Goal: Task Accomplishment & Management: Use online tool/utility

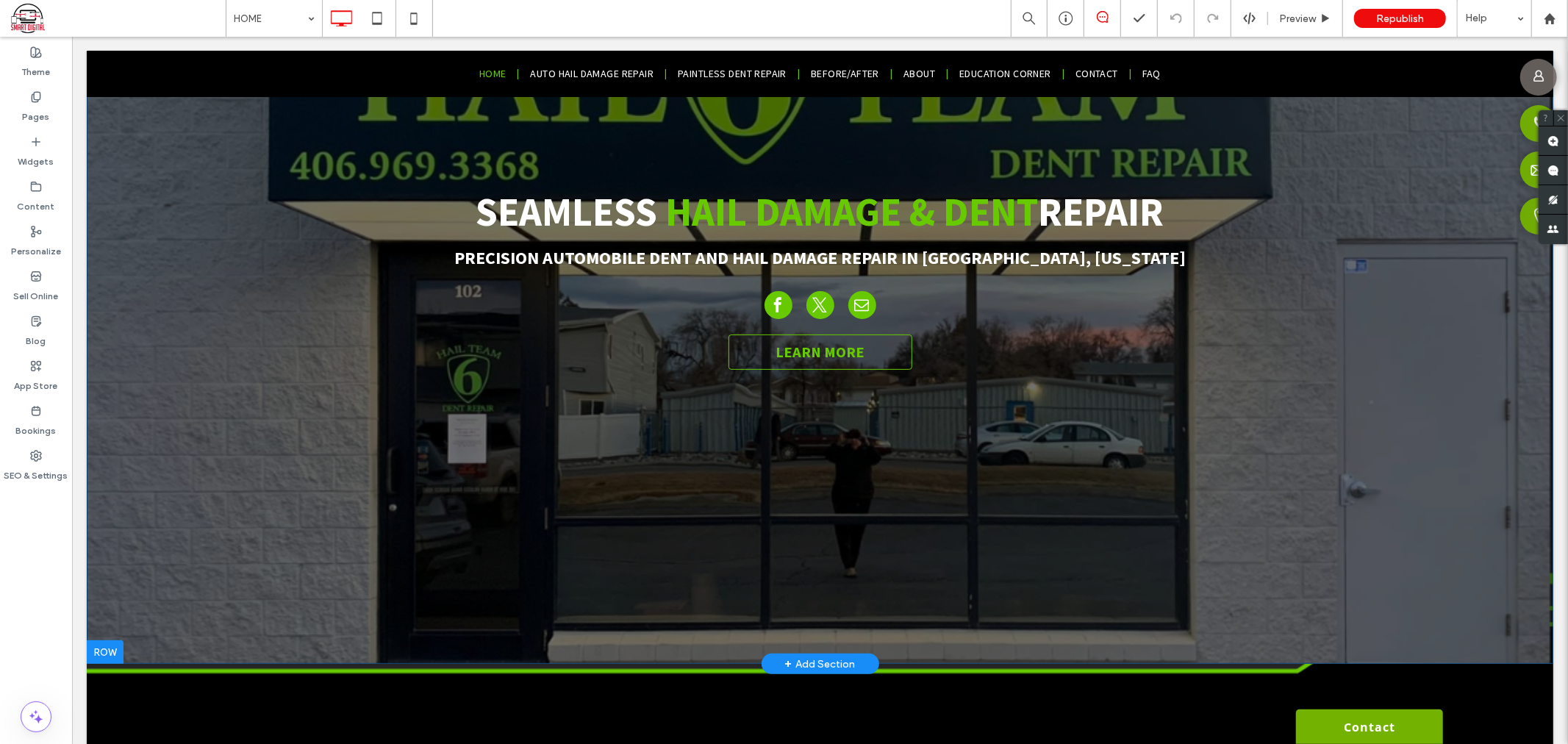
scroll to position [82, 0]
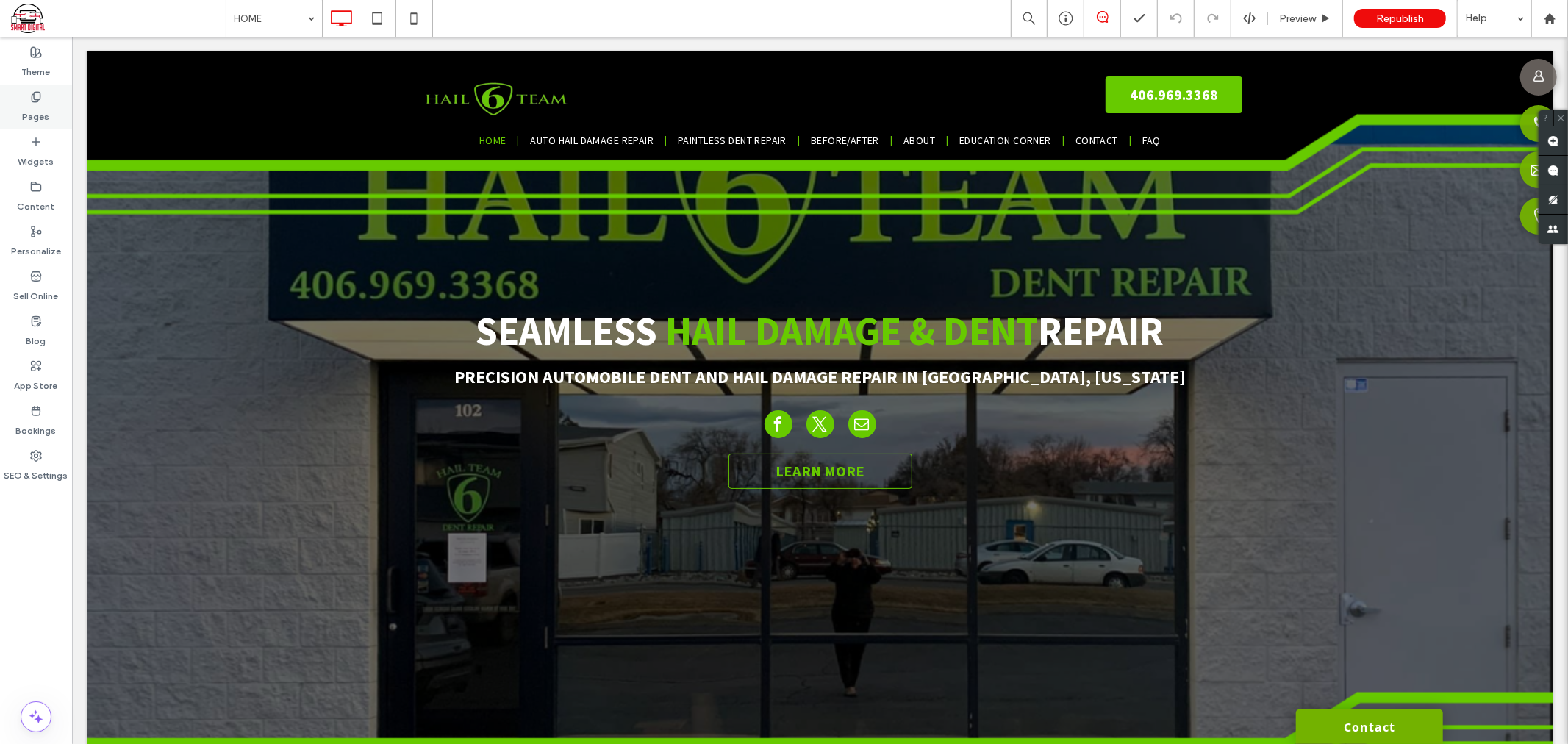
click at [25, 115] on label "Pages" at bounding box center [37, 113] width 27 height 20
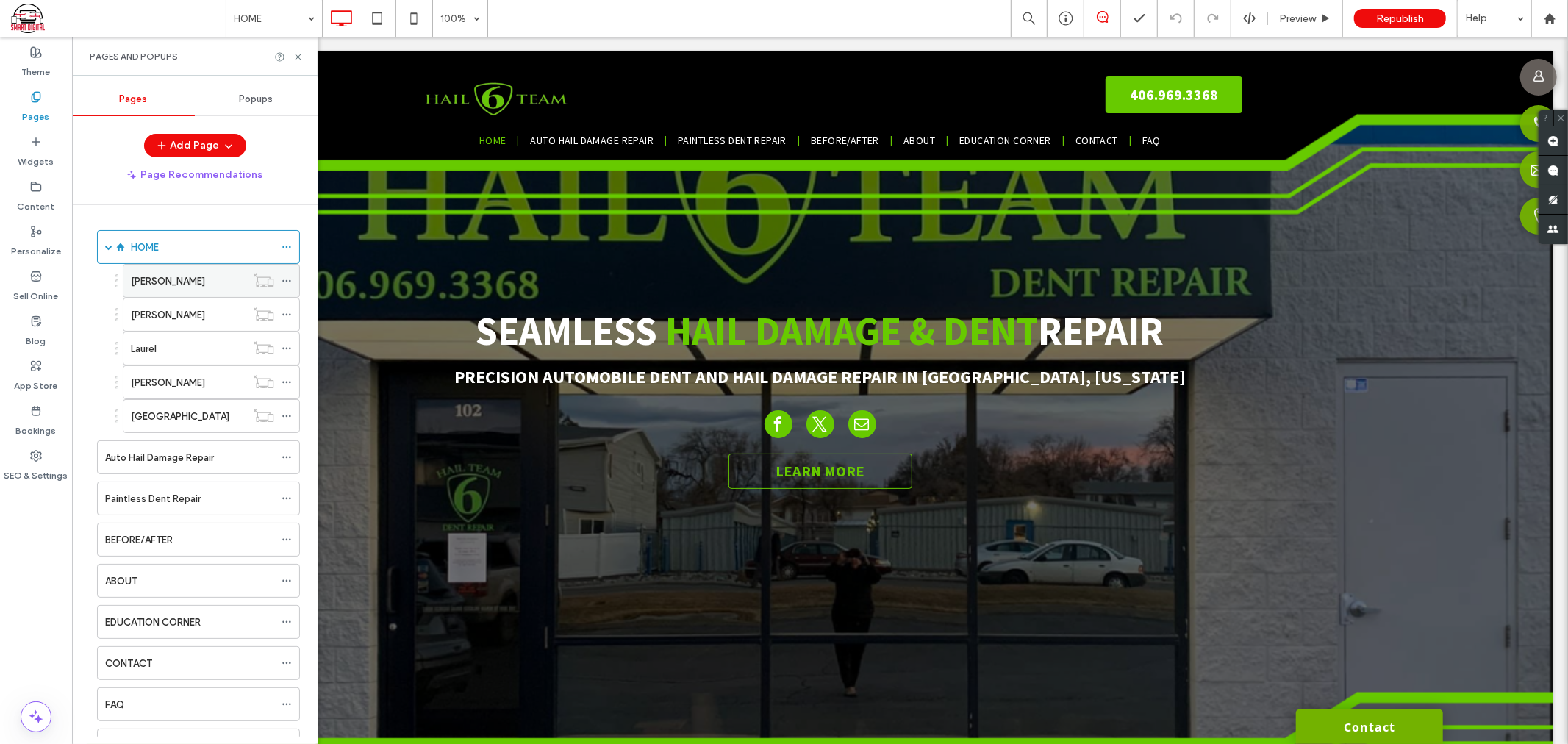
click at [220, 269] on div "[PERSON_NAME]" at bounding box center [188, 281] width 115 height 32
click at [193, 317] on div "[PERSON_NAME]" at bounding box center [188, 315] width 115 height 15
click at [186, 245] on div "HOME" at bounding box center [202, 247] width 144 height 15
click at [103, 248] on div "HOME" at bounding box center [198, 247] width 203 height 34
click at [300, 56] on icon at bounding box center [298, 57] width 11 height 11
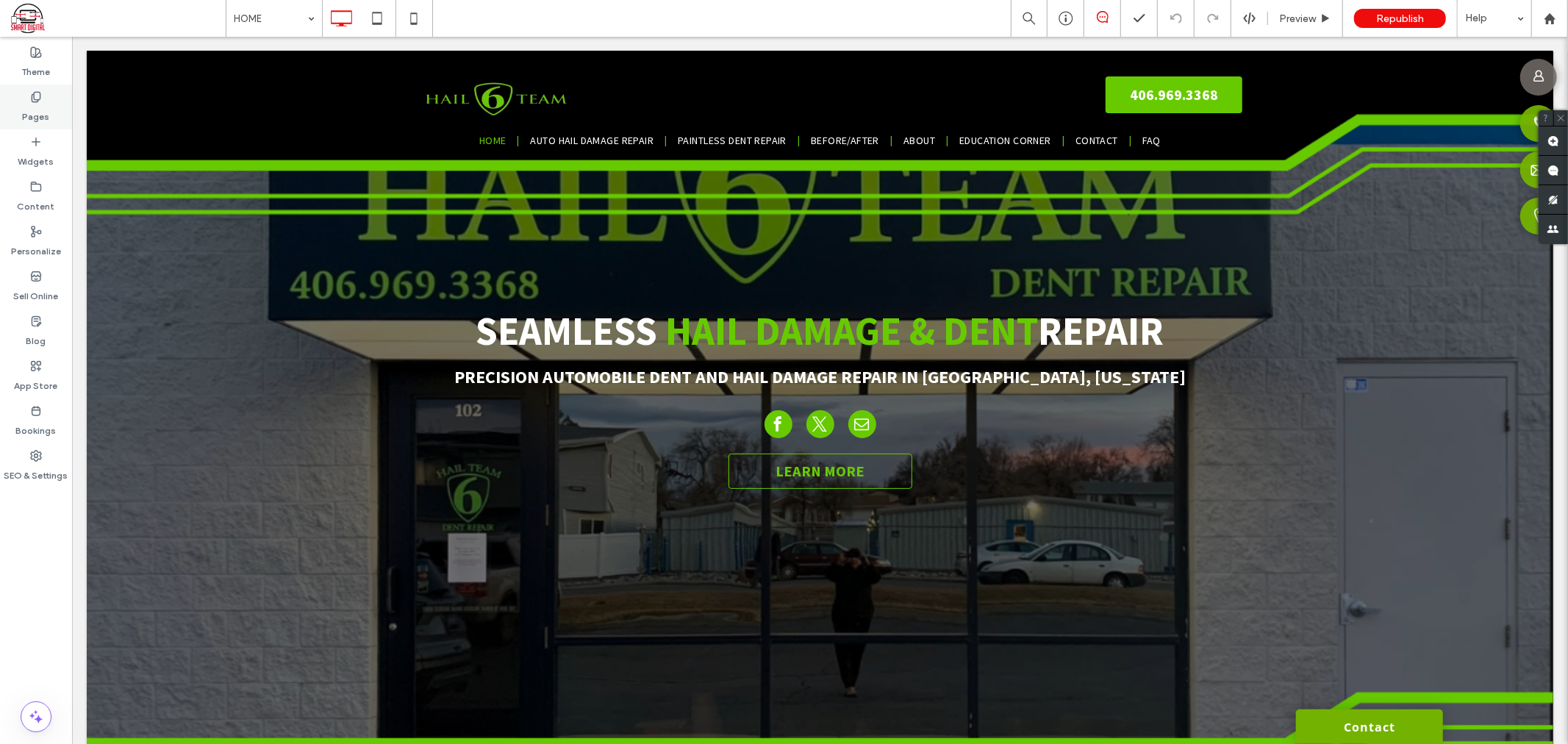
click at [33, 111] on label "Pages" at bounding box center [37, 113] width 27 height 20
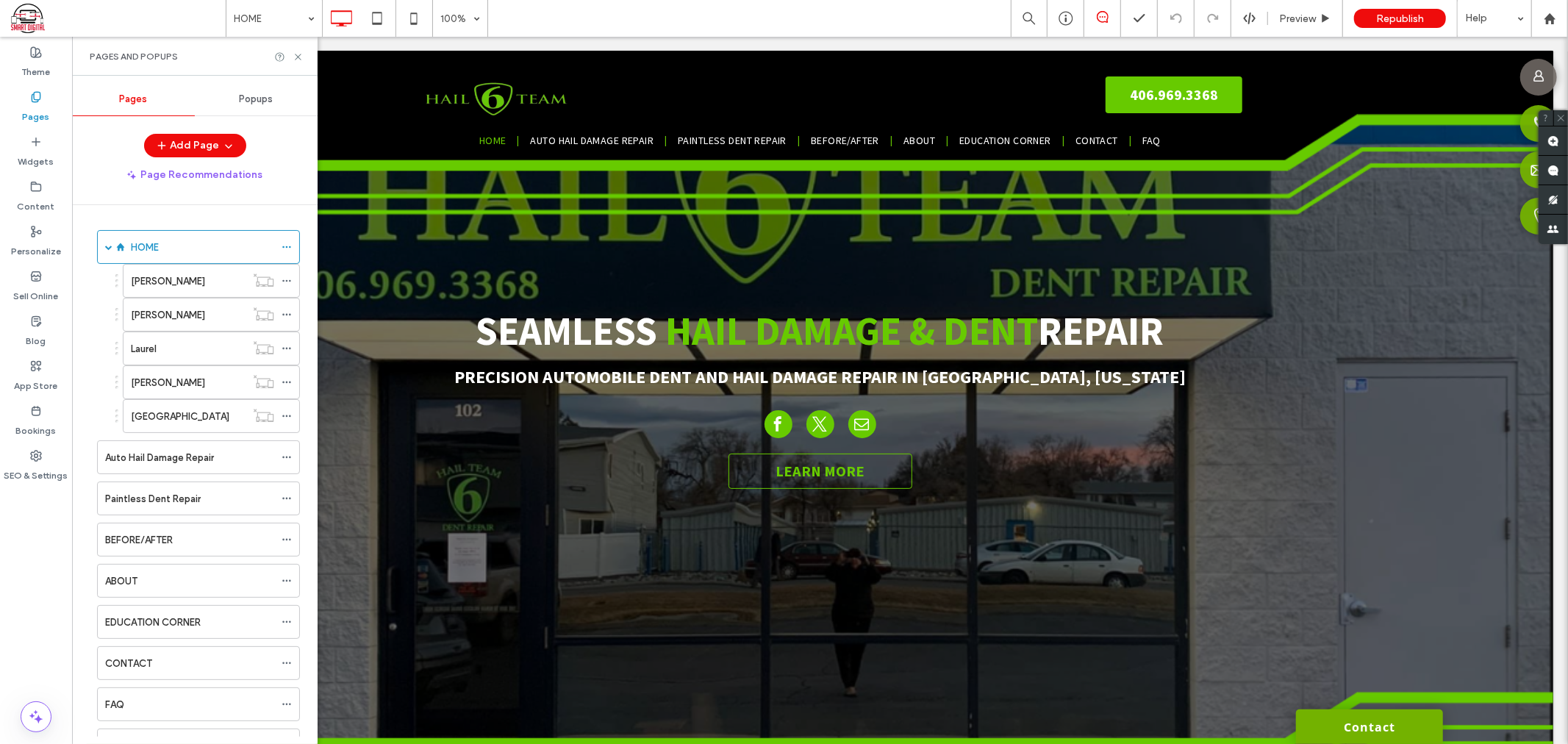
click at [33, 111] on label "Pages" at bounding box center [37, 113] width 27 height 20
click at [297, 62] on icon at bounding box center [298, 57] width 11 height 11
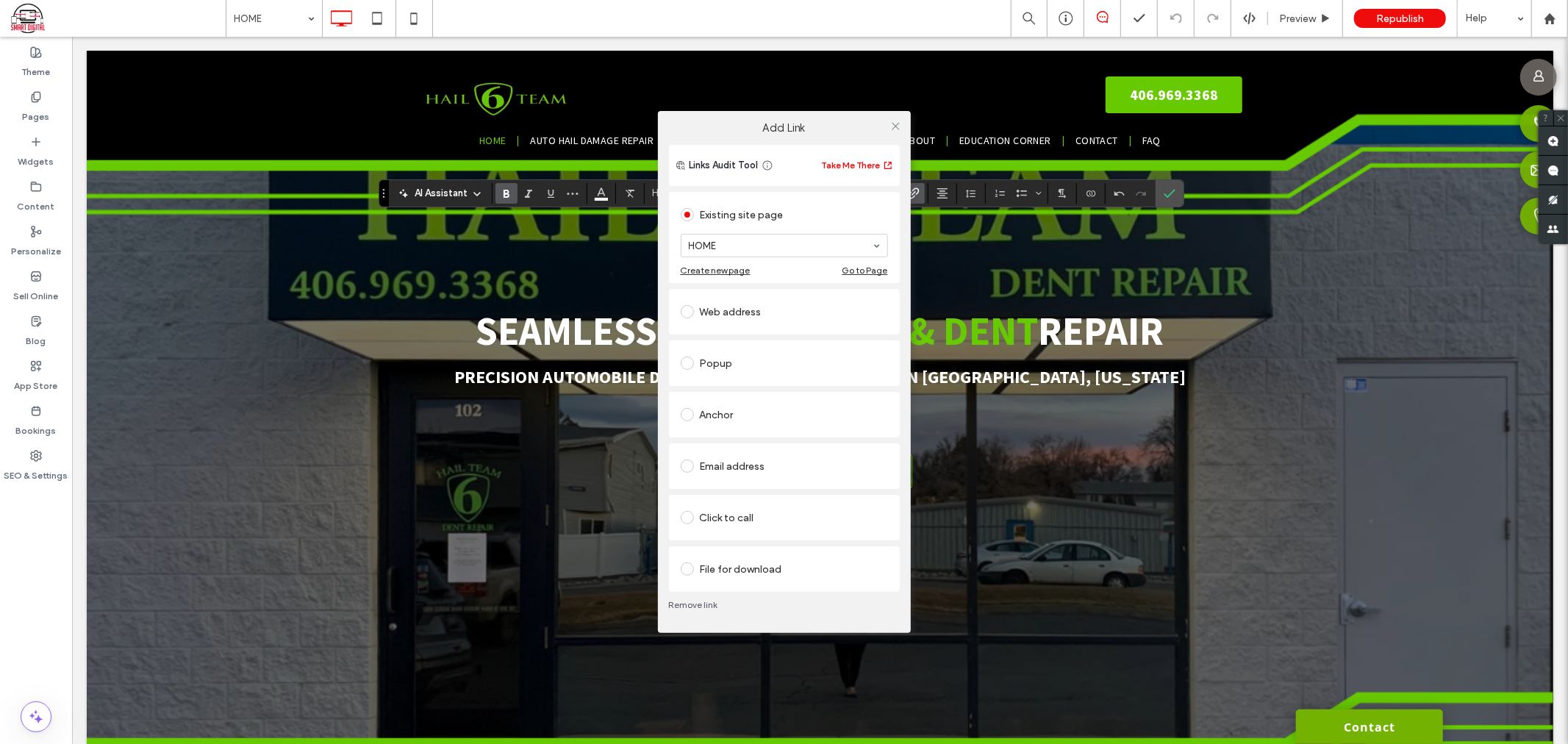
click at [775, 260] on section "HOME" at bounding box center [785, 245] width 207 height 38
click at [752, 241] on input at bounding box center [781, 246] width 184 height 10
click at [893, 126] on icon at bounding box center [895, 126] width 11 height 11
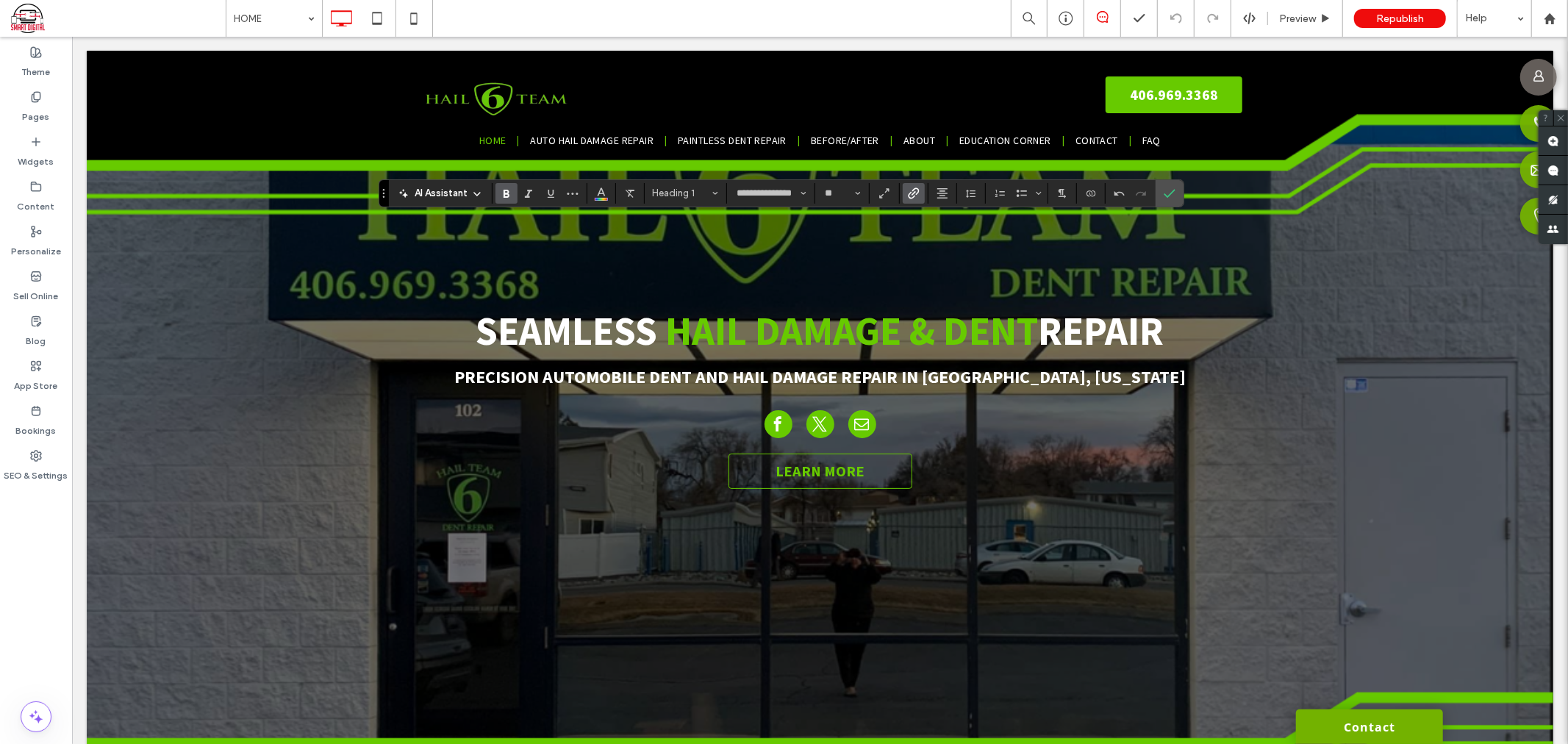
click at [908, 190] on icon "Link" at bounding box center [914, 193] width 12 height 12
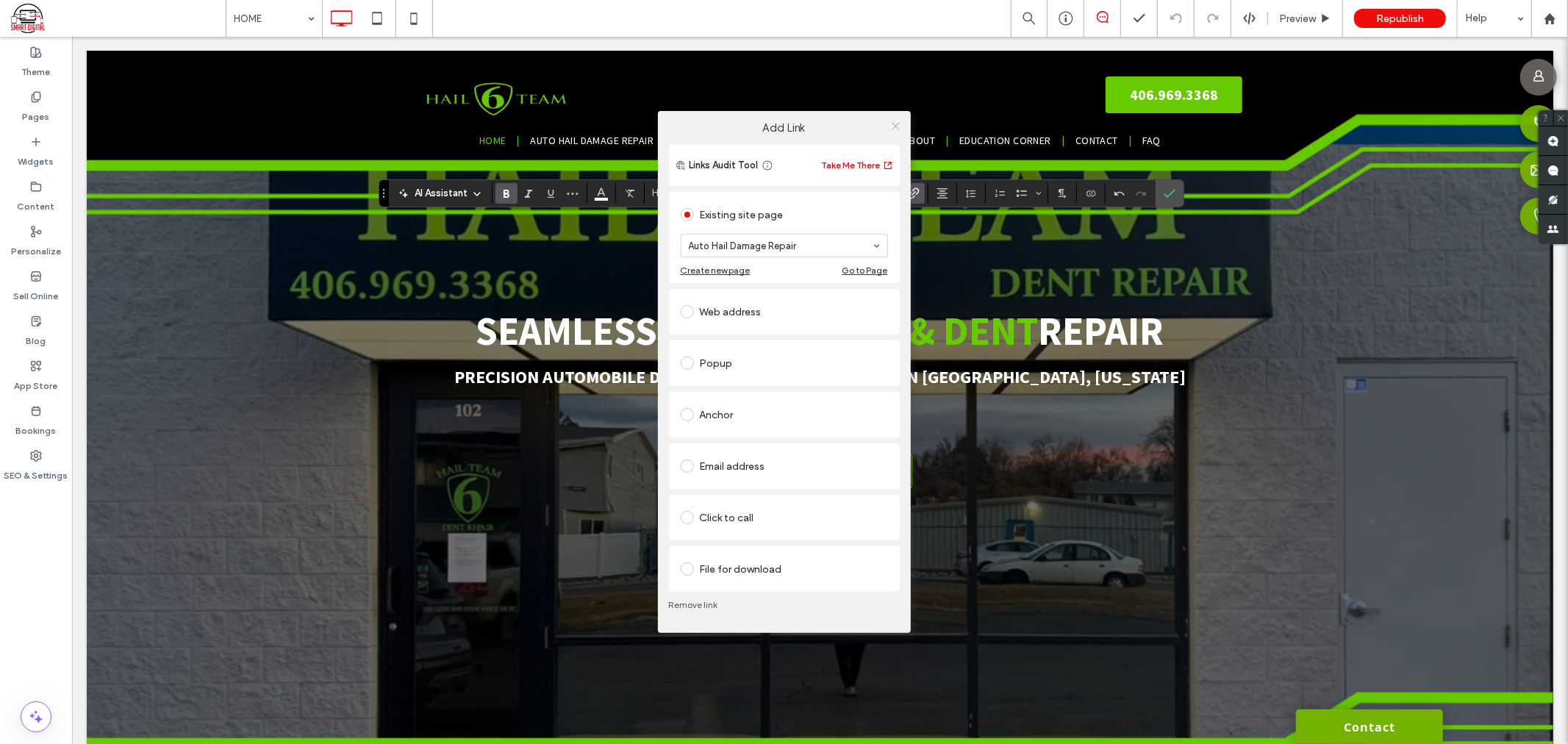
click at [893, 128] on icon at bounding box center [895, 126] width 11 height 11
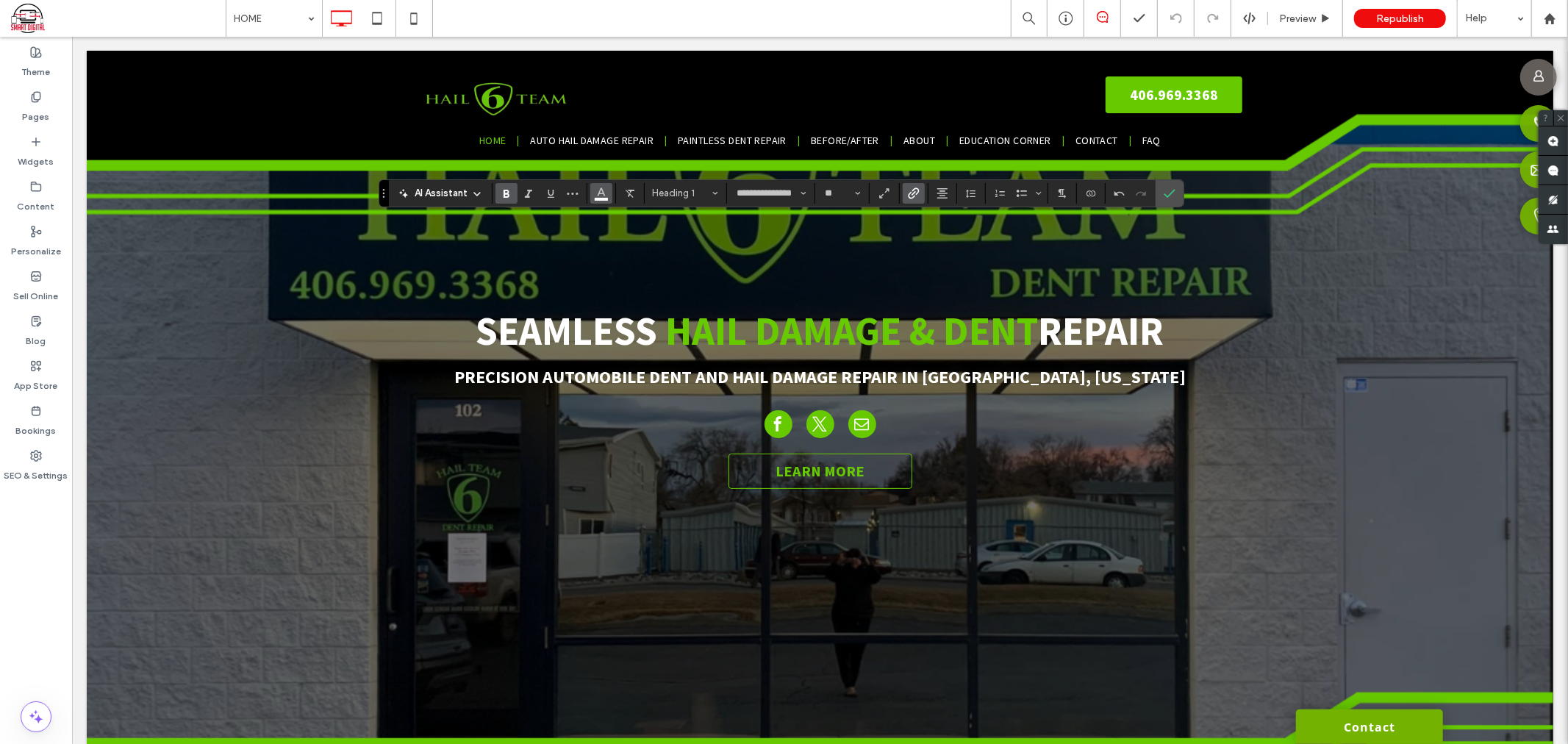
click at [605, 199] on button "Color" at bounding box center [601, 193] width 22 height 20
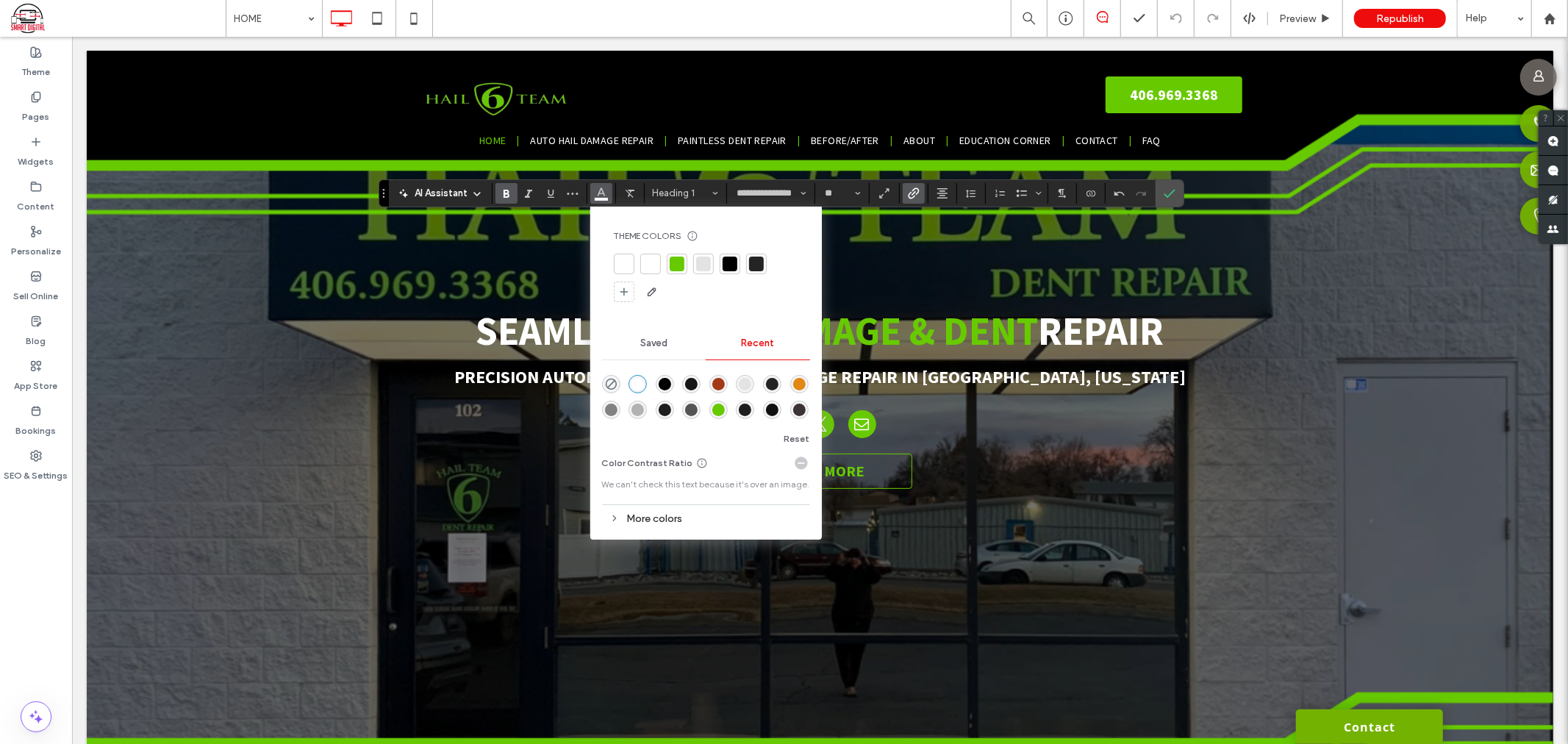
click at [713, 408] on div "rgba(103, 202, 0, 1)" at bounding box center [719, 410] width 13 height 13
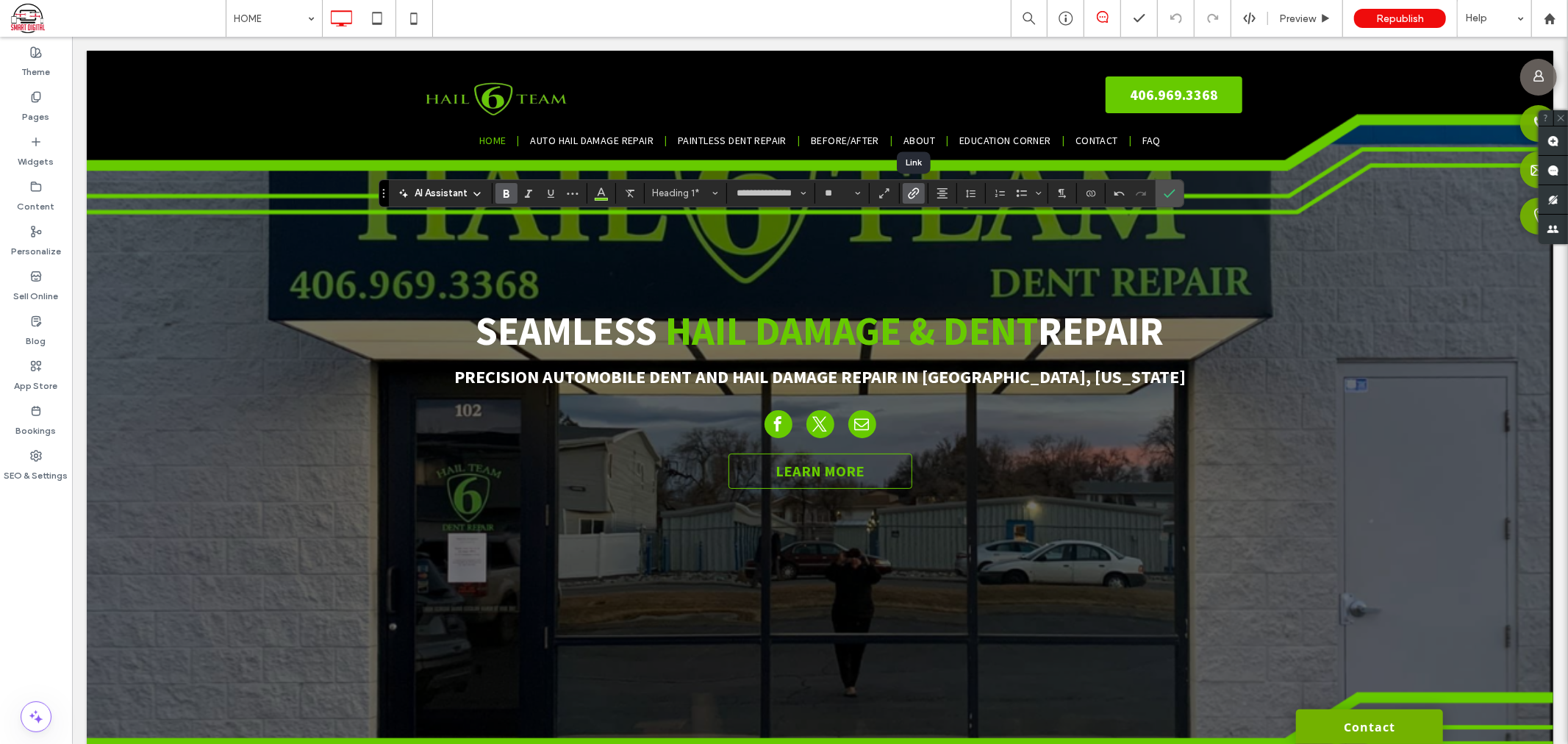
click at [912, 192] on use "Link" at bounding box center [913, 192] width 11 height 11
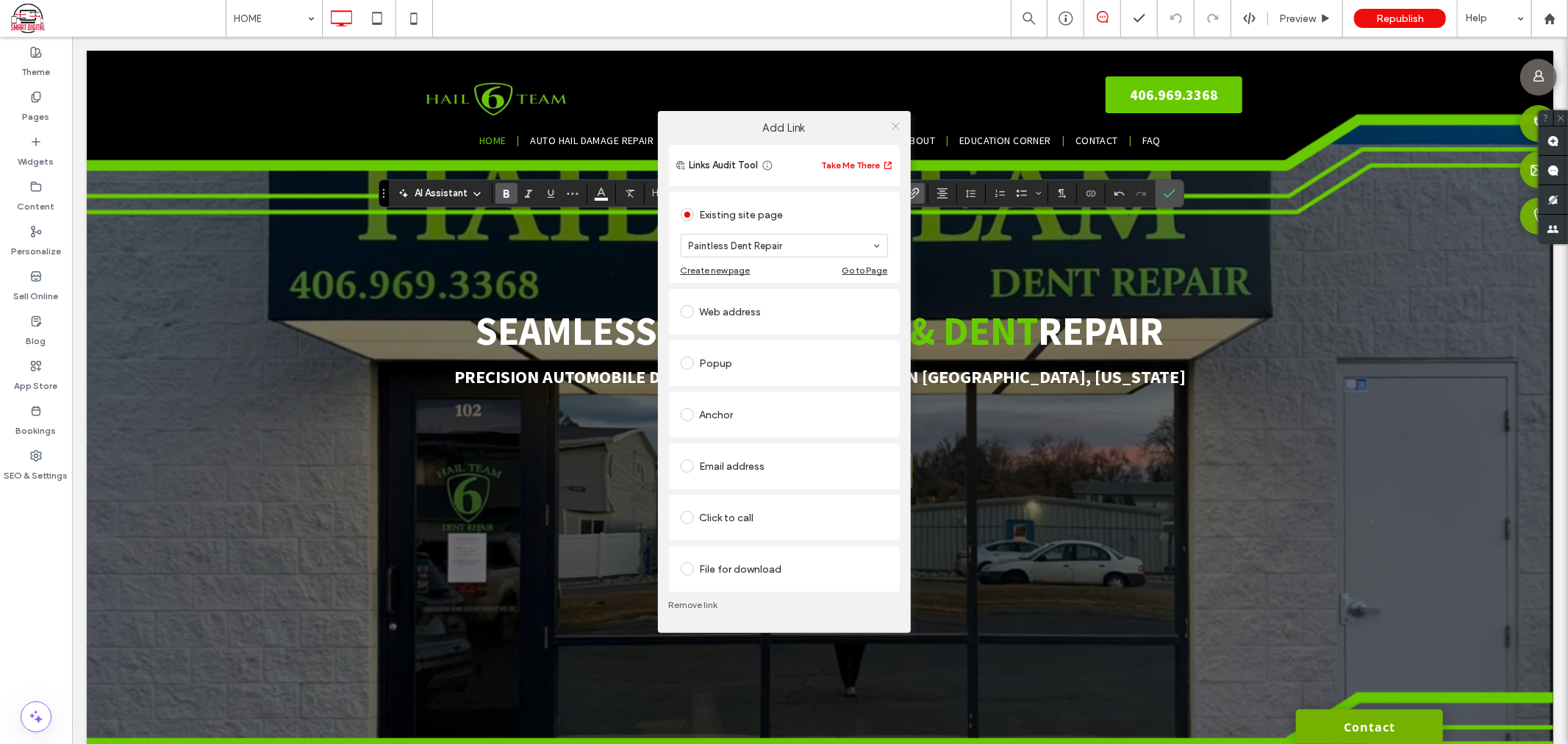
click at [894, 125] on use at bounding box center [895, 126] width 8 height 8
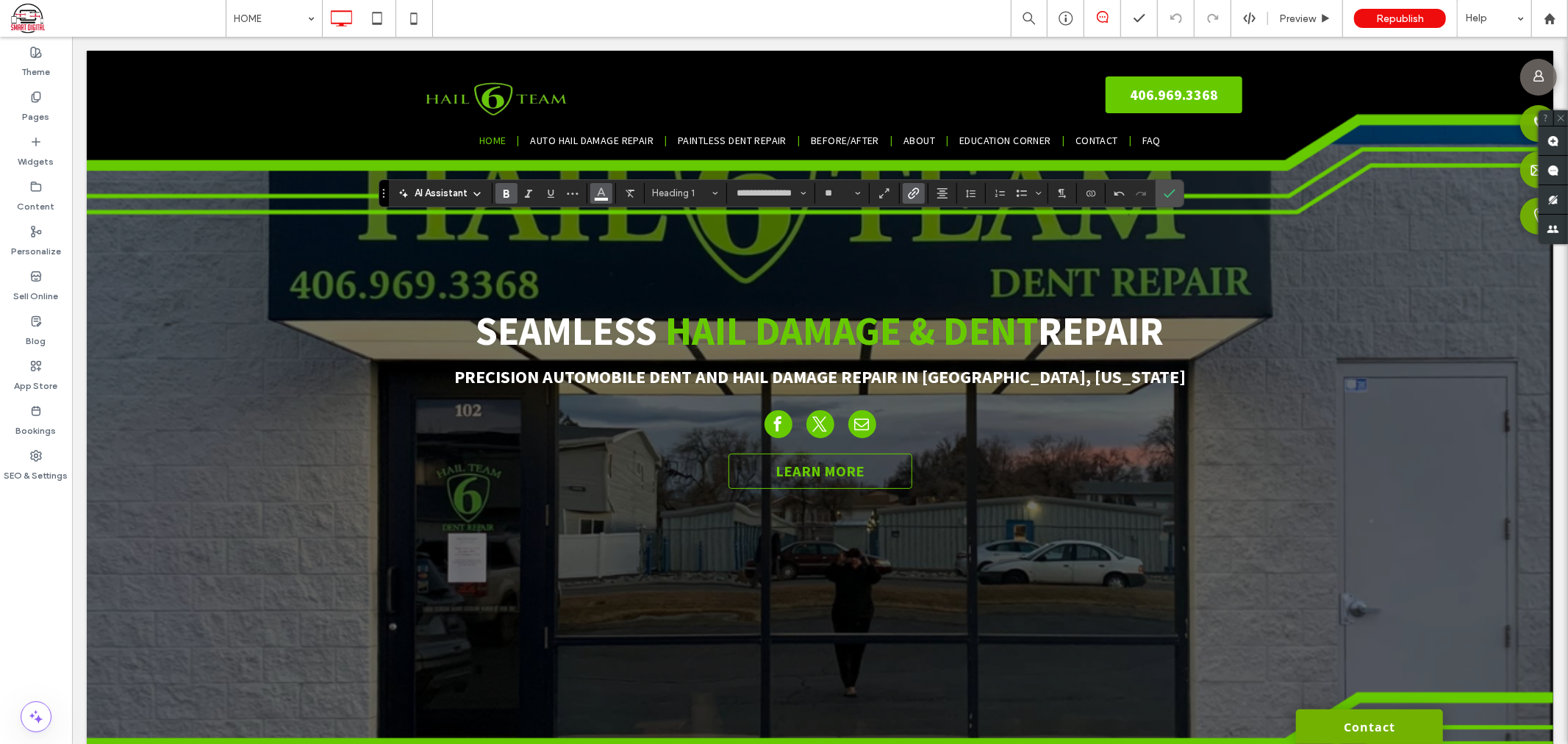
click at [607, 195] on button "Color" at bounding box center [601, 193] width 22 height 20
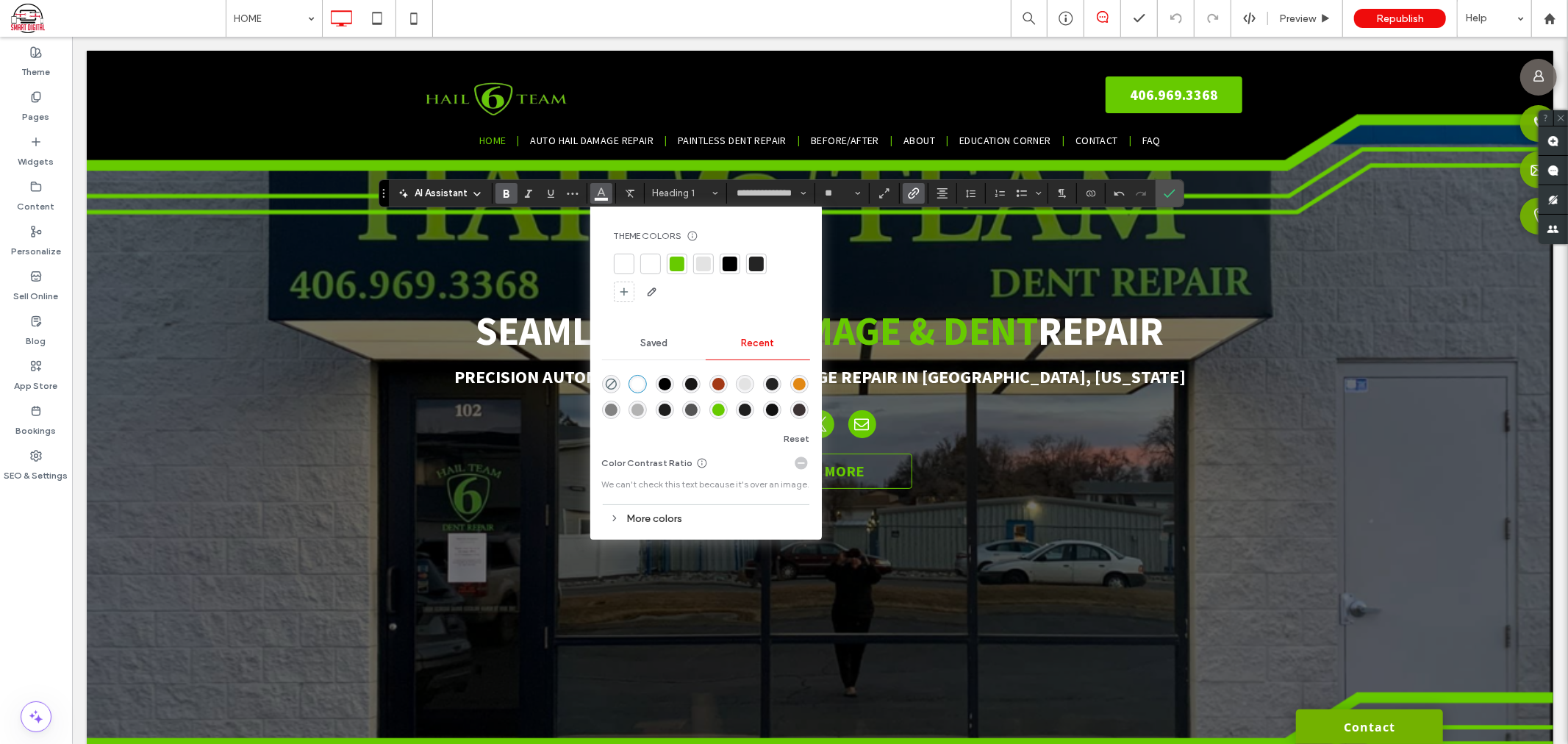
click at [719, 412] on div "rgba(103, 202, 0, 1)" at bounding box center [719, 410] width 13 height 13
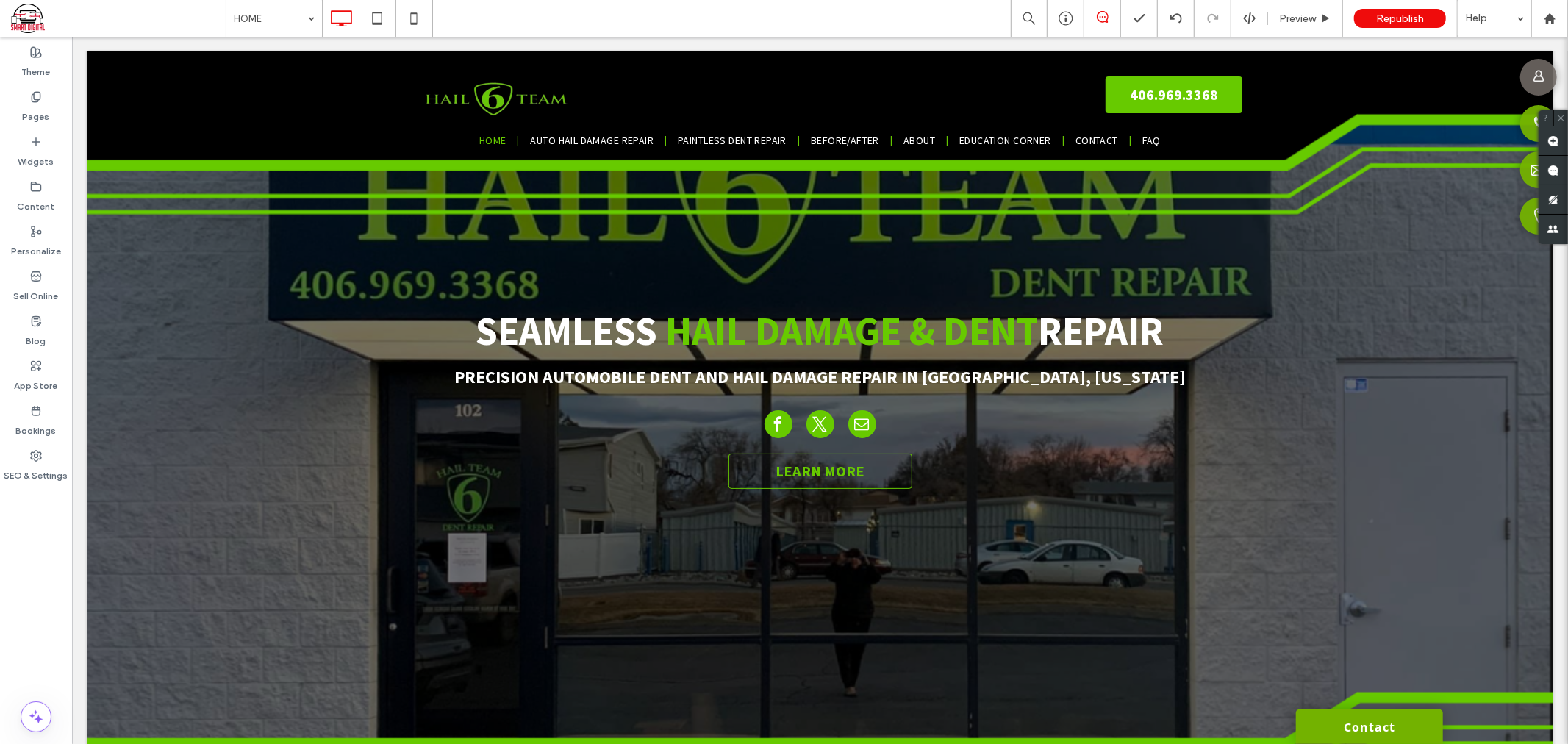
type input "**********"
type input "**"
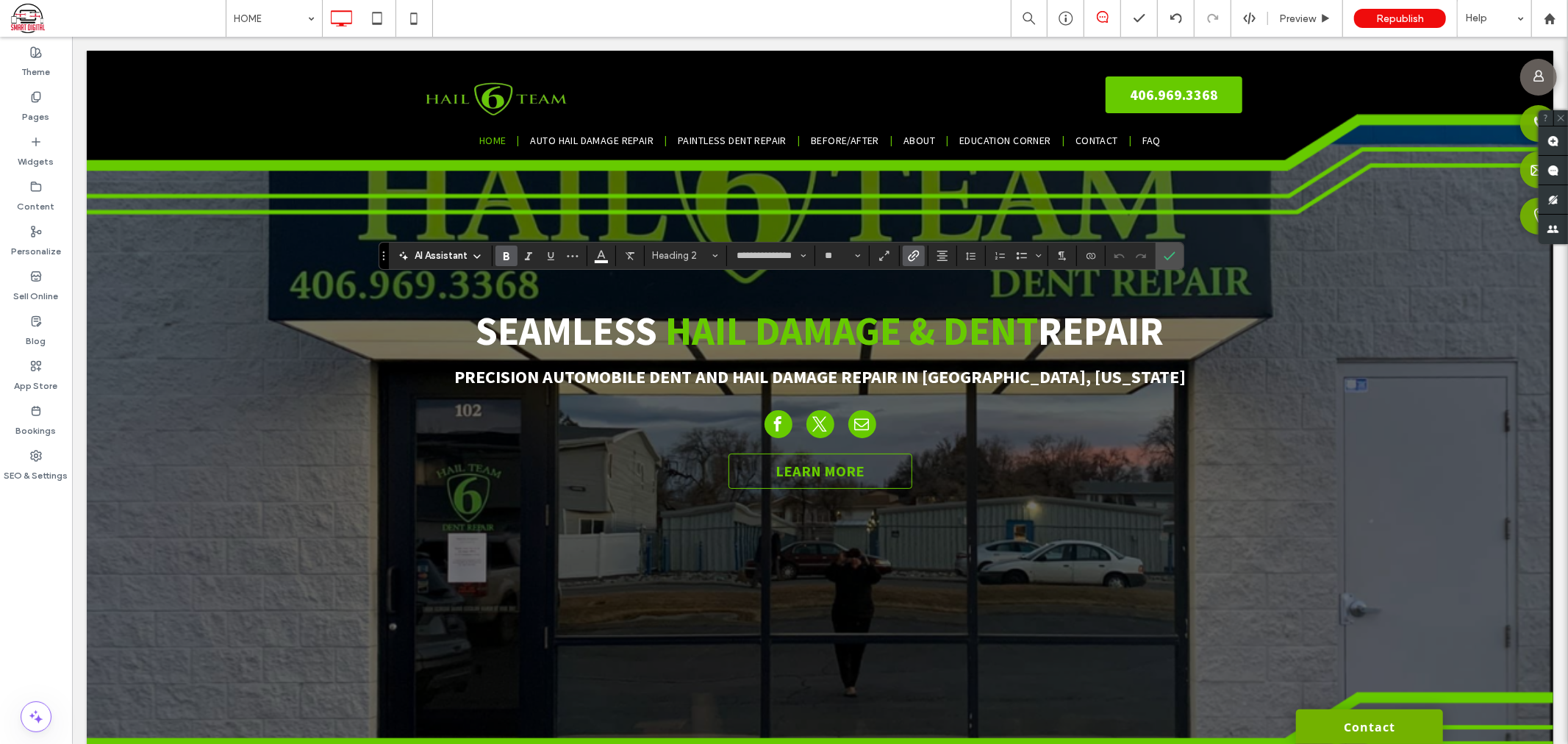
click at [920, 253] on icon "Link" at bounding box center [914, 256] width 12 height 12
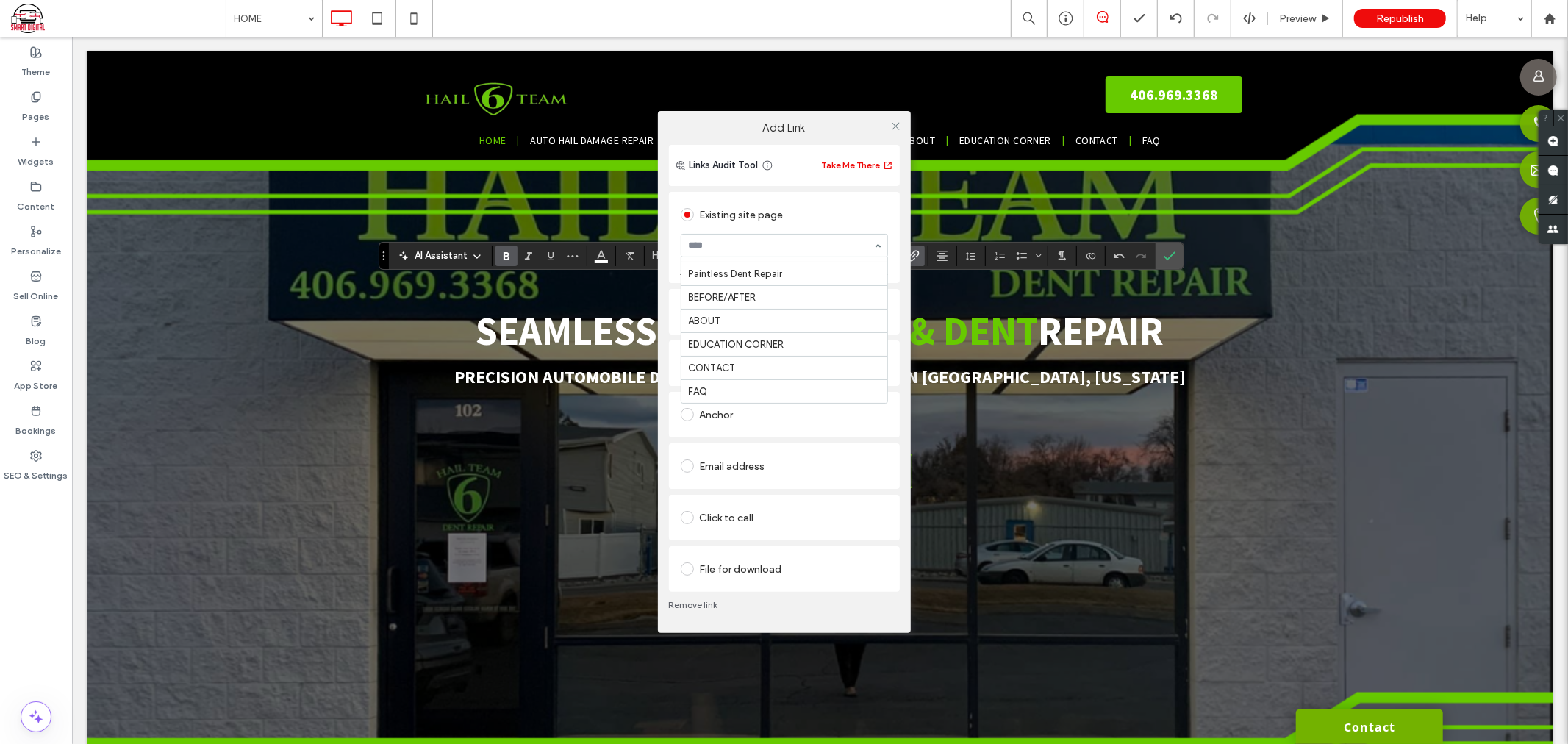
scroll to position [163, 0]
click at [894, 127] on icon at bounding box center [895, 126] width 11 height 11
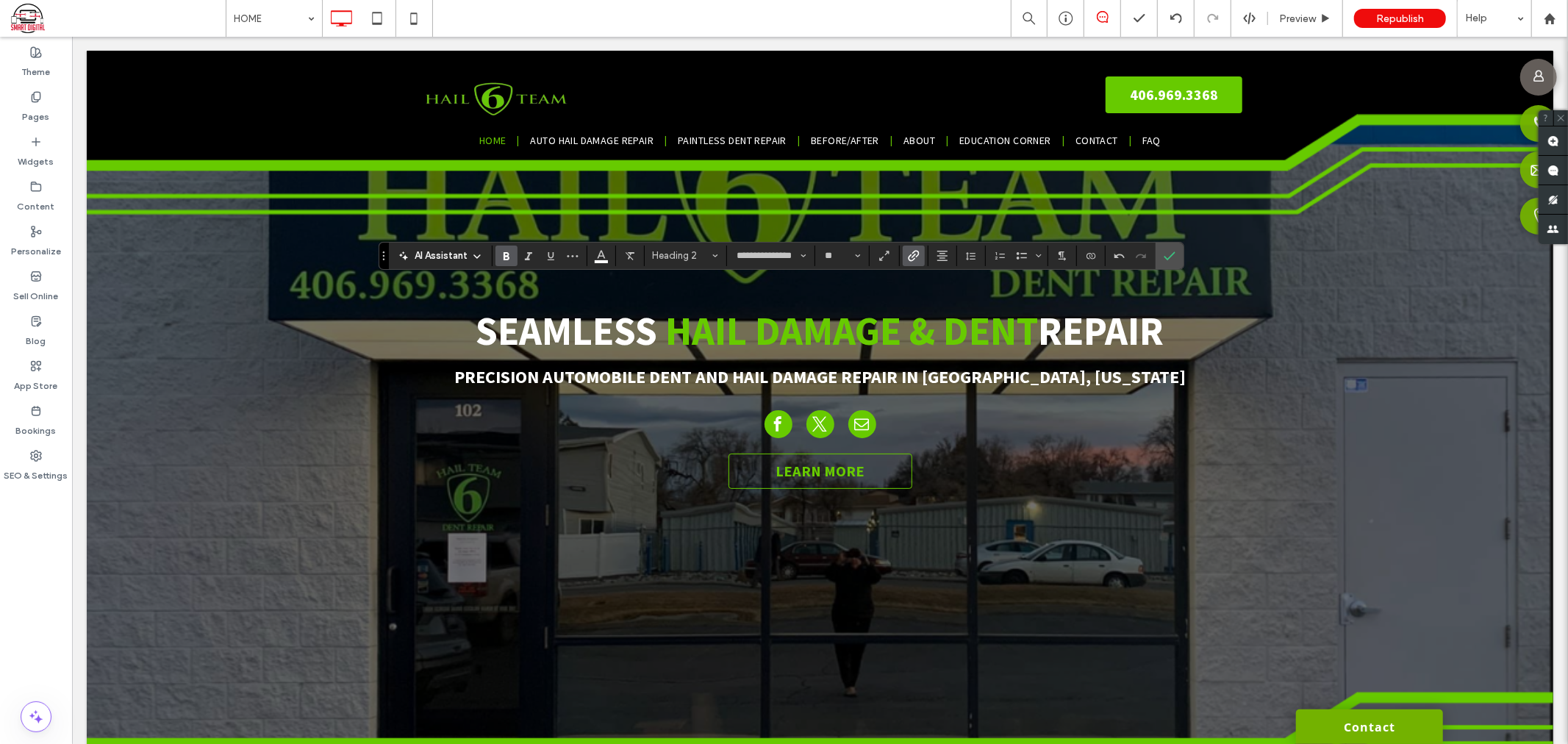
click at [909, 253] on icon "Link" at bounding box center [914, 256] width 12 height 12
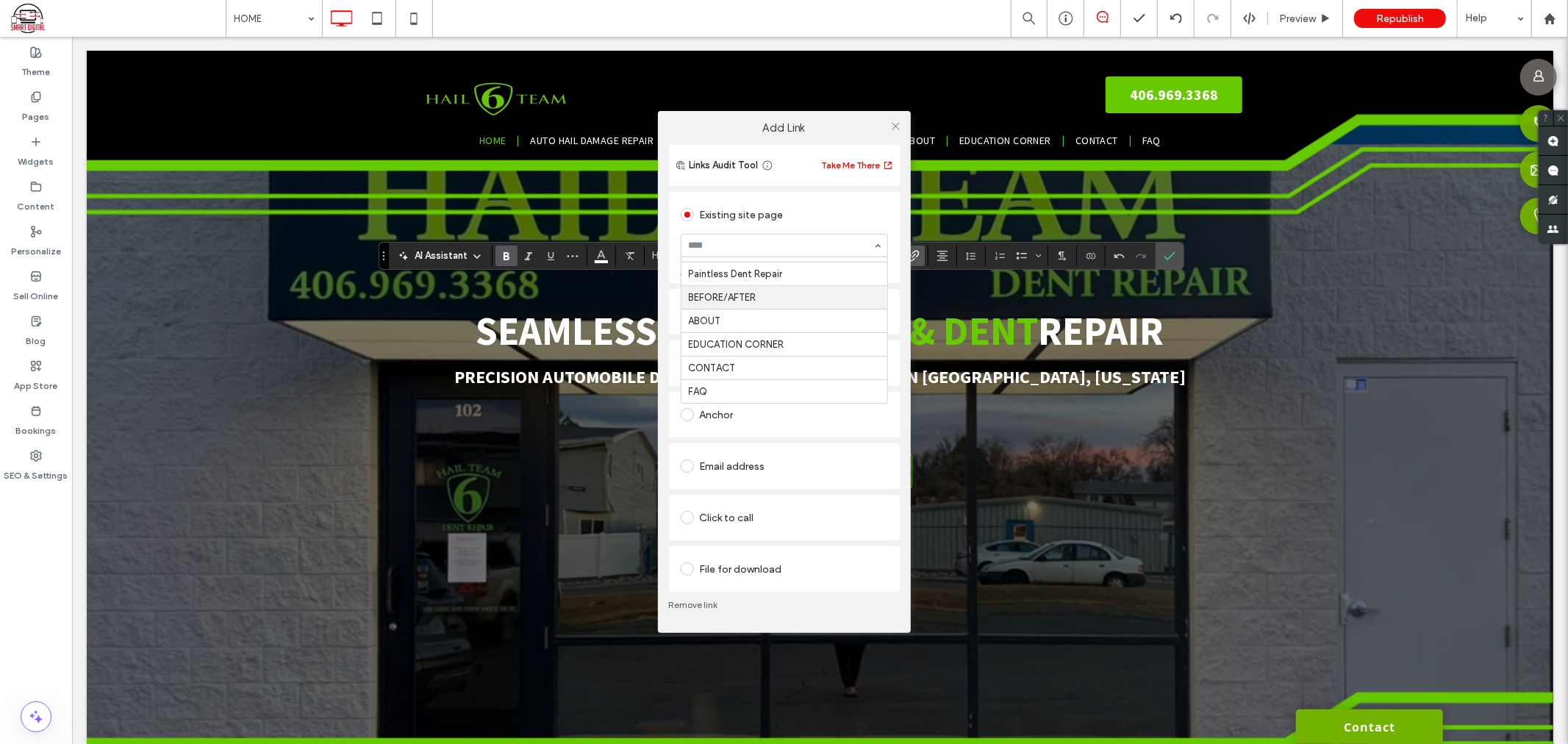
scroll to position [82, 0]
click at [895, 127] on use at bounding box center [895, 126] width 8 height 8
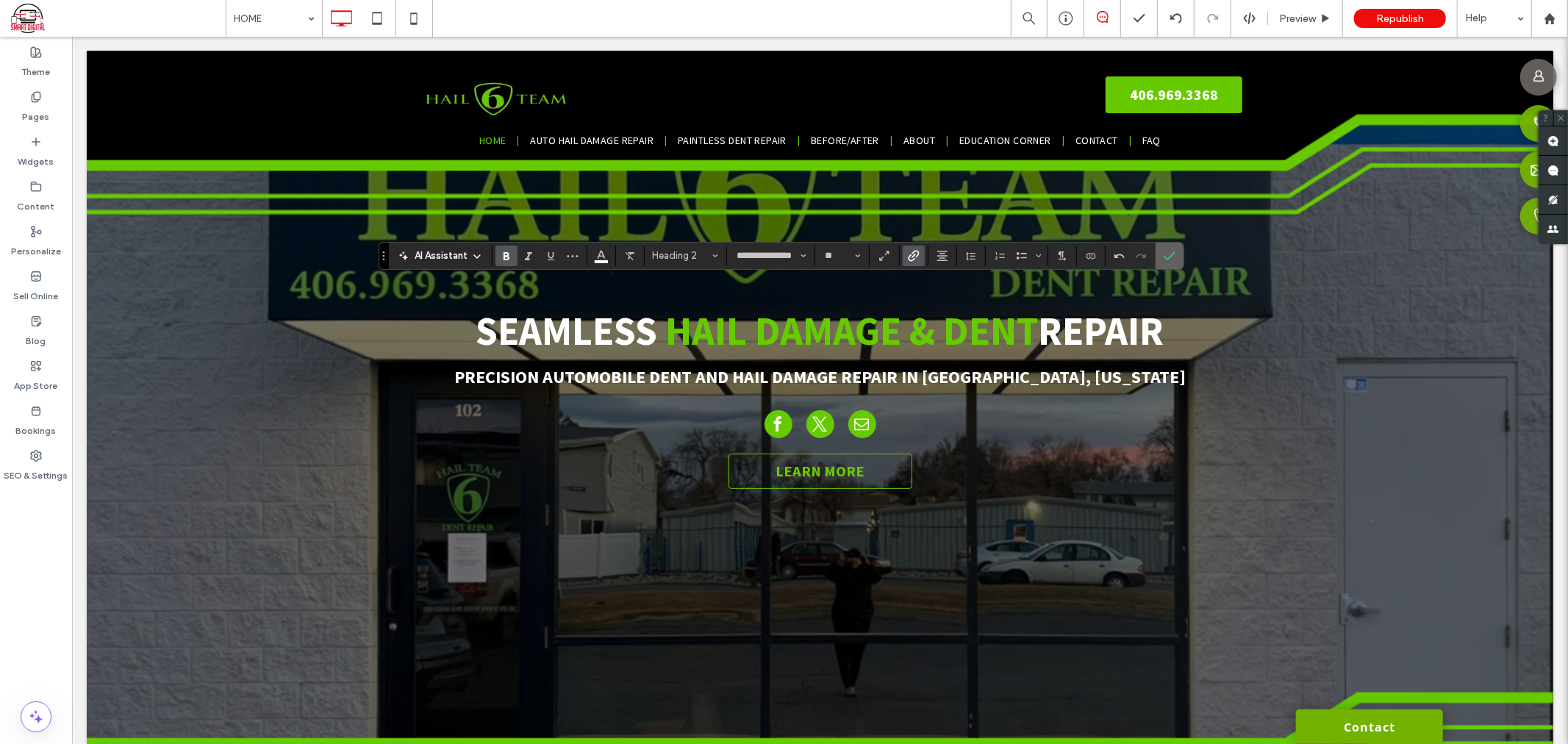
click at [1166, 258] on use "Confirm" at bounding box center [1170, 256] width 12 height 9
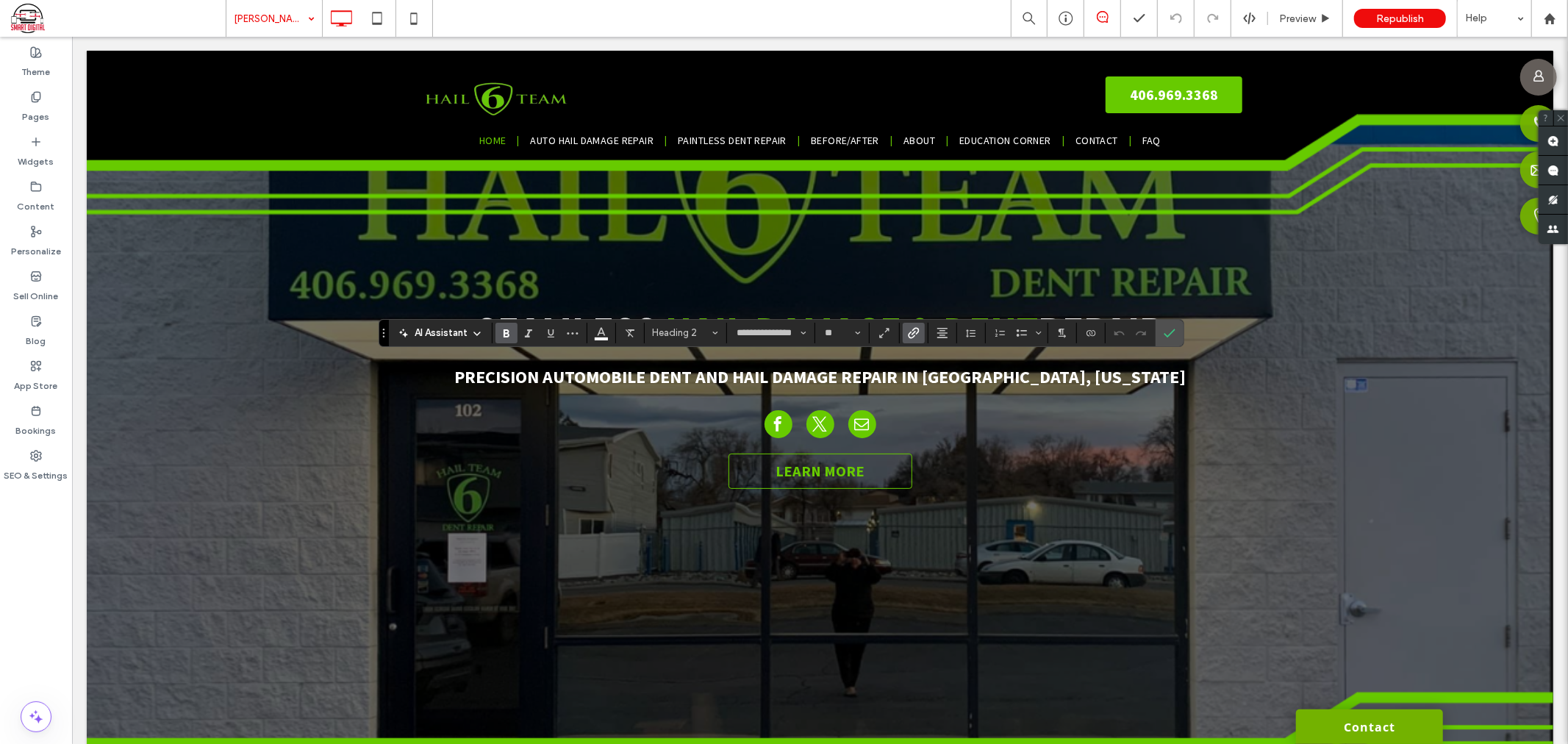
click at [909, 338] on icon "Link" at bounding box center [914, 333] width 12 height 12
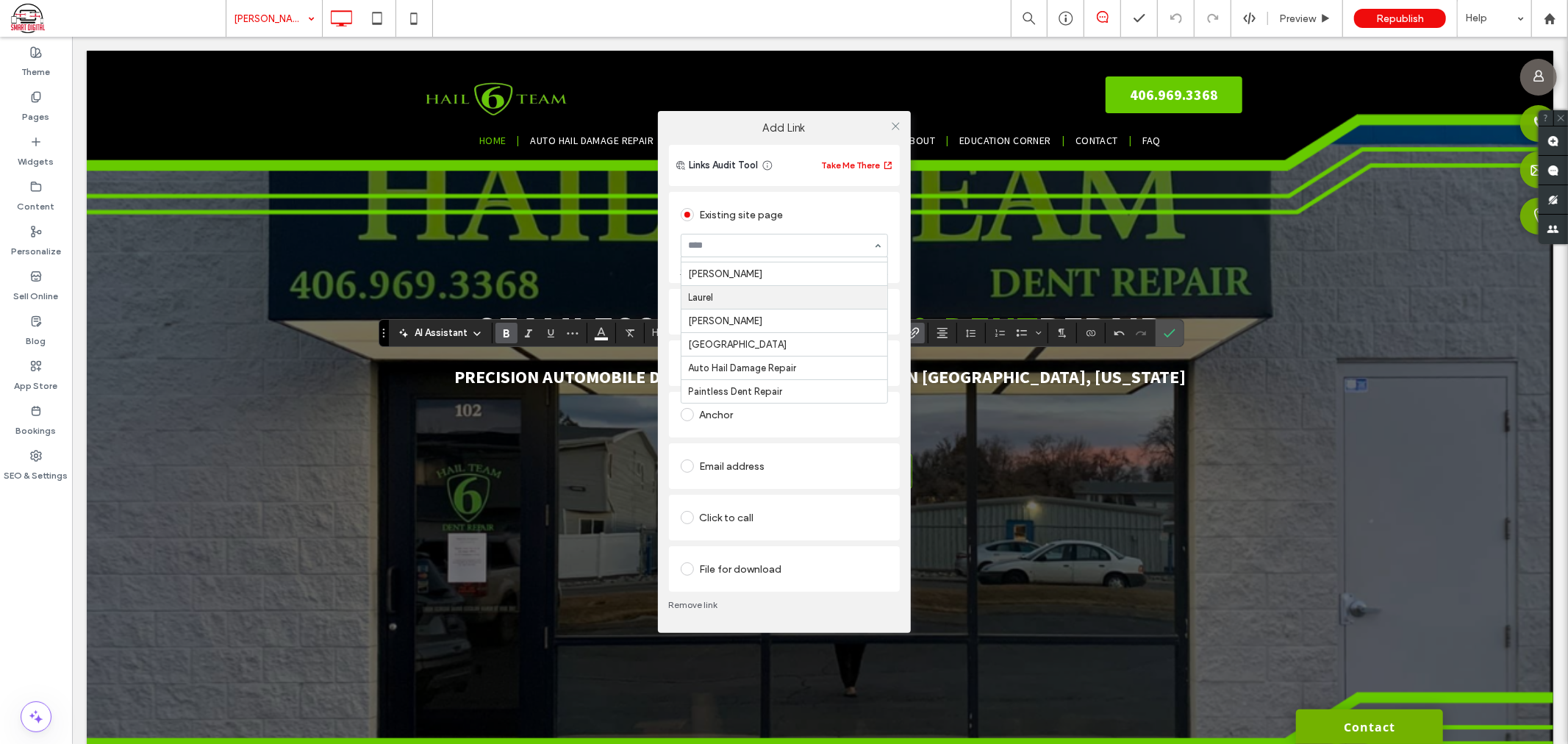
scroll to position [82, 0]
click at [893, 123] on use at bounding box center [895, 126] width 8 height 8
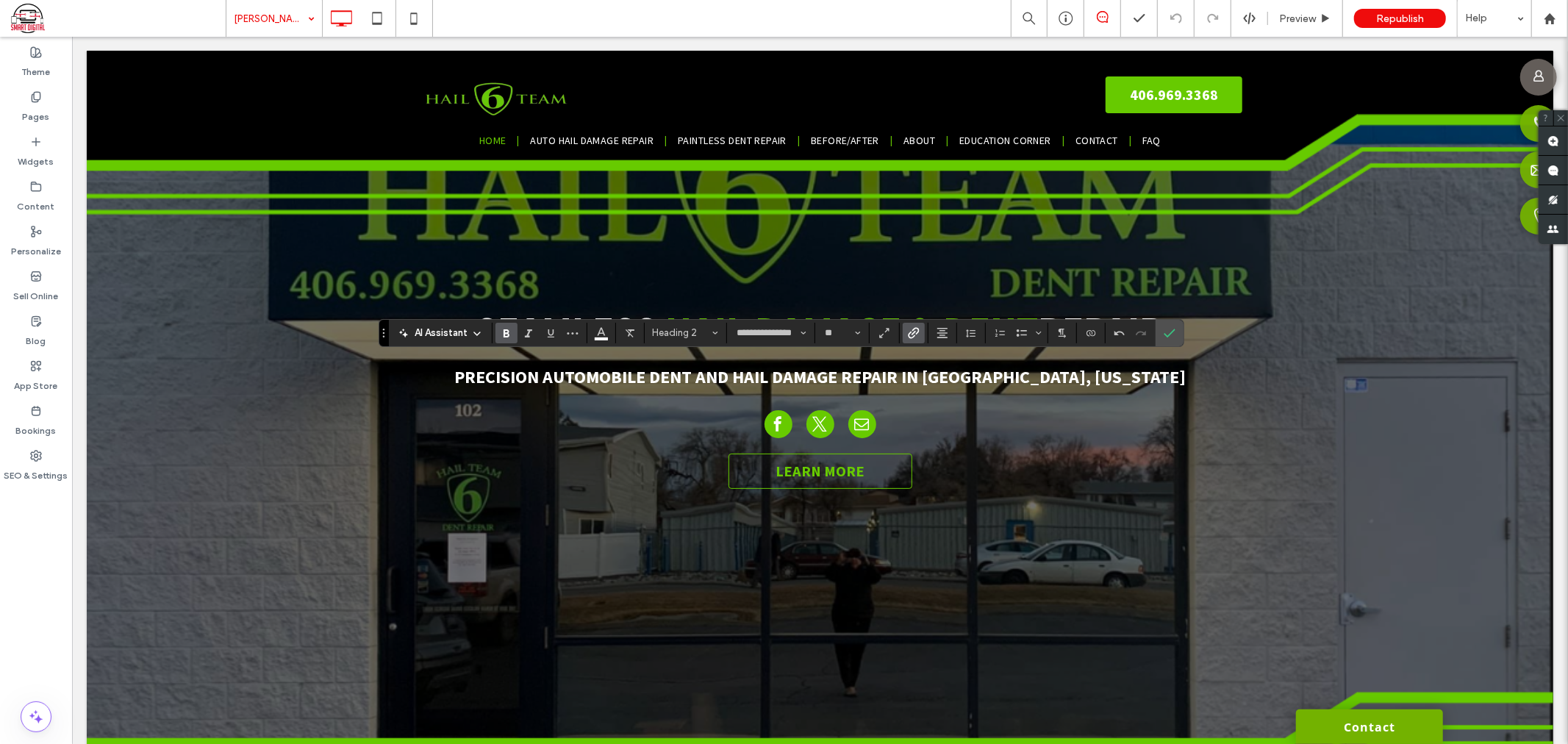
click at [917, 332] on icon "Link" at bounding box center [914, 333] width 12 height 12
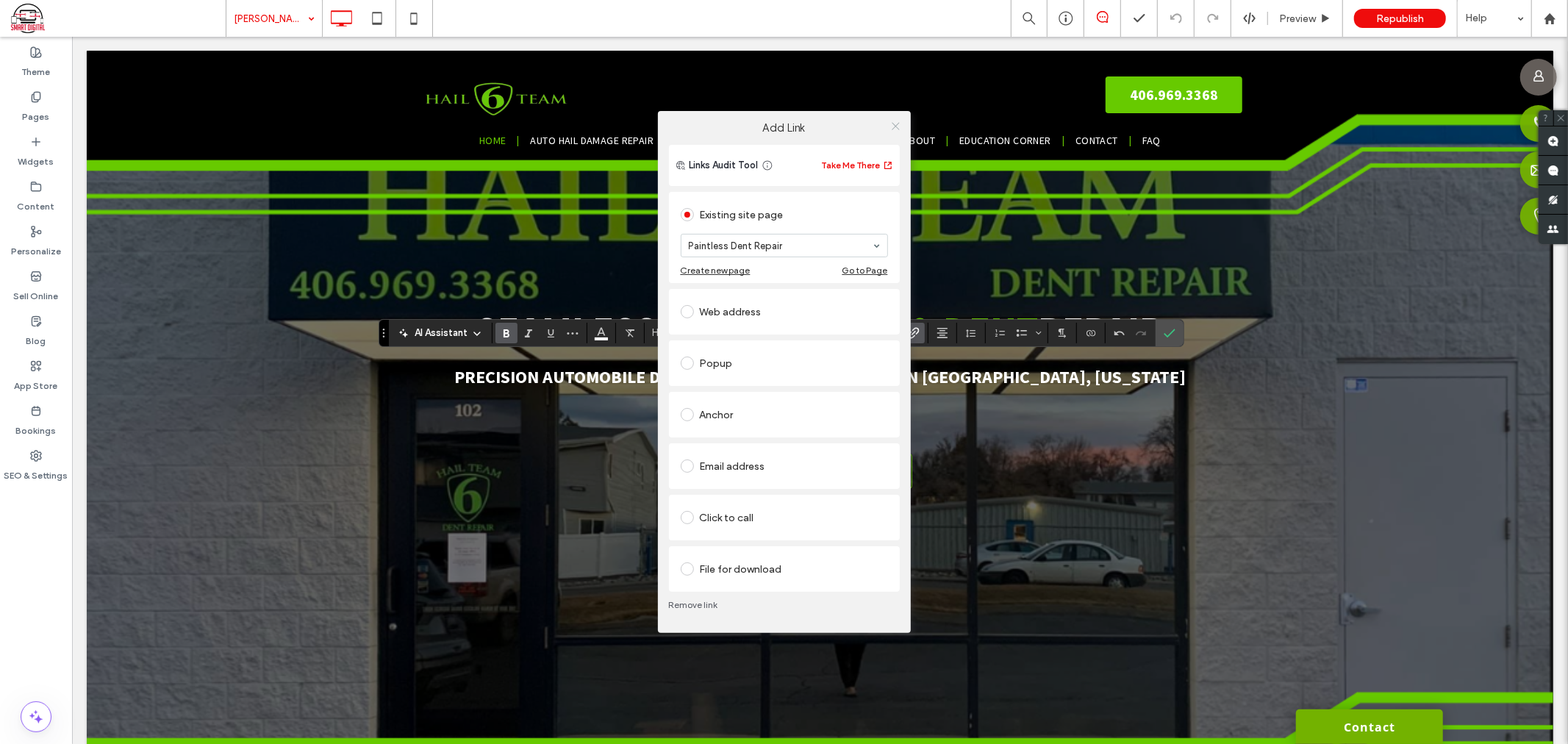
click at [895, 125] on icon at bounding box center [895, 126] width 11 height 11
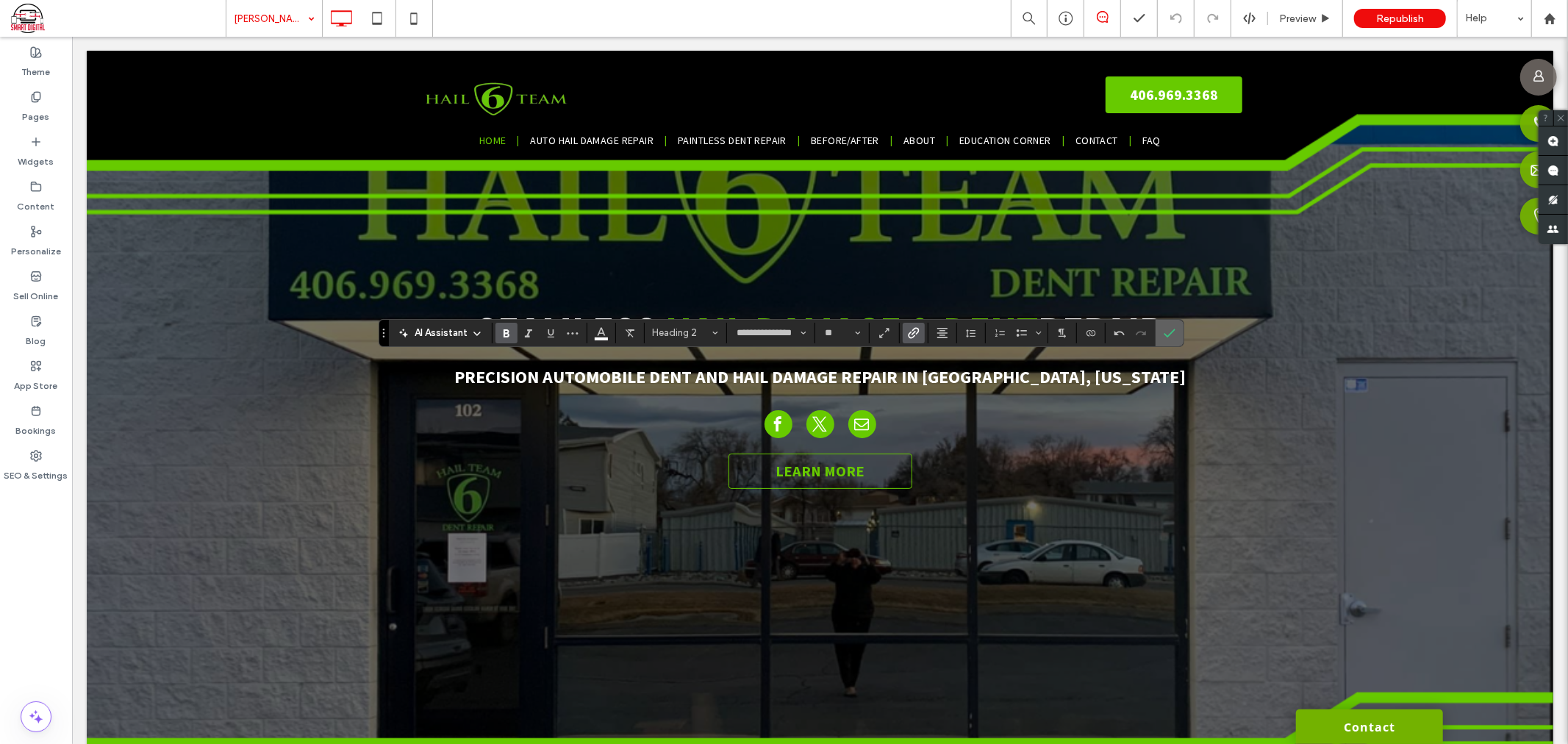
click at [1173, 336] on icon "Confirm" at bounding box center [1170, 333] width 12 height 12
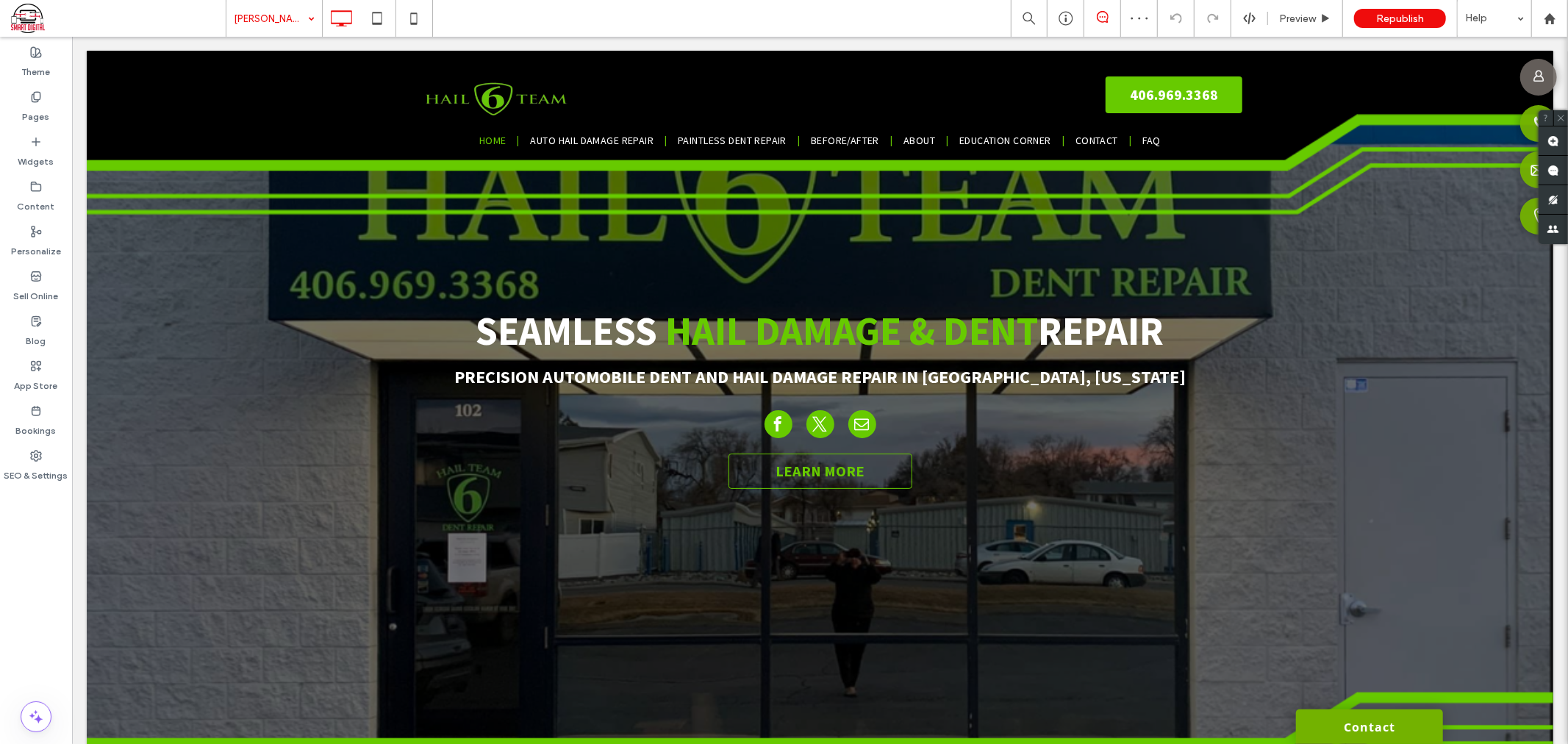
type input "**********"
type input "**"
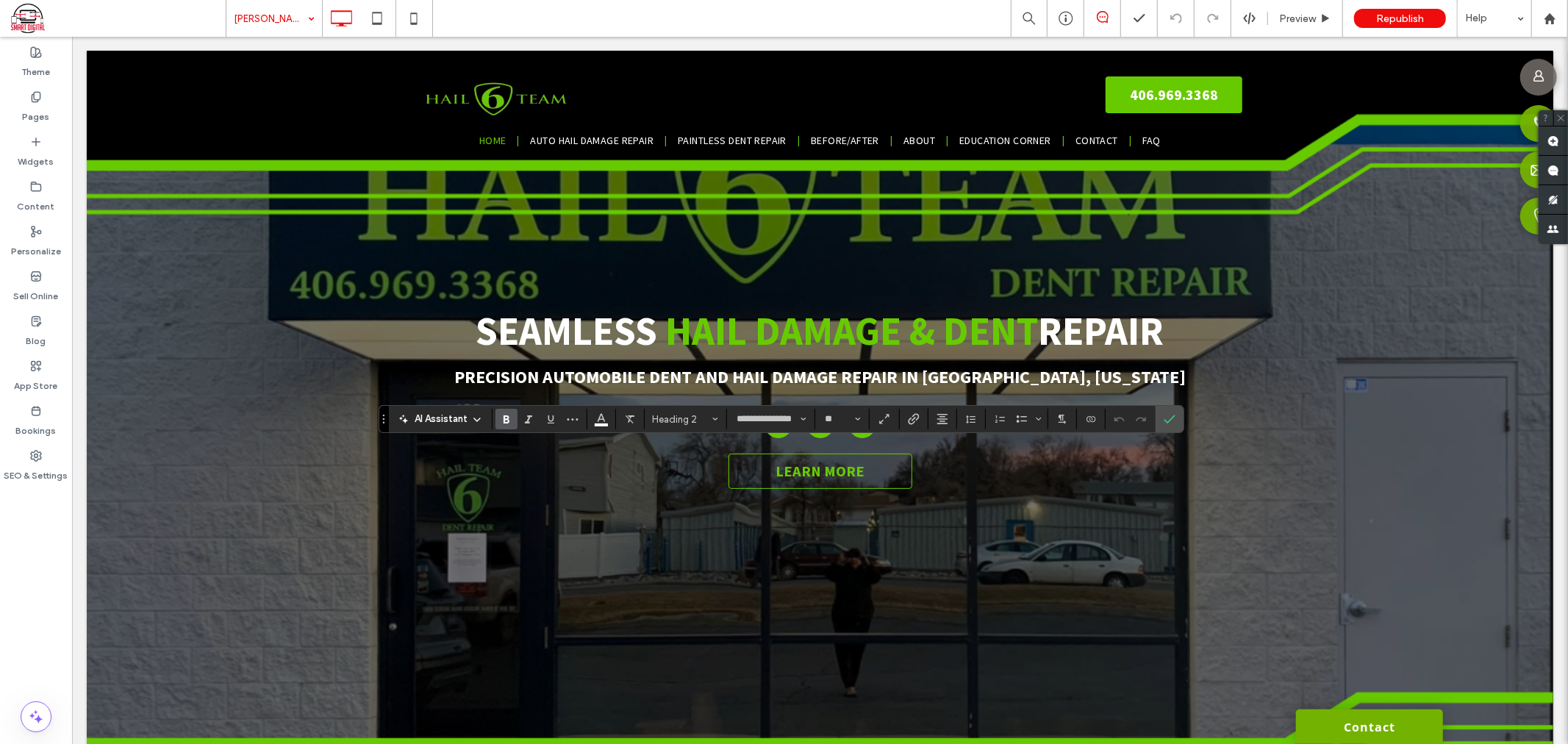
click at [926, 425] on section at bounding box center [914, 419] width 29 height 20
click at [920, 425] on span "Link" at bounding box center [914, 419] width 12 height 19
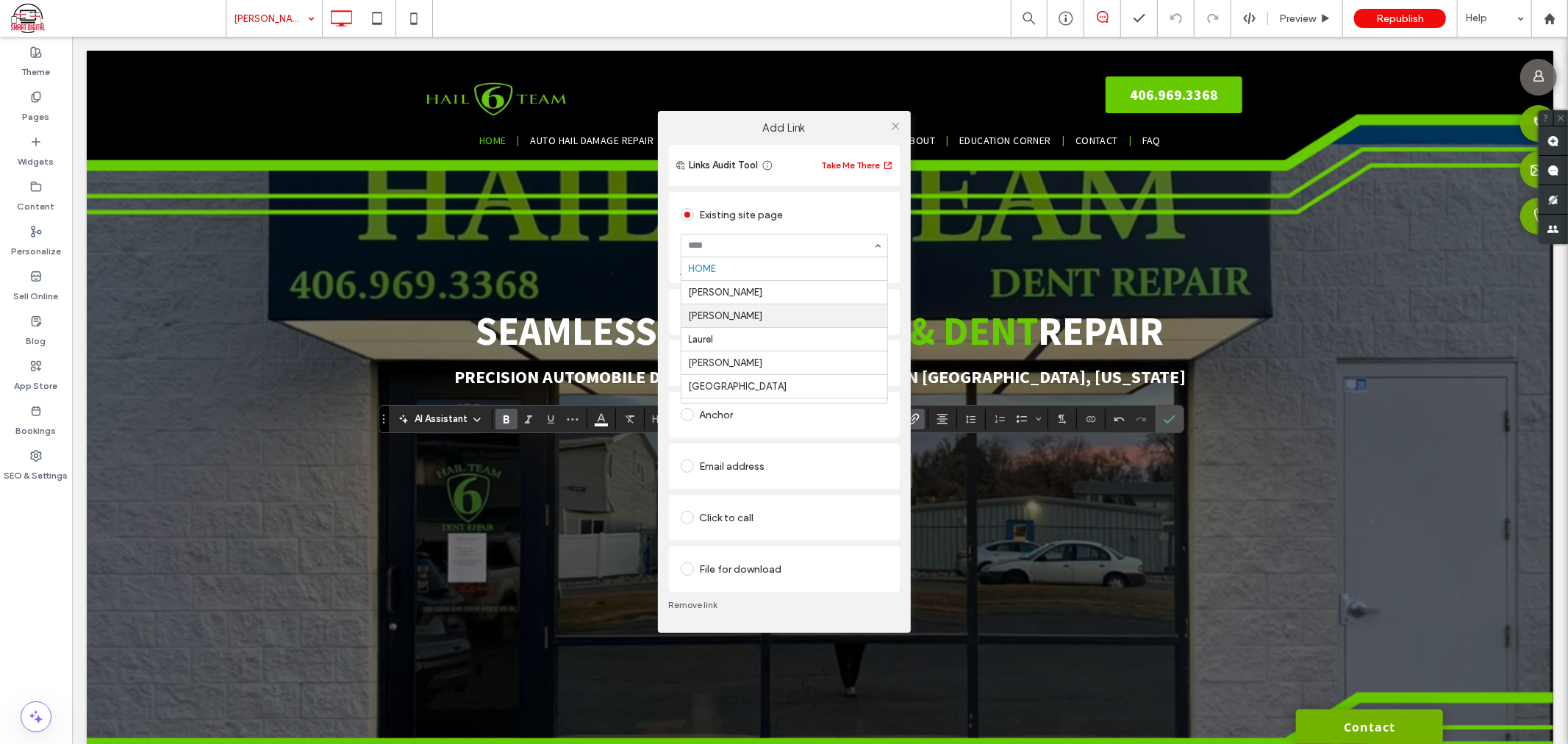
scroll to position [82, 0]
click at [898, 128] on icon at bounding box center [895, 126] width 11 height 11
click at [761, 210] on div "Existing site page" at bounding box center [785, 215] width 207 height 24
click at [895, 128] on icon at bounding box center [895, 126] width 11 height 11
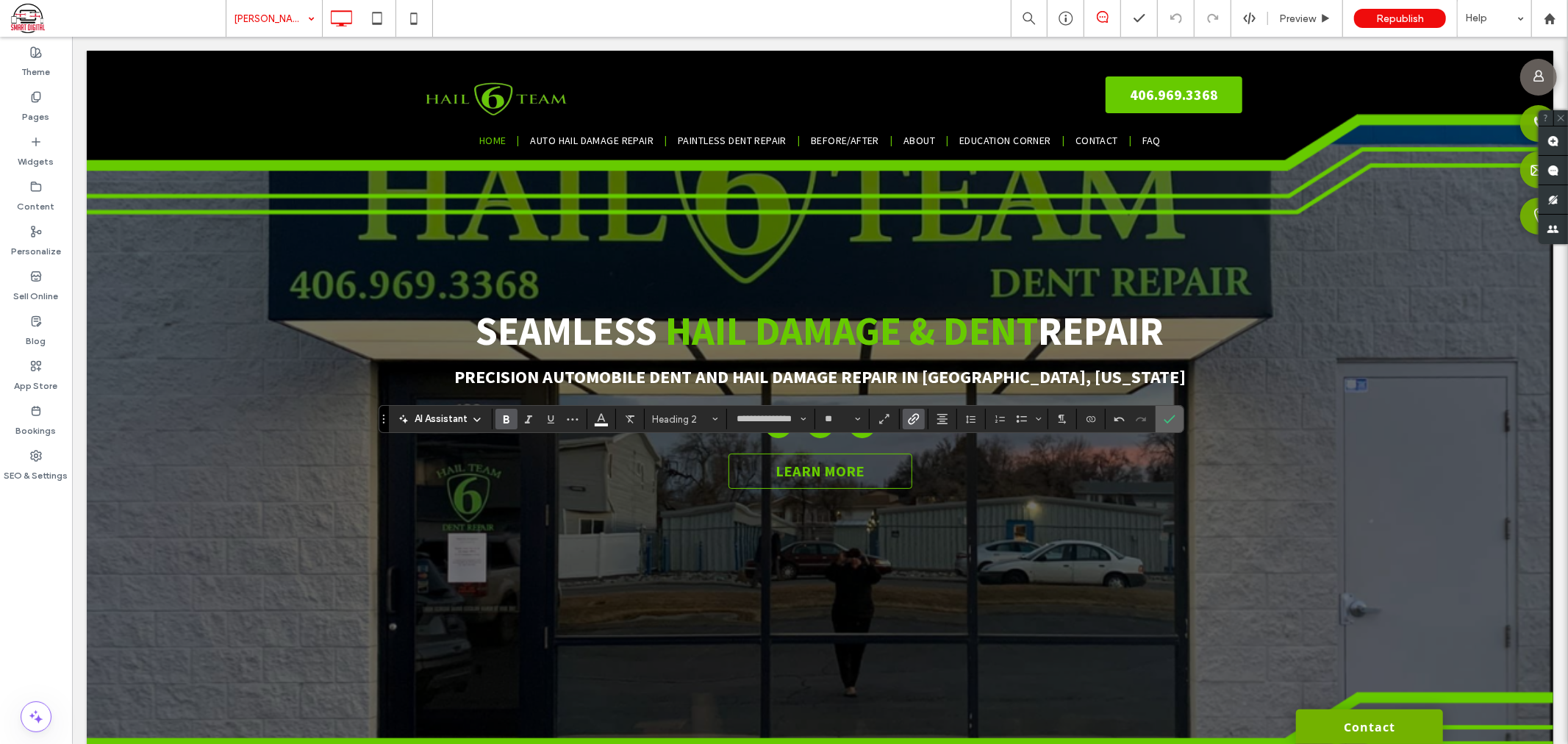
click at [1164, 422] on icon "Confirm" at bounding box center [1170, 419] width 12 height 12
click at [909, 417] on use "Link" at bounding box center [913, 415] width 11 height 11
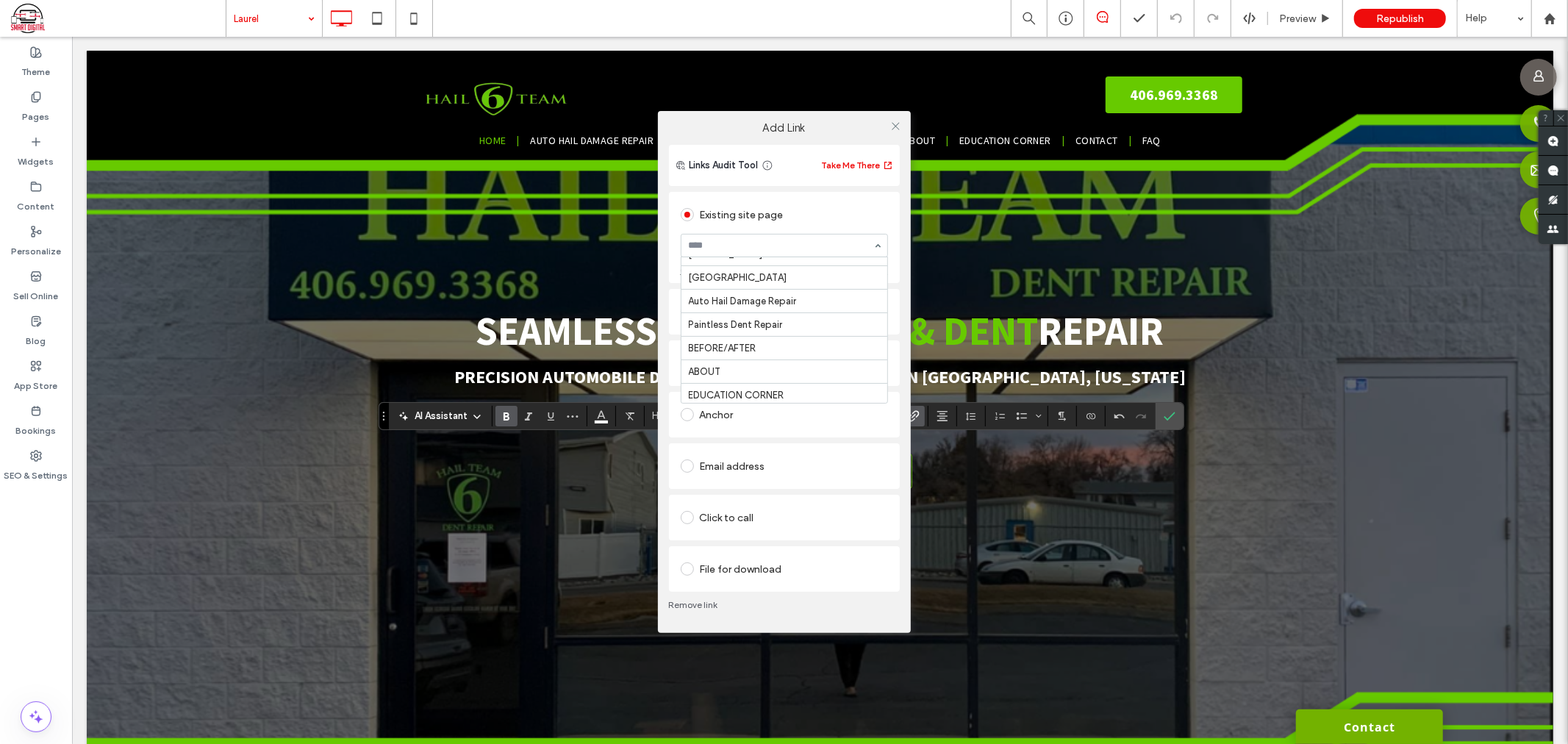
scroll to position [163, 0]
click at [898, 125] on icon at bounding box center [895, 126] width 11 height 11
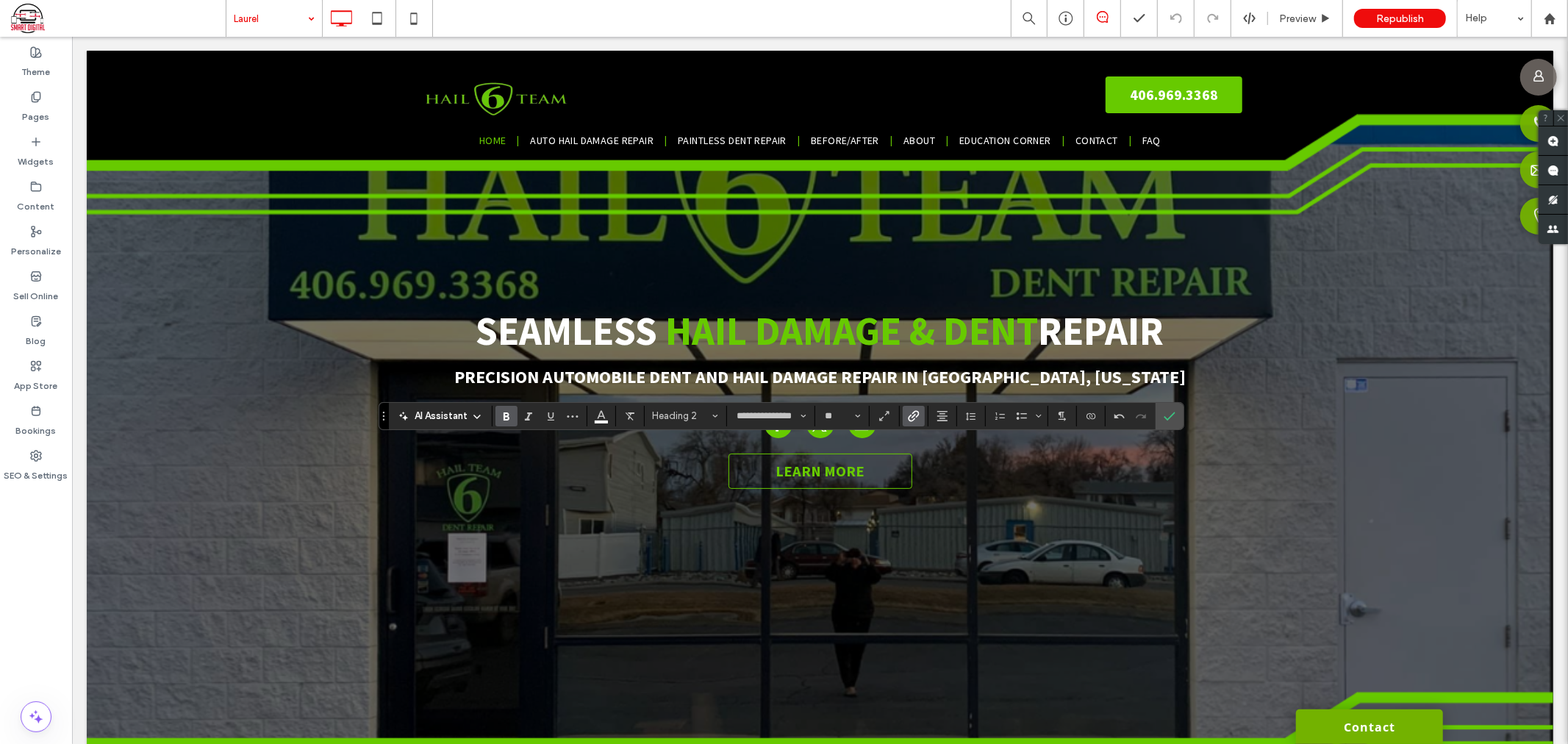
click at [912, 420] on icon "Link" at bounding box center [914, 416] width 12 height 12
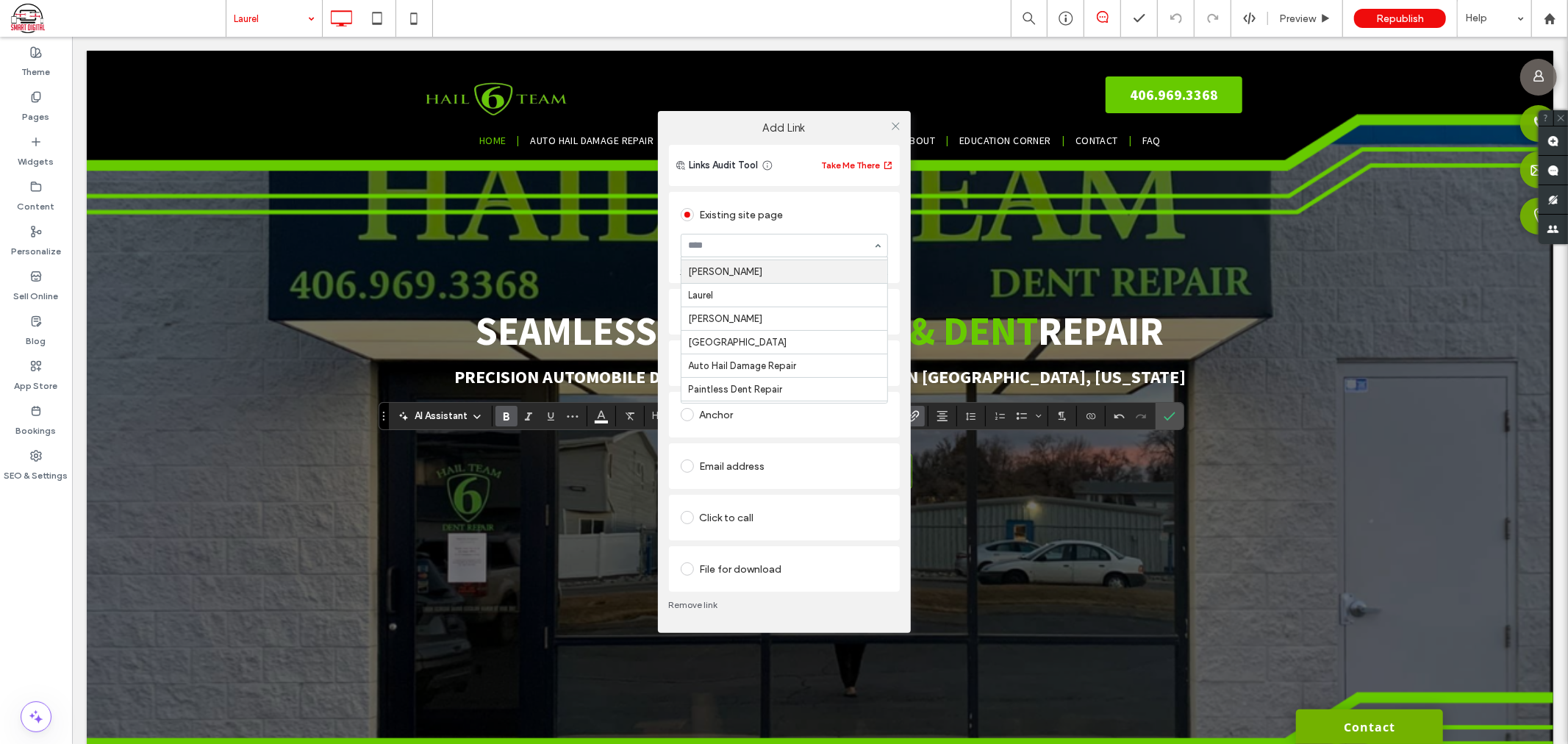
scroll to position [82, 0]
click at [893, 128] on use at bounding box center [895, 126] width 8 height 8
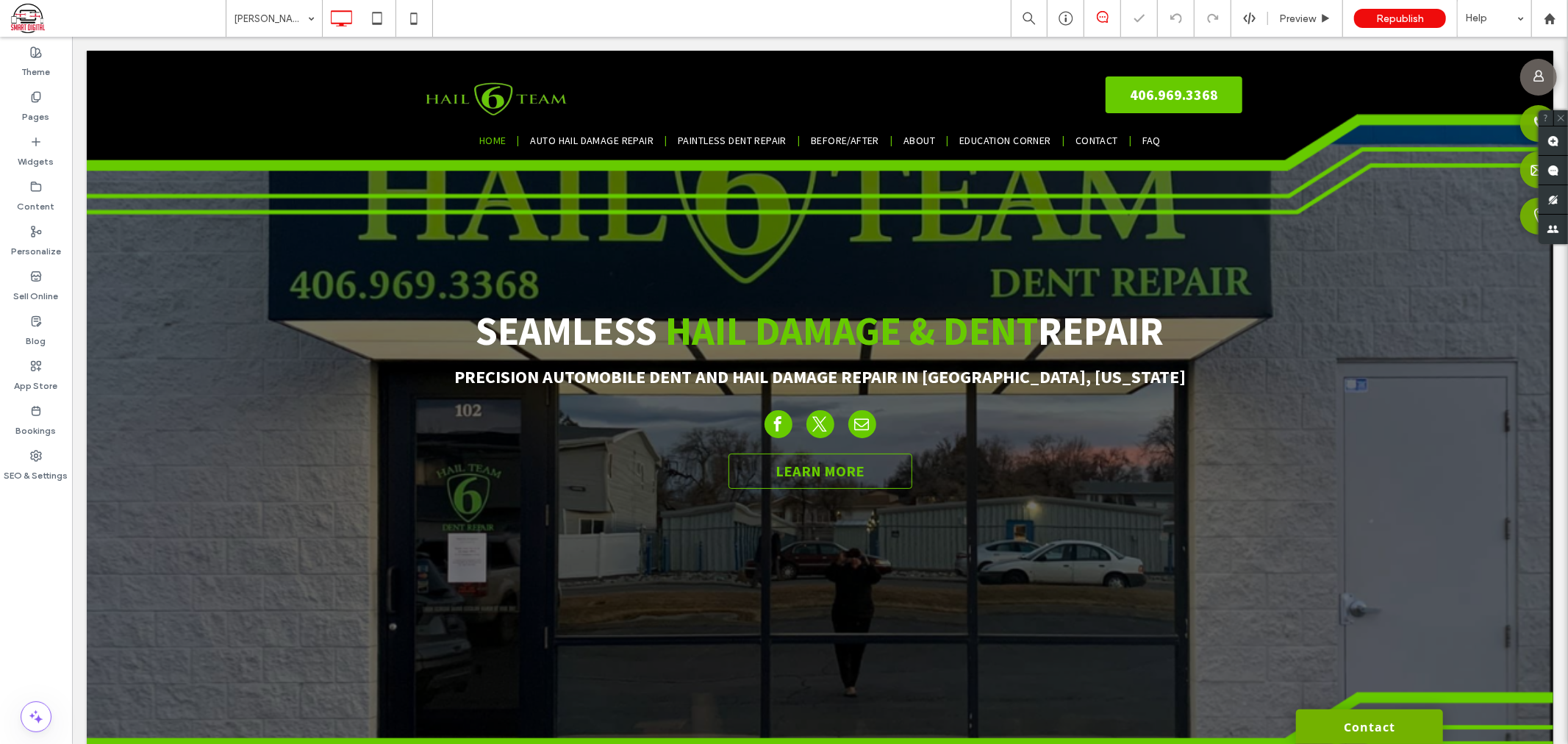
type input "**********"
type input "**"
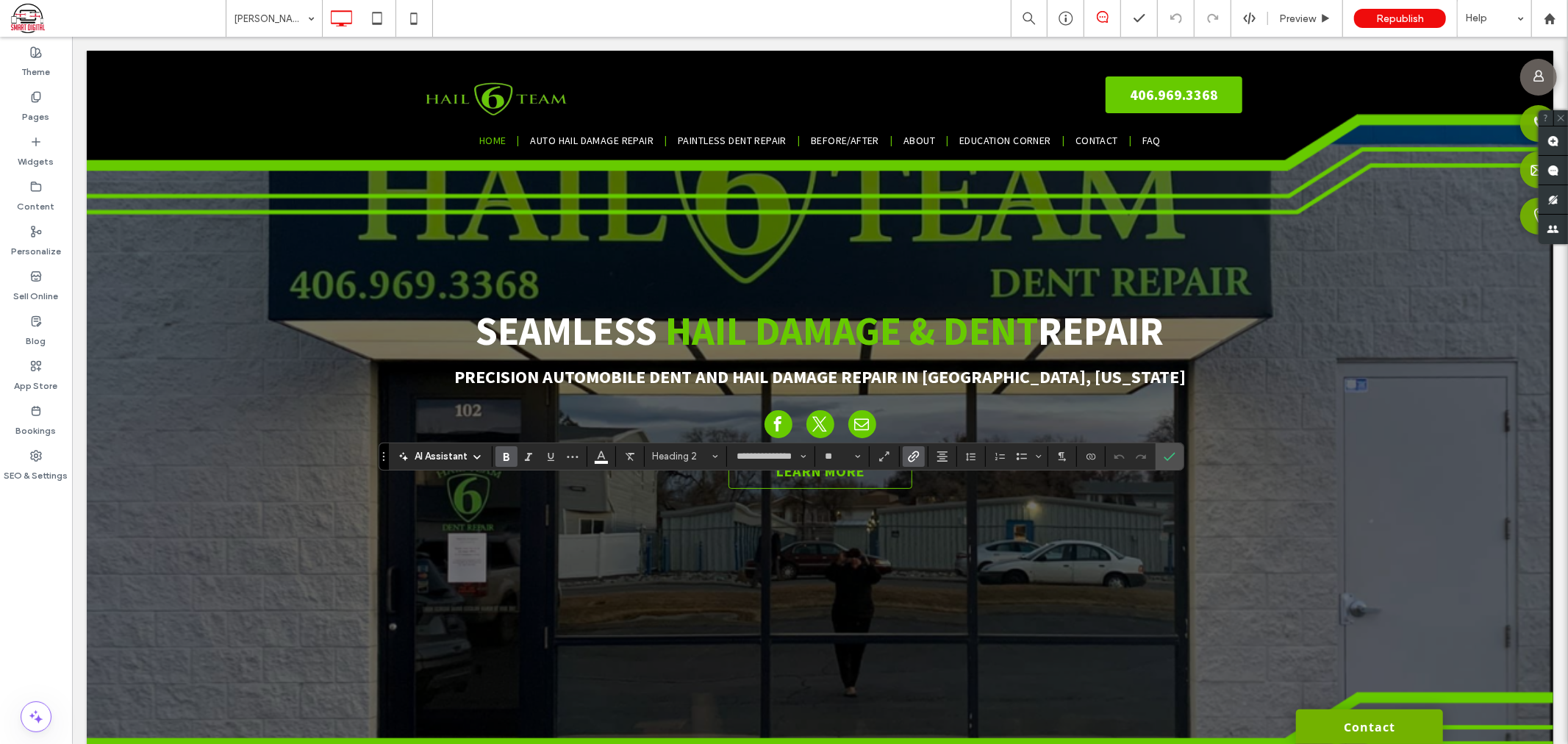
click at [916, 454] on label "Link" at bounding box center [914, 457] width 22 height 20
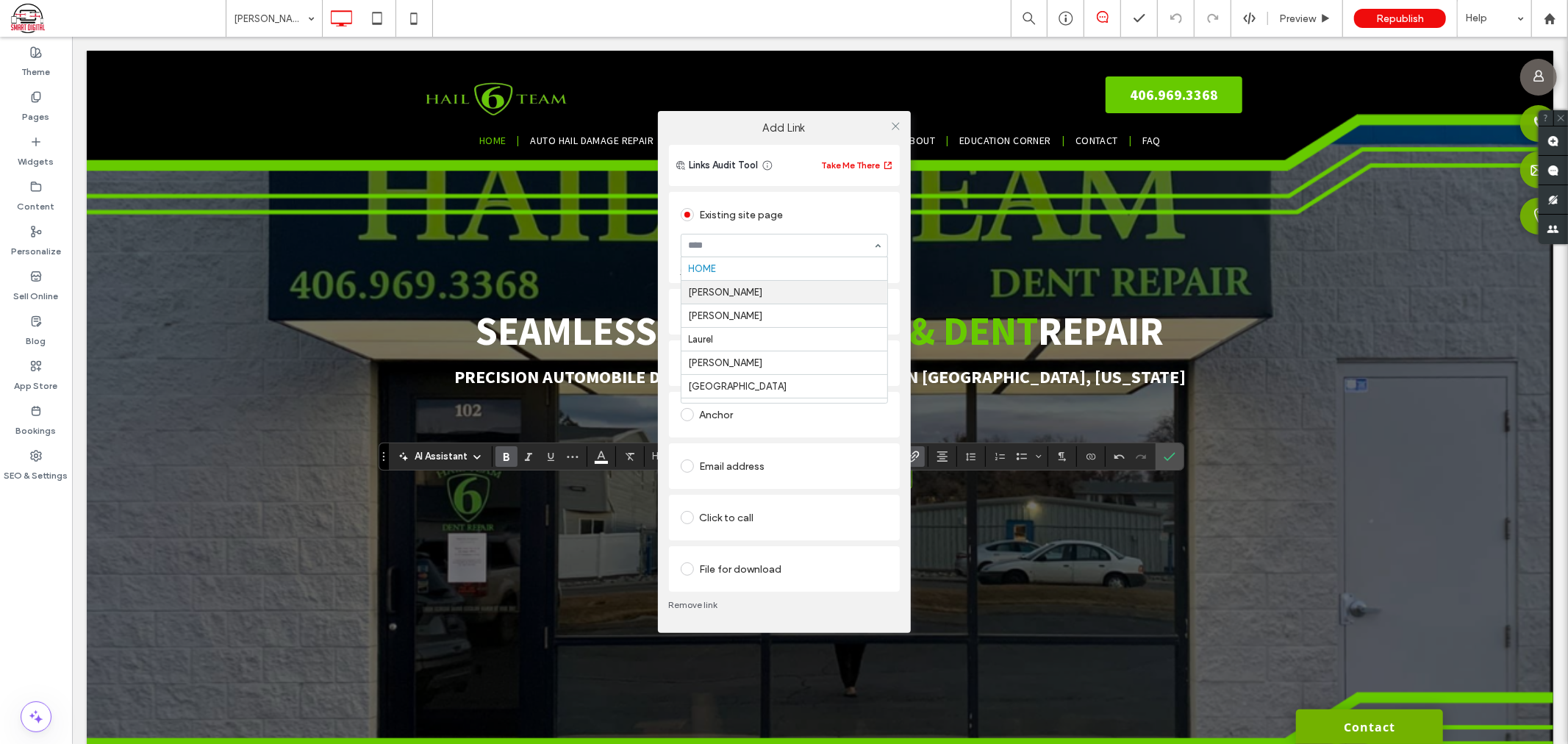
scroll to position [82, 0]
click at [900, 125] on icon at bounding box center [895, 126] width 11 height 11
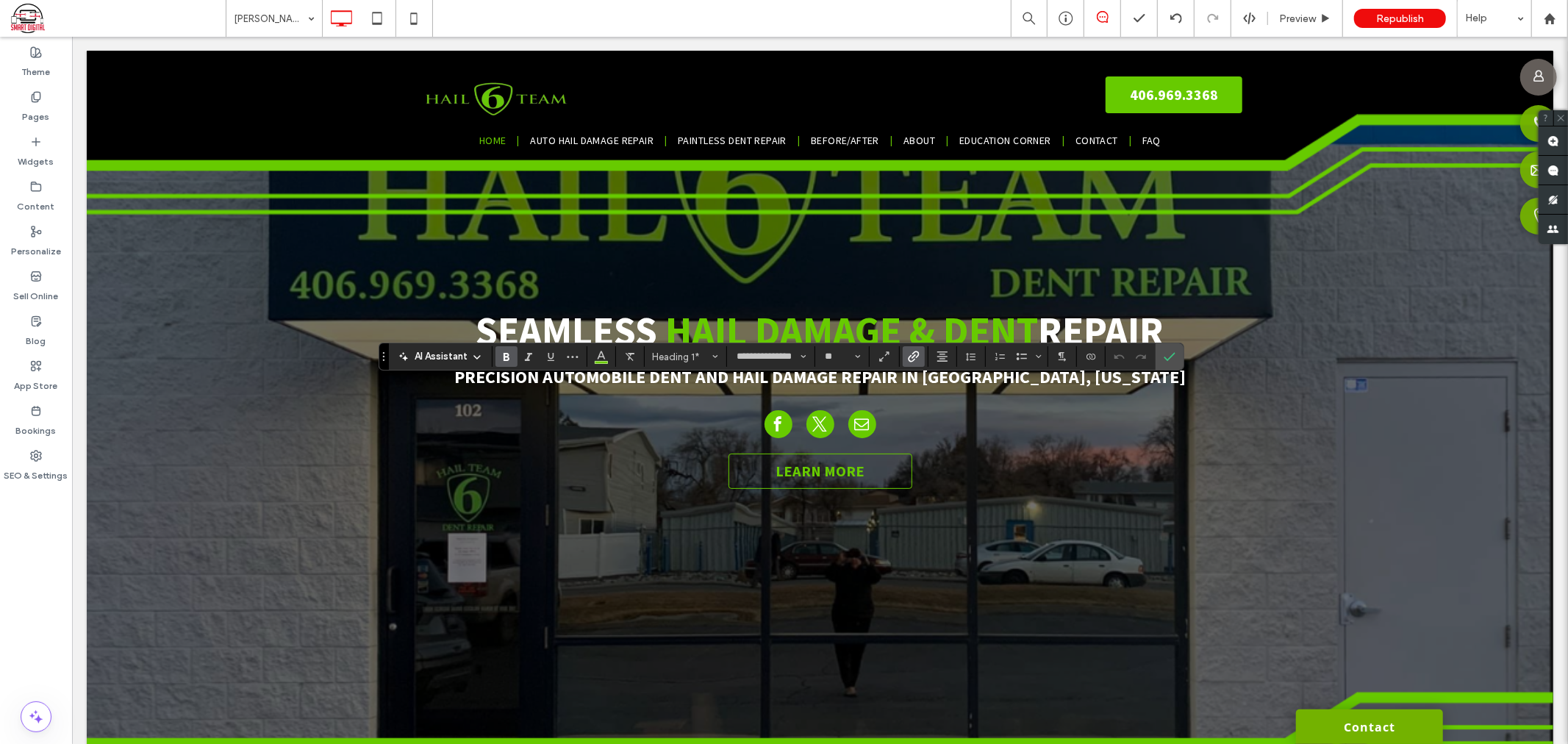
click at [915, 356] on icon "Link" at bounding box center [914, 356] width 12 height 12
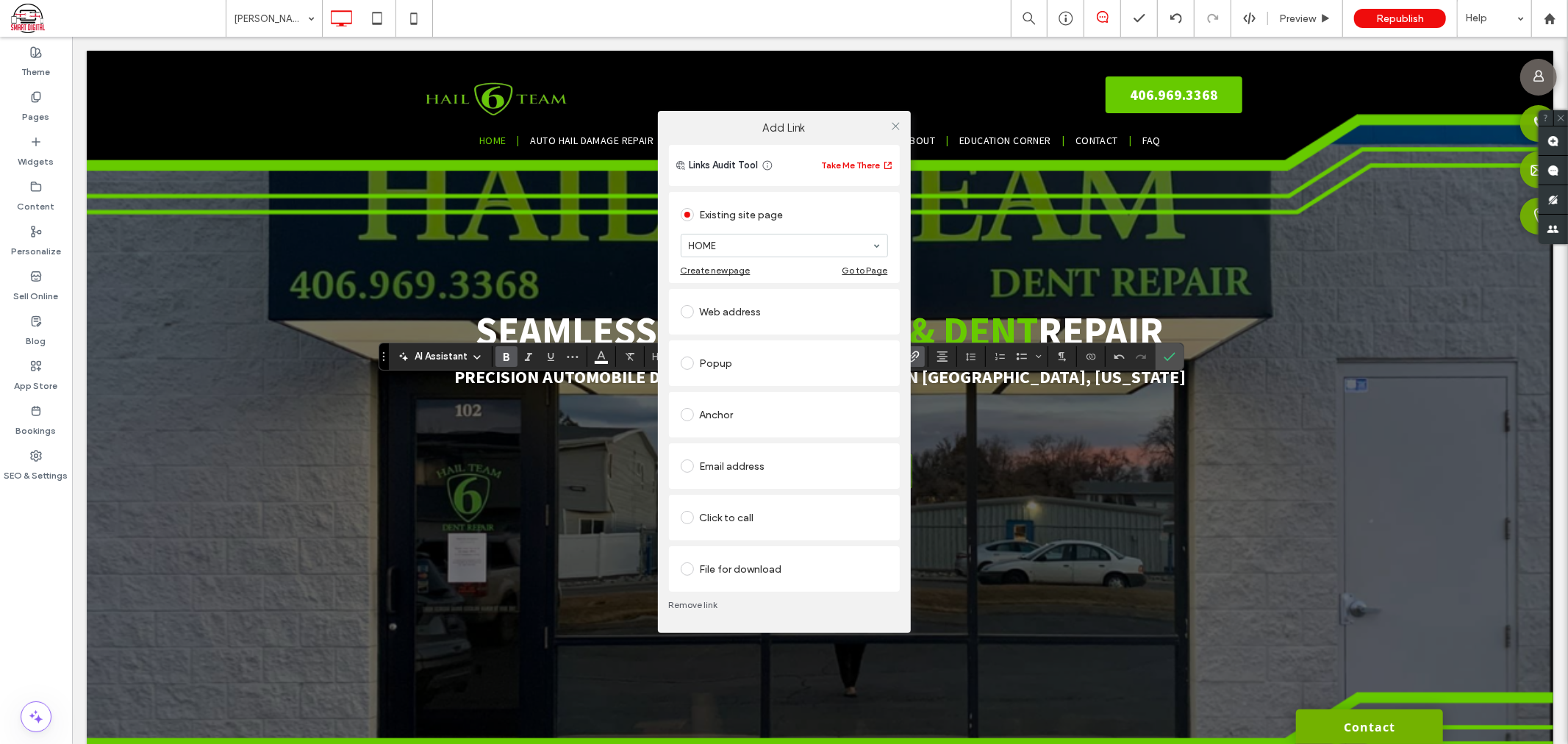
click at [750, 258] on section "HOME" at bounding box center [785, 245] width 207 height 38
click at [895, 128] on icon at bounding box center [895, 126] width 11 height 11
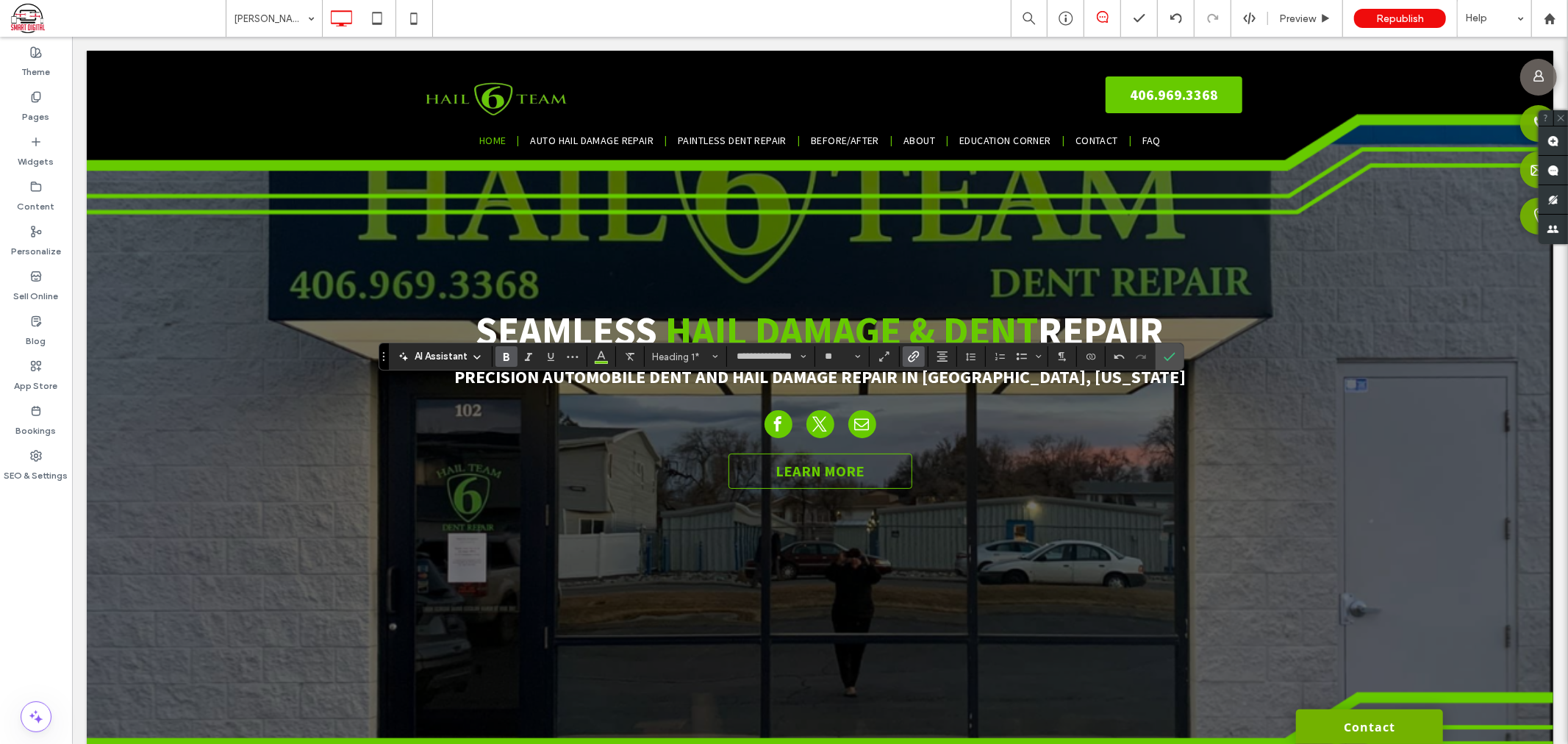
click at [915, 353] on icon "Link" at bounding box center [914, 356] width 12 height 12
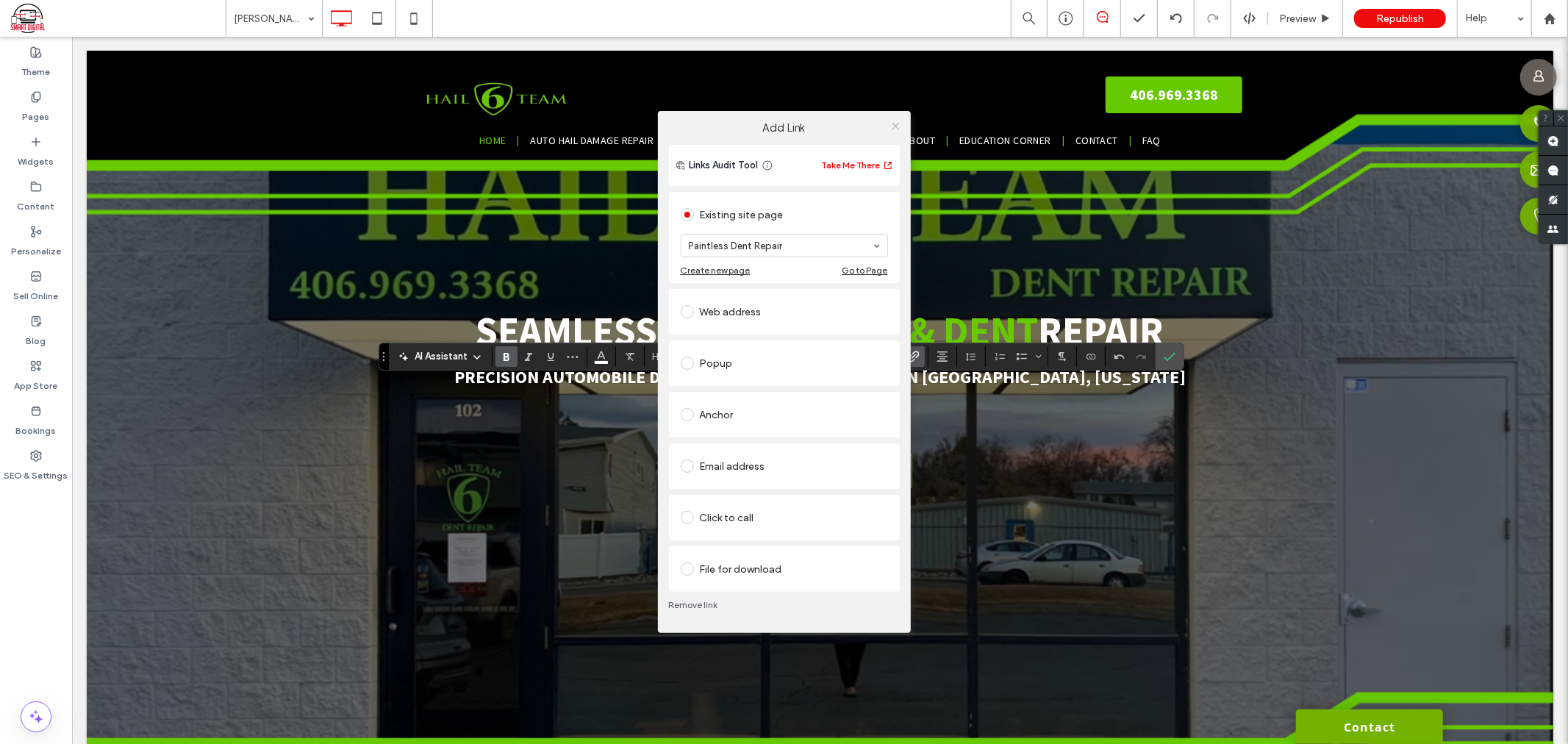
click at [890, 128] on icon at bounding box center [895, 126] width 11 height 11
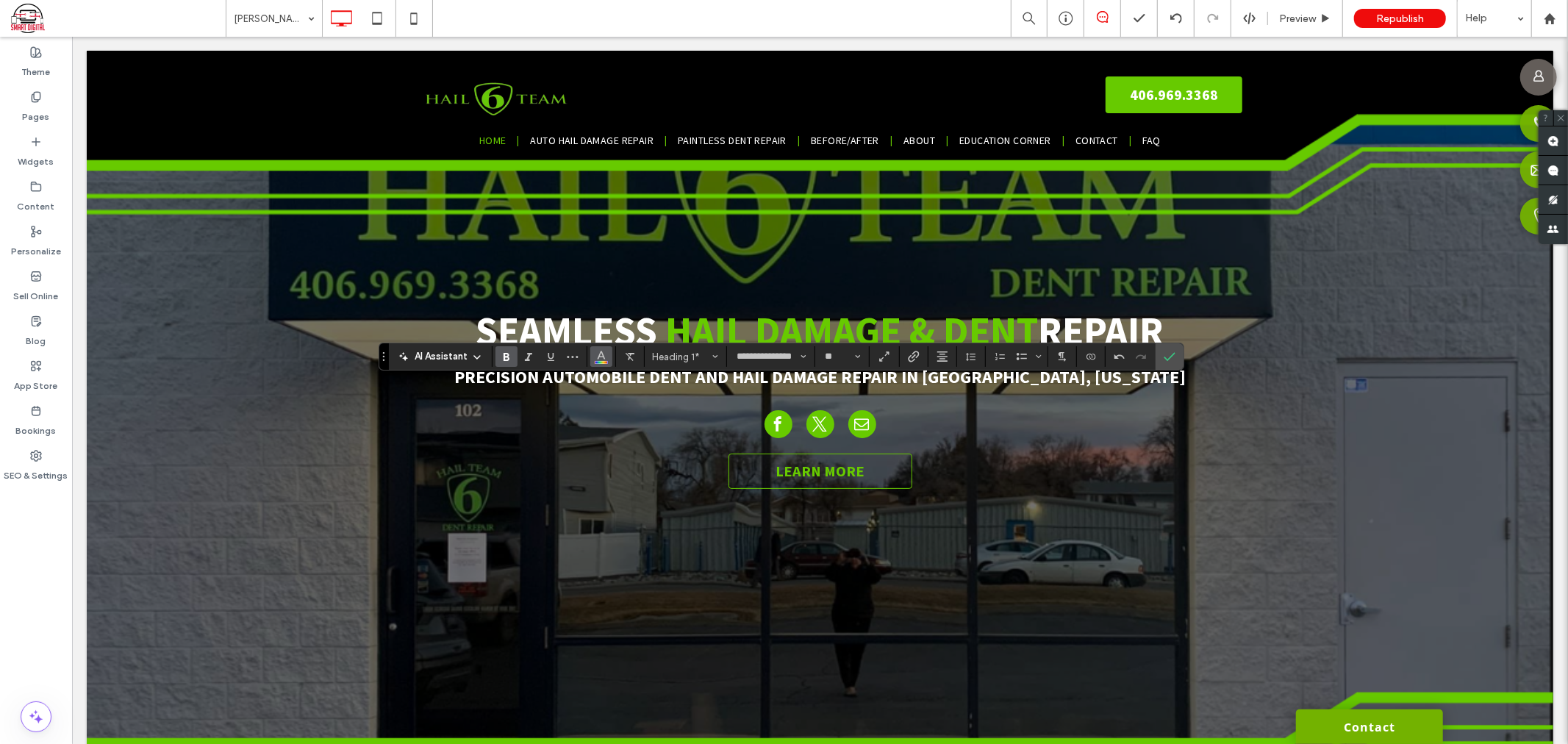
click at [605, 353] on icon "Color" at bounding box center [601, 355] width 12 height 12
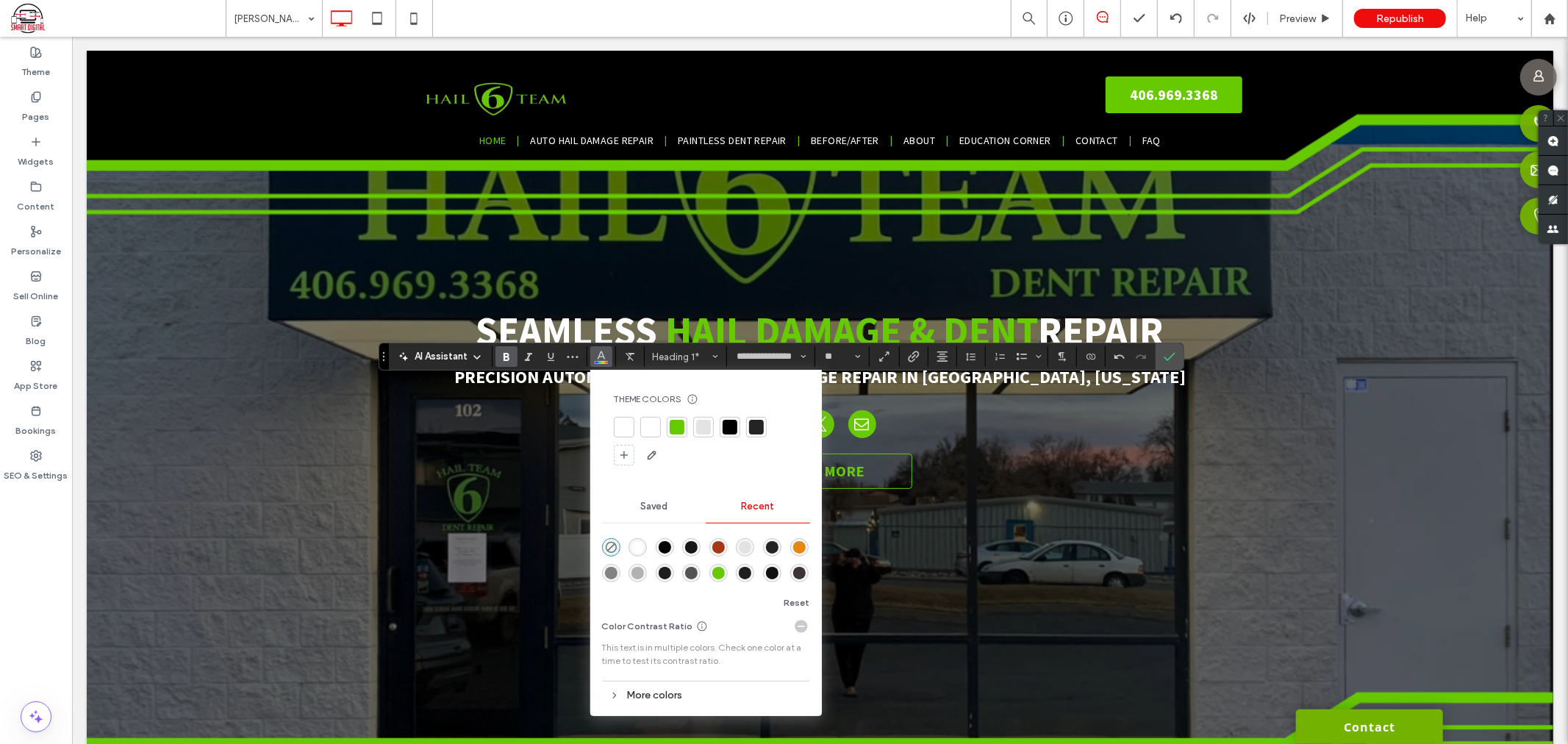
click at [682, 425] on div at bounding box center [677, 427] width 14 height 14
click at [1164, 361] on icon "Confirm" at bounding box center [1170, 356] width 12 height 12
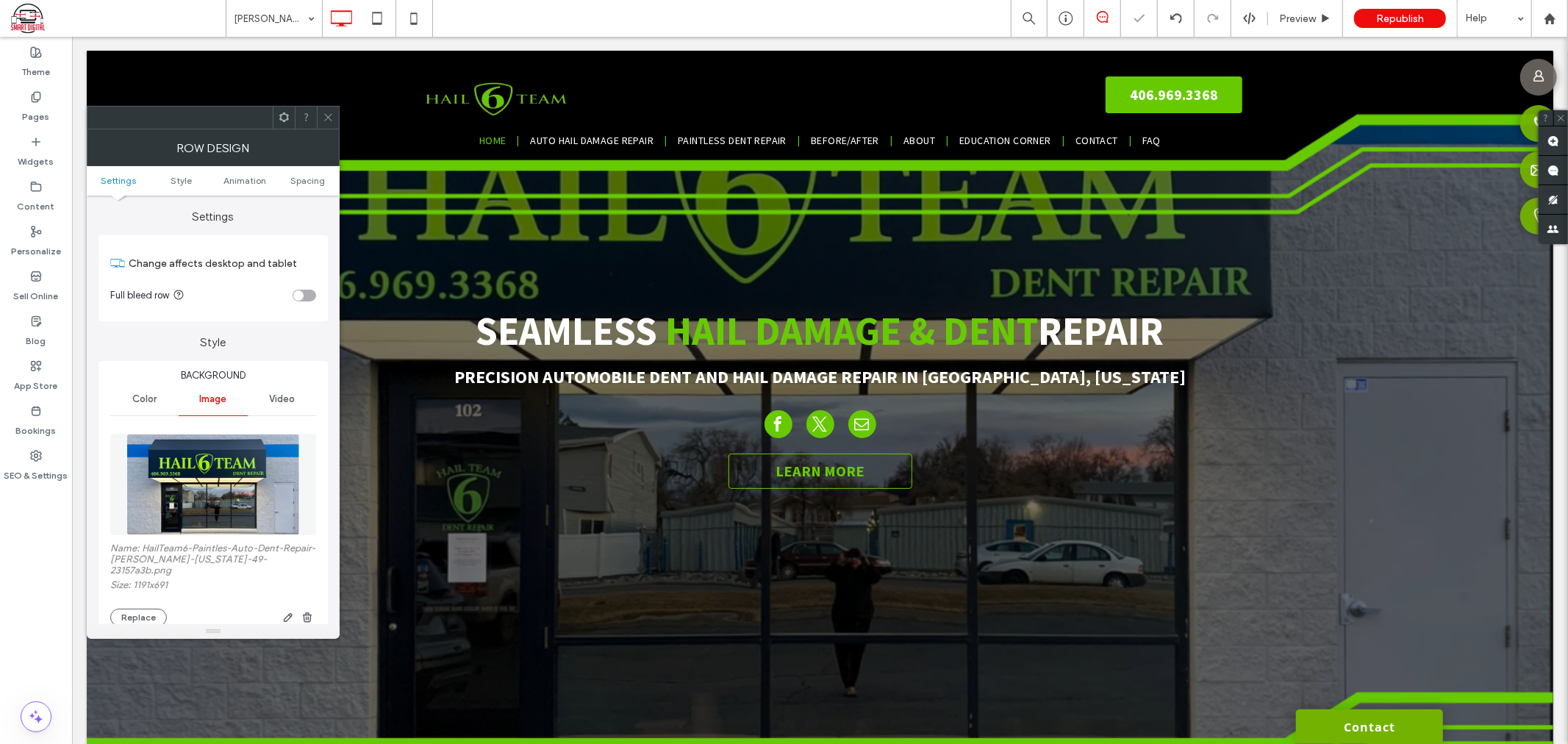
click at [332, 121] on icon at bounding box center [328, 116] width 11 height 11
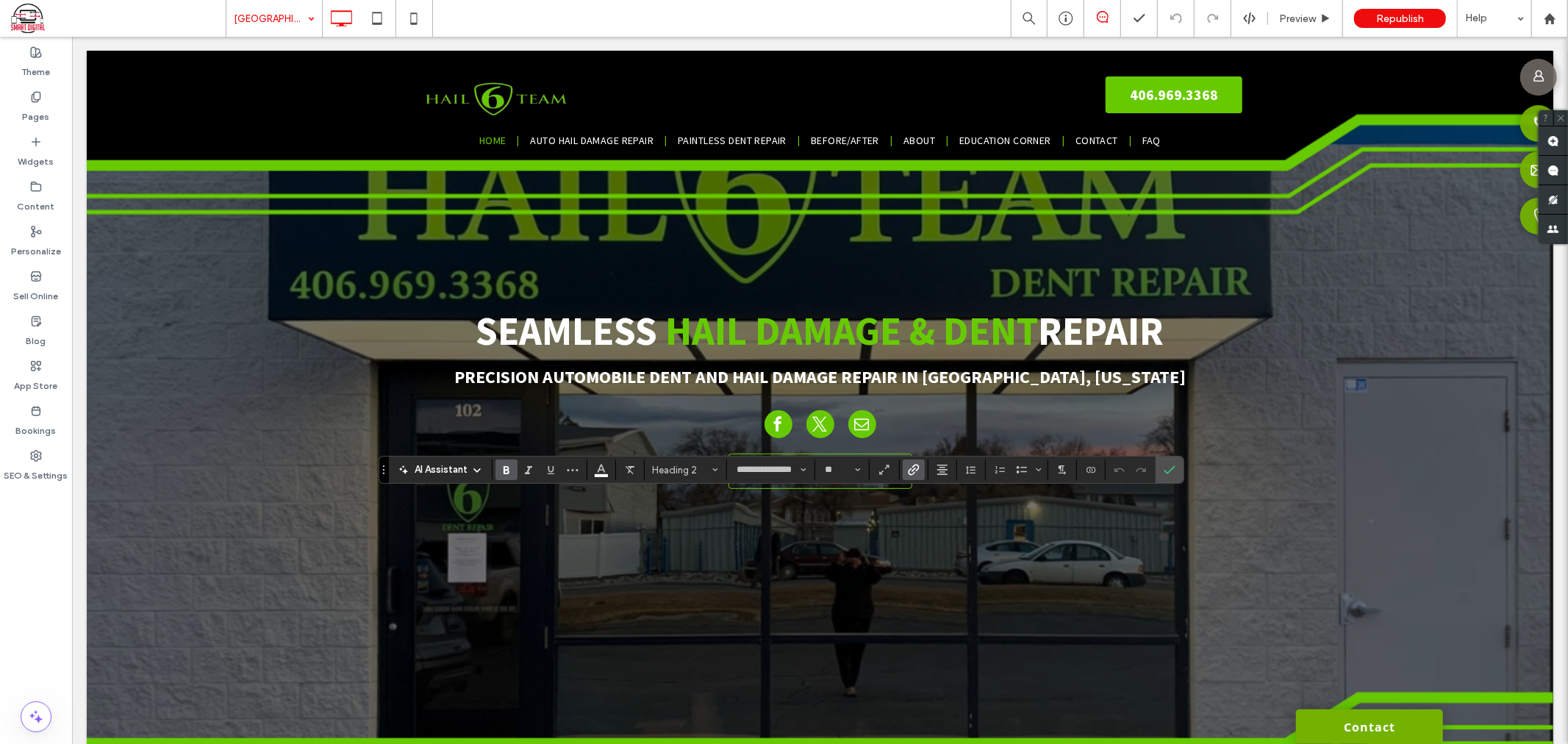
click at [904, 480] on label "Link" at bounding box center [914, 469] width 22 height 20
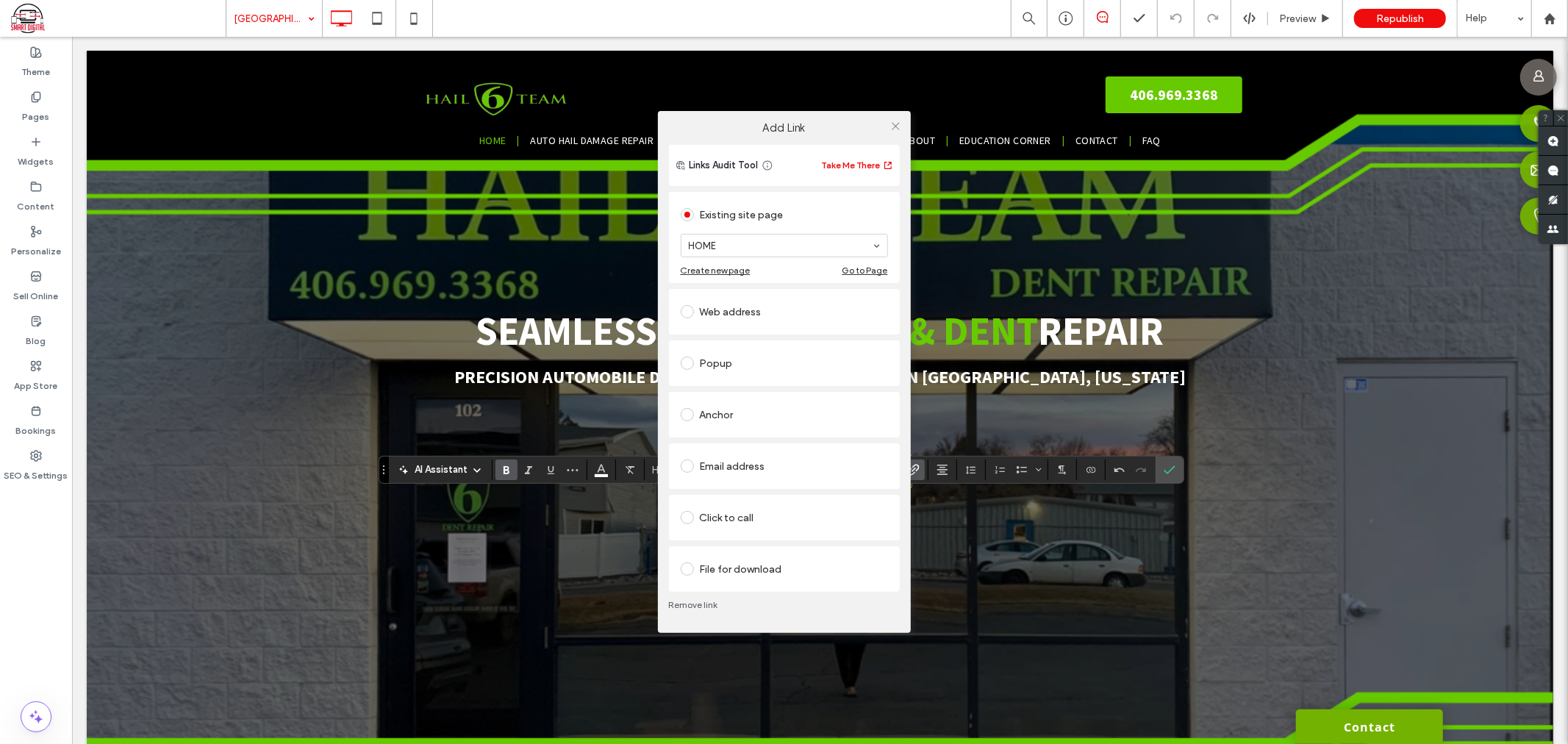
click at [777, 226] on section "HOME" at bounding box center [785, 245] width 207 height 38
click at [769, 259] on section "HOME" at bounding box center [785, 245] width 207 height 38
click at [895, 128] on icon at bounding box center [895, 126] width 11 height 11
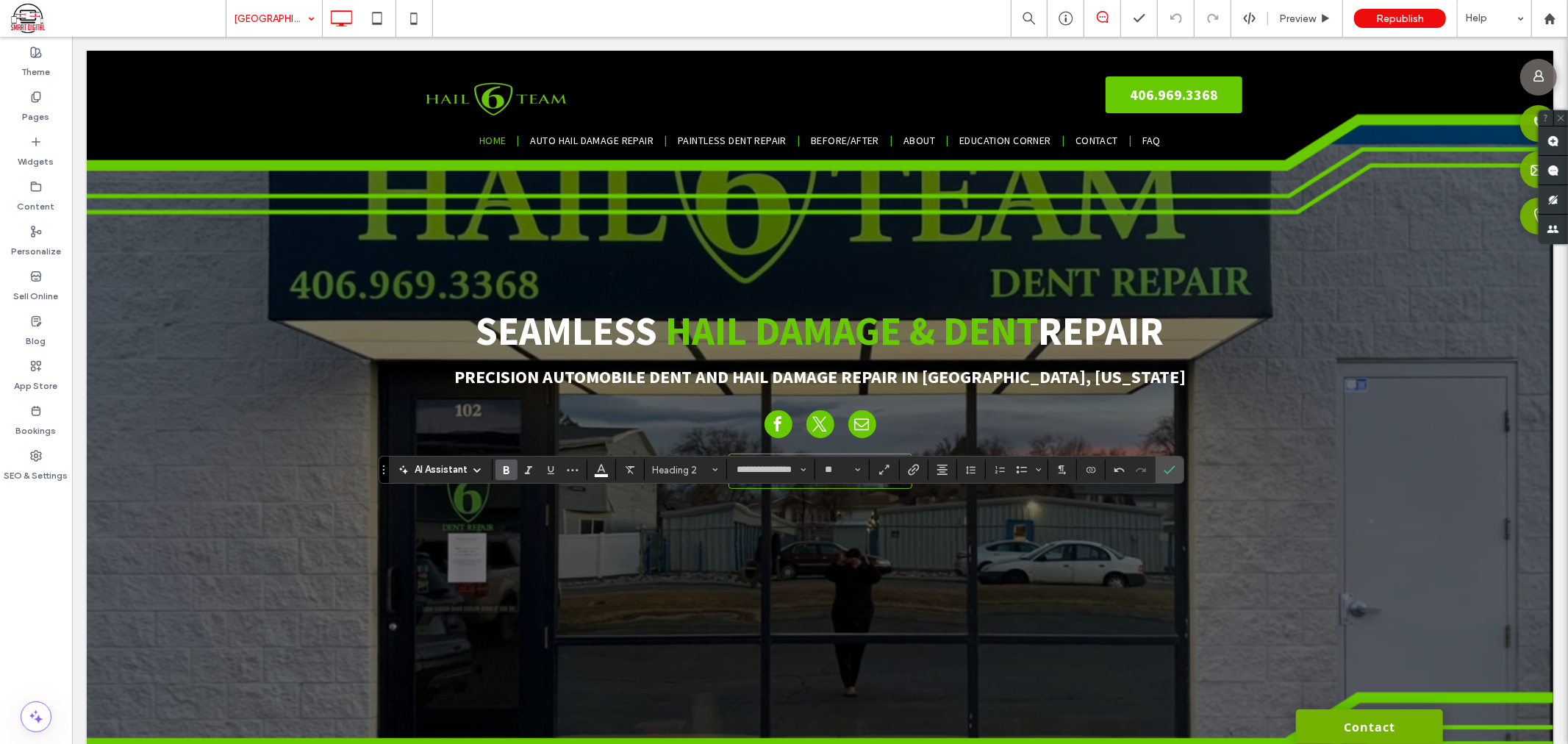
click at [901, 469] on section at bounding box center [914, 469] width 29 height 20
click at [909, 467] on icon "Link" at bounding box center [914, 470] width 12 height 12
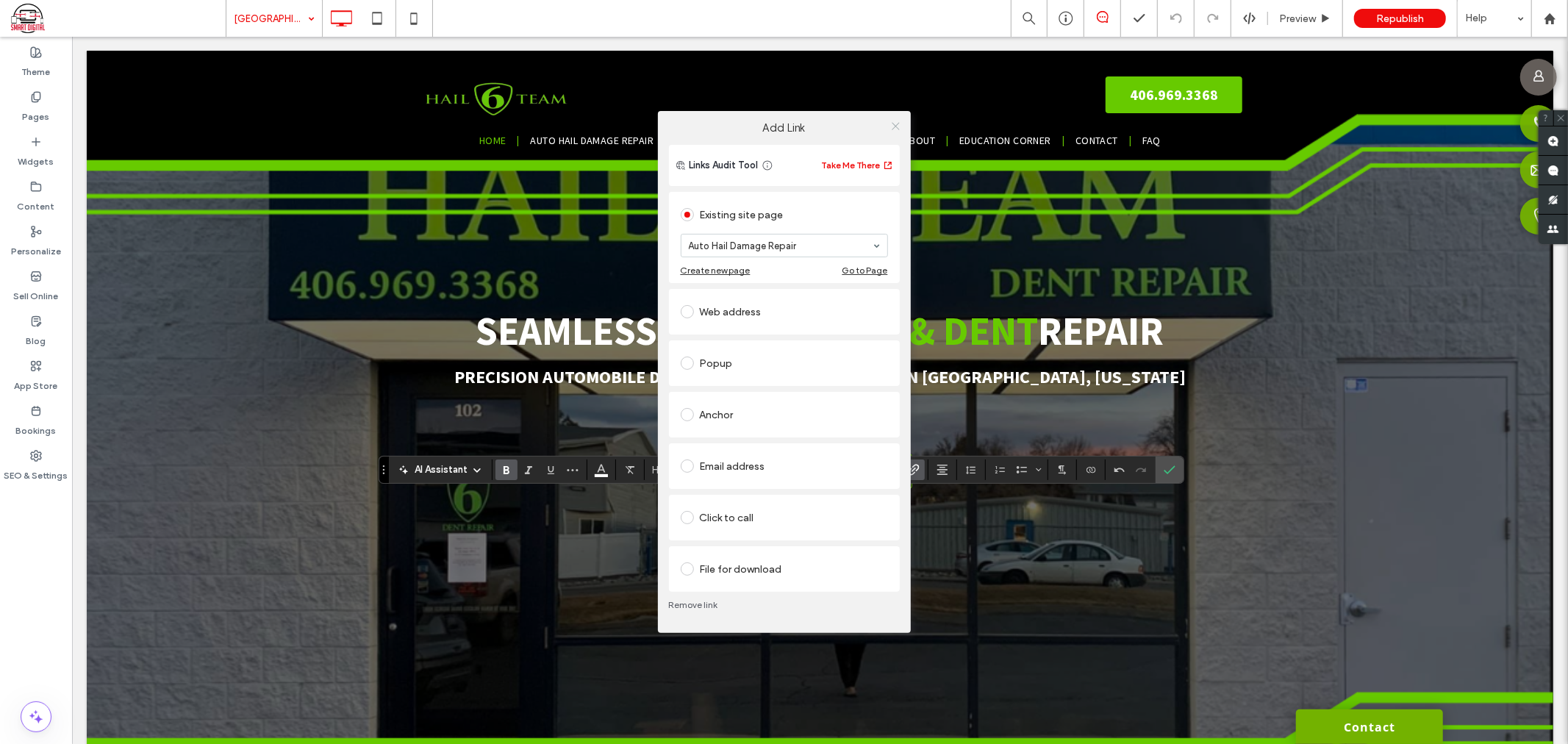
click at [899, 128] on icon at bounding box center [895, 126] width 11 height 11
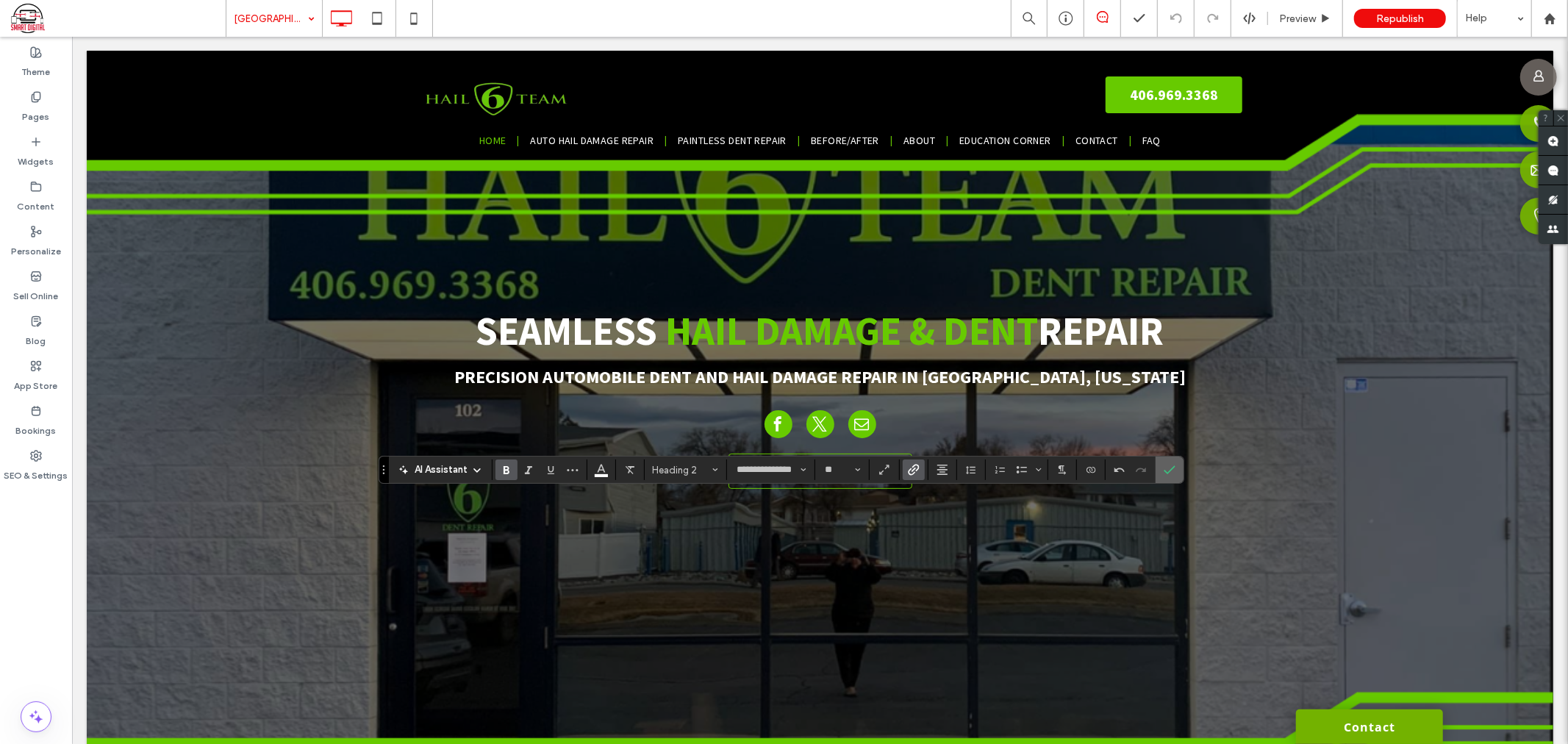
click at [1179, 475] on label "Confirm" at bounding box center [1170, 469] width 22 height 26
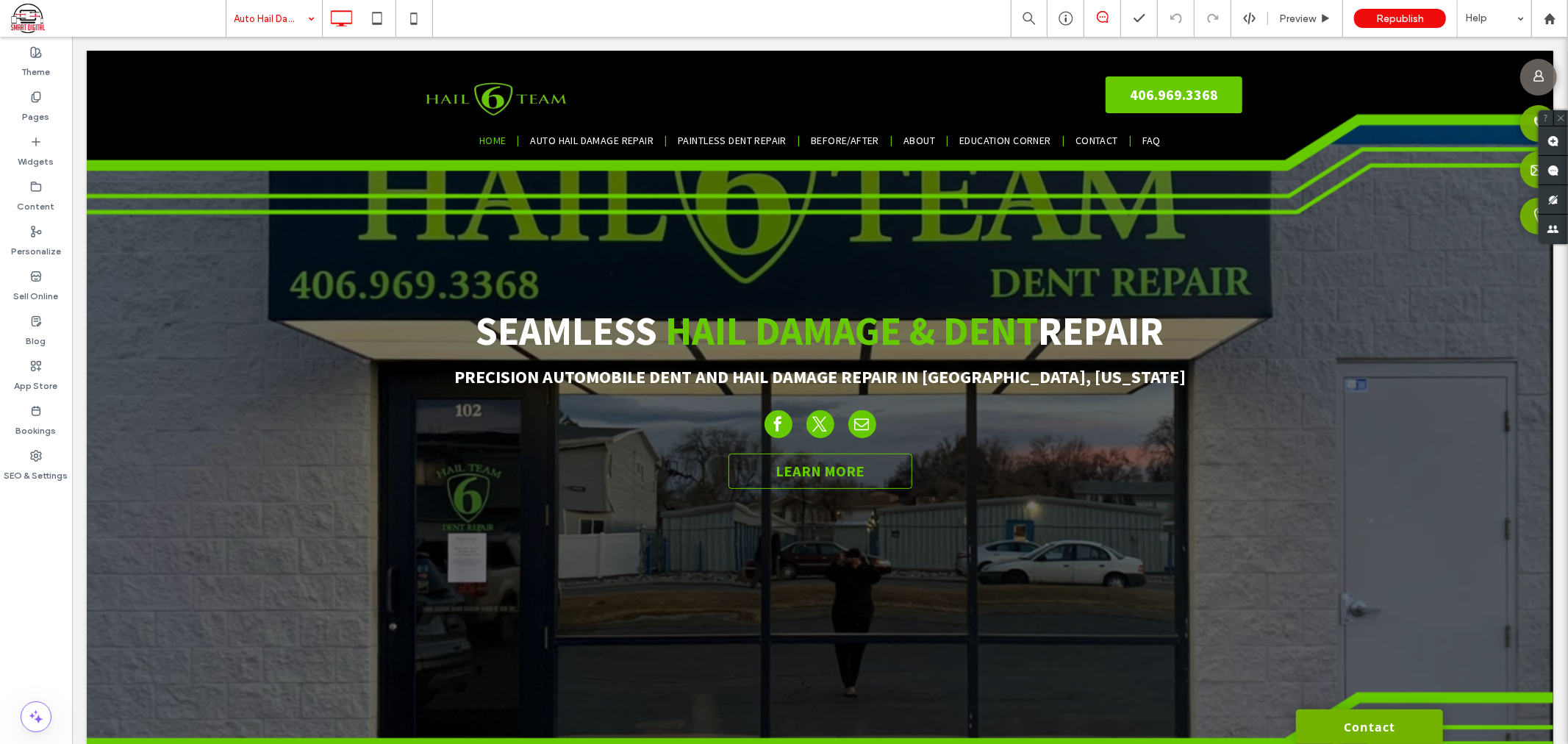
type input "**********"
type input "**"
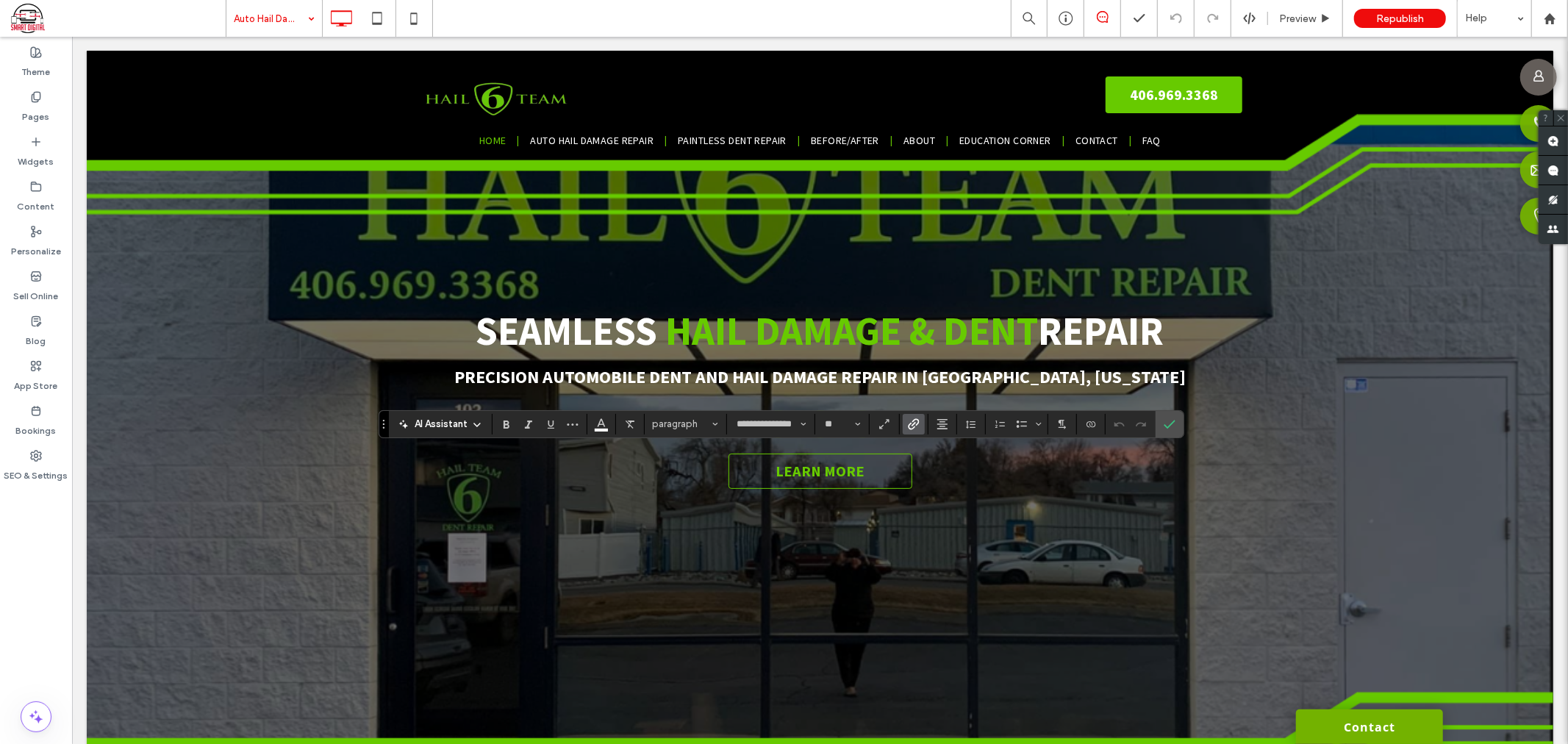
click at [917, 423] on use "Link" at bounding box center [913, 423] width 11 height 11
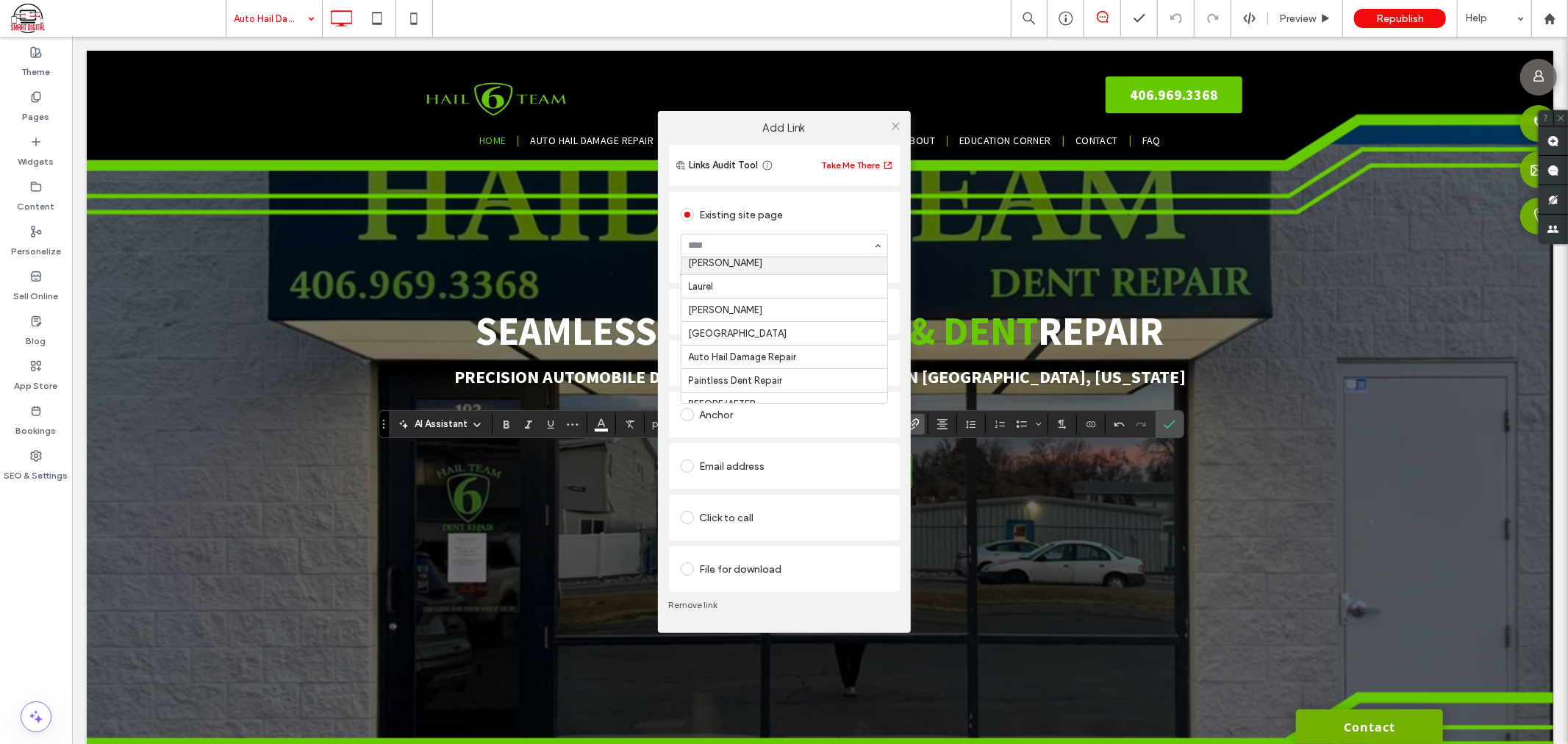
scroll to position [82, 0]
click at [893, 126] on icon at bounding box center [895, 126] width 11 height 11
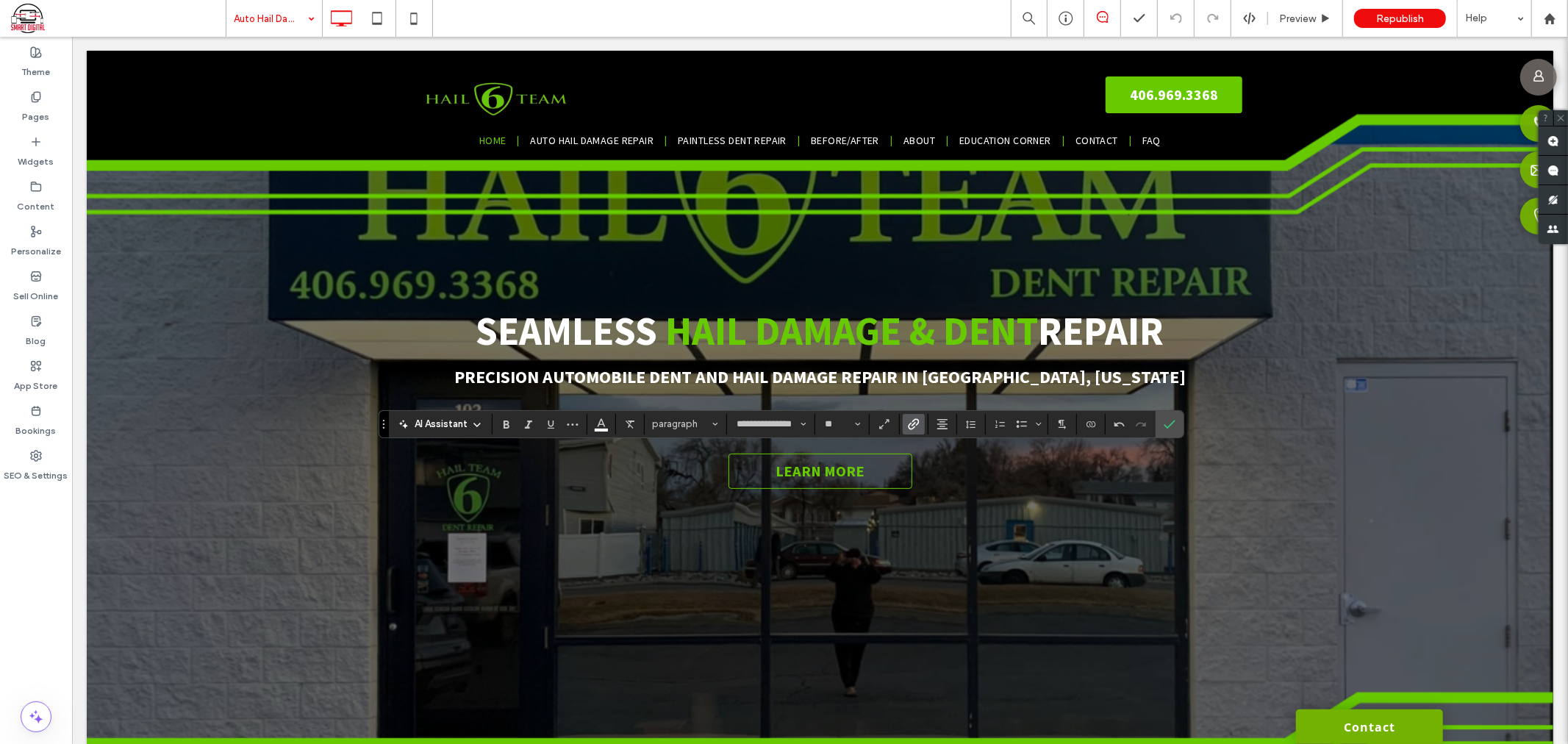
click at [588, 427] on section at bounding box center [602, 424] width 29 height 20
click at [597, 429] on span "Color" at bounding box center [601, 423] width 12 height 19
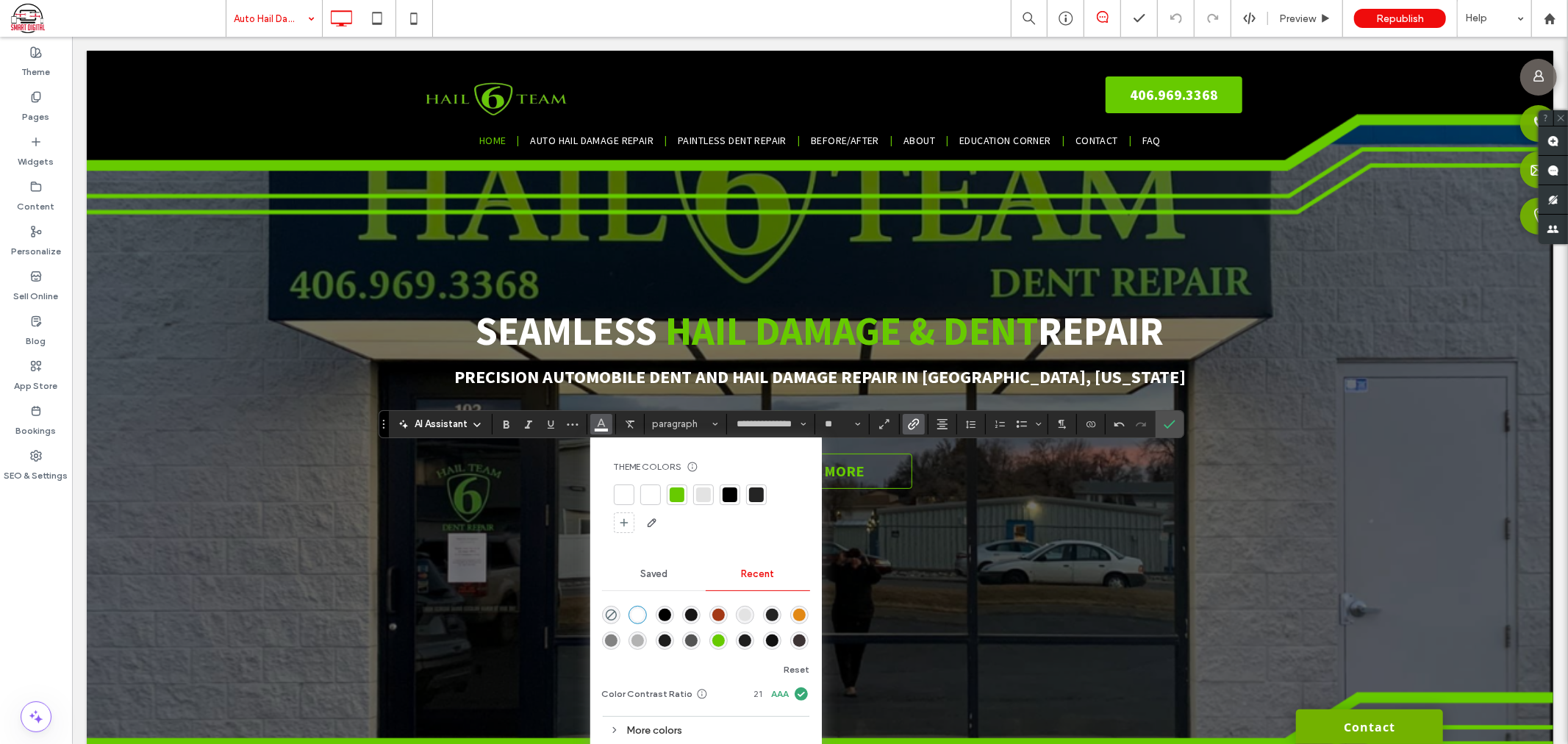
click at [618, 493] on div at bounding box center [623, 494] width 14 height 14
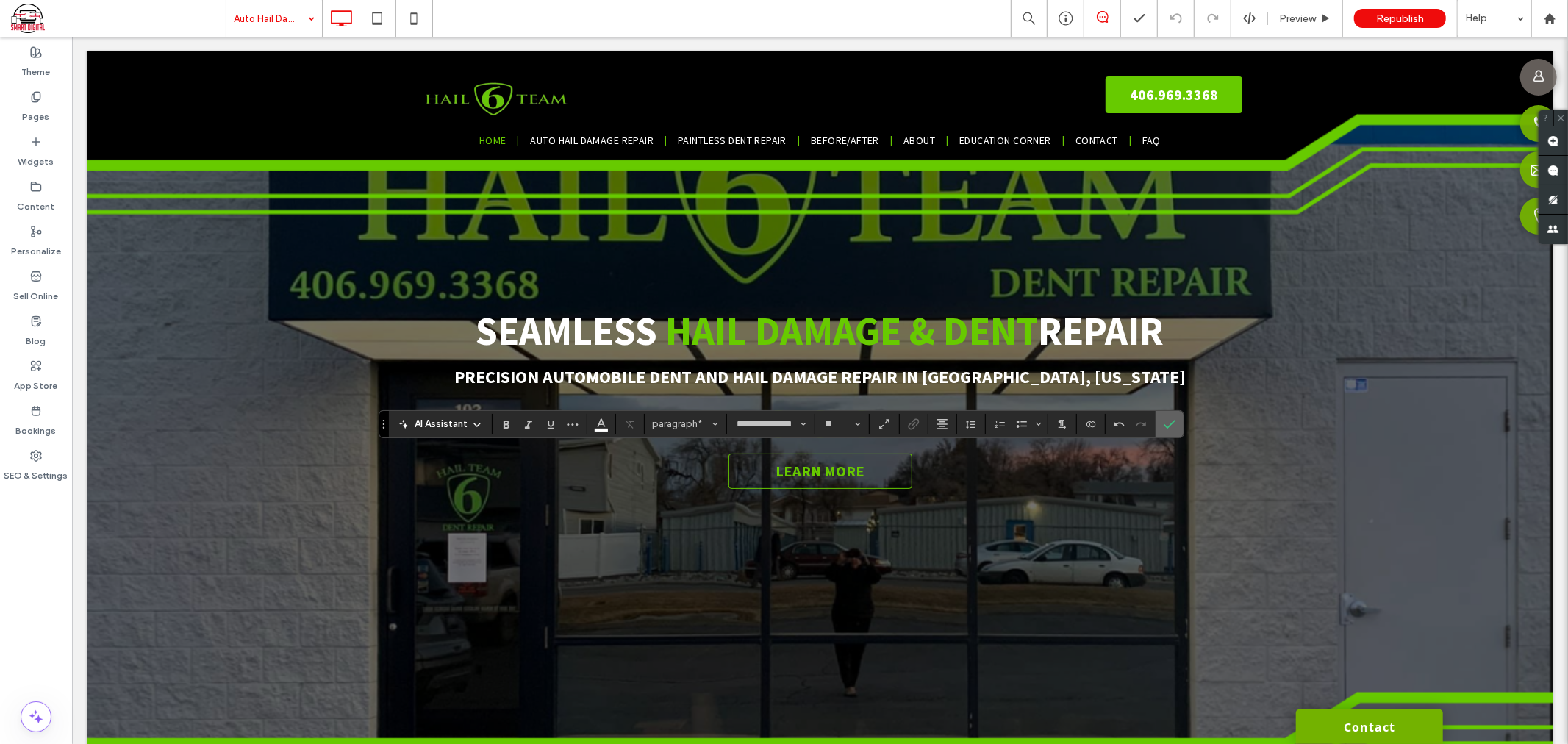
click at [1169, 423] on icon "Confirm" at bounding box center [1170, 424] width 12 height 12
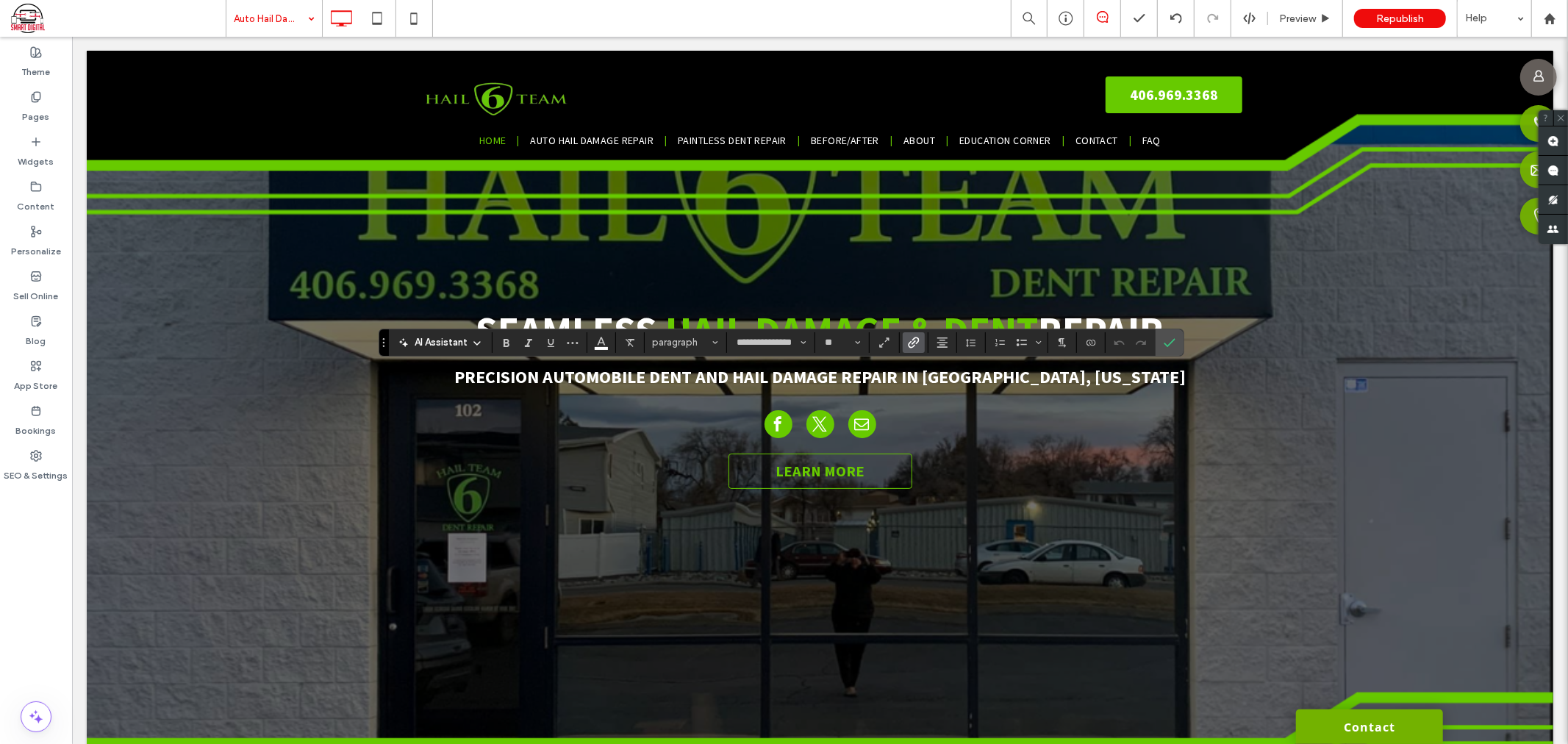
click at [909, 337] on icon "Link" at bounding box center [914, 343] width 12 height 12
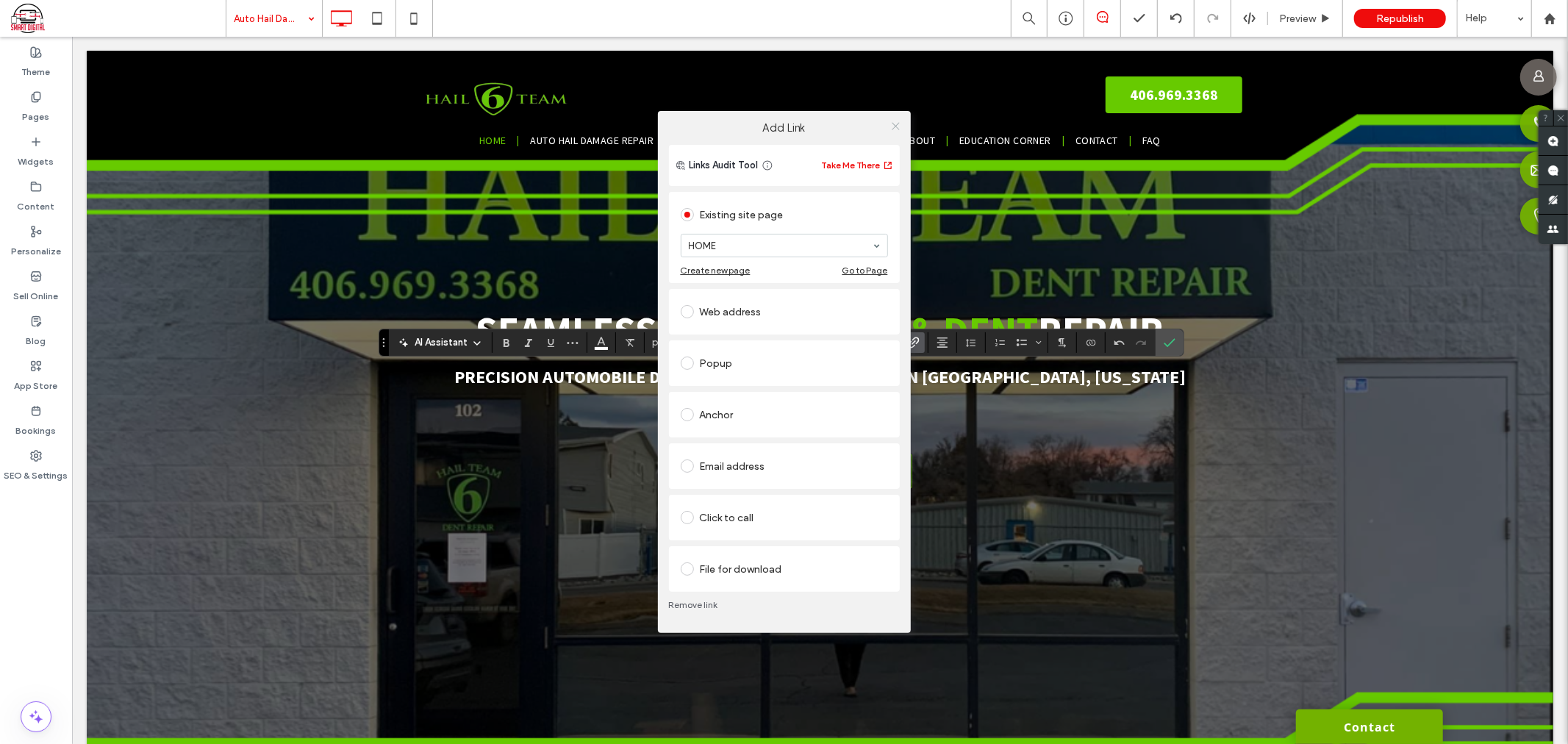
click at [898, 129] on icon at bounding box center [895, 126] width 11 height 11
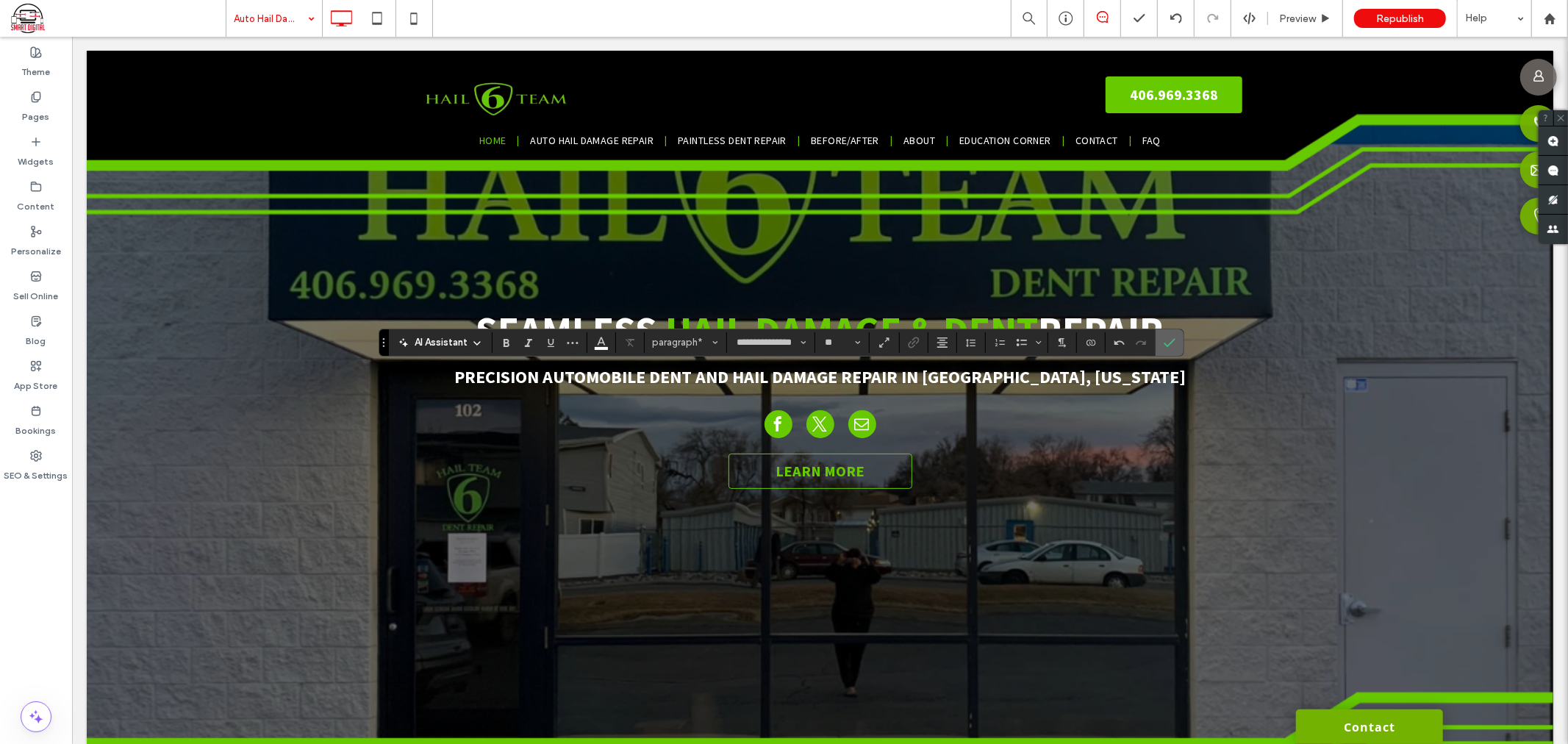
click at [1165, 339] on icon "Confirm" at bounding box center [1170, 343] width 12 height 12
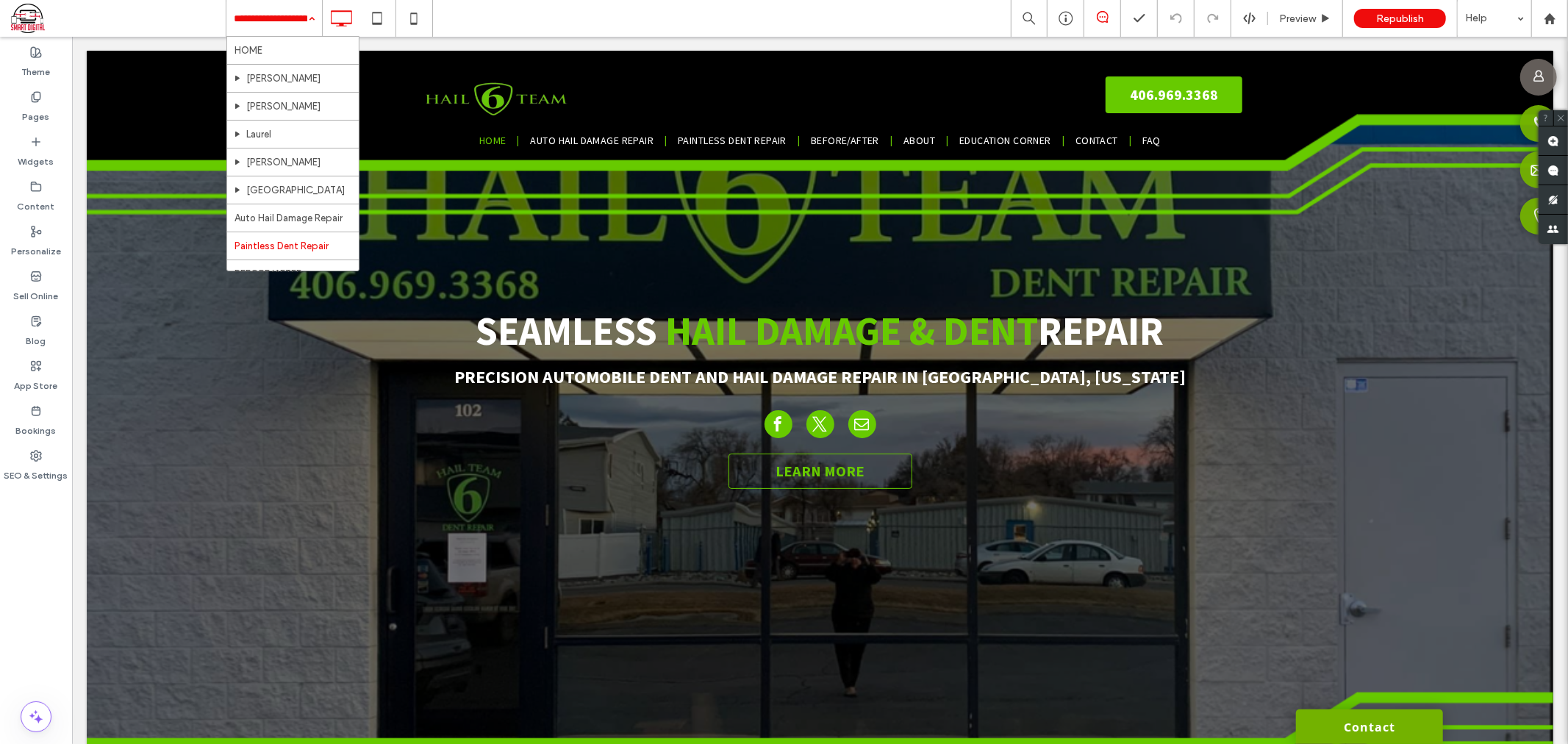
click at [287, 18] on input at bounding box center [270, 18] width 73 height 37
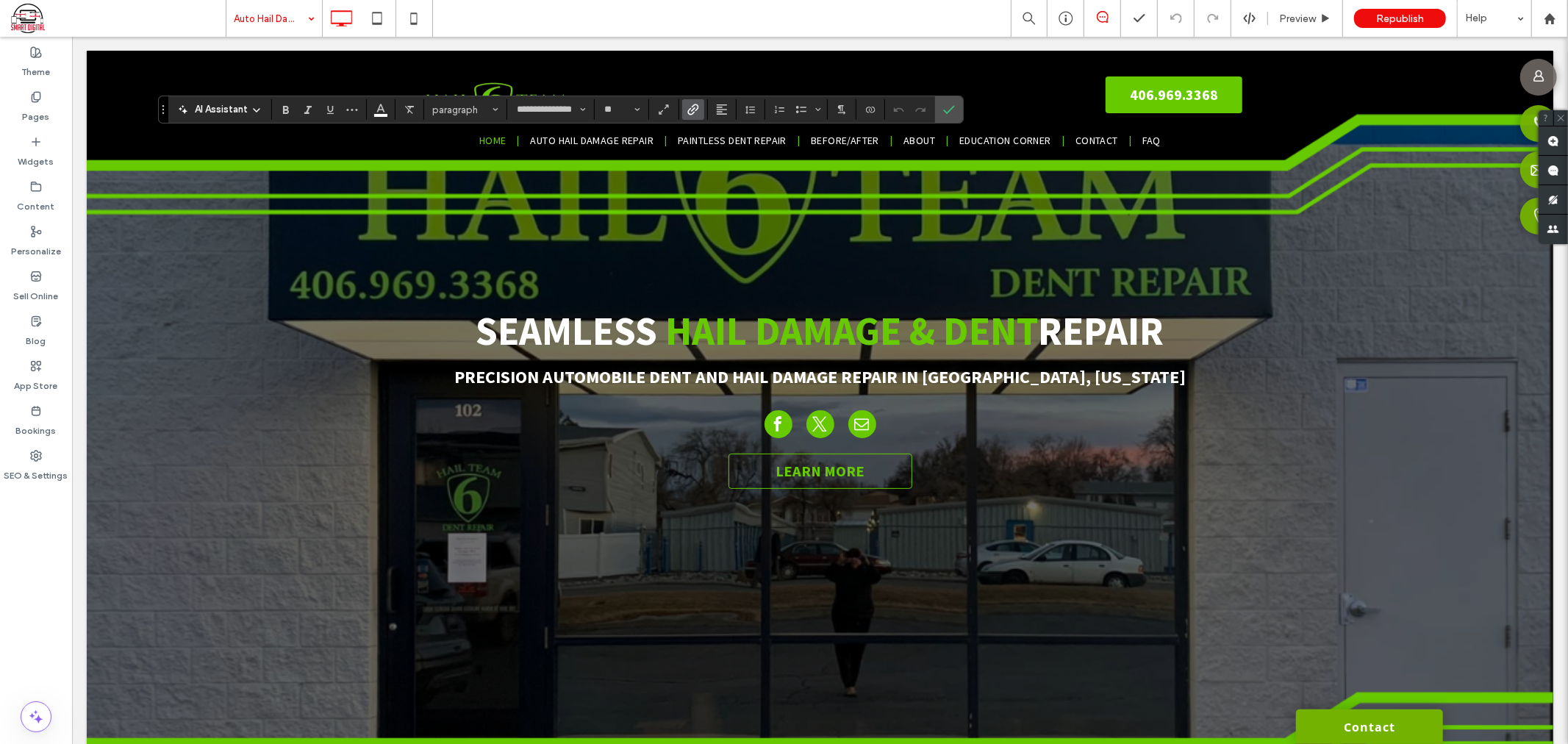
click at [691, 107] on icon "Link" at bounding box center [693, 110] width 12 height 12
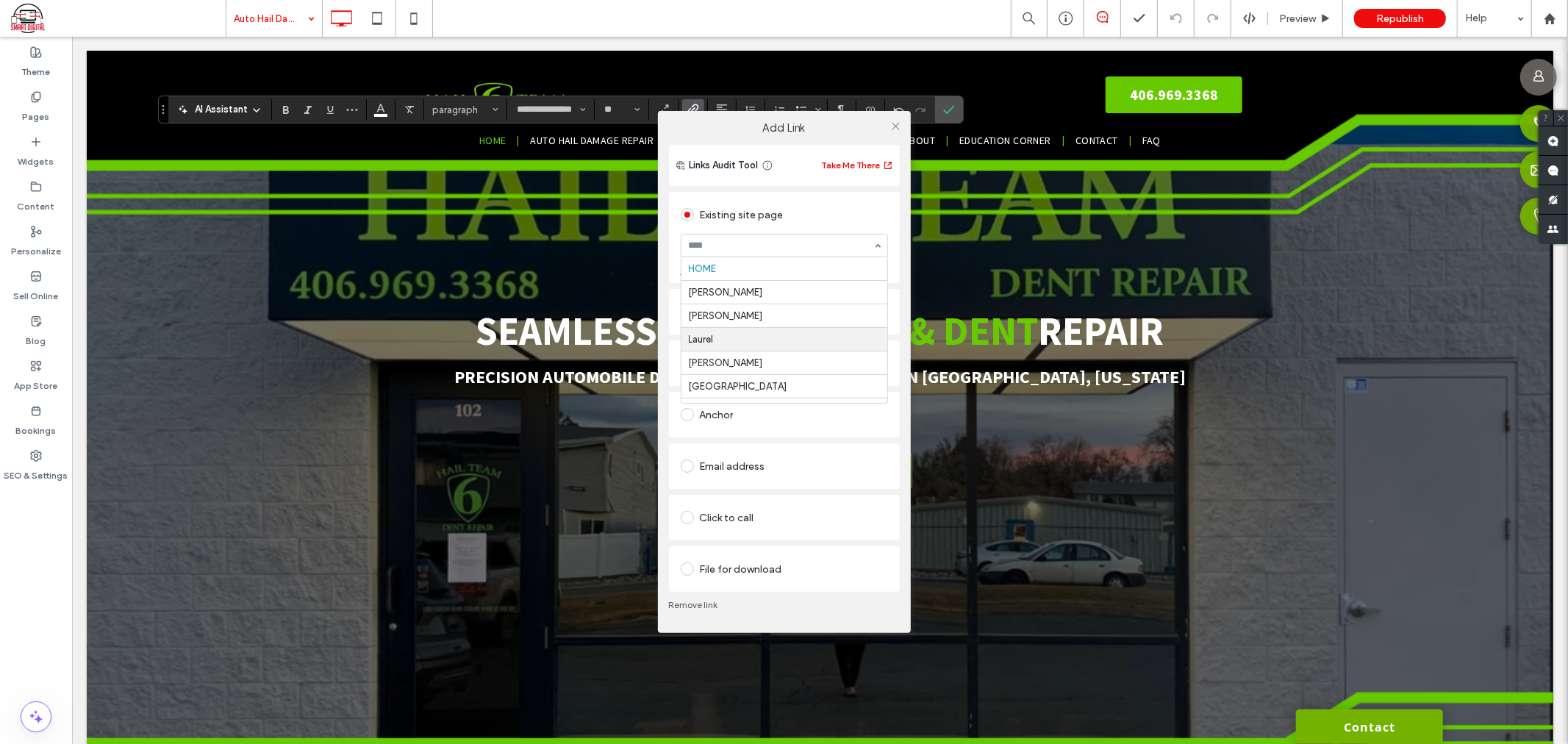
scroll to position [82, 0]
click at [888, 128] on div at bounding box center [896, 126] width 22 height 22
click at [898, 128] on use at bounding box center [895, 126] width 8 height 8
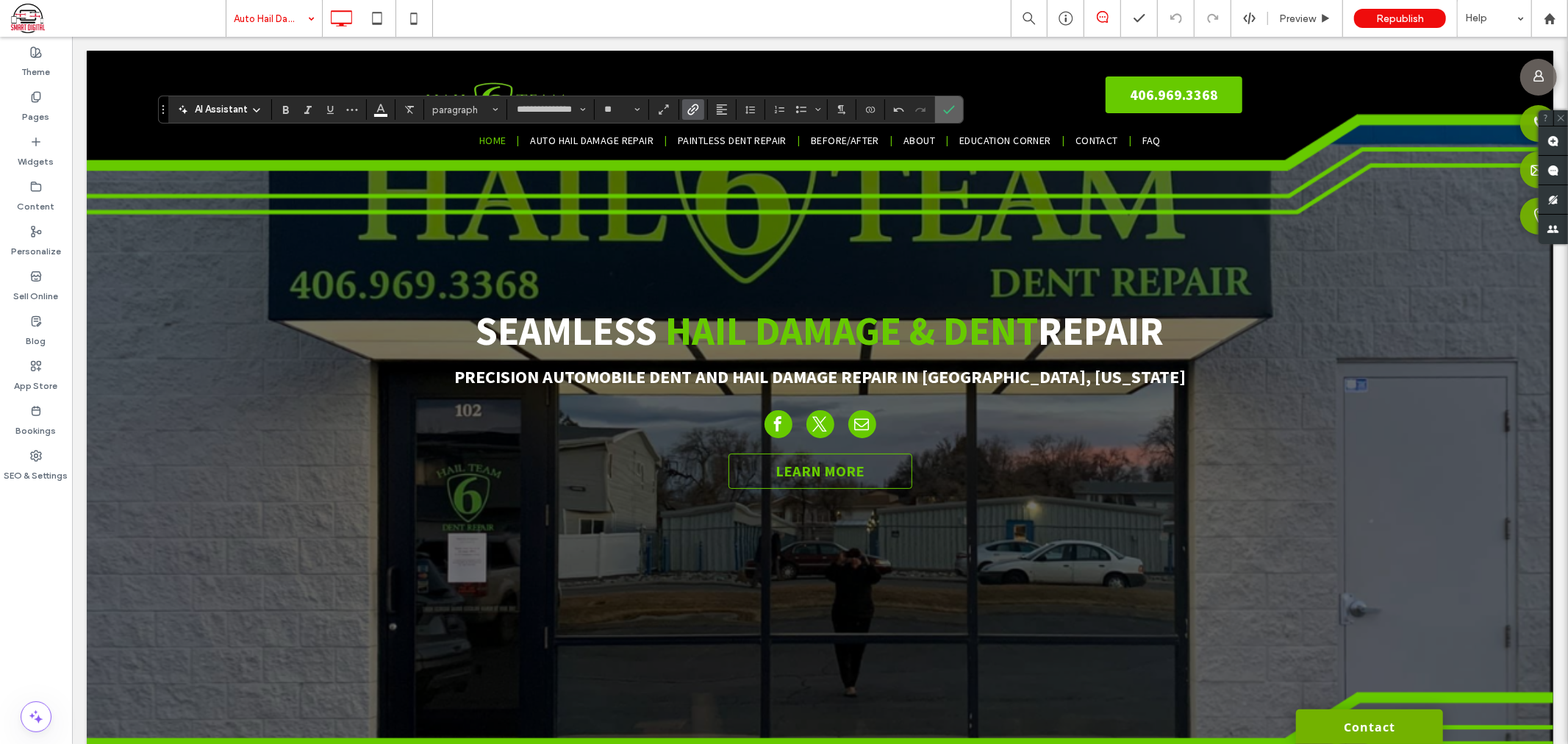
click at [946, 106] on icon "Confirm" at bounding box center [949, 110] width 12 height 12
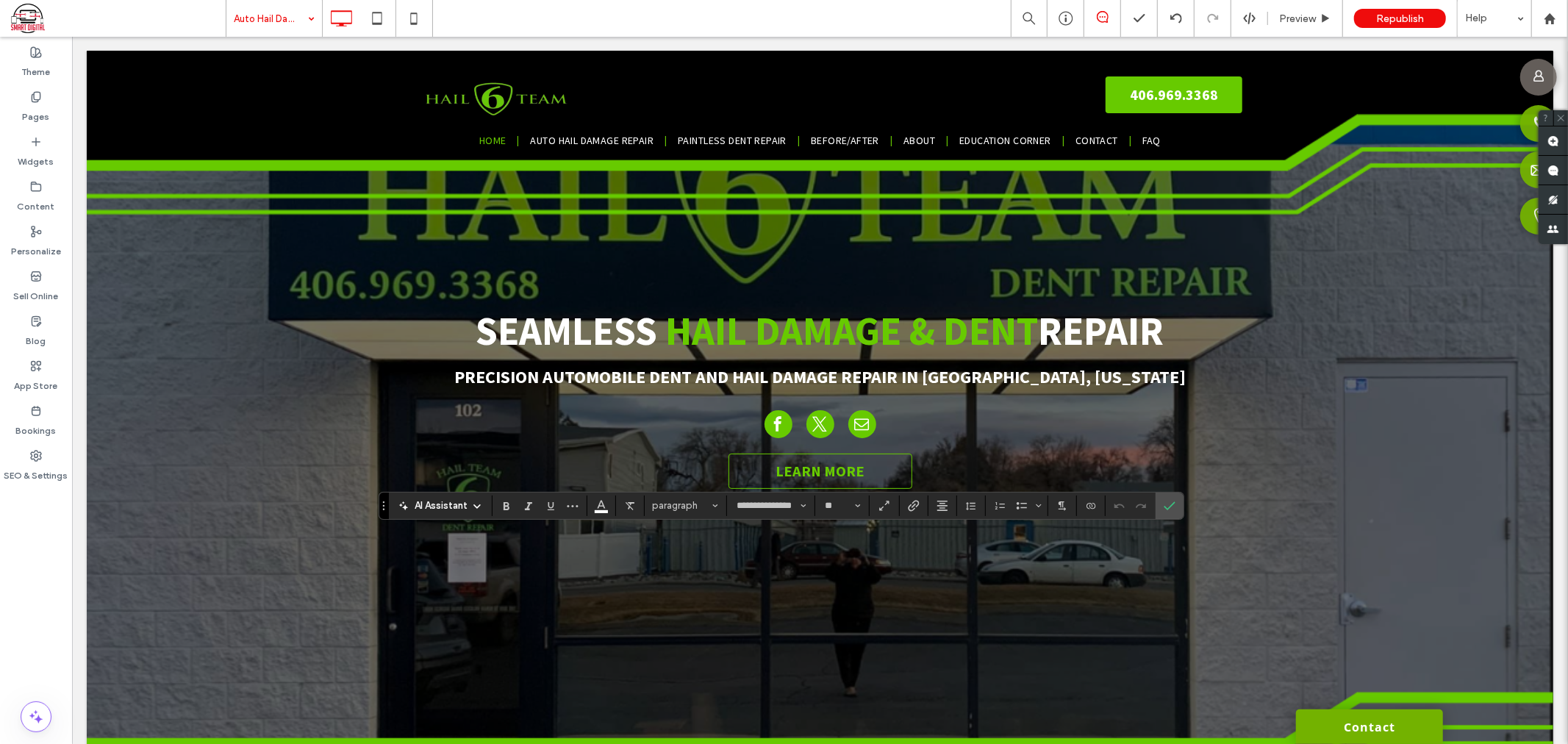
click at [900, 506] on section at bounding box center [914, 506] width 29 height 20
click at [915, 509] on icon "Link" at bounding box center [914, 506] width 12 height 12
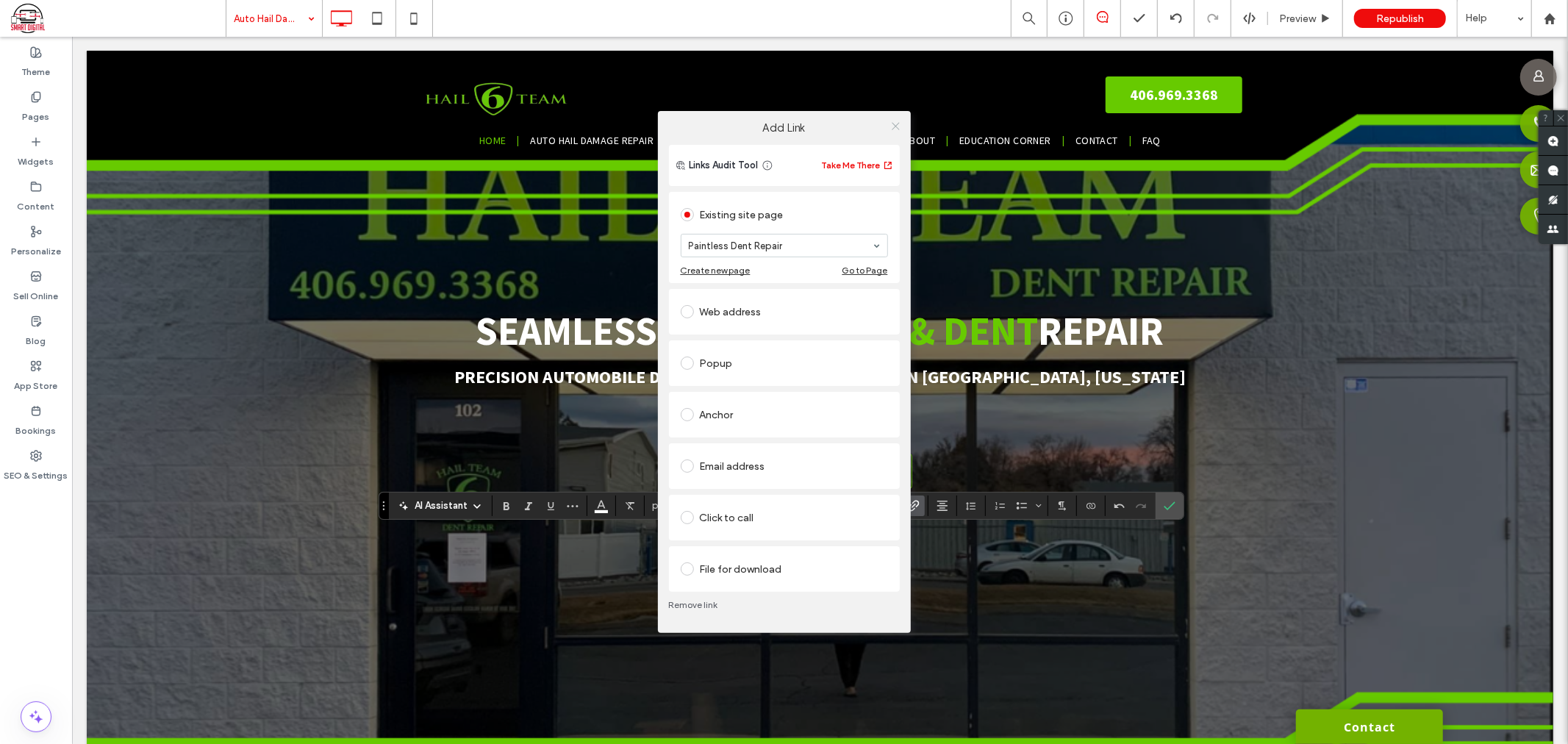
click at [897, 122] on icon at bounding box center [895, 126] width 11 height 11
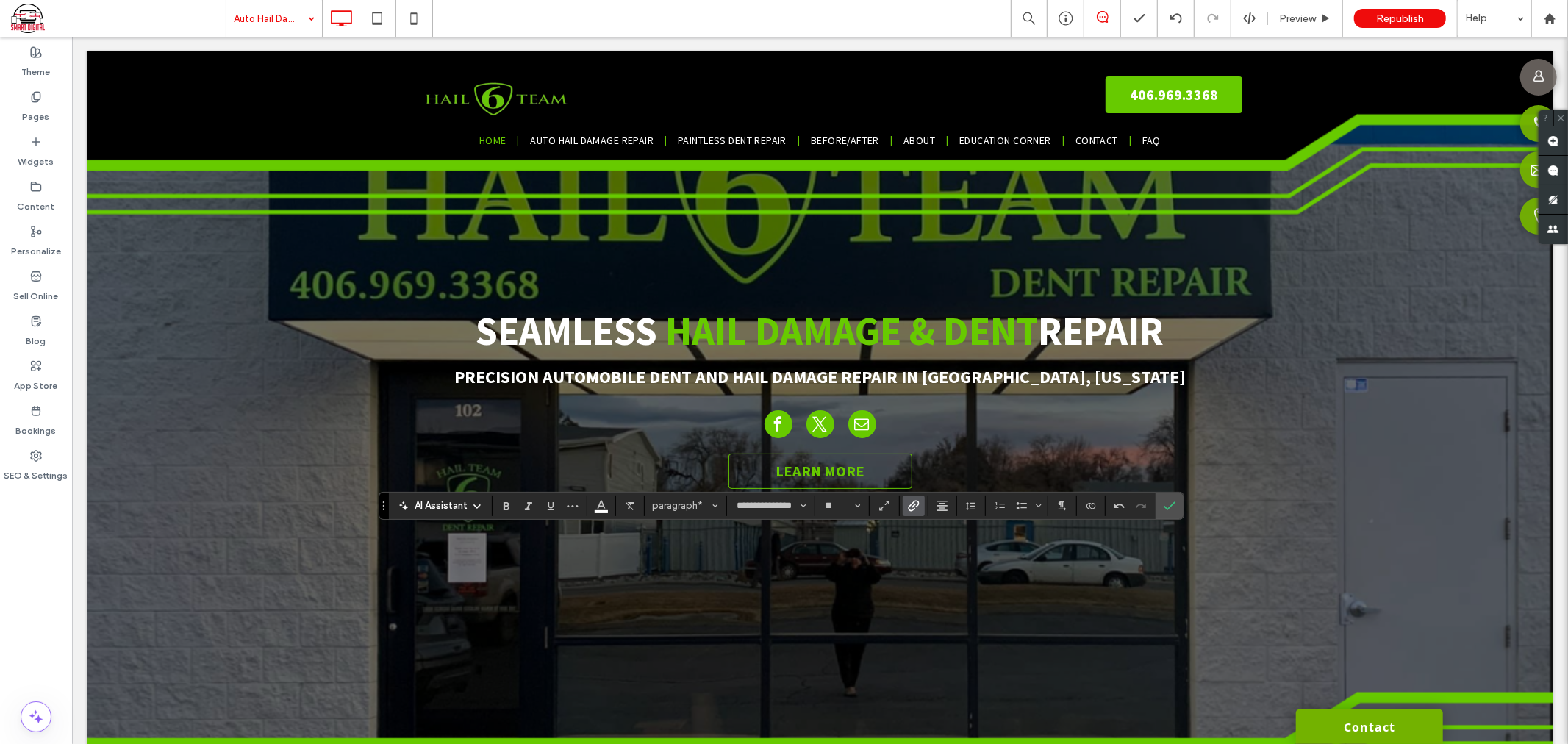
click at [912, 509] on icon "Link" at bounding box center [914, 506] width 12 height 12
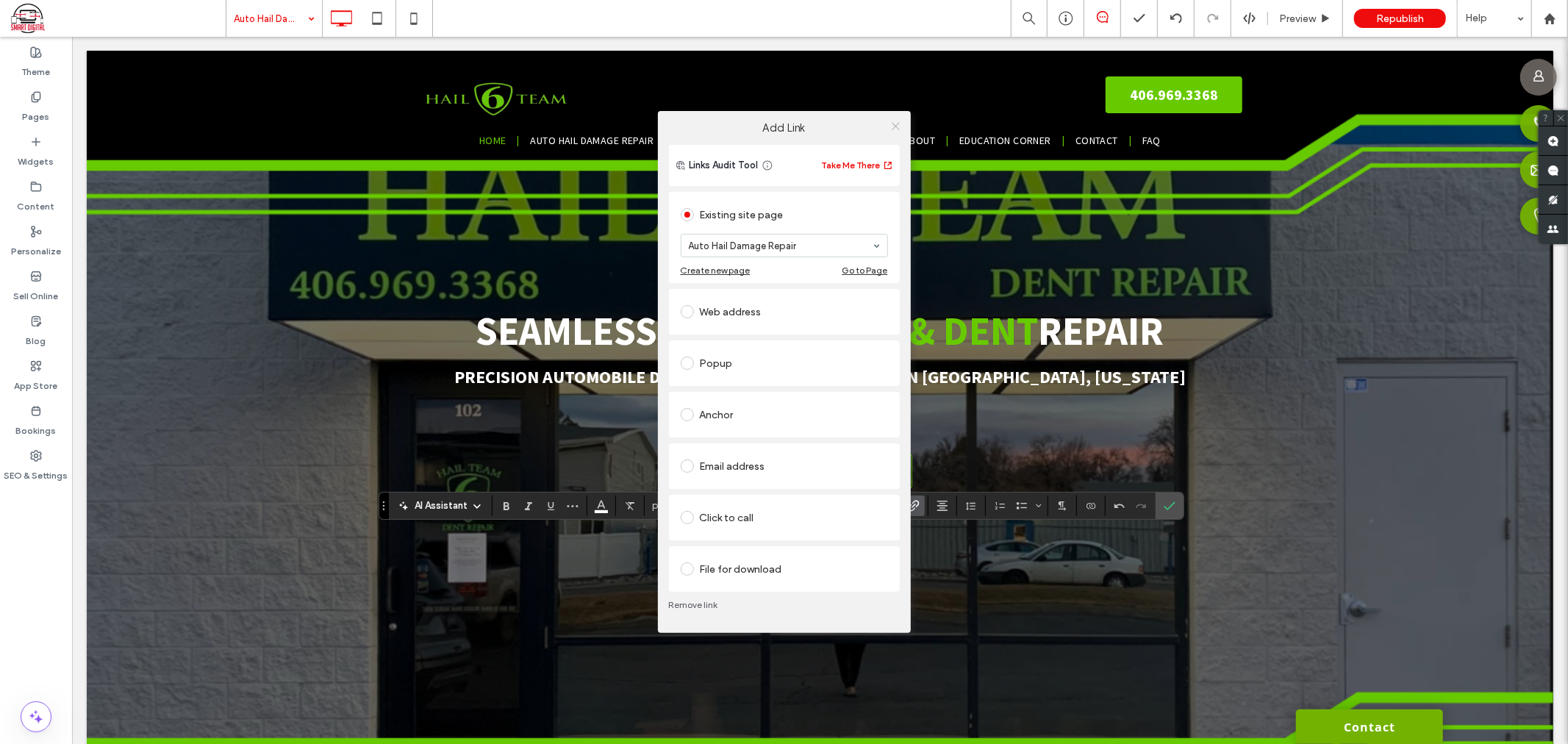
click at [895, 128] on icon at bounding box center [895, 126] width 11 height 11
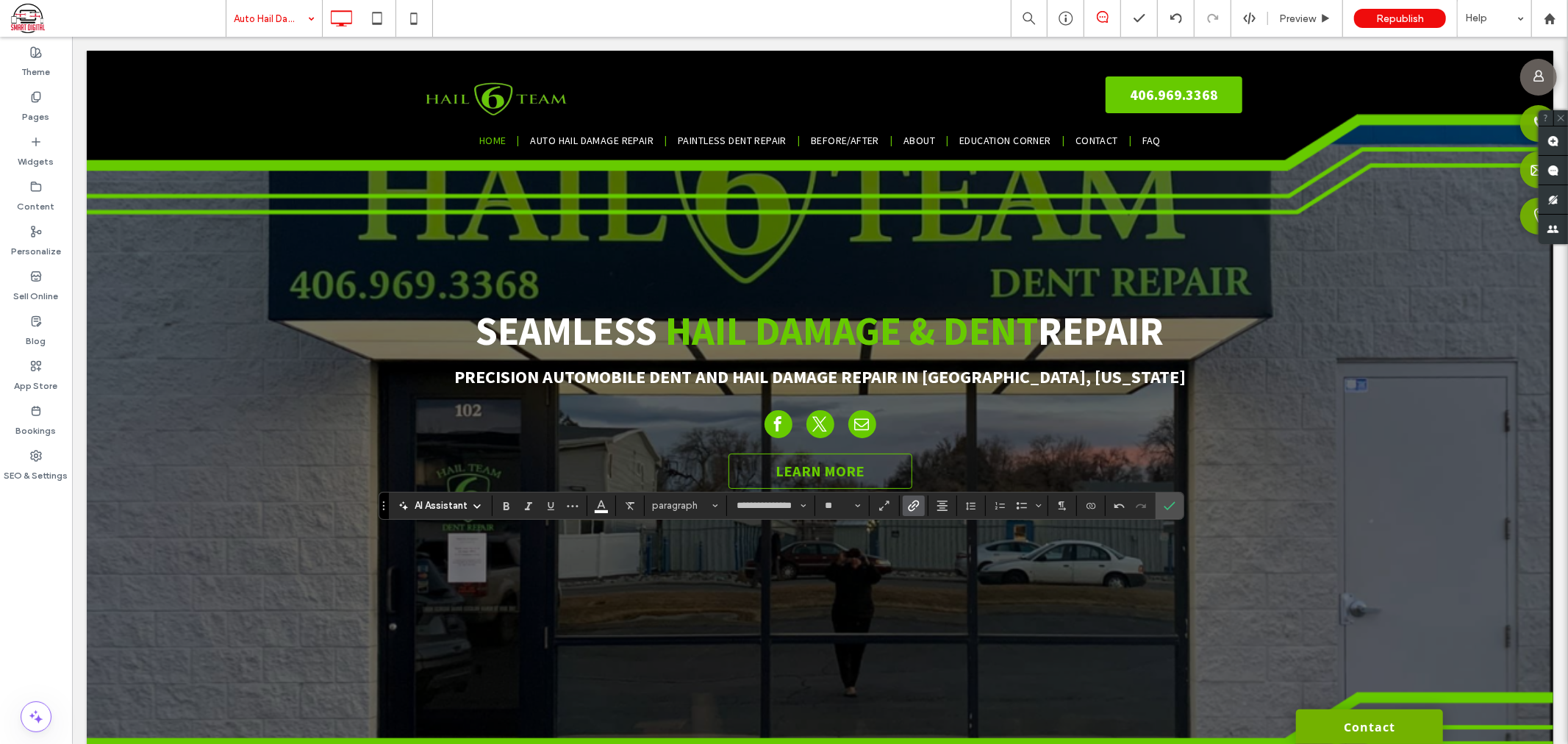
click at [912, 508] on icon "Link" at bounding box center [914, 506] width 12 height 12
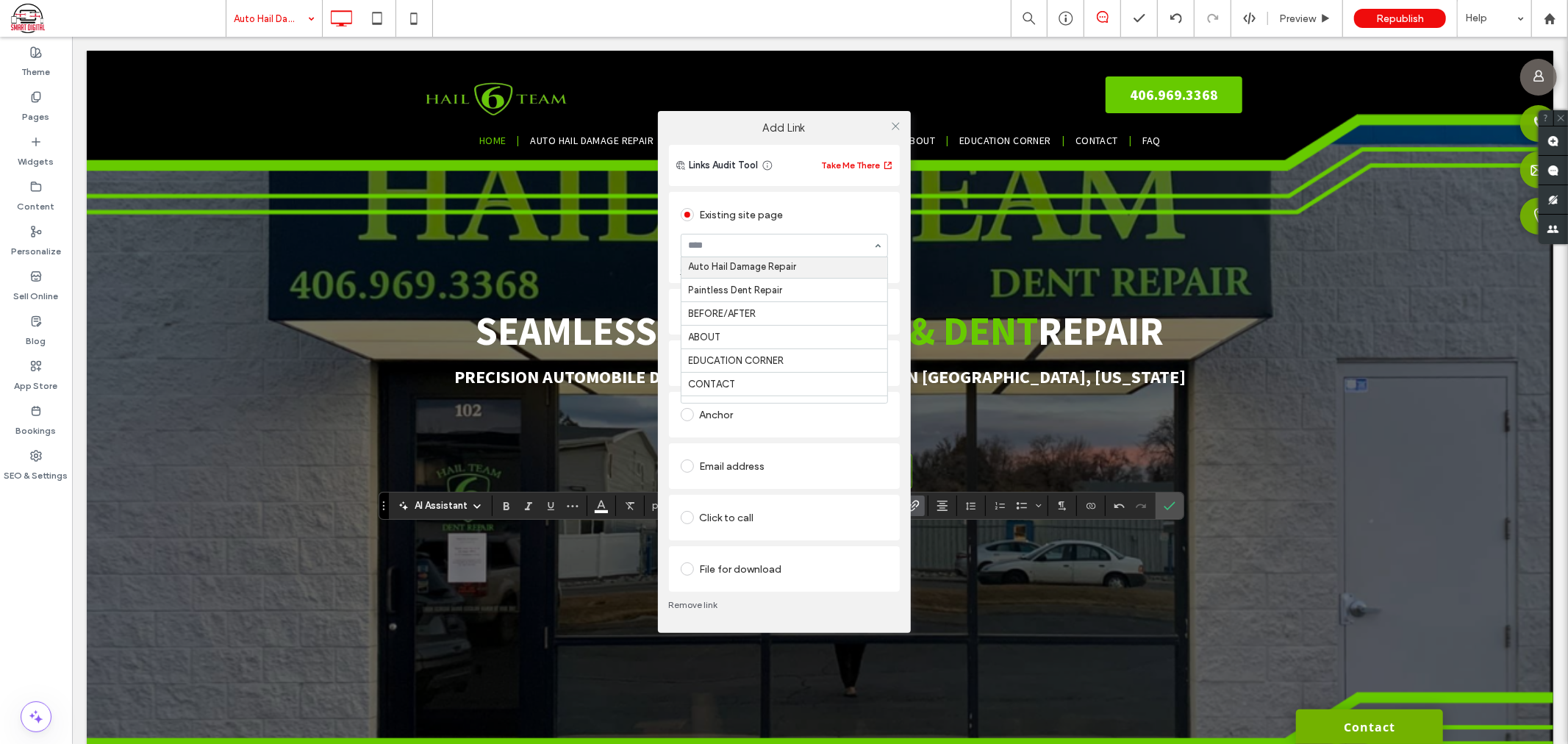
scroll to position [163, 0]
click at [898, 128] on icon at bounding box center [895, 126] width 11 height 11
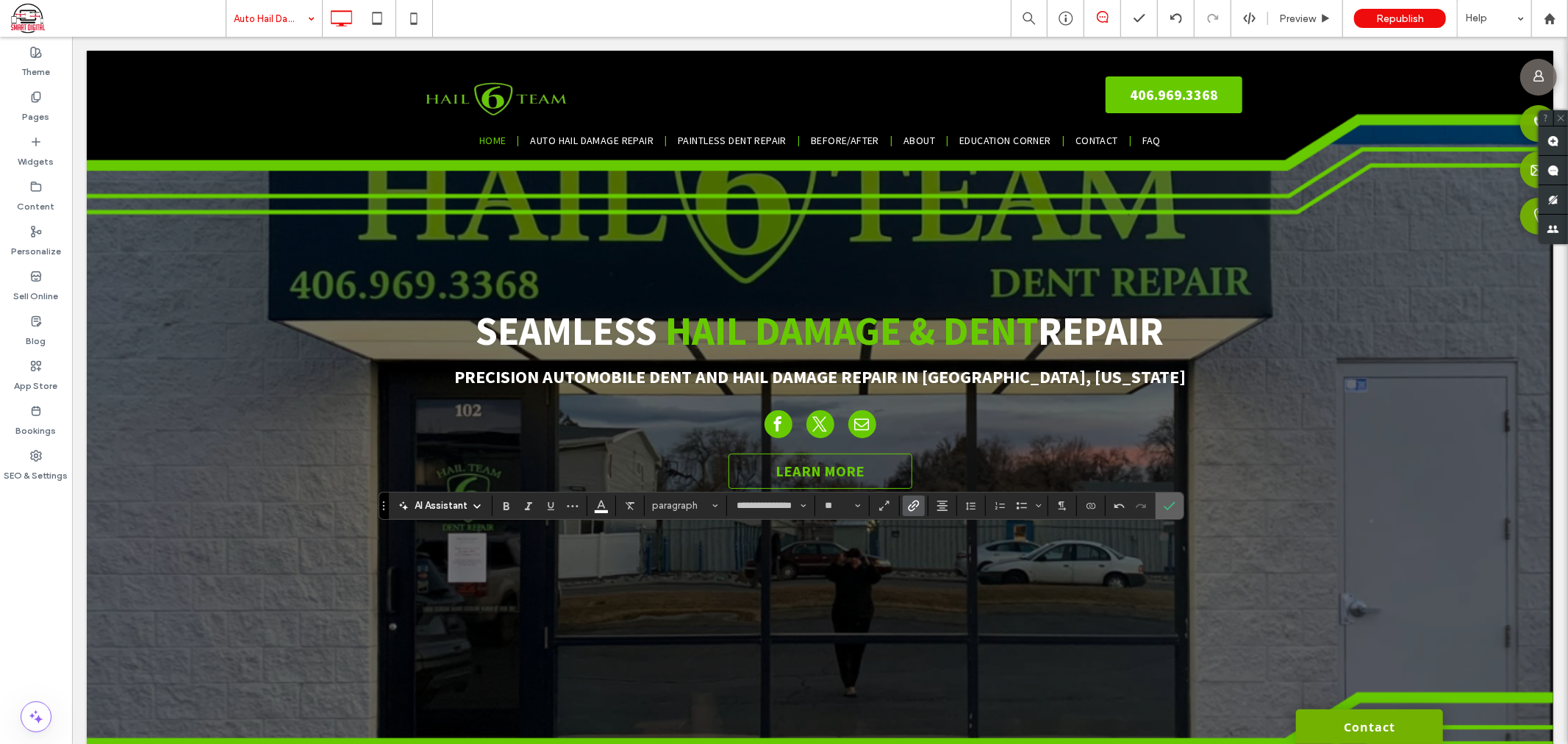
click at [1166, 509] on icon "Confirm" at bounding box center [1170, 506] width 12 height 12
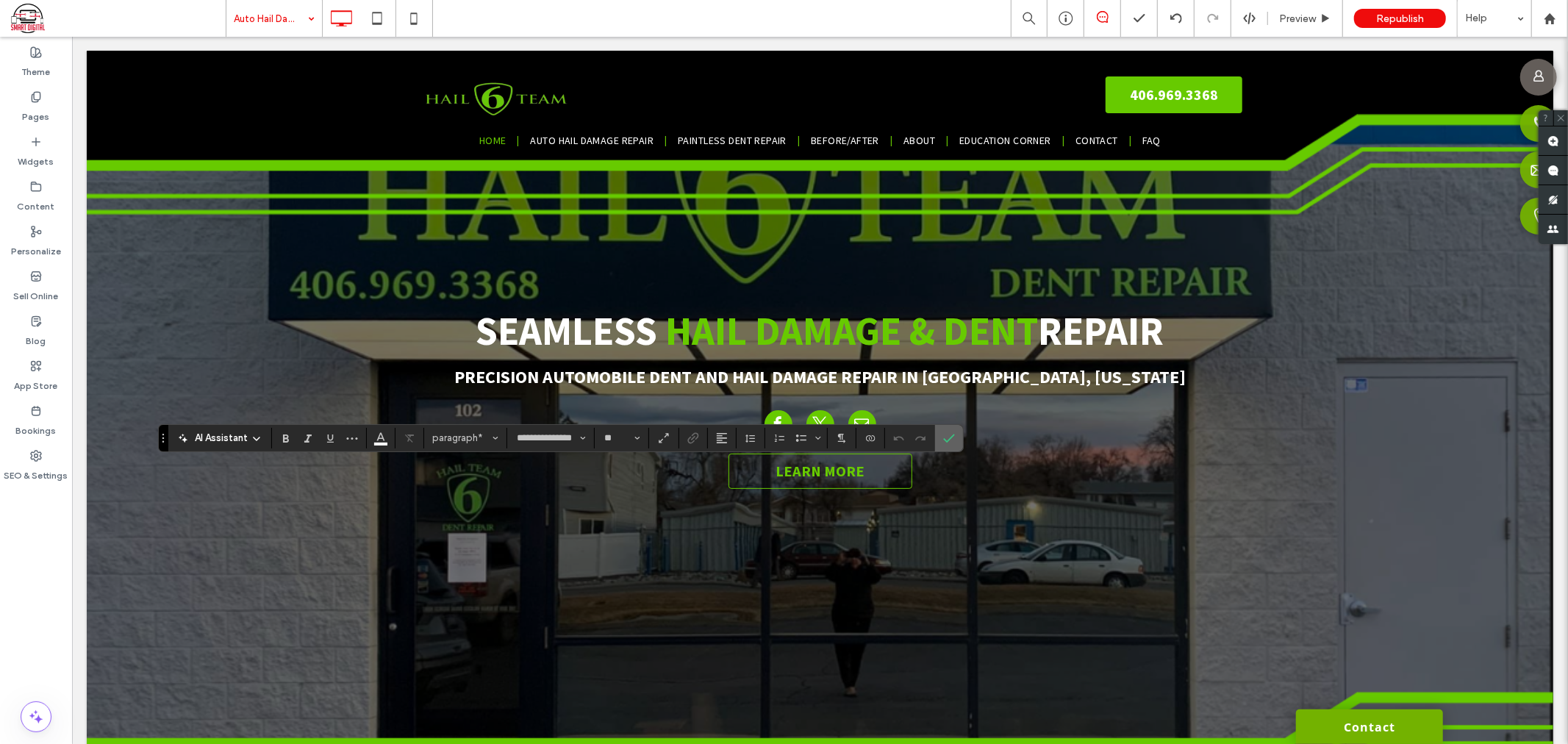
click at [952, 438] on use "Confirm" at bounding box center [949, 438] width 12 height 9
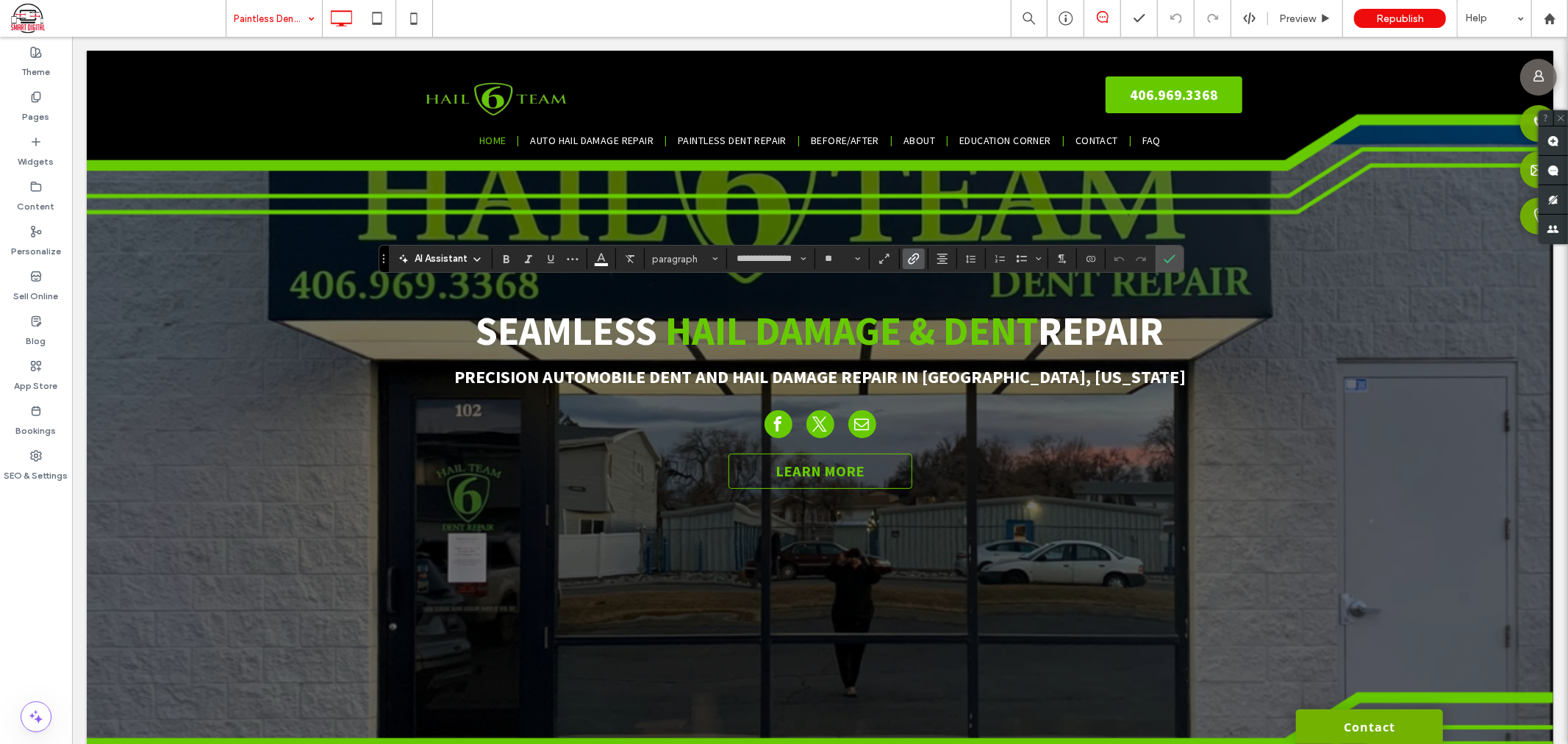
click at [909, 256] on icon "Link" at bounding box center [914, 258] width 12 height 12
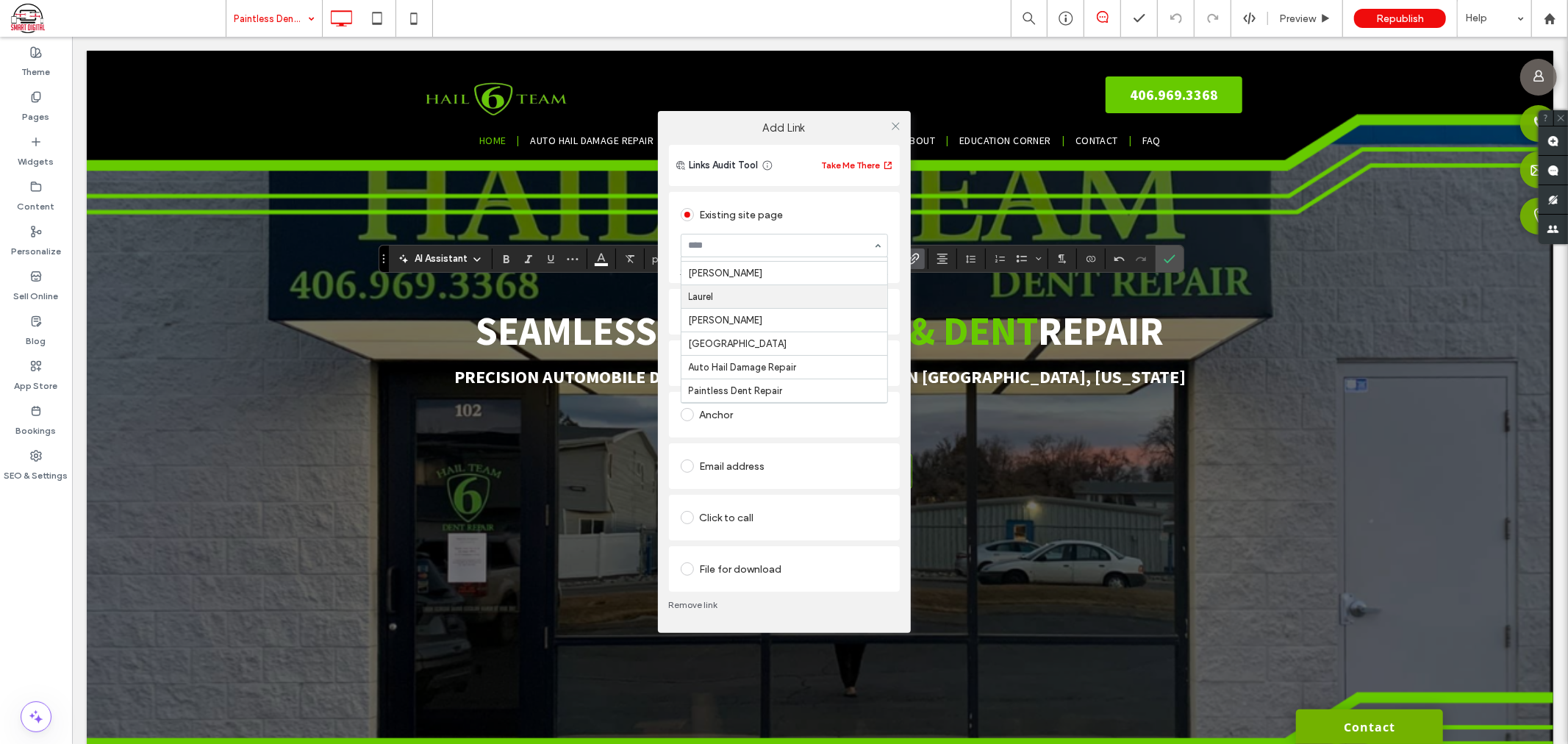
scroll to position [82, 0]
click at [898, 122] on icon at bounding box center [895, 126] width 11 height 11
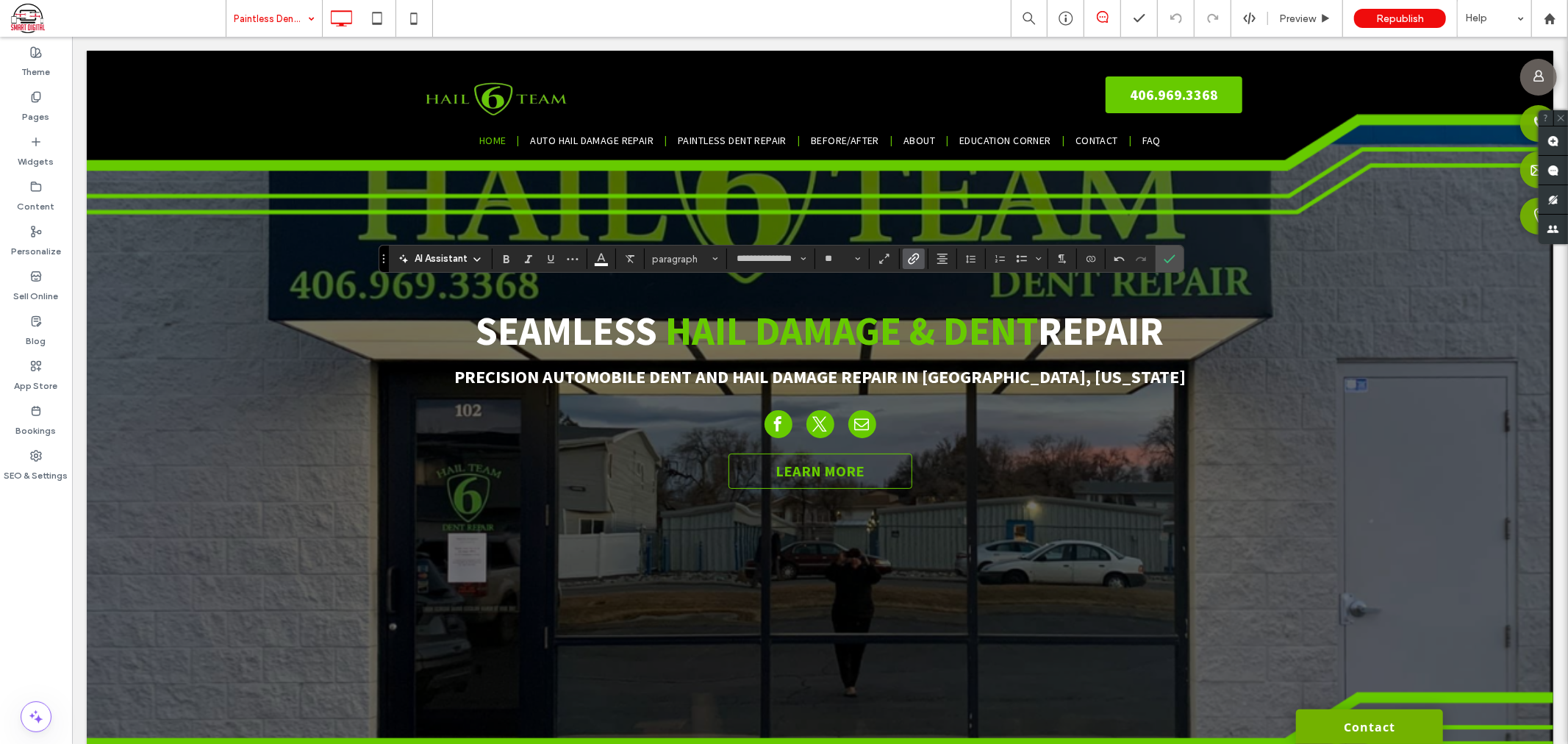
click at [912, 255] on icon "Link" at bounding box center [914, 258] width 12 height 12
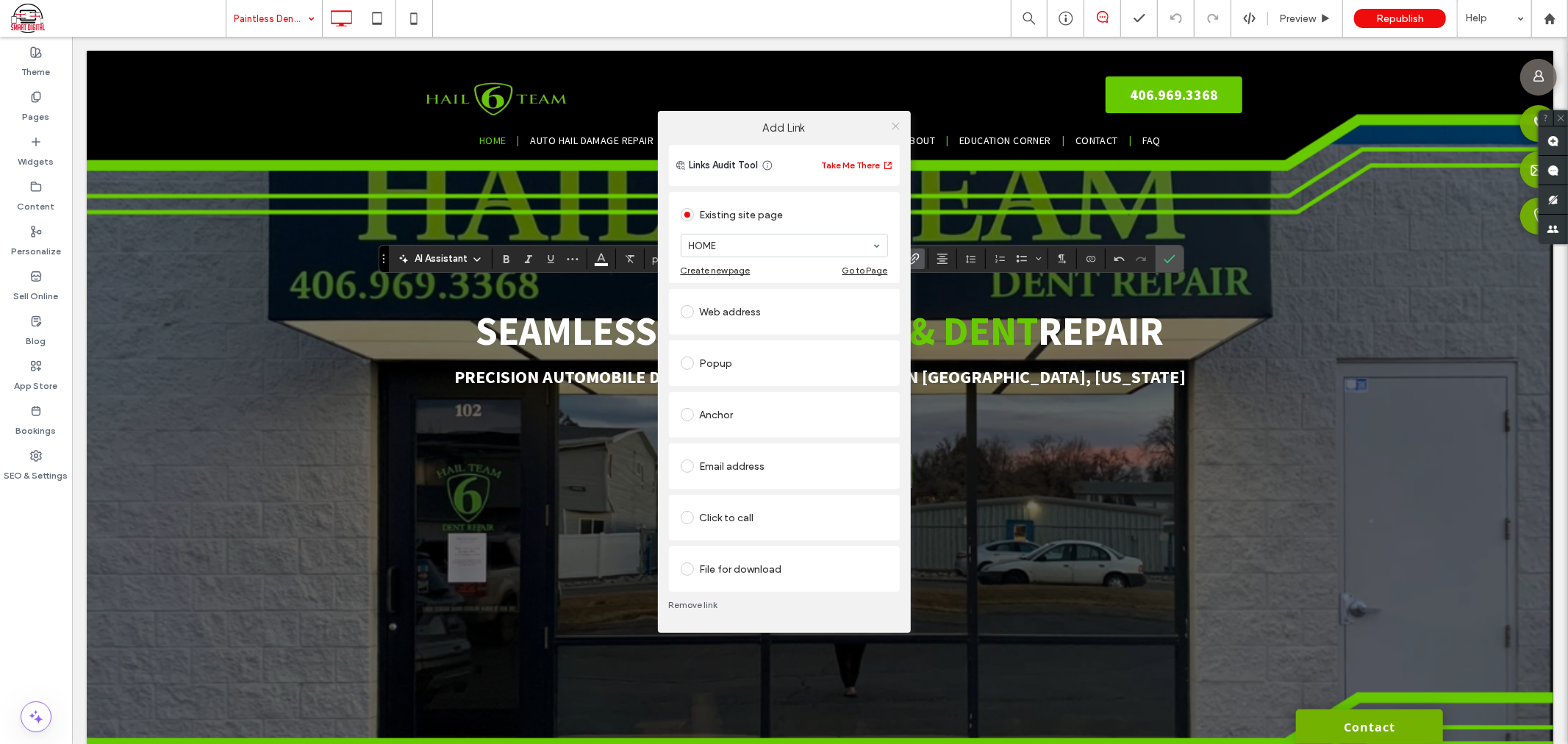
click at [895, 125] on icon at bounding box center [895, 126] width 11 height 11
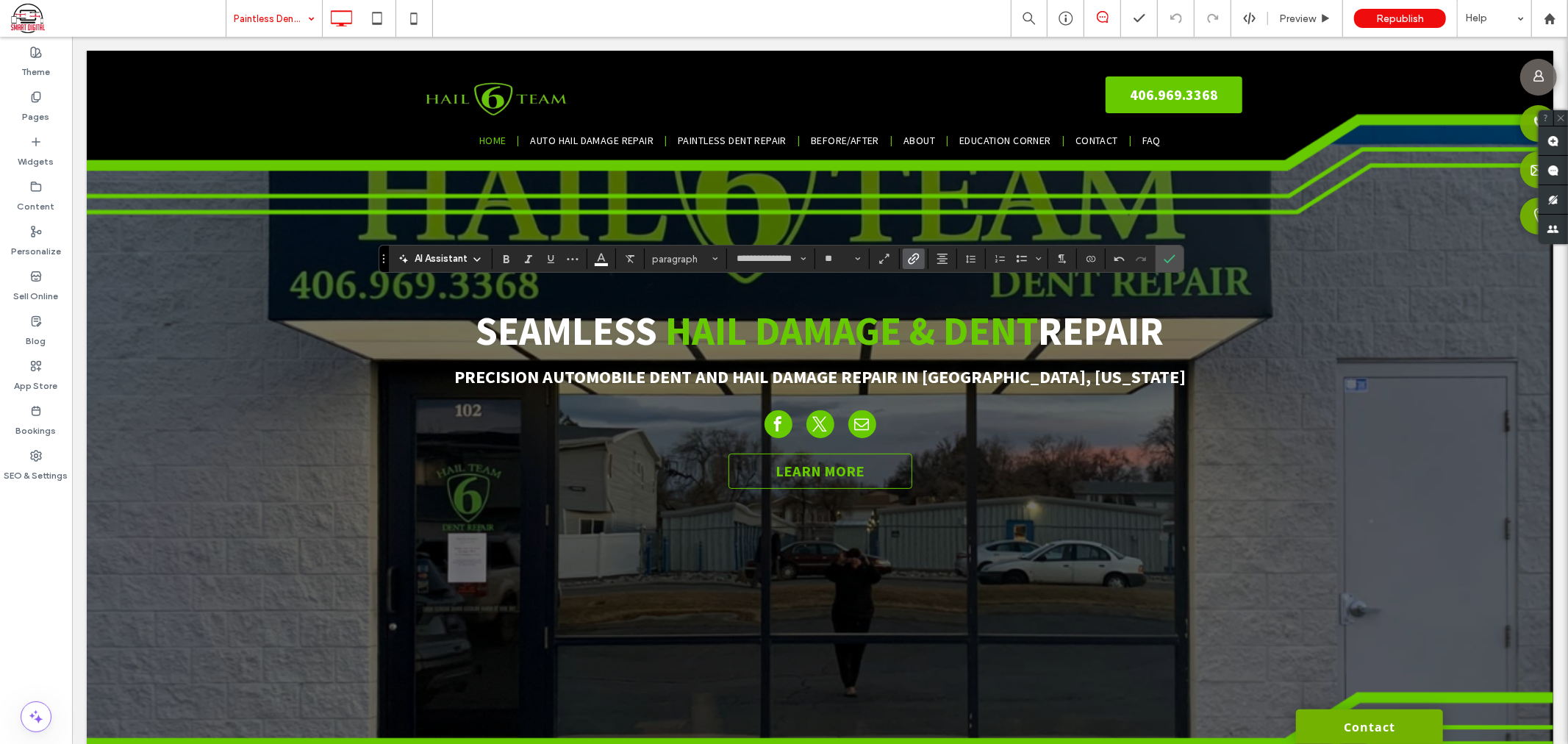
click at [909, 263] on use "Link" at bounding box center [913, 258] width 11 height 11
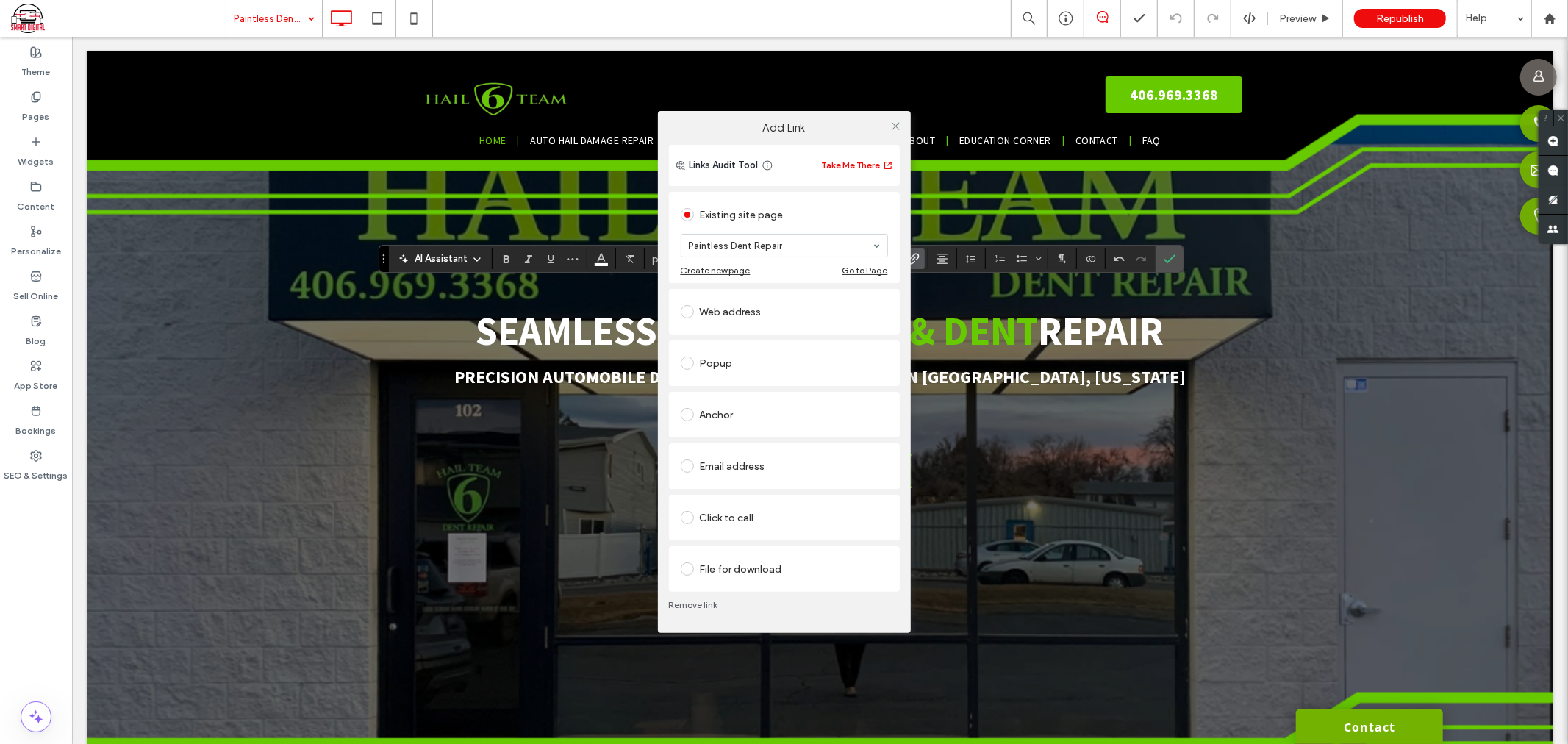
click at [1173, 259] on div "Add Link Links Audit Tool Take Me There Existing site page Paintless Dent Repai…" at bounding box center [784, 372] width 1568 height 744
click at [1164, 258] on div "Add Link Links Audit Tool Take Me There Existing site page Paintless Dent Repai…" at bounding box center [784, 372] width 1568 height 744
click at [1230, 339] on div "Add Link Links Audit Tool Take Me There Existing site page Paintless Dent Repai…" at bounding box center [784, 372] width 1568 height 744
click at [894, 127] on icon at bounding box center [895, 126] width 11 height 11
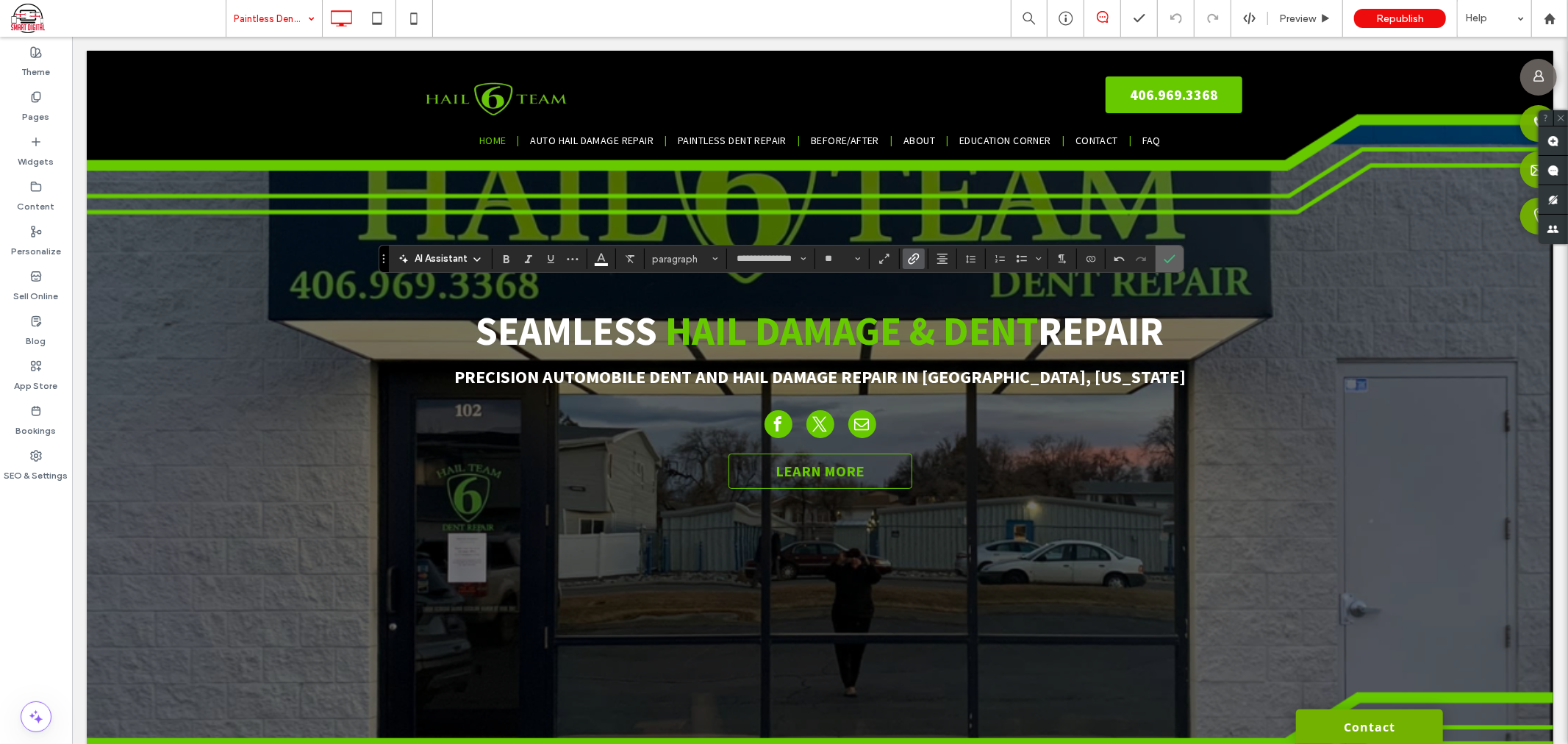
click at [1160, 264] on label "Confirm" at bounding box center [1170, 258] width 22 height 26
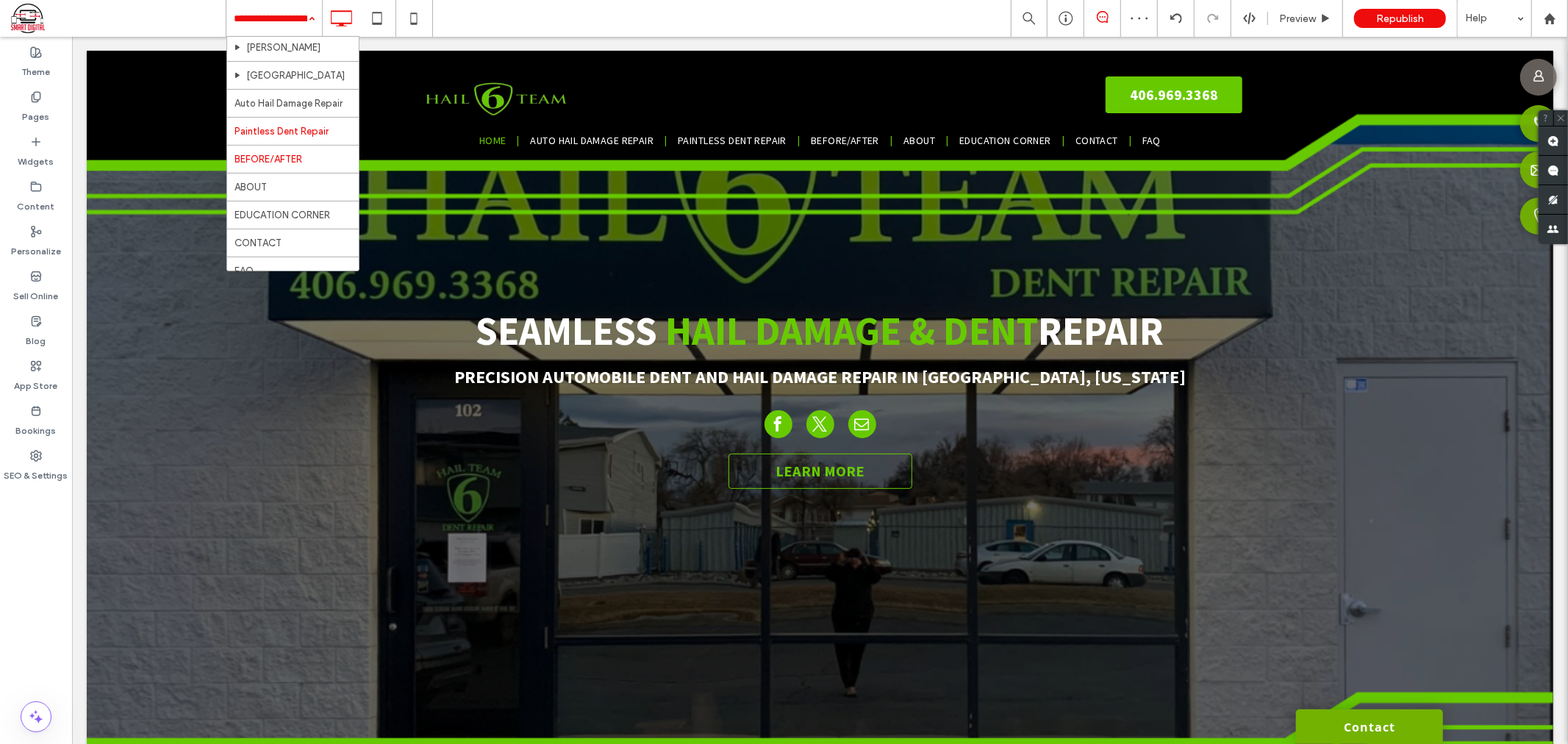
scroll to position [133, 0]
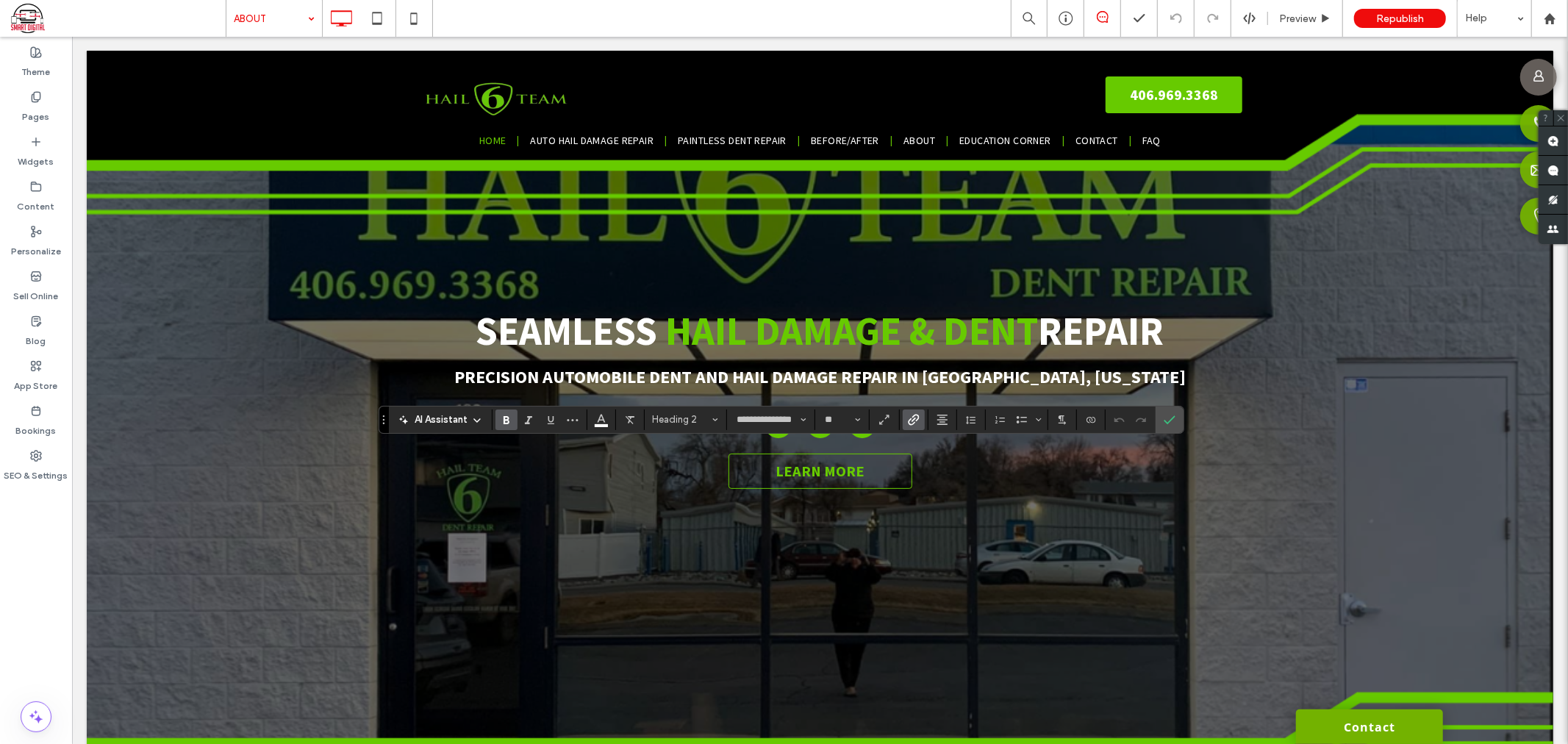
click at [915, 421] on icon "Link" at bounding box center [914, 420] width 12 height 12
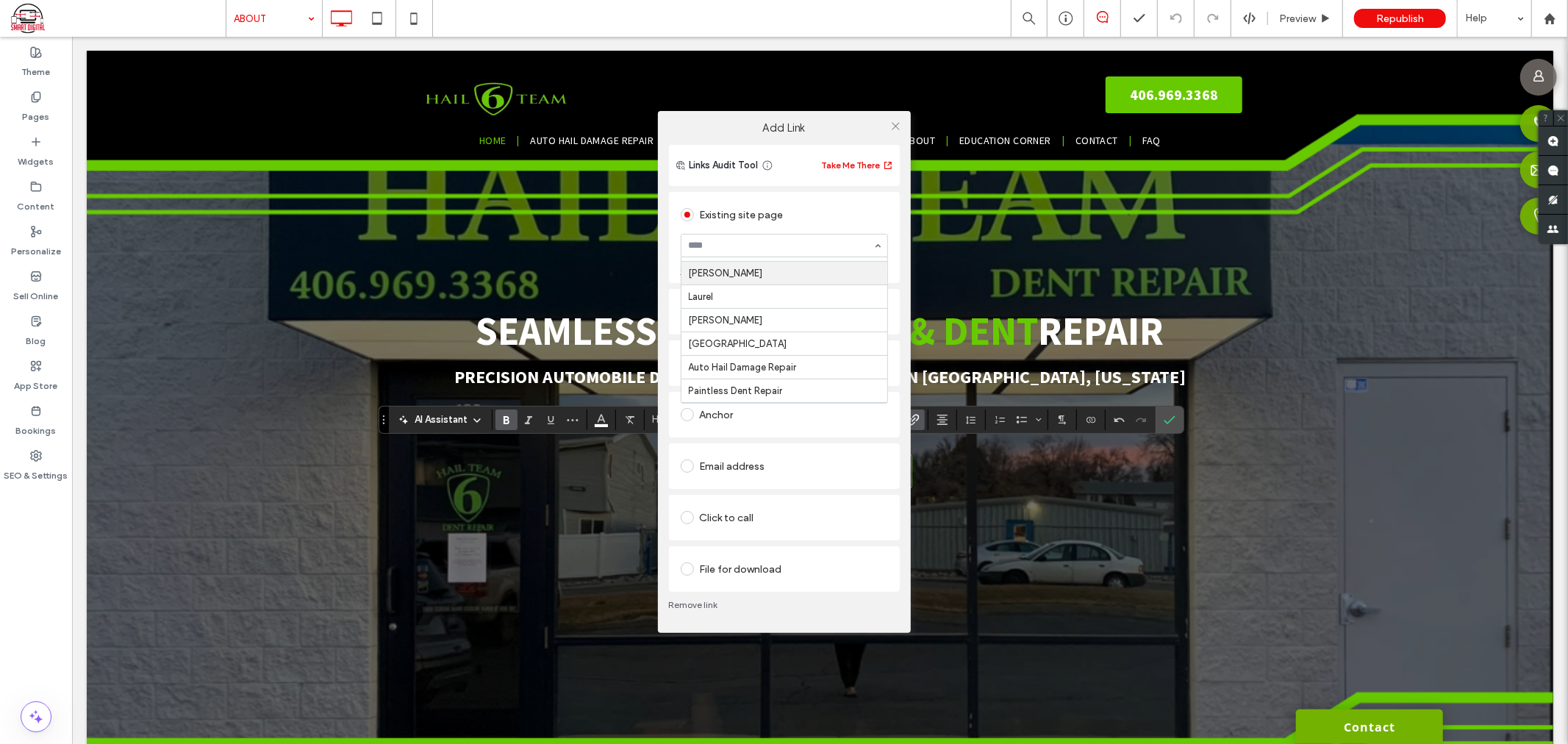
scroll to position [82, 0]
click at [890, 129] on icon at bounding box center [895, 126] width 11 height 11
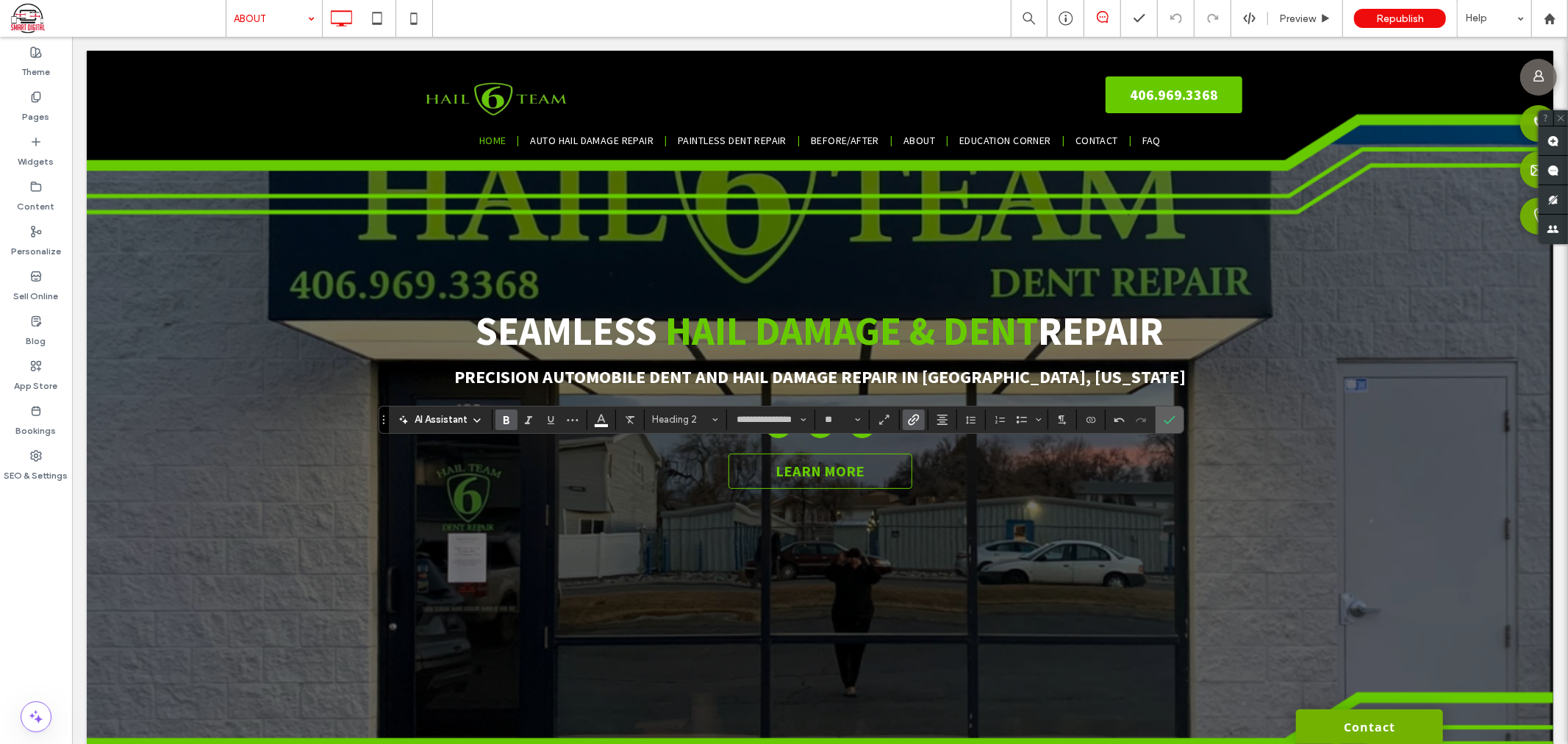
click at [1167, 419] on icon "Confirm" at bounding box center [1170, 420] width 12 height 12
click at [909, 417] on icon "Link" at bounding box center [914, 423] width 12 height 12
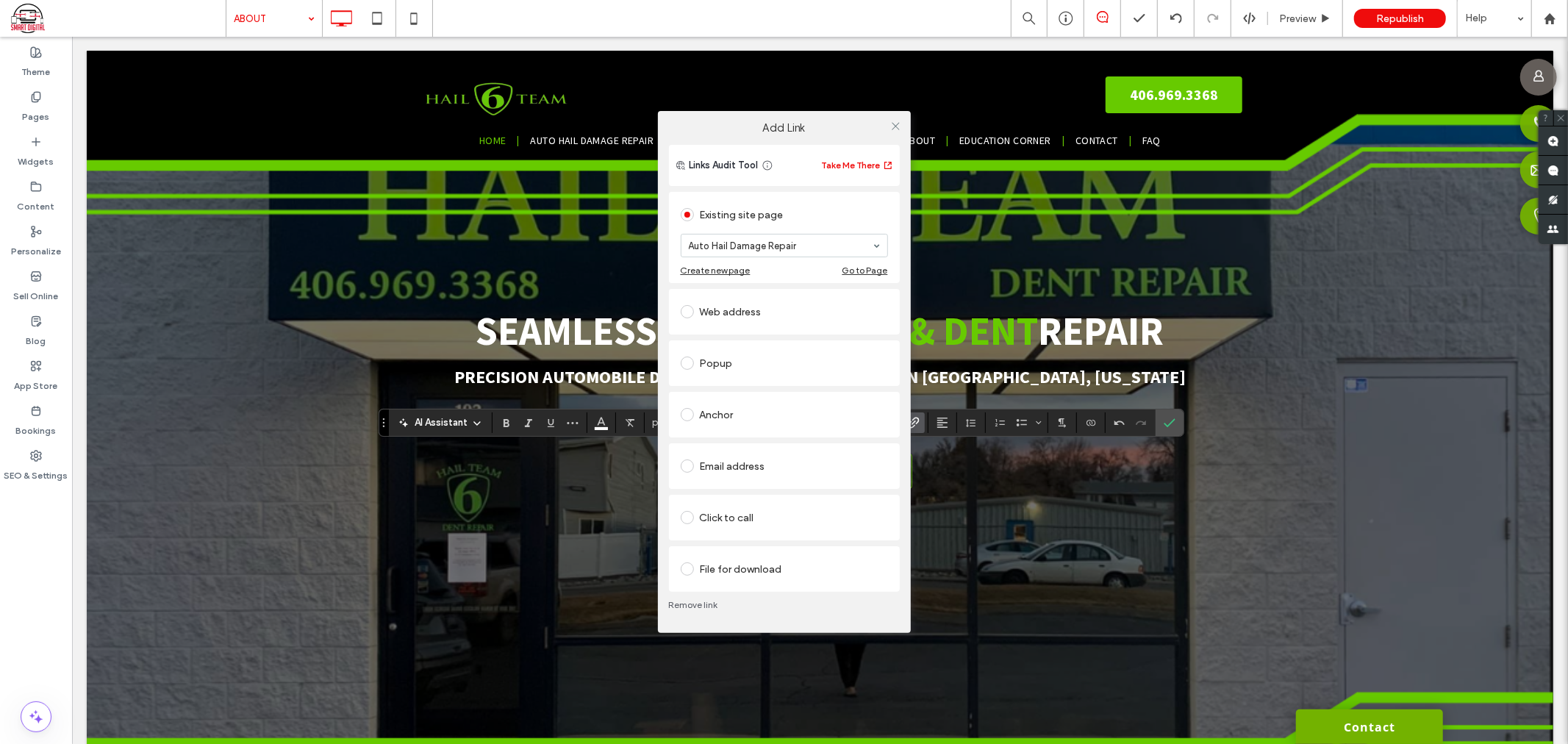
click at [904, 127] on div at bounding box center [896, 126] width 22 height 22
click at [898, 126] on icon at bounding box center [895, 126] width 11 height 11
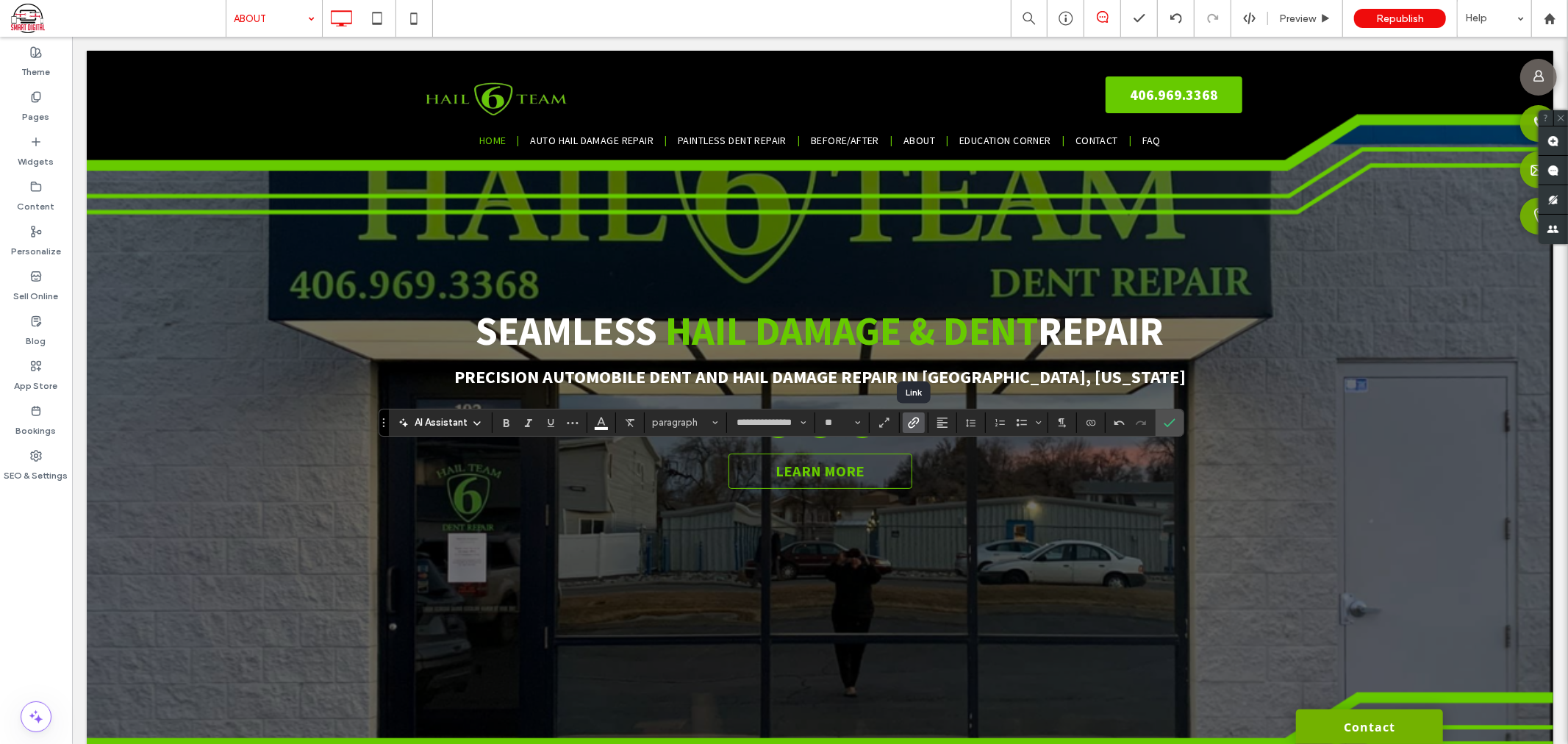
click at [912, 423] on use "Link" at bounding box center [913, 422] width 11 height 11
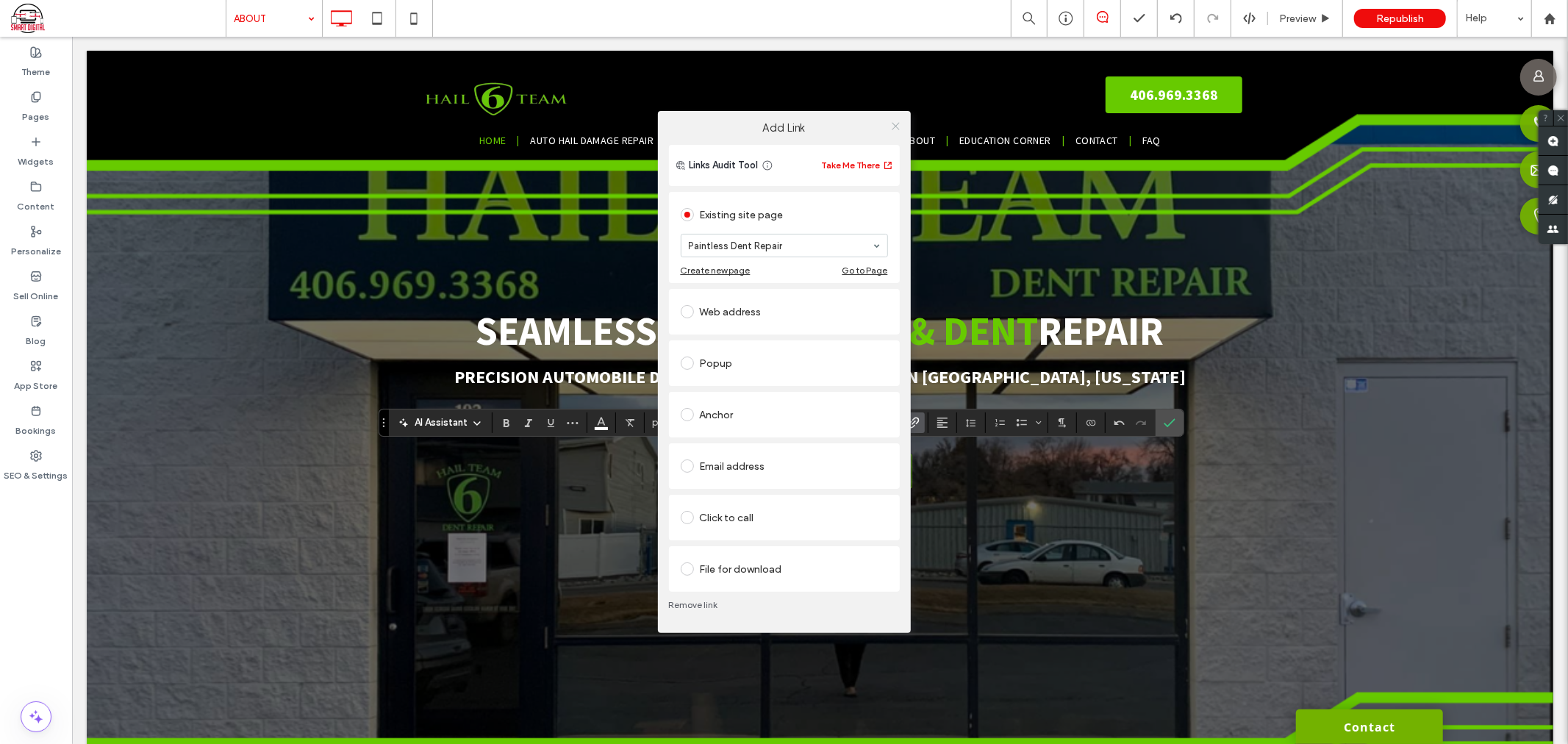
click at [898, 127] on icon at bounding box center [895, 126] width 11 height 11
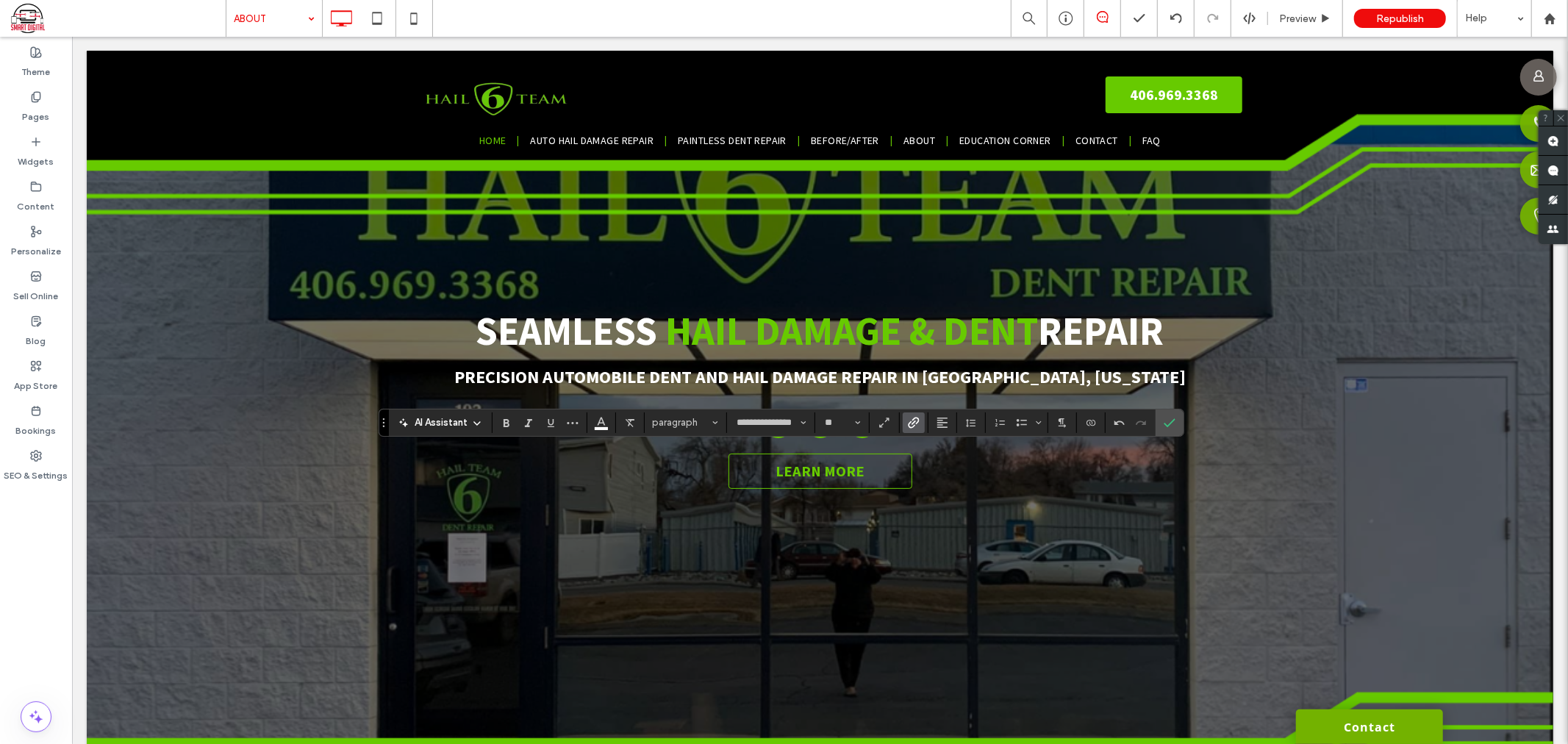
click at [906, 429] on label "Link" at bounding box center [914, 423] width 22 height 20
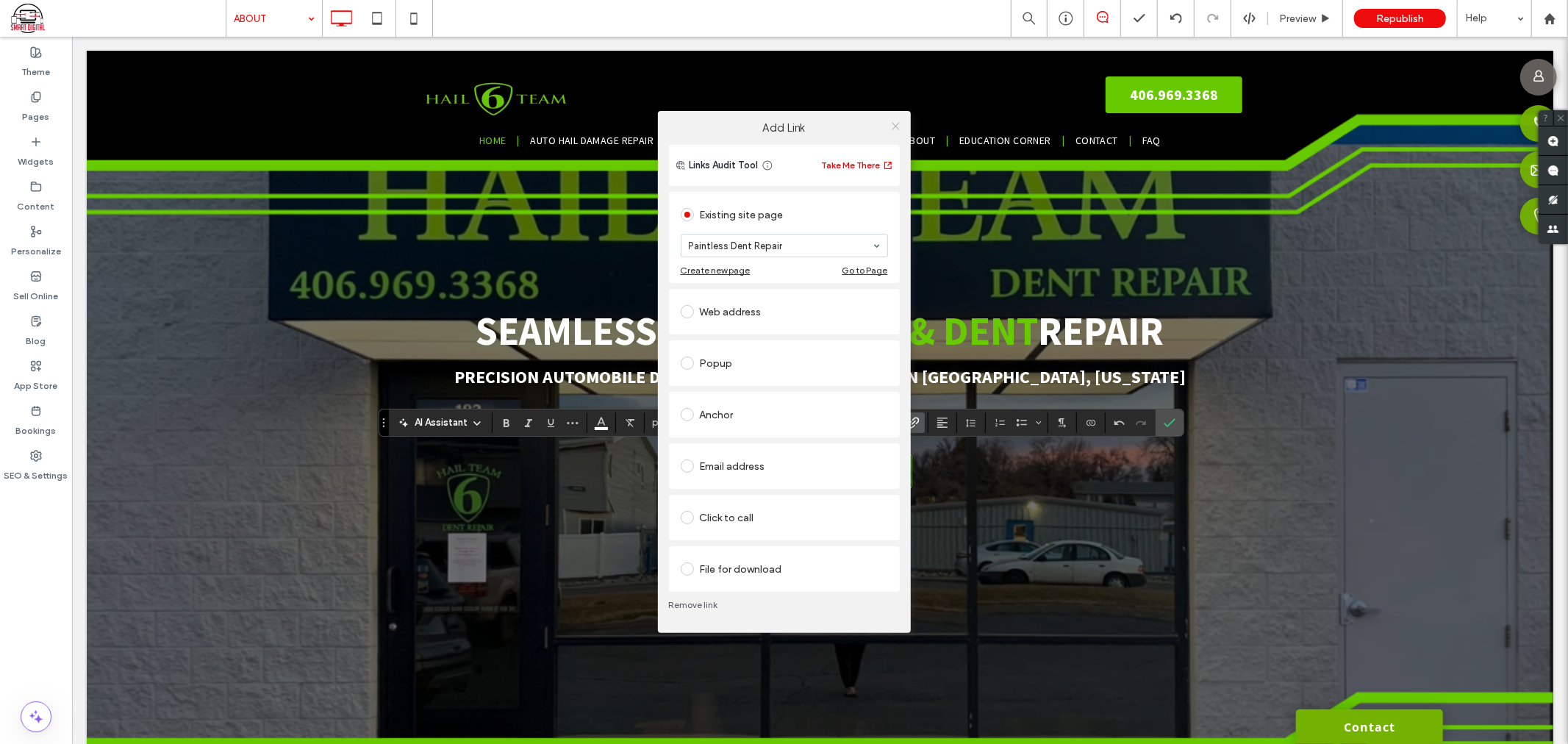
click at [892, 121] on icon at bounding box center [895, 126] width 11 height 11
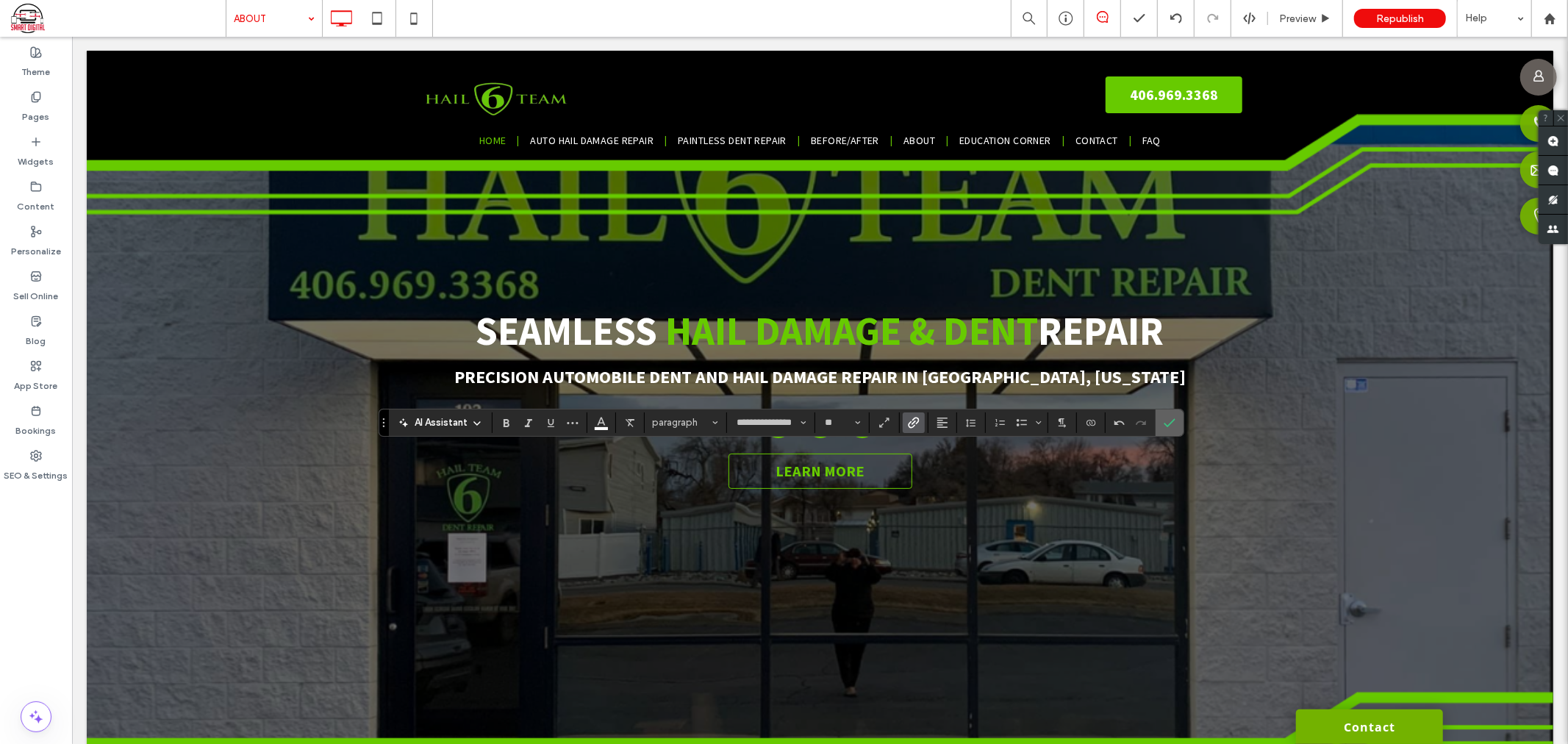
click at [1167, 421] on icon "Confirm" at bounding box center [1170, 423] width 12 height 12
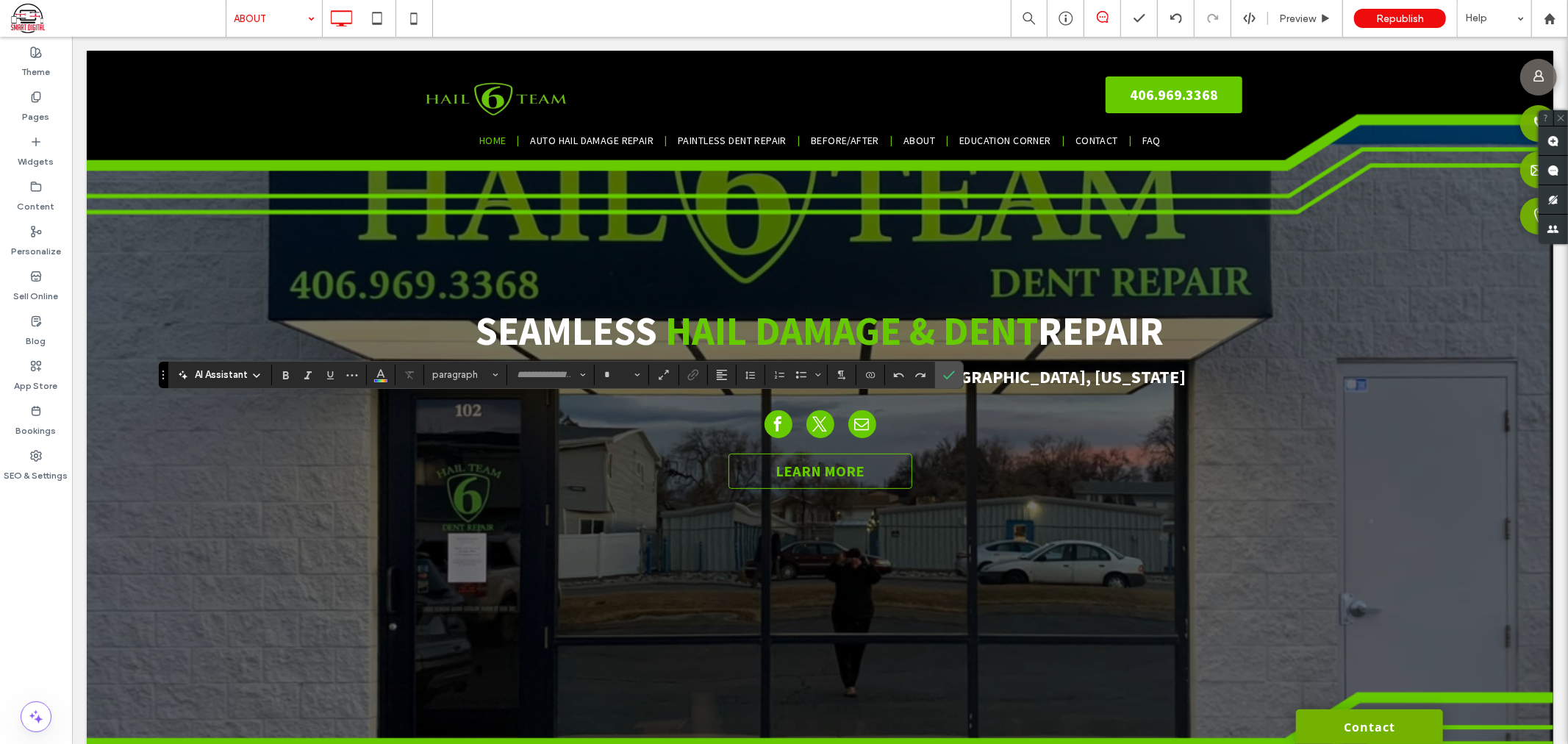
type input "**********"
type input "**"
click at [689, 373] on icon "Link" at bounding box center [693, 375] width 12 height 12
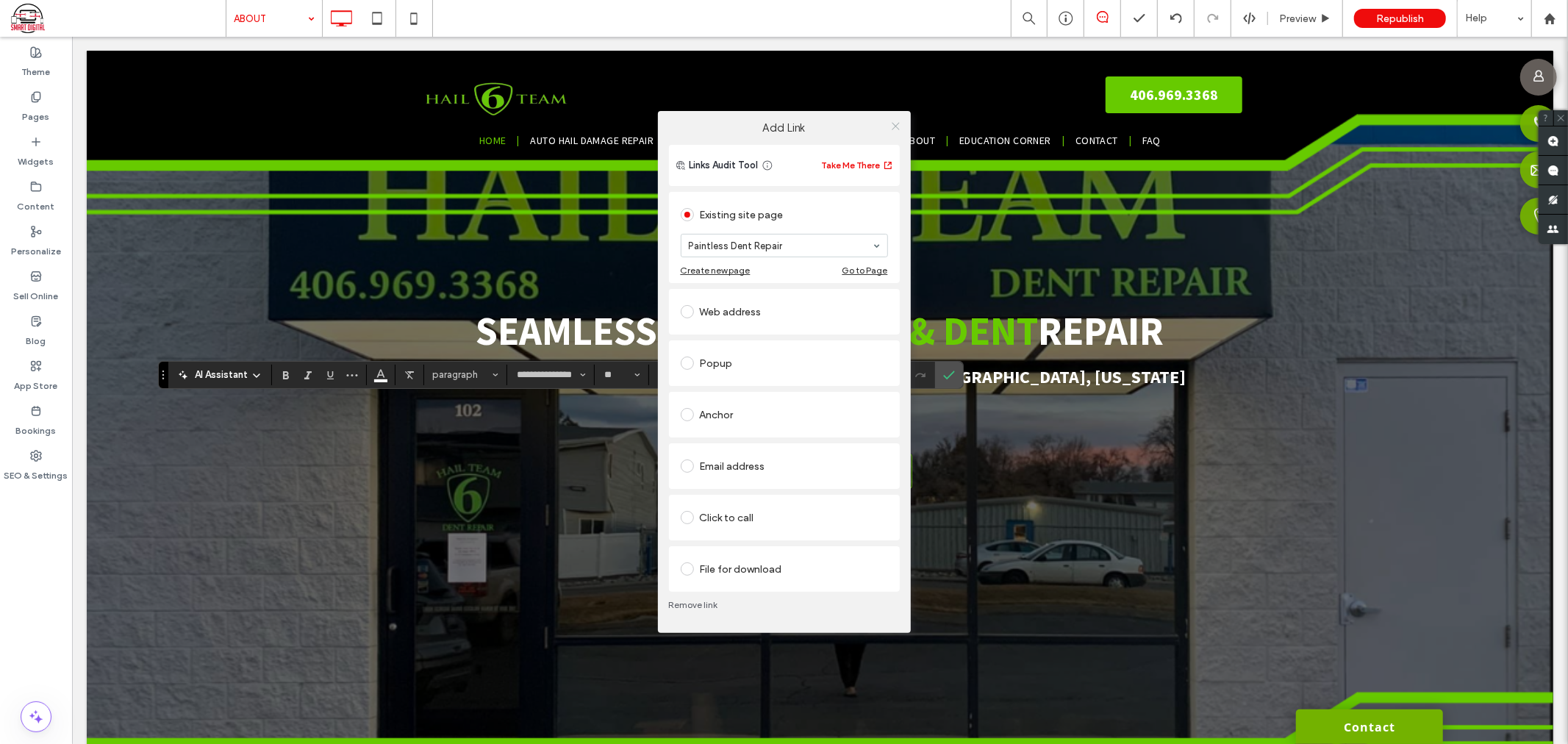
click at [895, 127] on use at bounding box center [895, 126] width 8 height 8
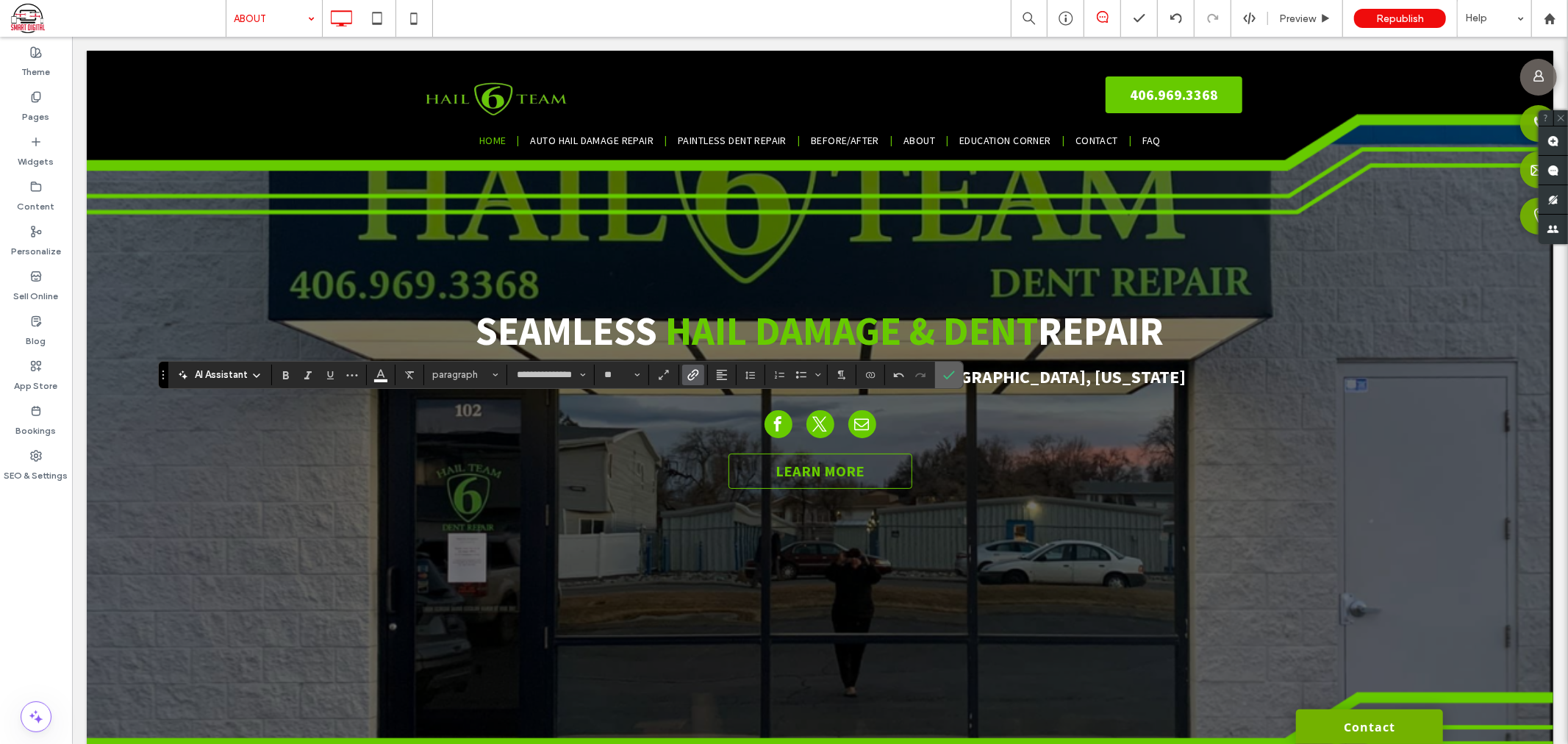
click at [953, 383] on span "Confirm" at bounding box center [949, 374] width 12 height 25
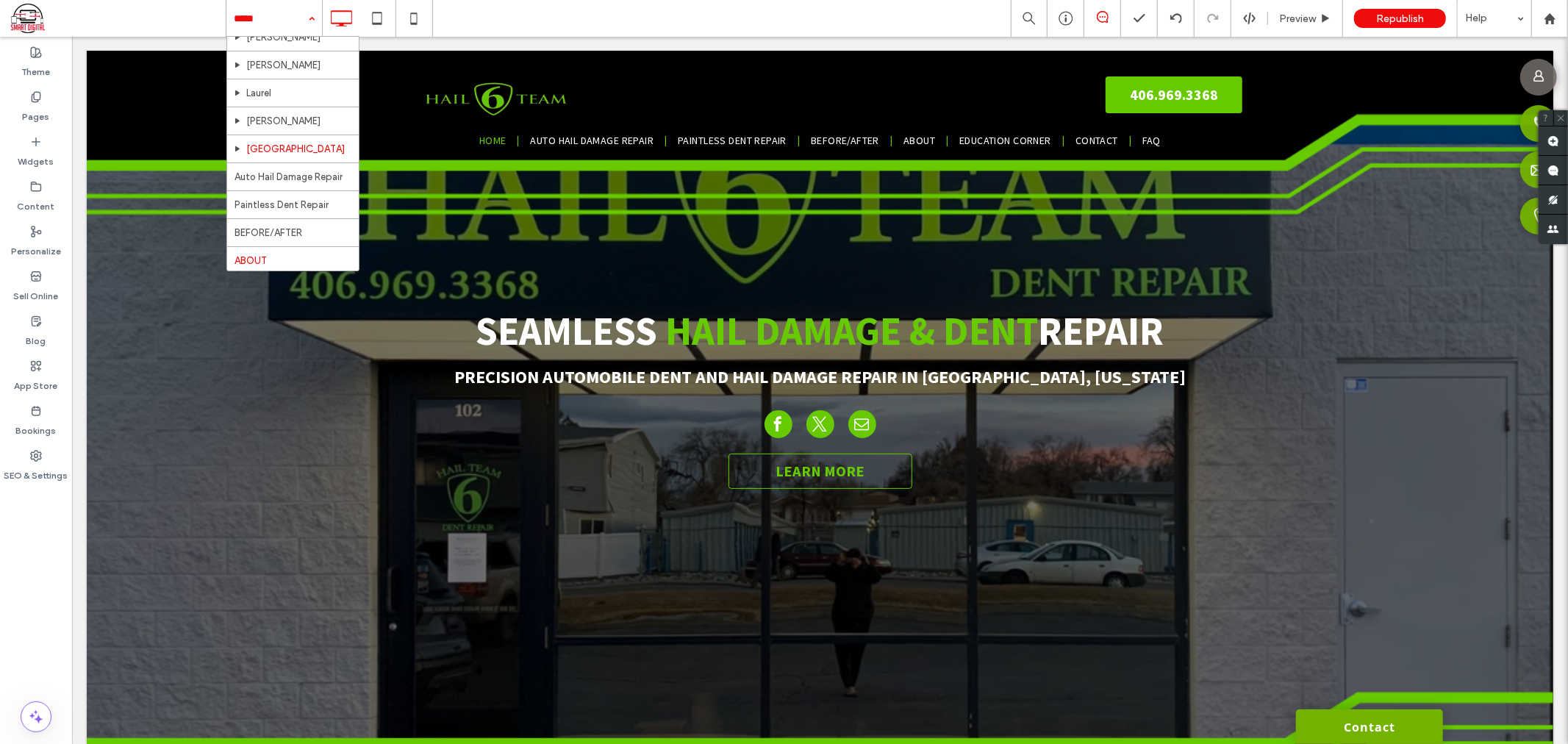
scroll to position [133, 0]
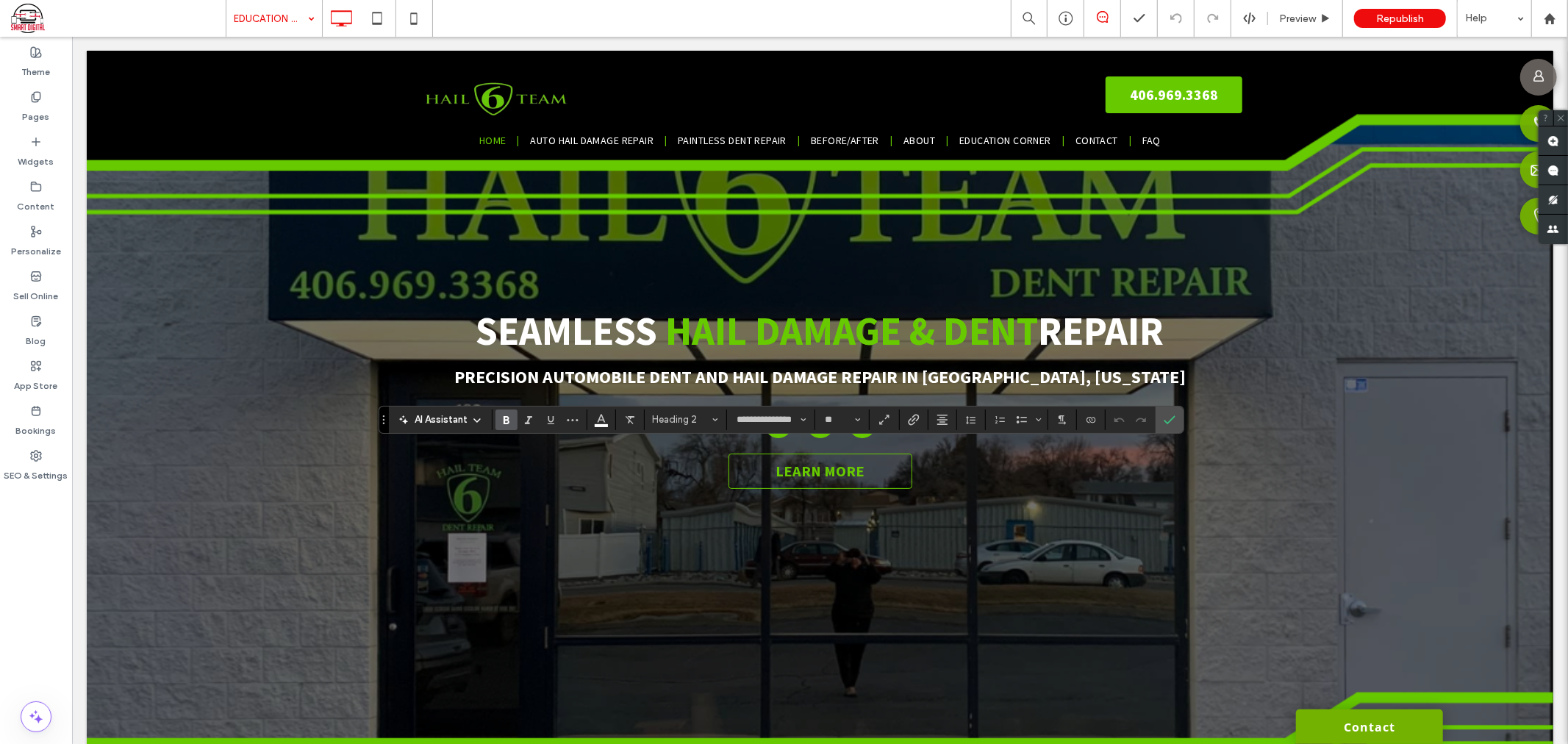
click at [927, 413] on section at bounding box center [914, 420] width 29 height 20
click at [919, 417] on use "Link" at bounding box center [913, 419] width 11 height 11
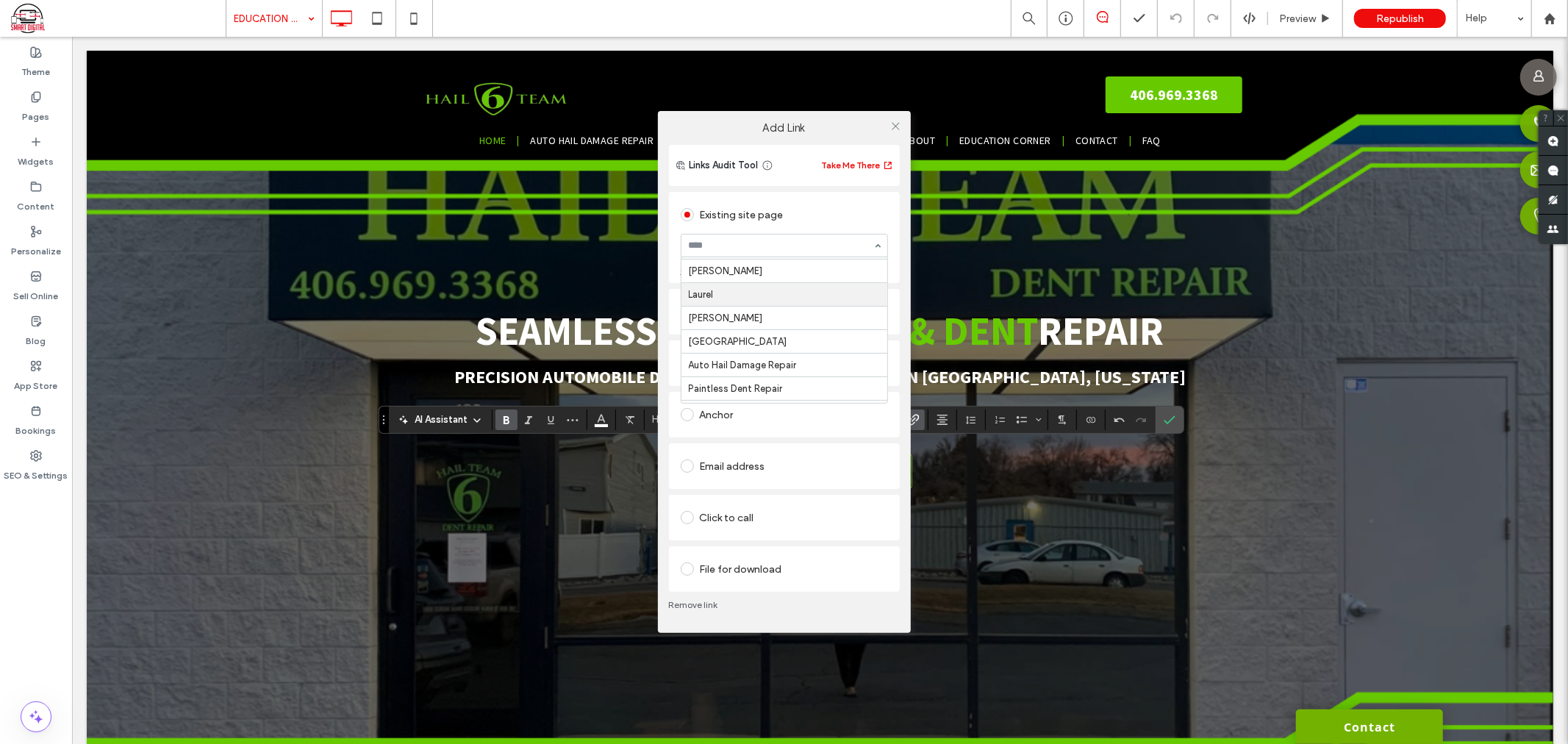
scroll to position [82, 0]
click at [893, 128] on icon at bounding box center [895, 126] width 11 height 11
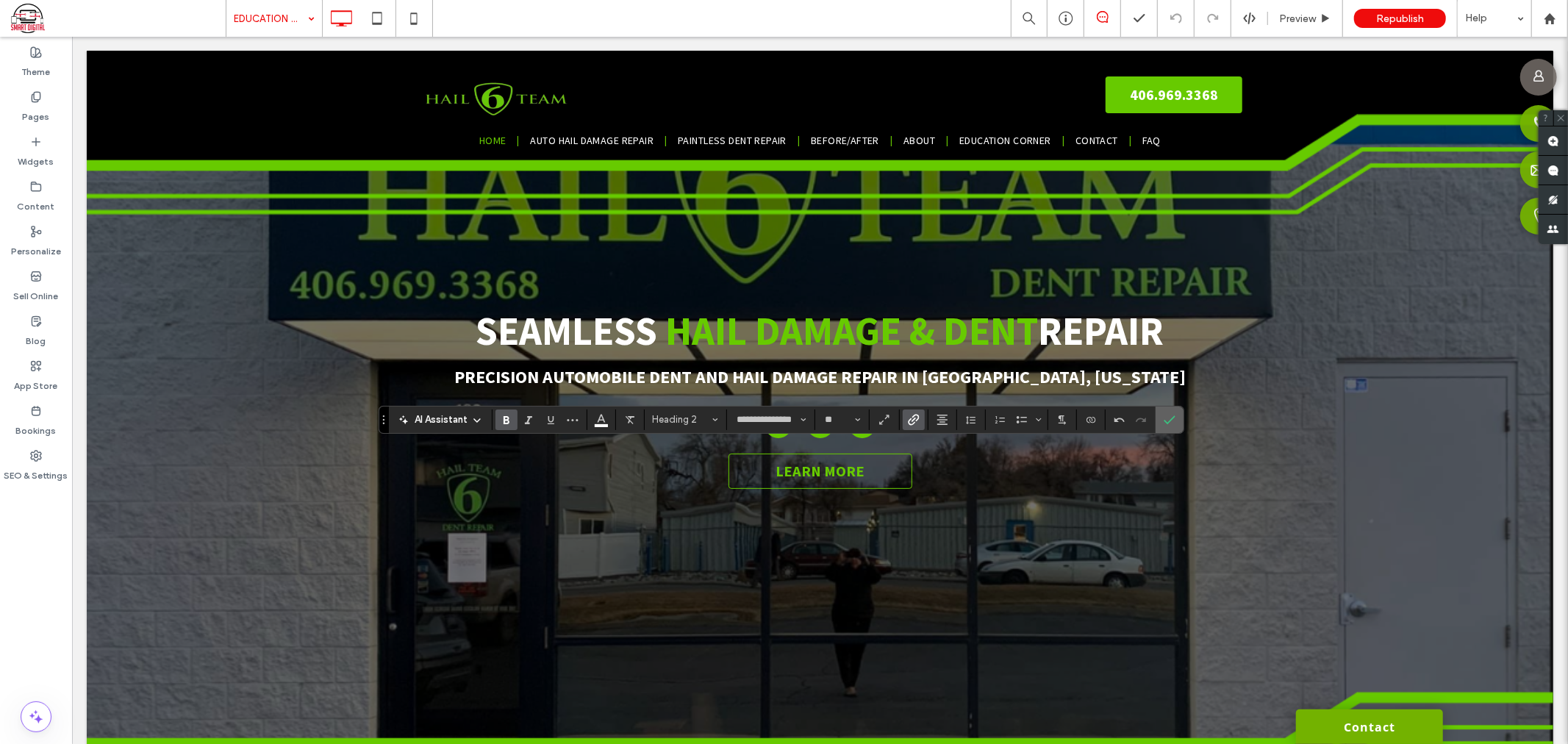
click at [1165, 424] on icon "Confirm" at bounding box center [1170, 420] width 12 height 12
click at [913, 414] on span "Link" at bounding box center [912, 423] width 7 height 20
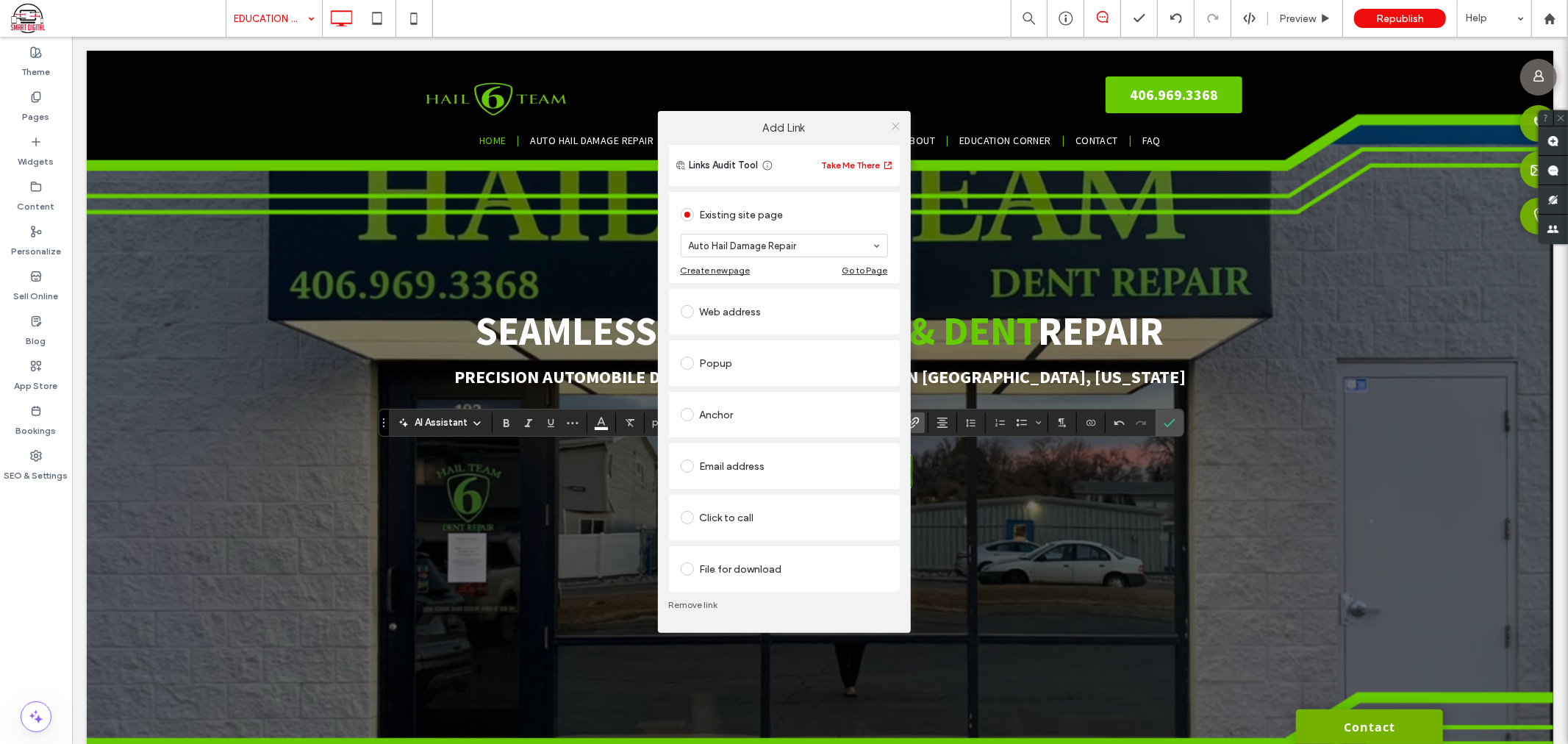
click at [897, 130] on icon at bounding box center [895, 126] width 11 height 11
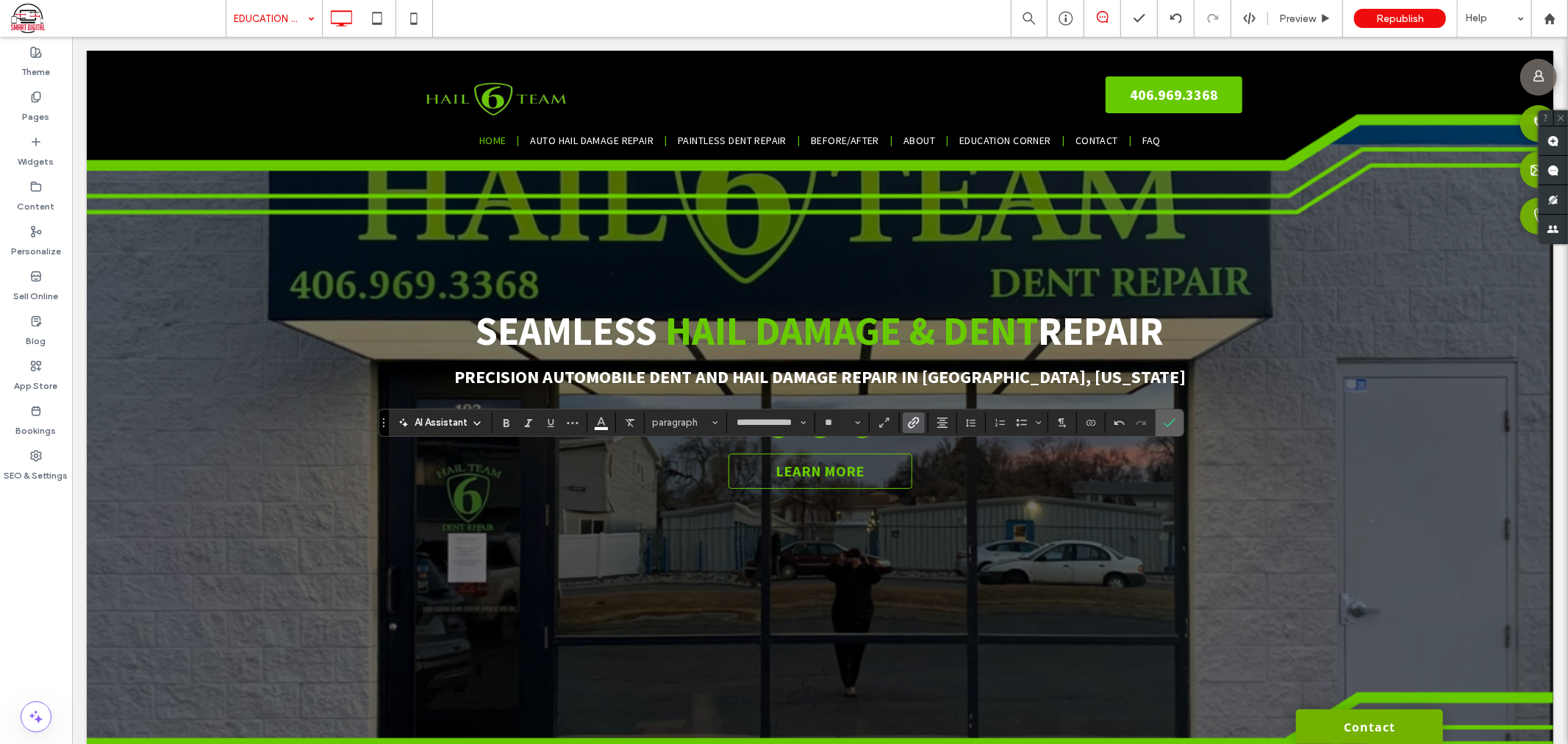
click at [1171, 424] on icon "Confirm" at bounding box center [1170, 423] width 12 height 12
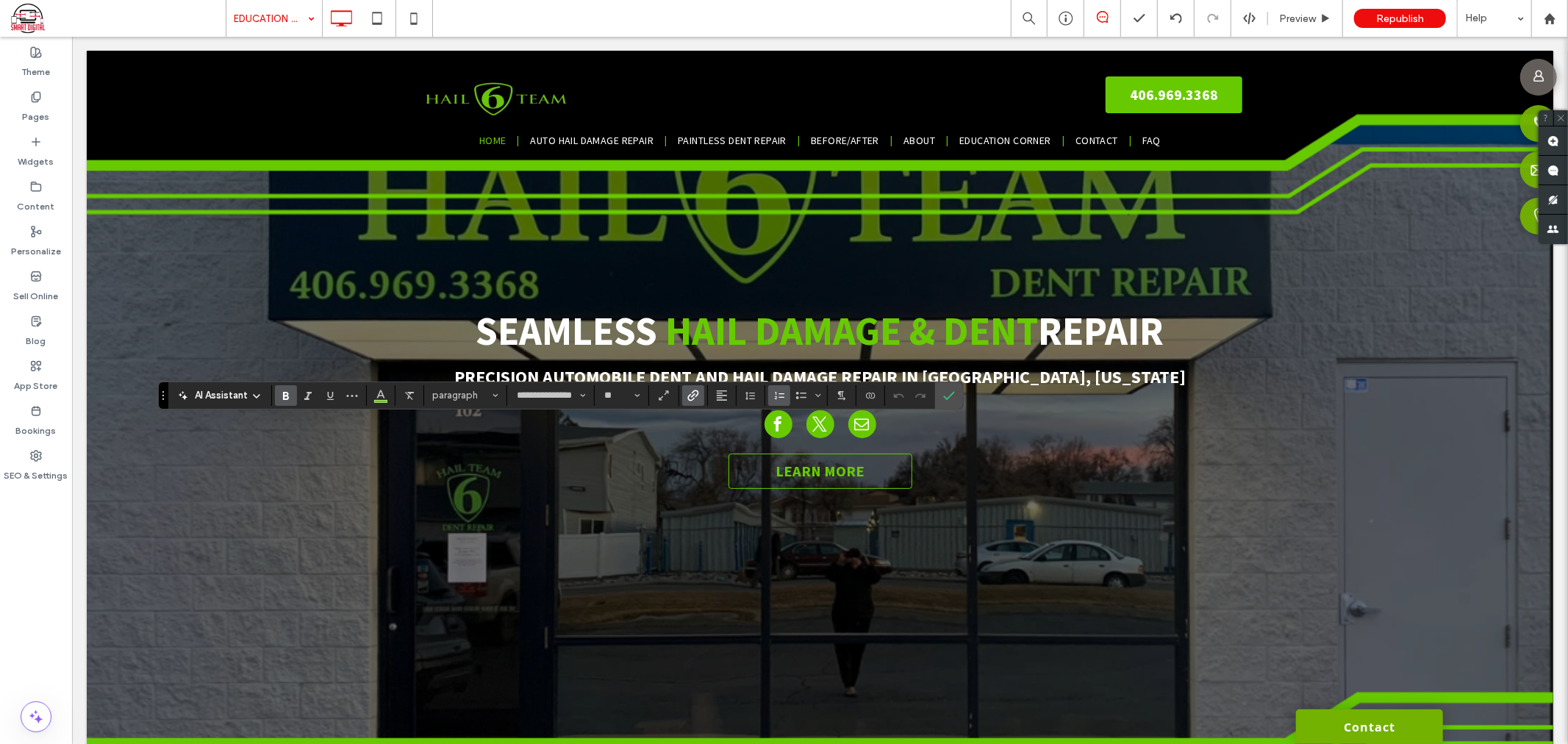
click at [289, 397] on icon "Bold" at bounding box center [286, 395] width 12 height 12
click at [952, 388] on span "Confirm" at bounding box center [949, 395] width 12 height 25
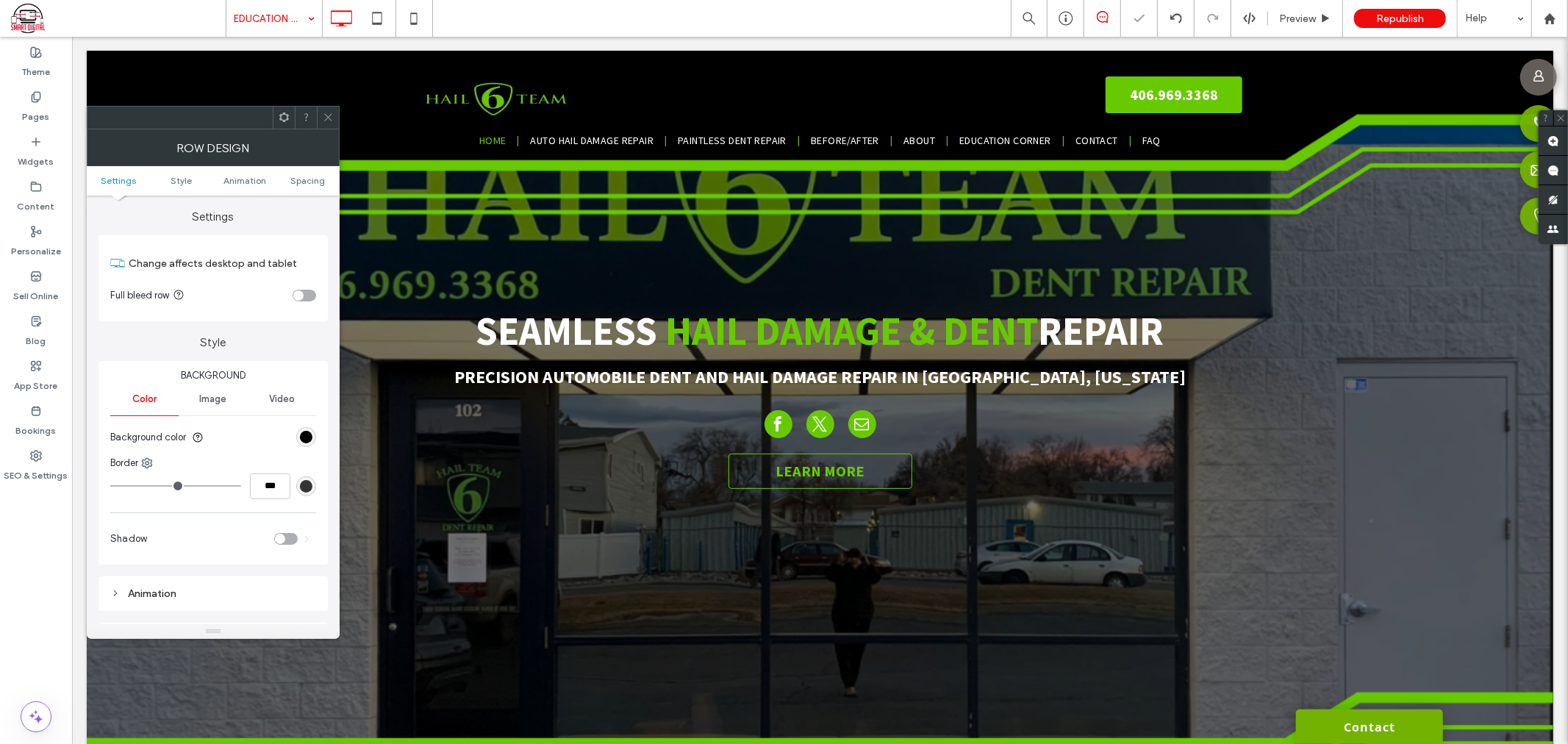
click at [323, 125] on span at bounding box center [328, 117] width 11 height 22
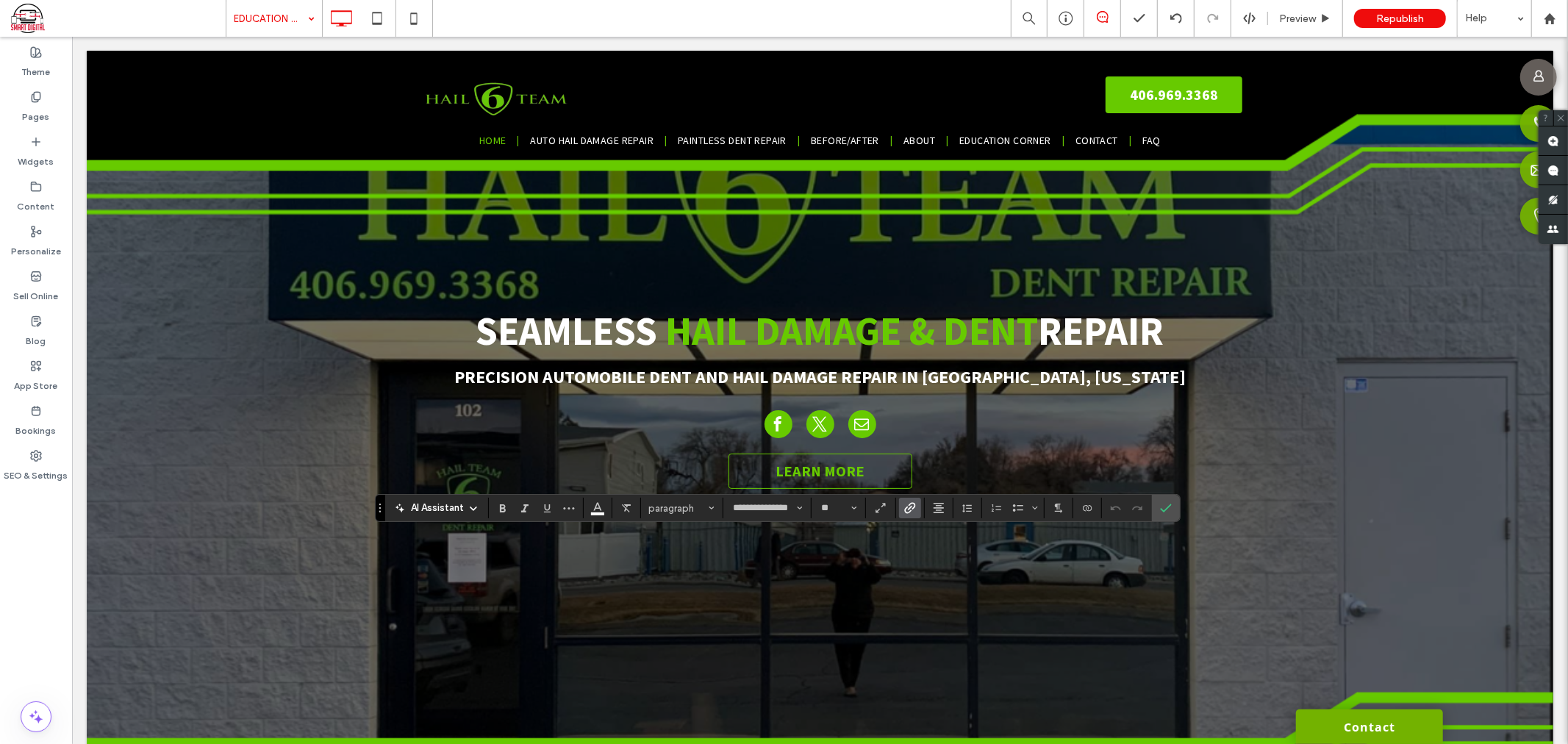
click at [905, 503] on icon "Link" at bounding box center [910, 508] width 12 height 12
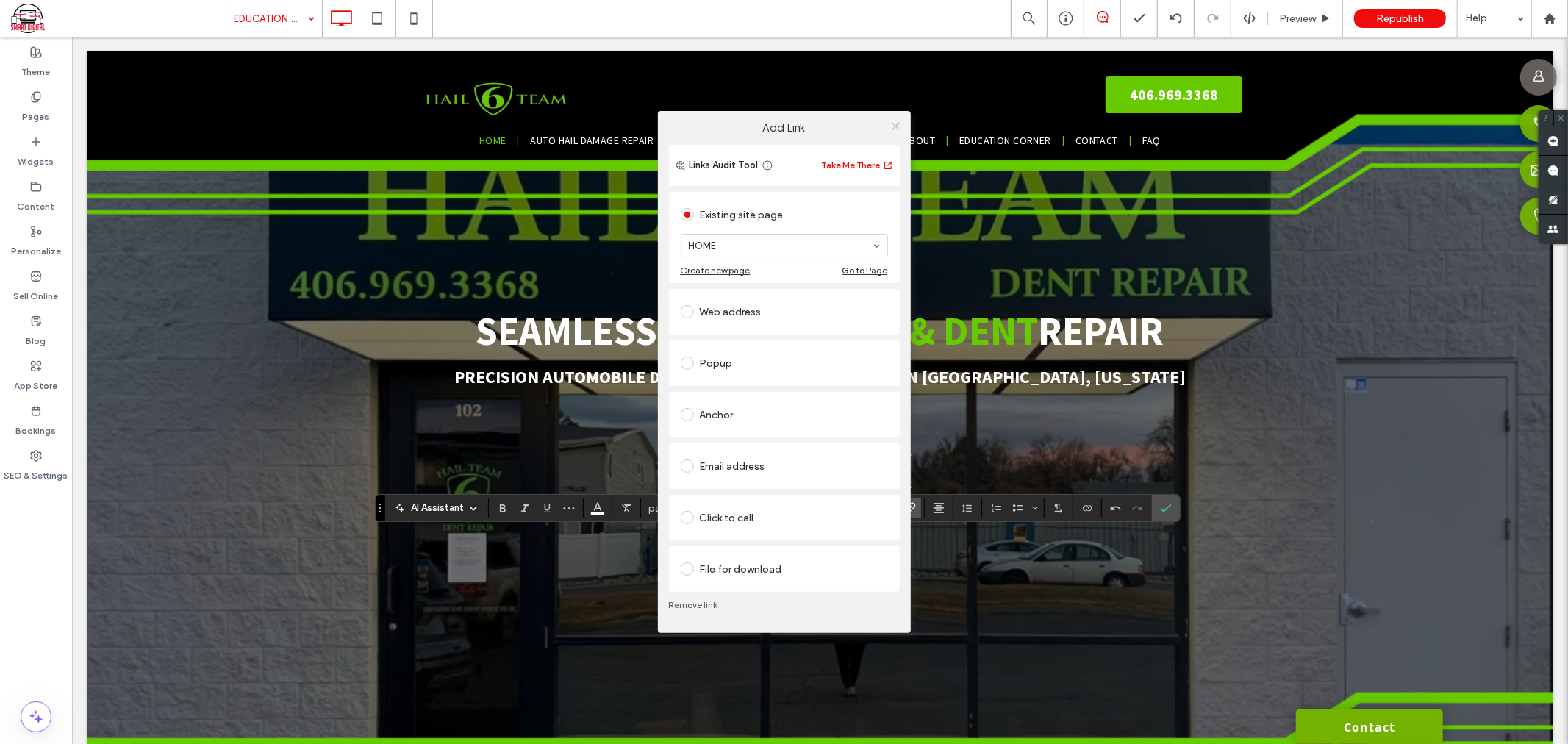
click at [893, 123] on use at bounding box center [895, 126] width 8 height 8
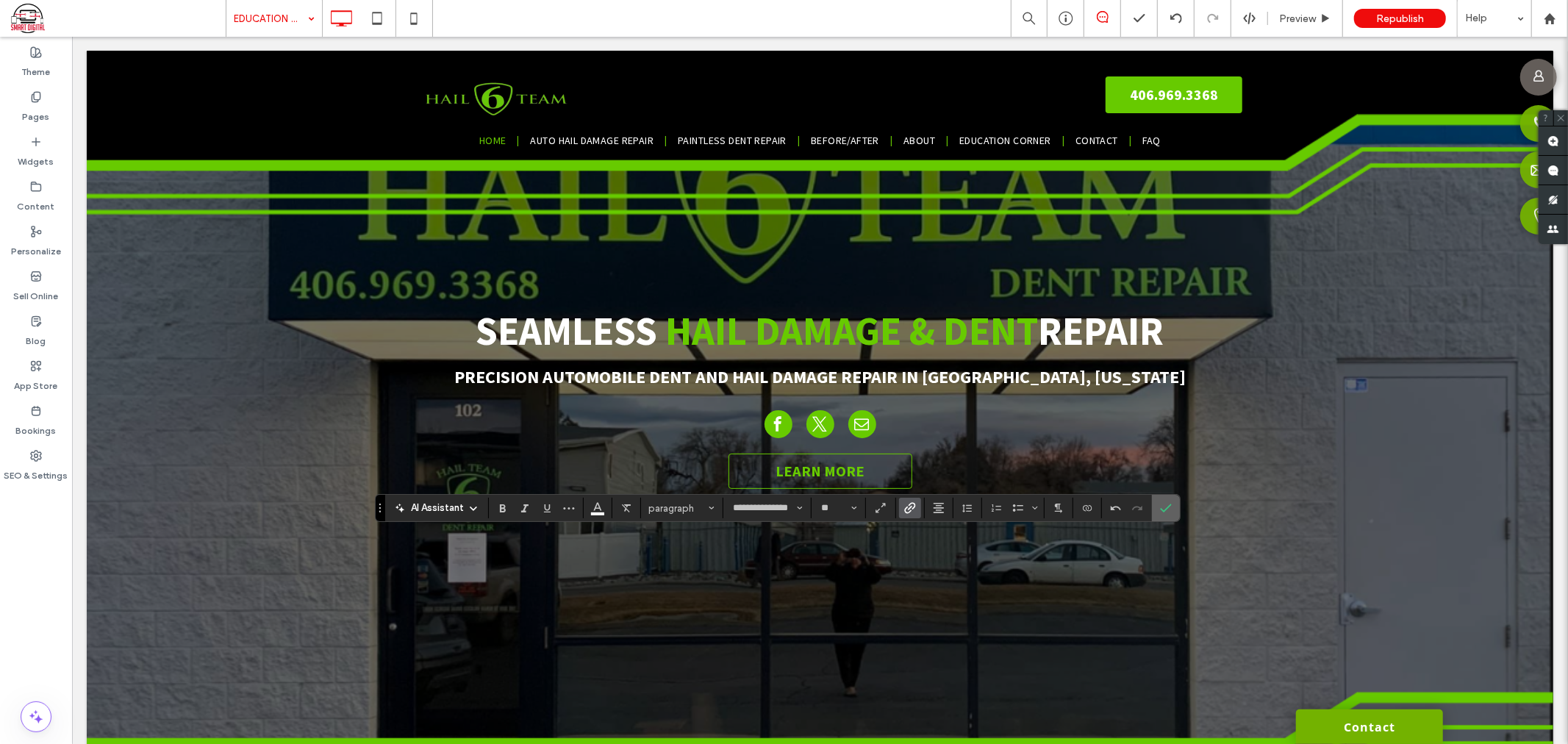
click at [1170, 508] on icon "Confirm" at bounding box center [1166, 508] width 12 height 12
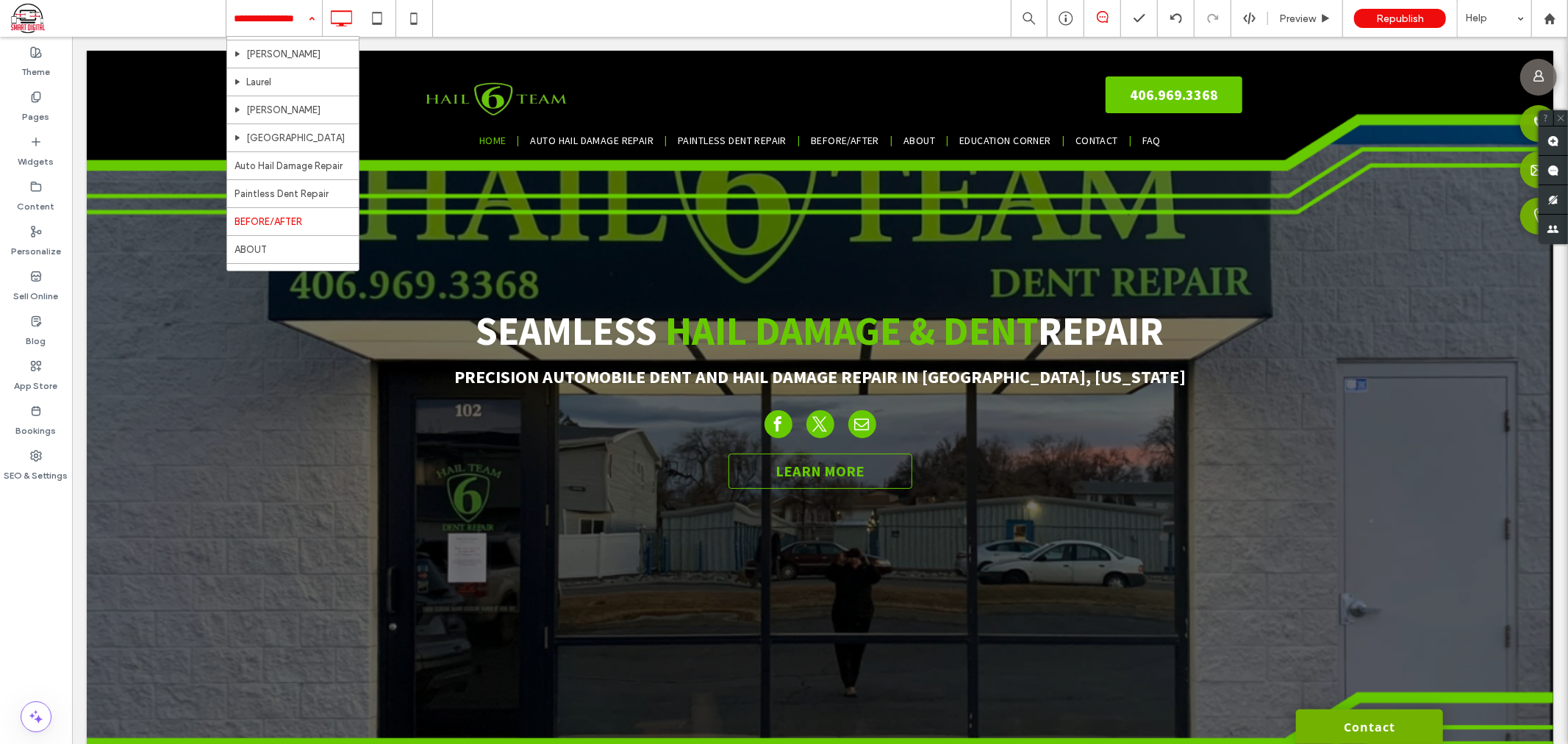
scroll to position [133, 0]
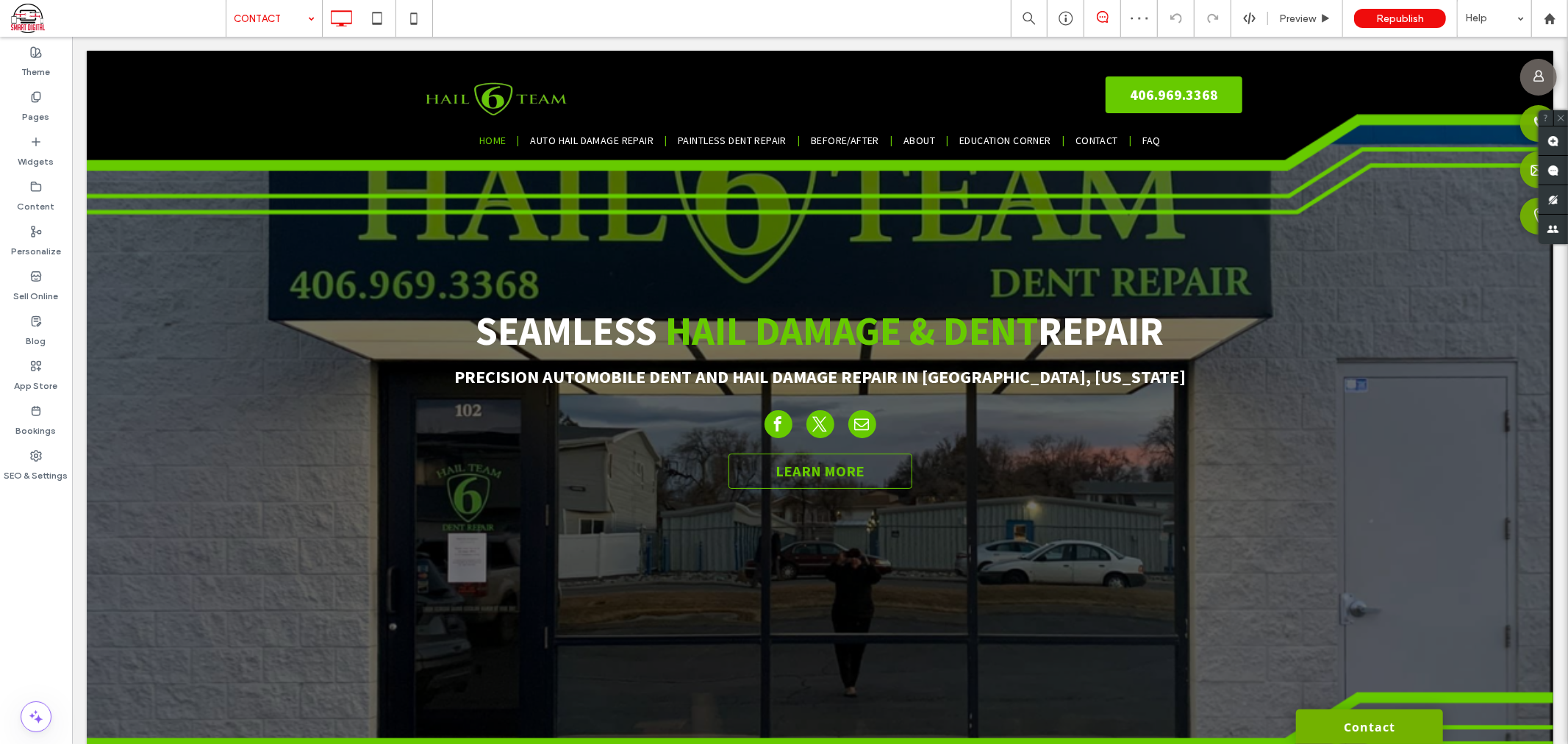
type input "**********"
type input "**"
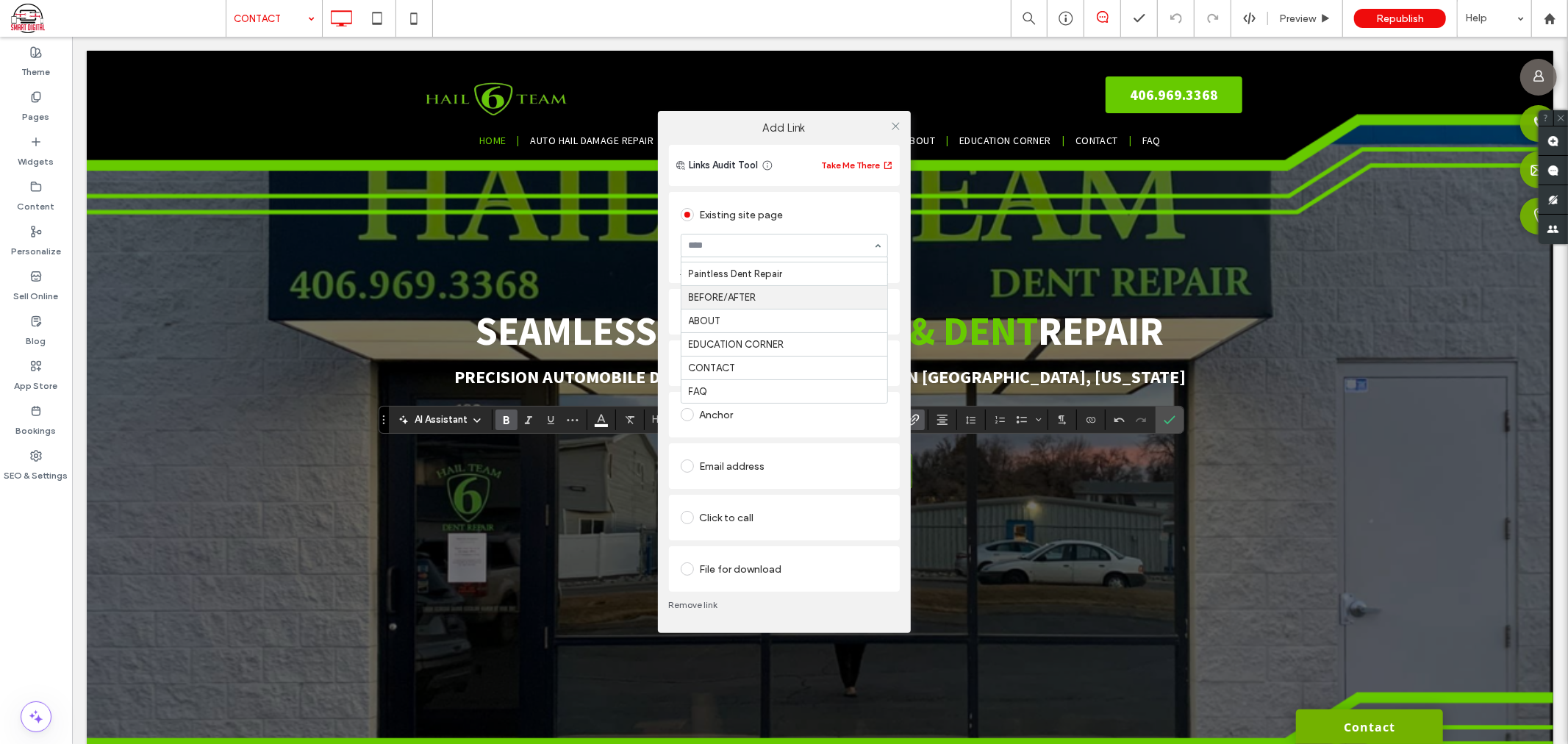
scroll to position [82, 0]
click at [900, 126] on icon at bounding box center [895, 126] width 11 height 11
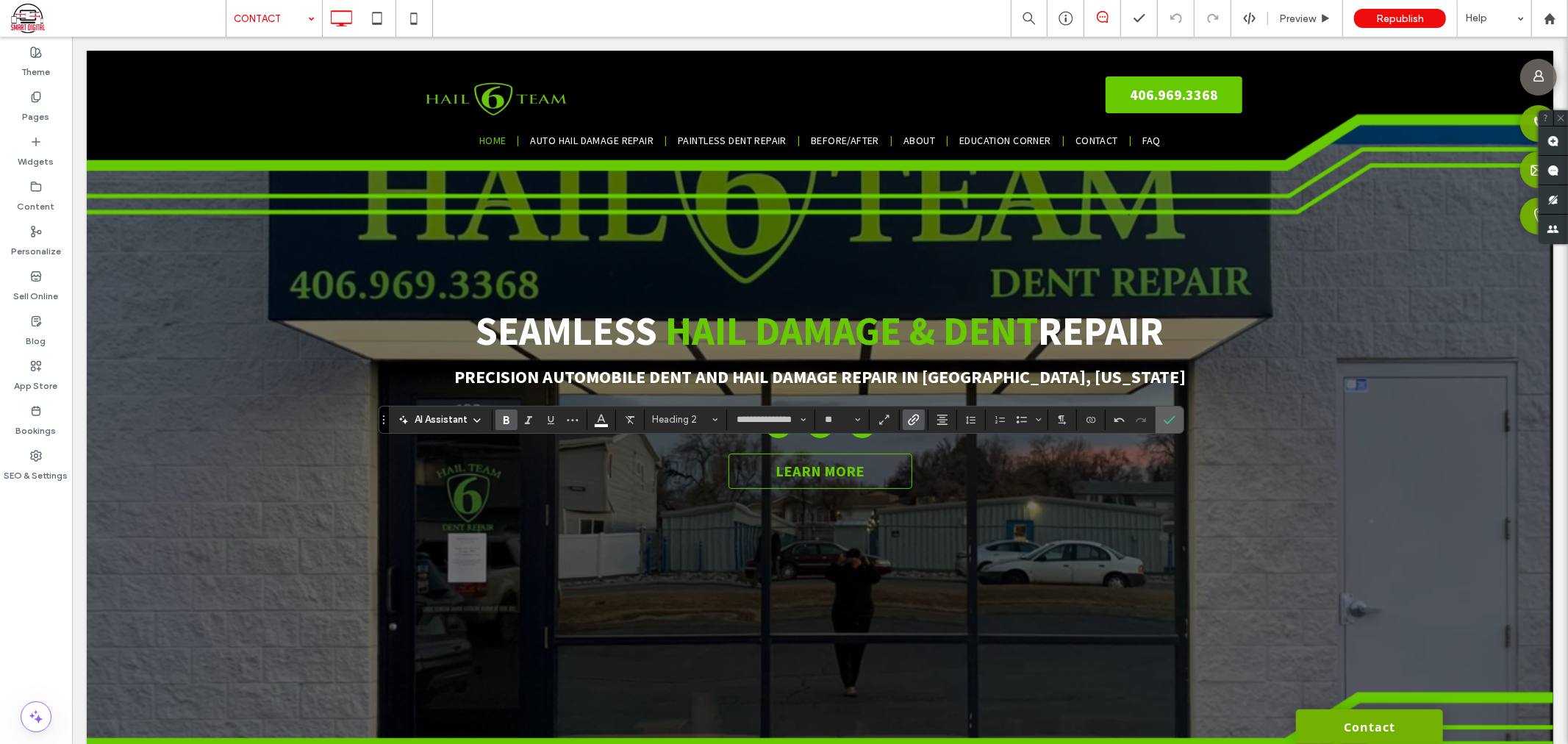
click at [1167, 416] on icon "Confirm" at bounding box center [1170, 420] width 12 height 12
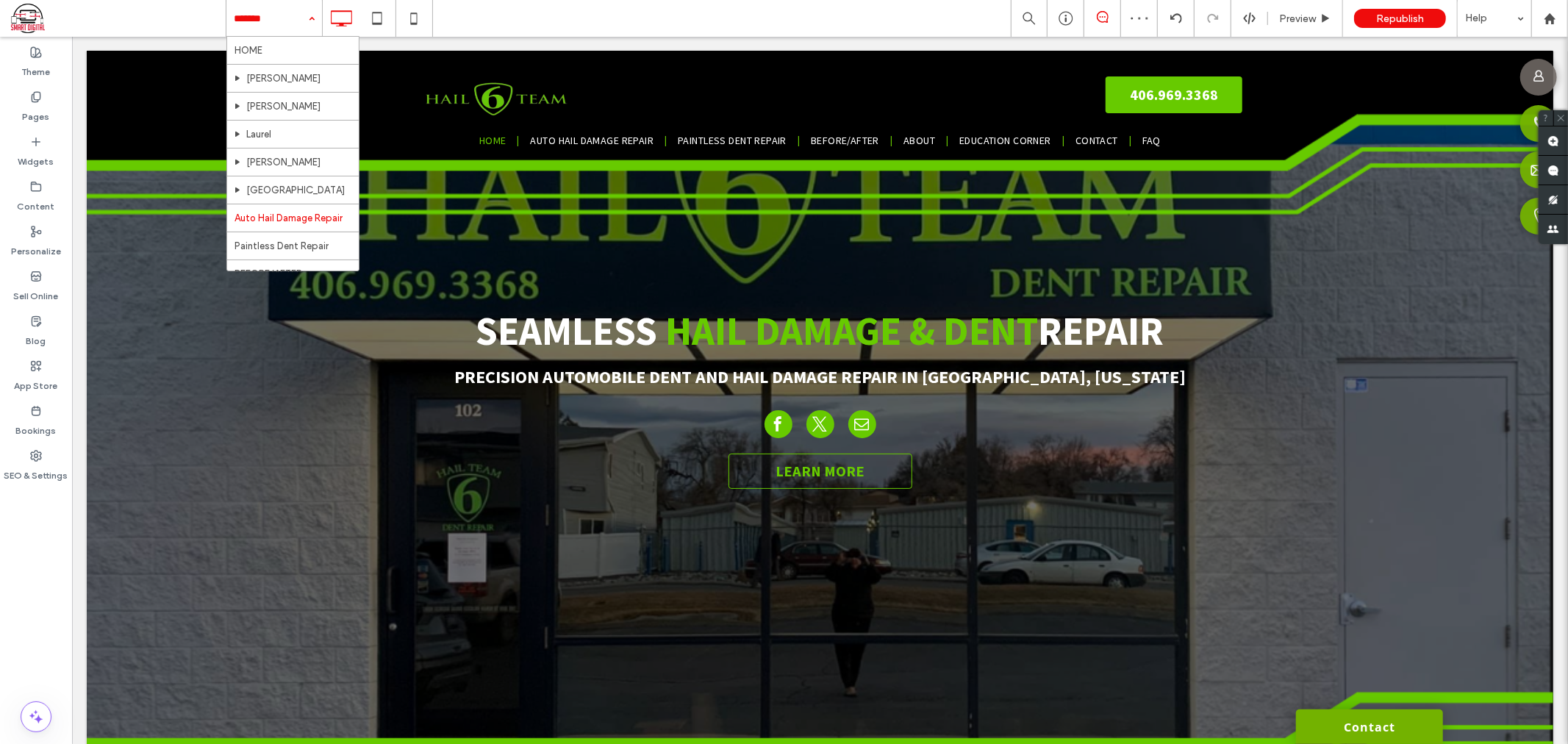
scroll to position [133, 0]
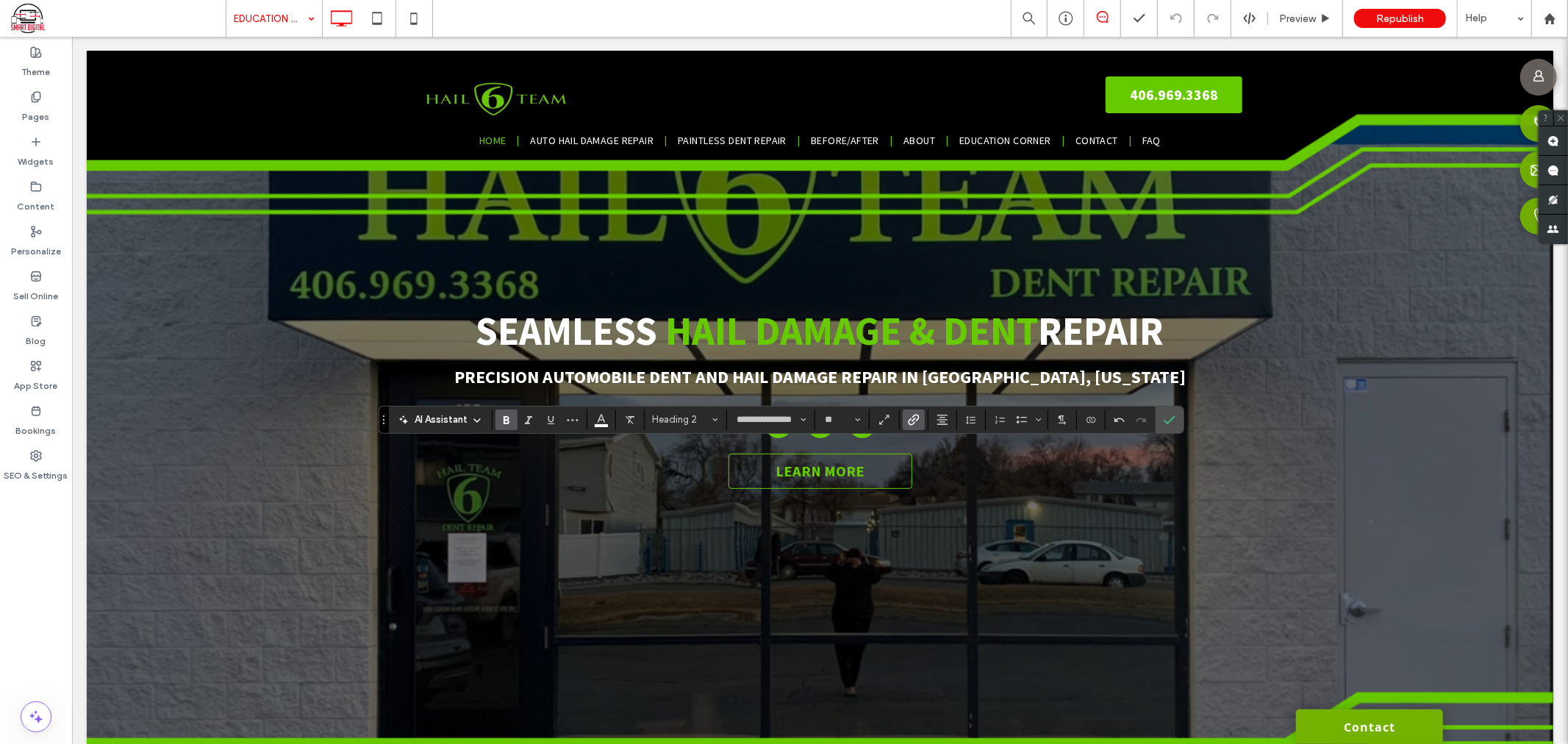
click at [920, 424] on label "Link" at bounding box center [914, 420] width 22 height 20
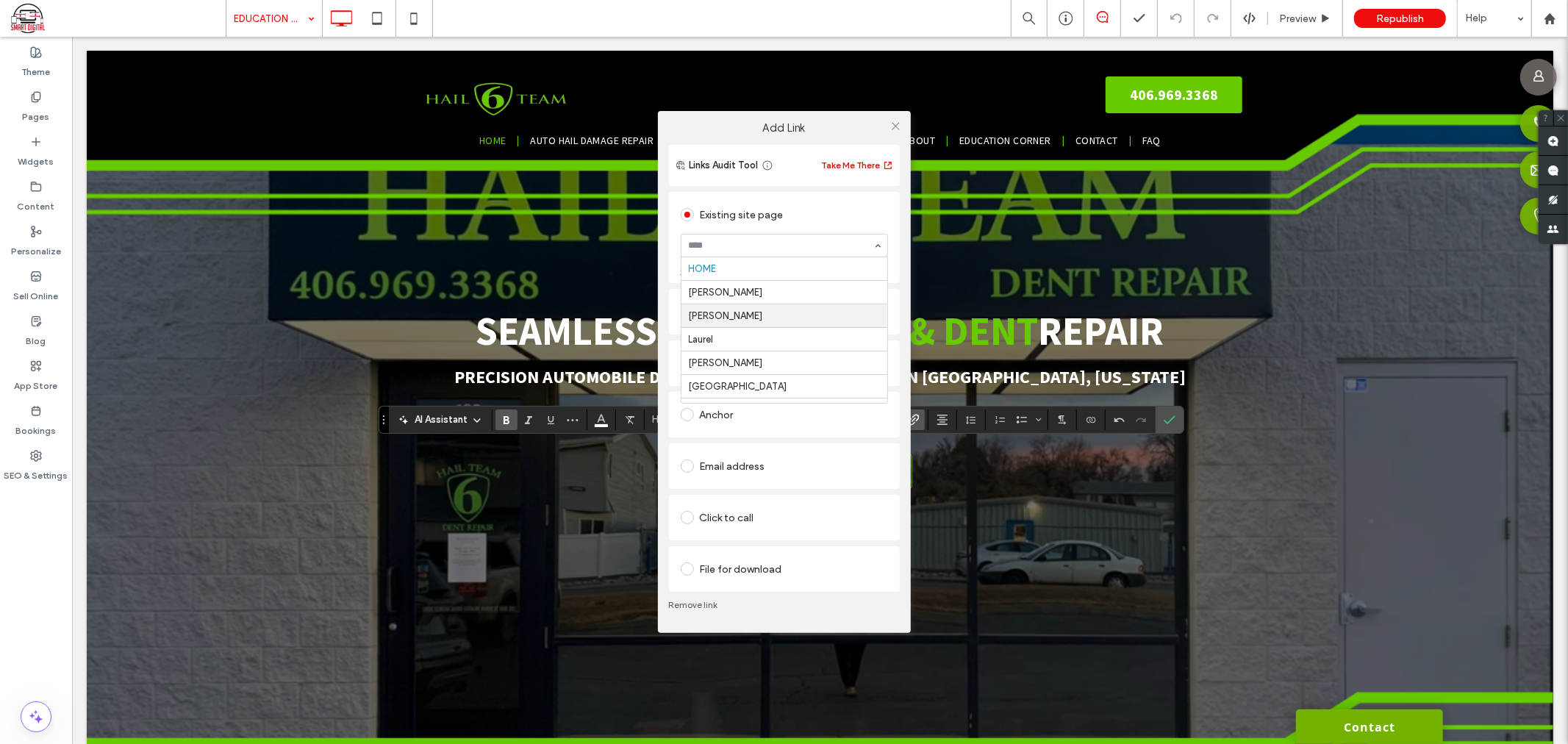
scroll to position [82, 0]
click at [895, 125] on icon at bounding box center [895, 126] width 11 height 11
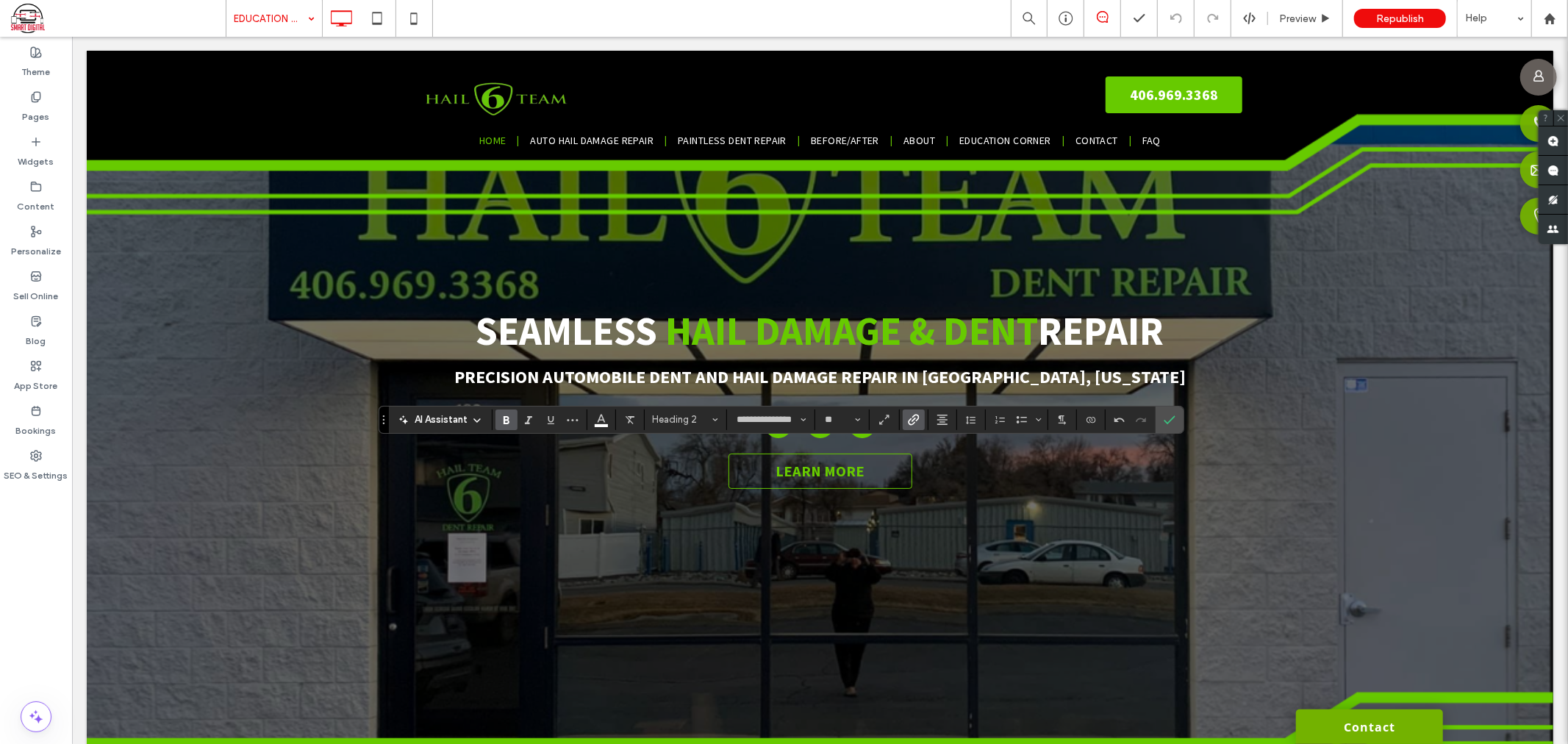
click at [905, 423] on label "Link" at bounding box center [914, 420] width 22 height 20
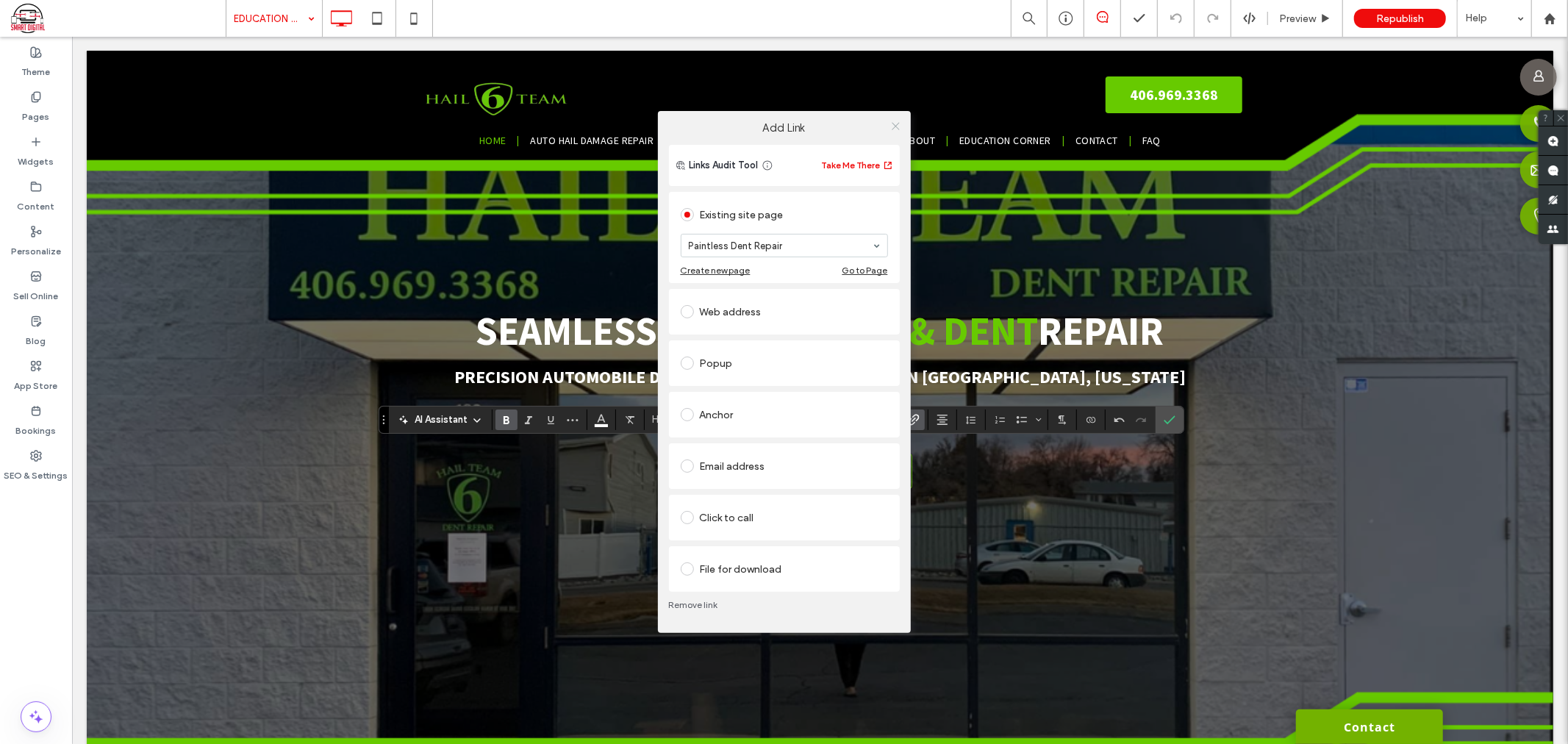
click at [895, 123] on icon at bounding box center [895, 126] width 11 height 11
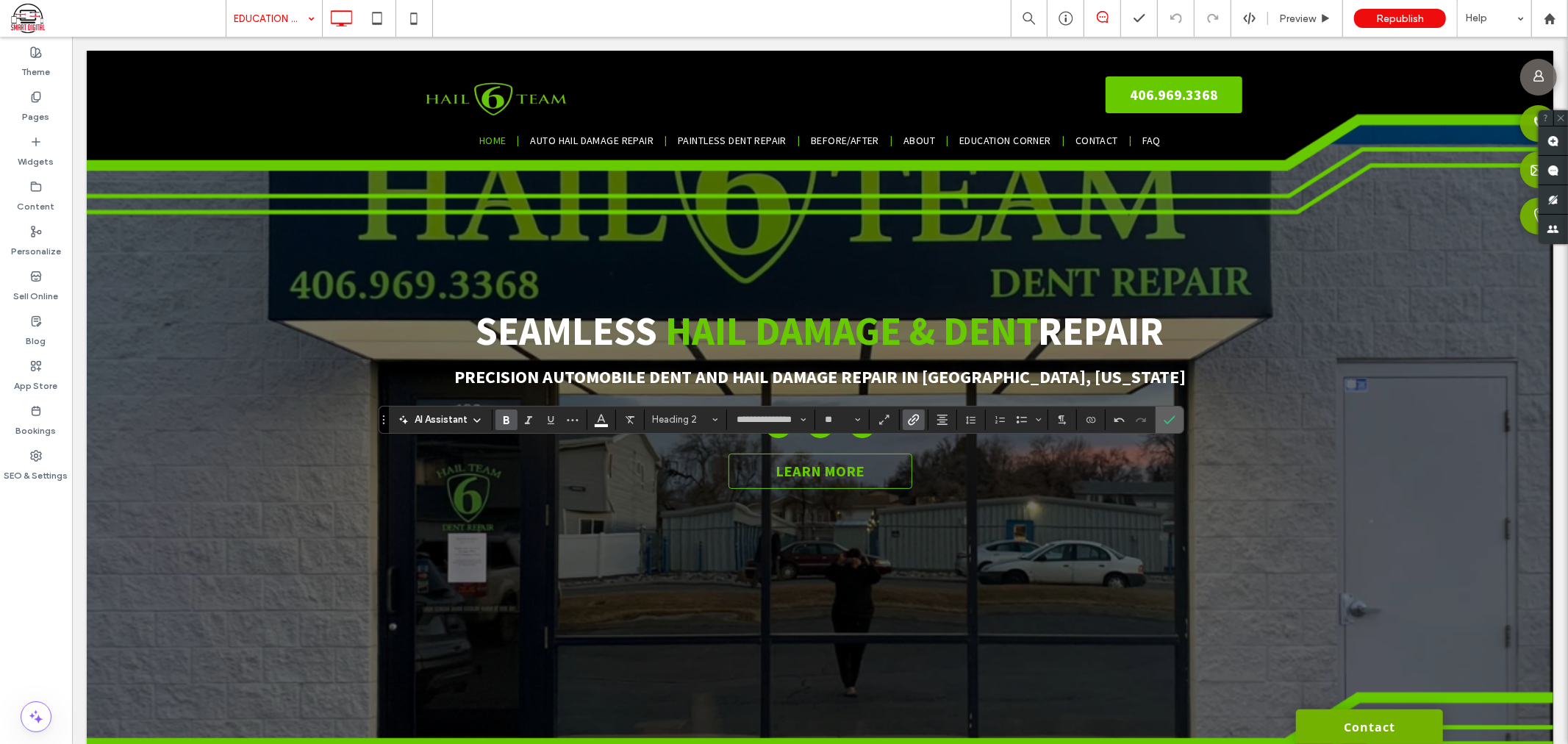
click at [1167, 415] on icon "Confirm" at bounding box center [1170, 420] width 12 height 12
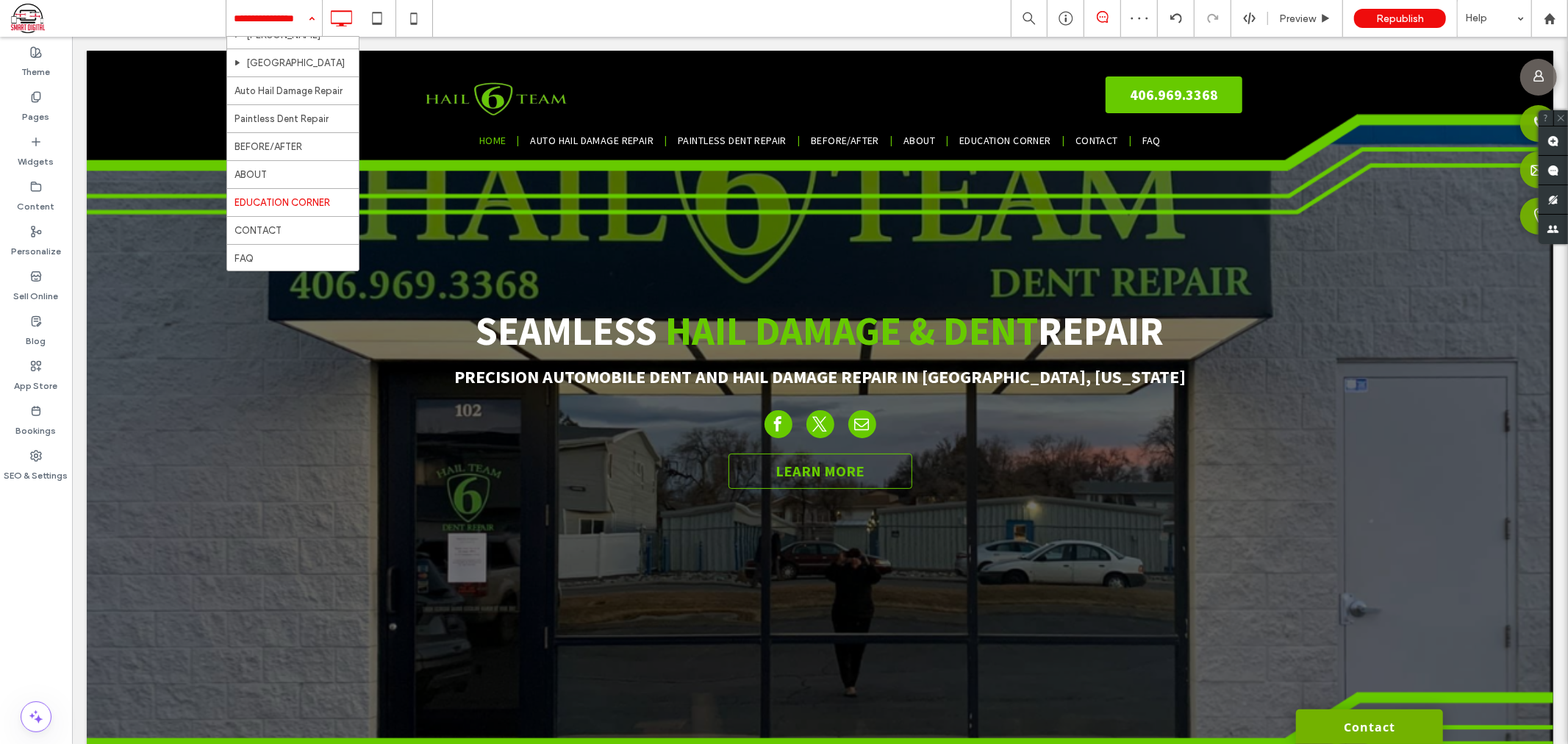
scroll to position [133, 0]
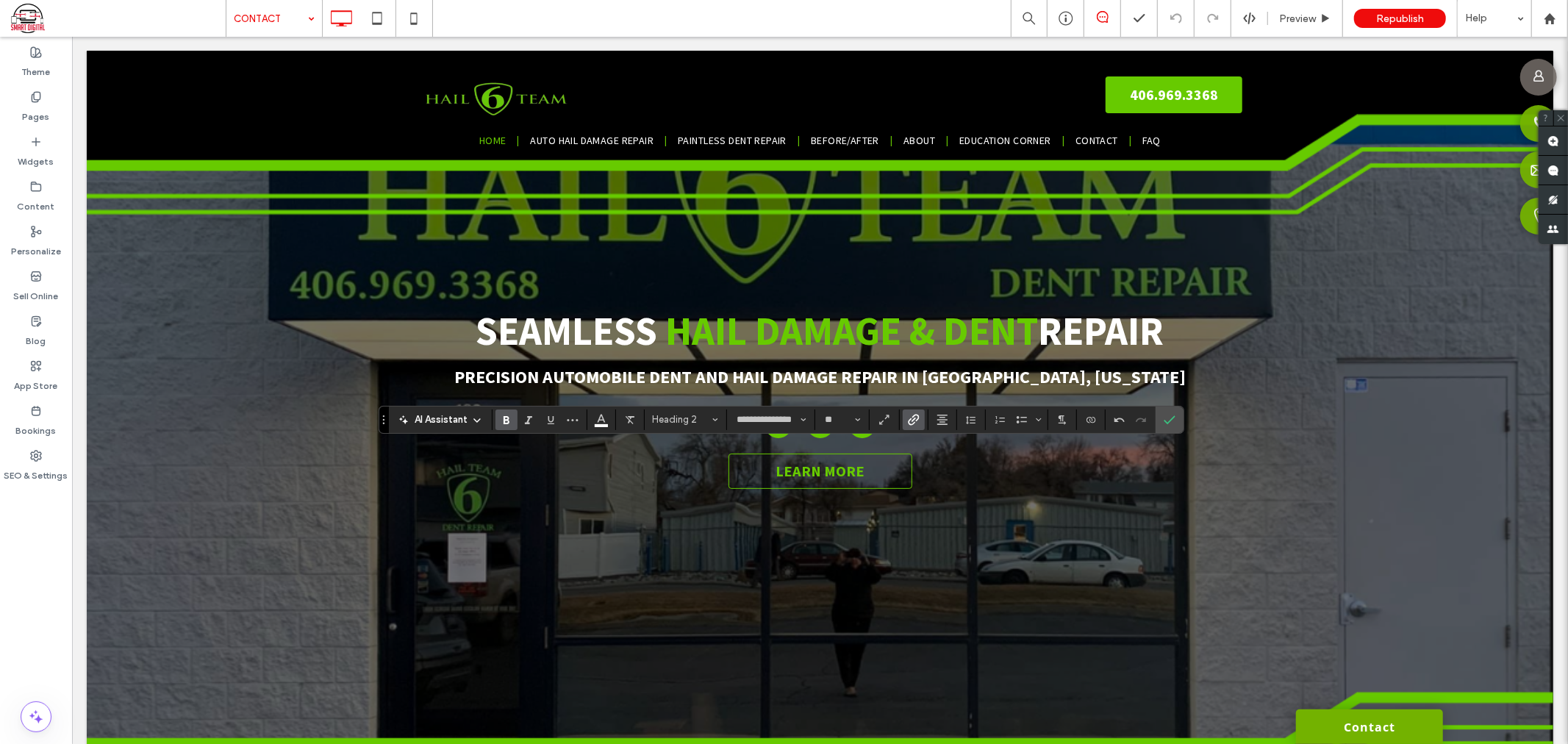
click at [916, 412] on span "Link" at bounding box center [914, 419] width 12 height 19
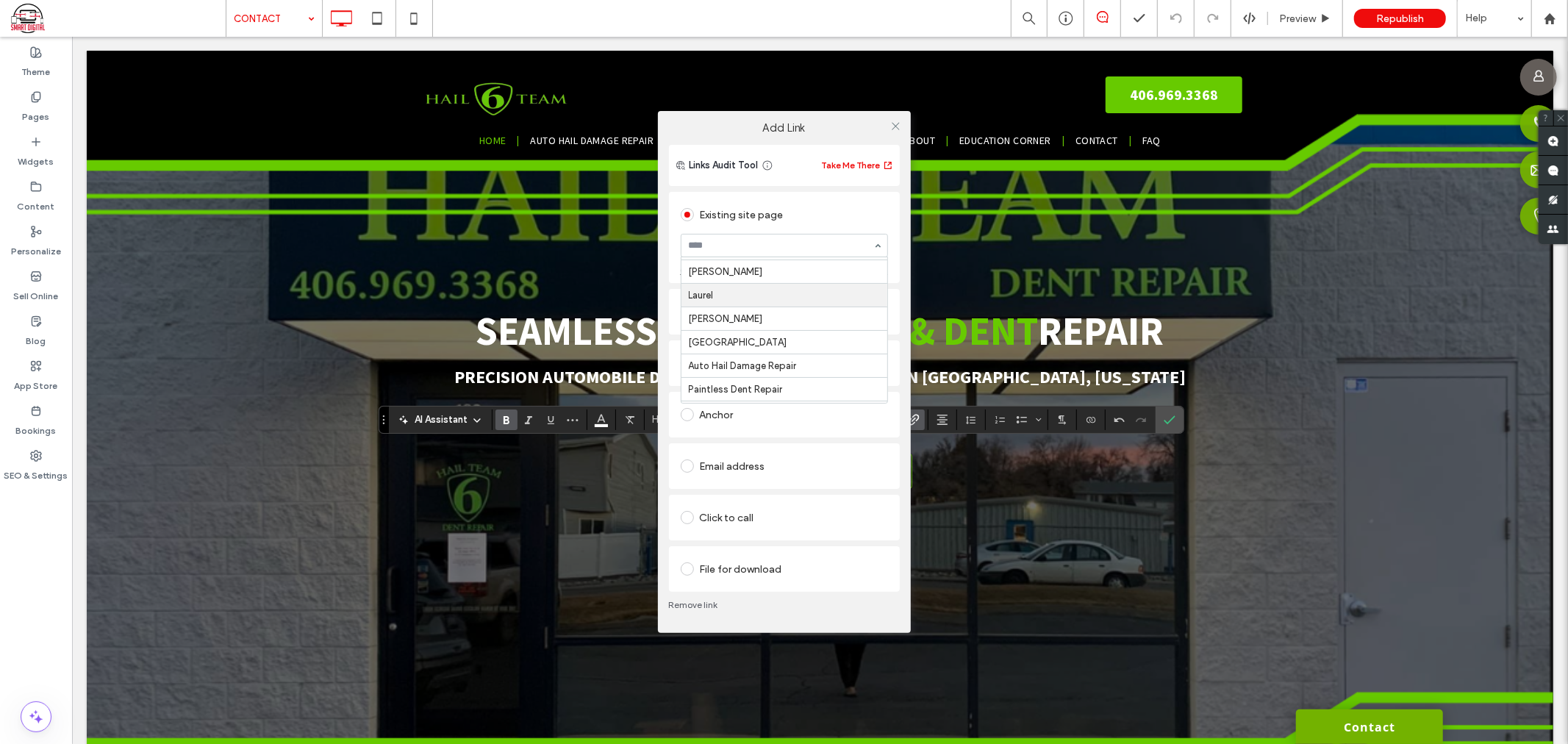
scroll to position [82, 0]
click at [900, 127] on icon at bounding box center [895, 126] width 11 height 11
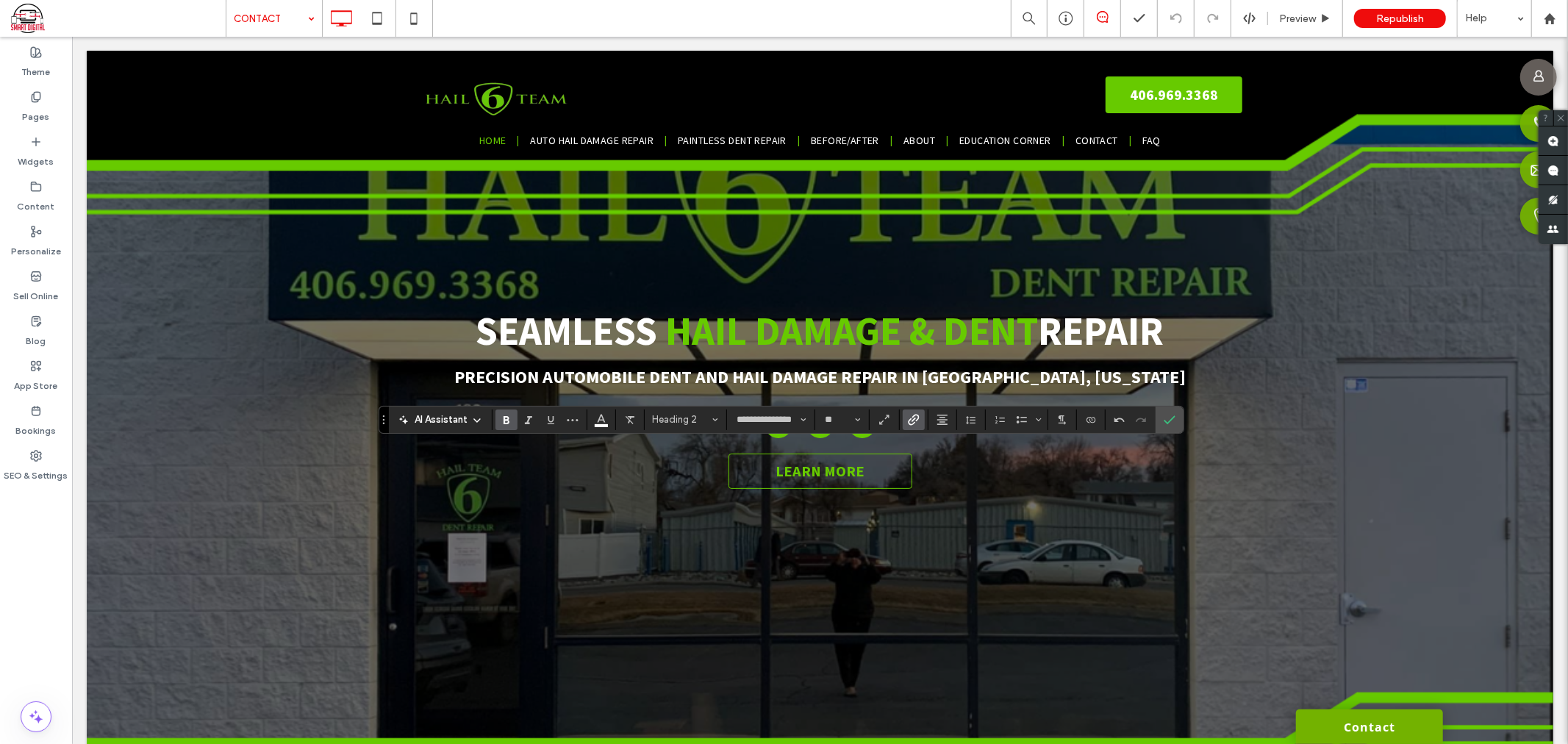
click at [922, 422] on label "Link" at bounding box center [914, 420] width 22 height 20
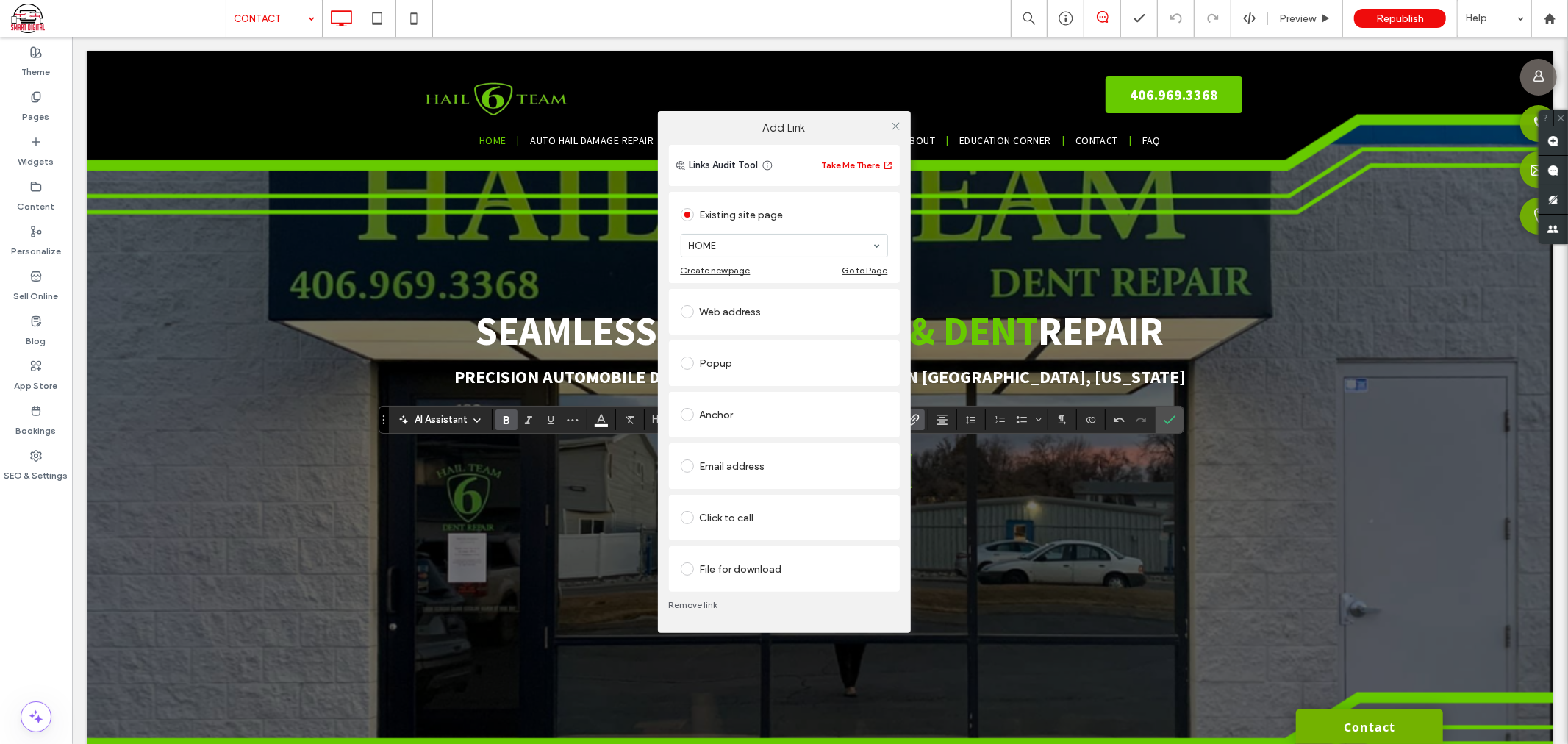
click at [817, 230] on section "HOME" at bounding box center [785, 245] width 207 height 38
click at [895, 128] on icon at bounding box center [895, 126] width 11 height 11
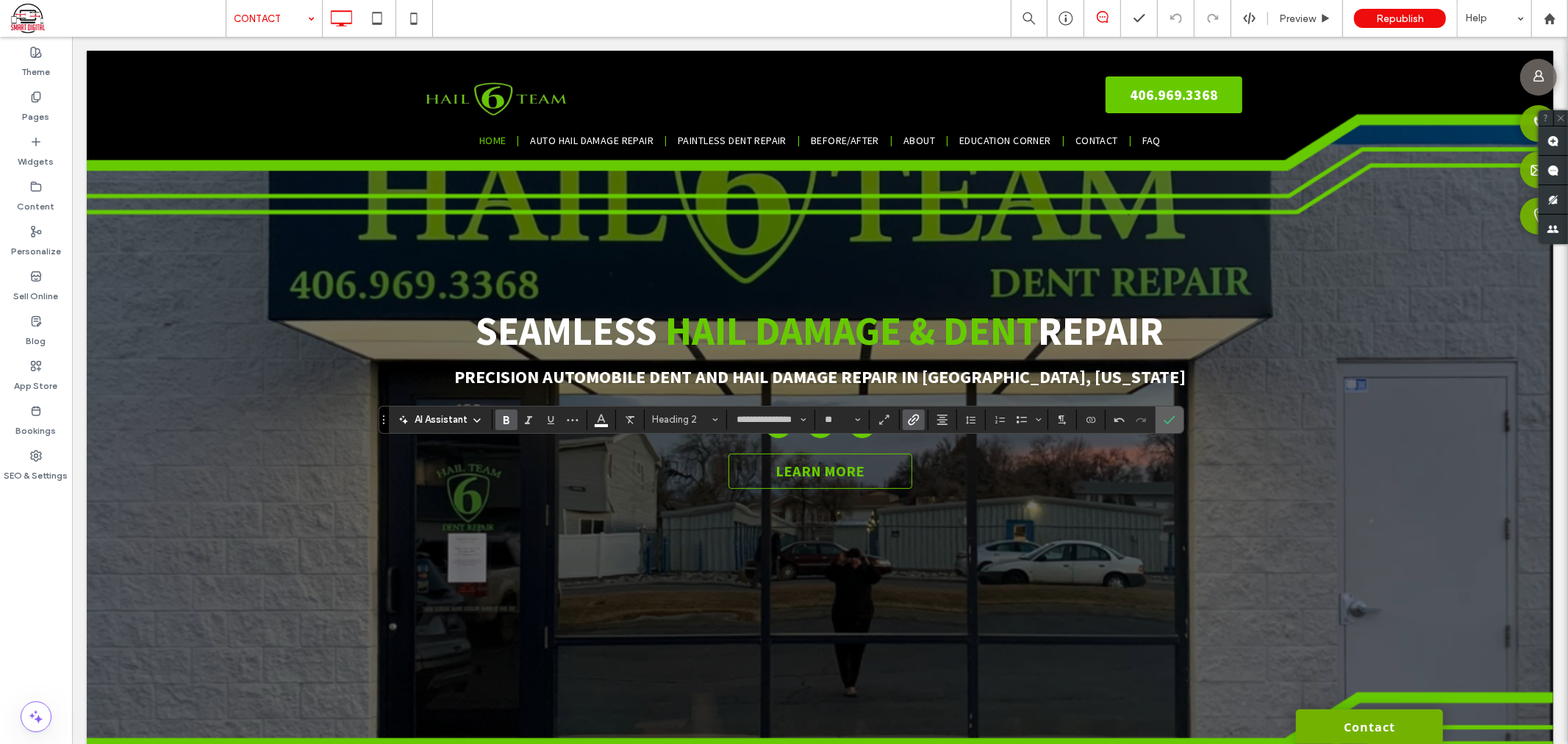
click at [1167, 421] on icon "Confirm" at bounding box center [1170, 420] width 12 height 12
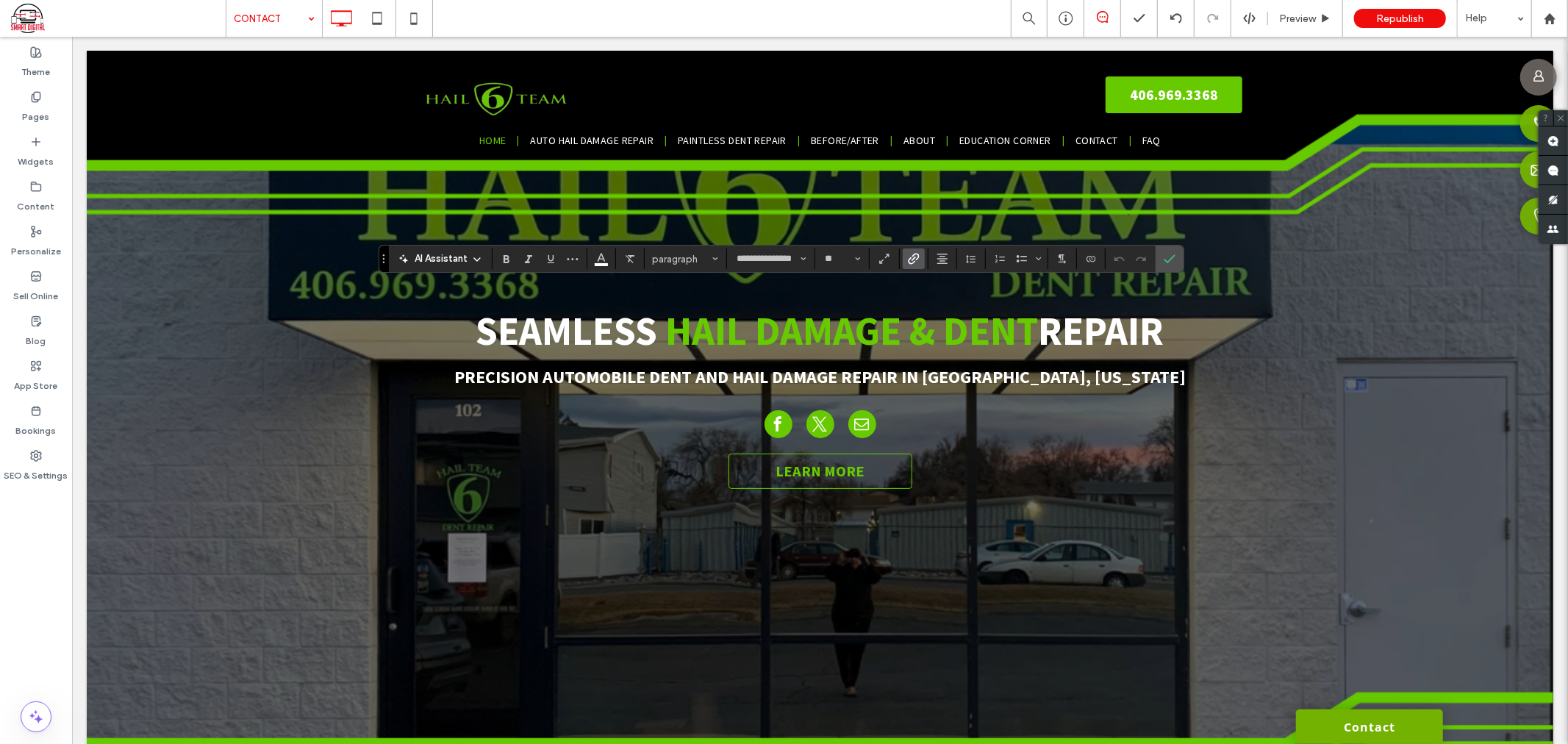
click at [909, 255] on icon "Link" at bounding box center [914, 258] width 12 height 12
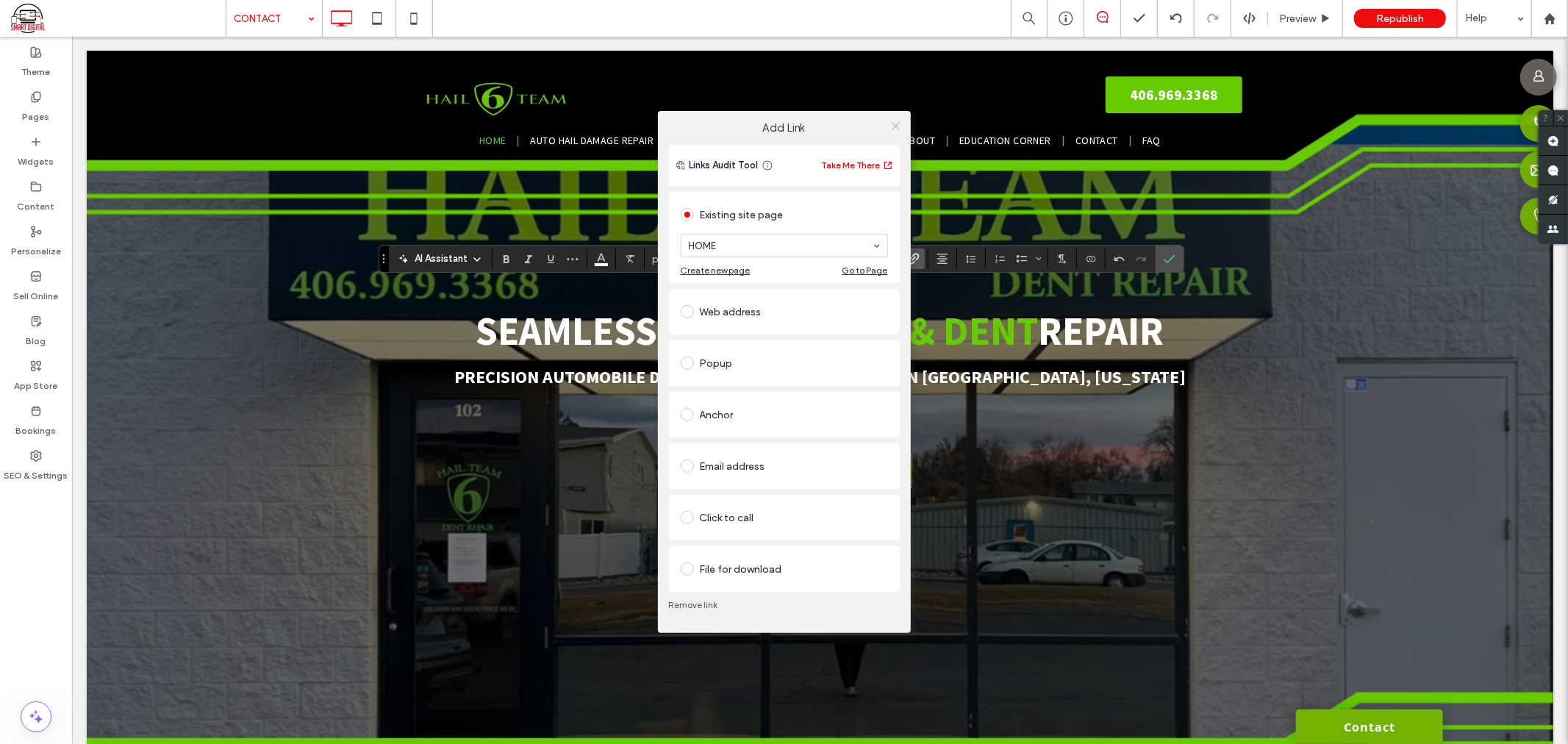
click at [891, 127] on icon at bounding box center [895, 126] width 11 height 11
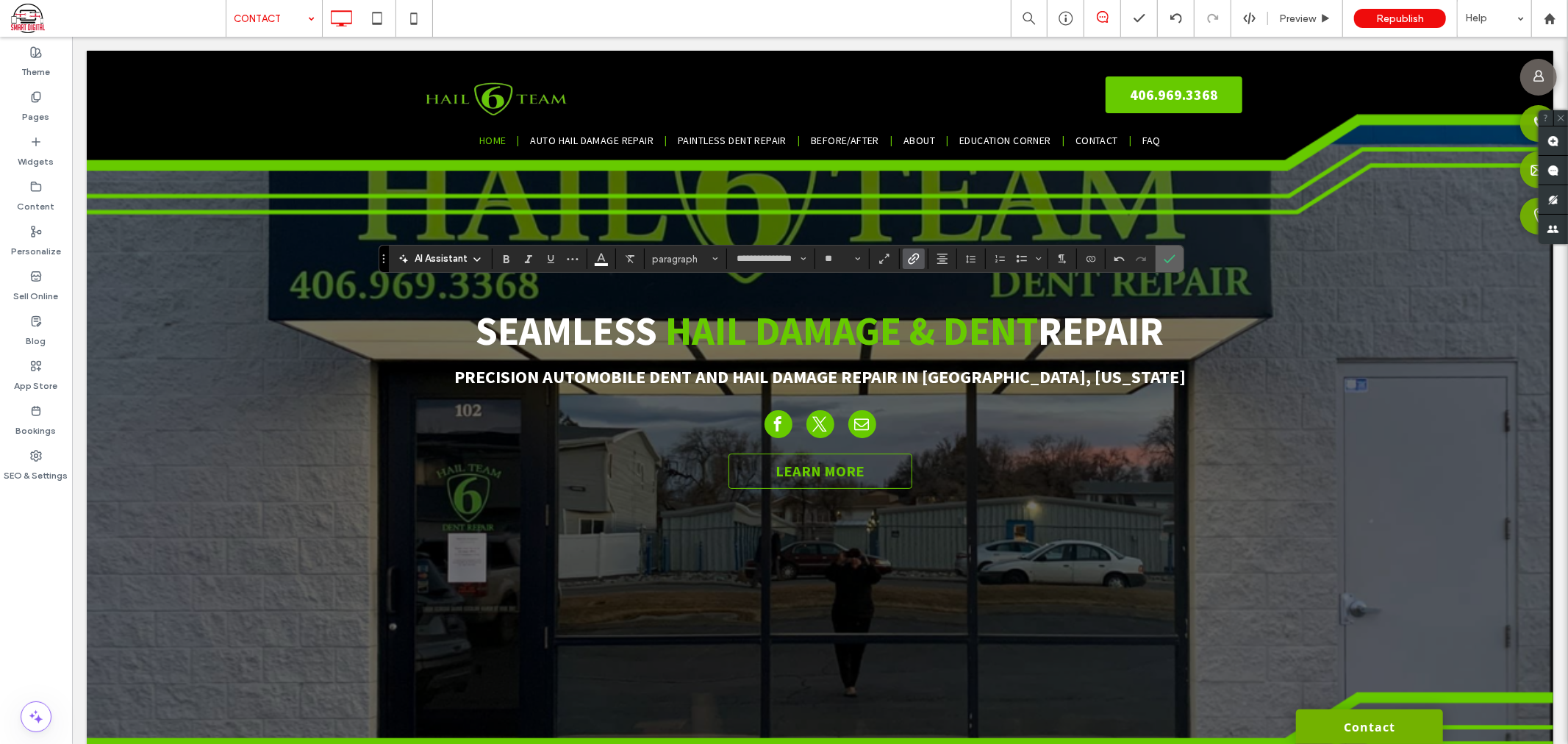
click at [1166, 254] on icon "Confirm" at bounding box center [1170, 258] width 12 height 12
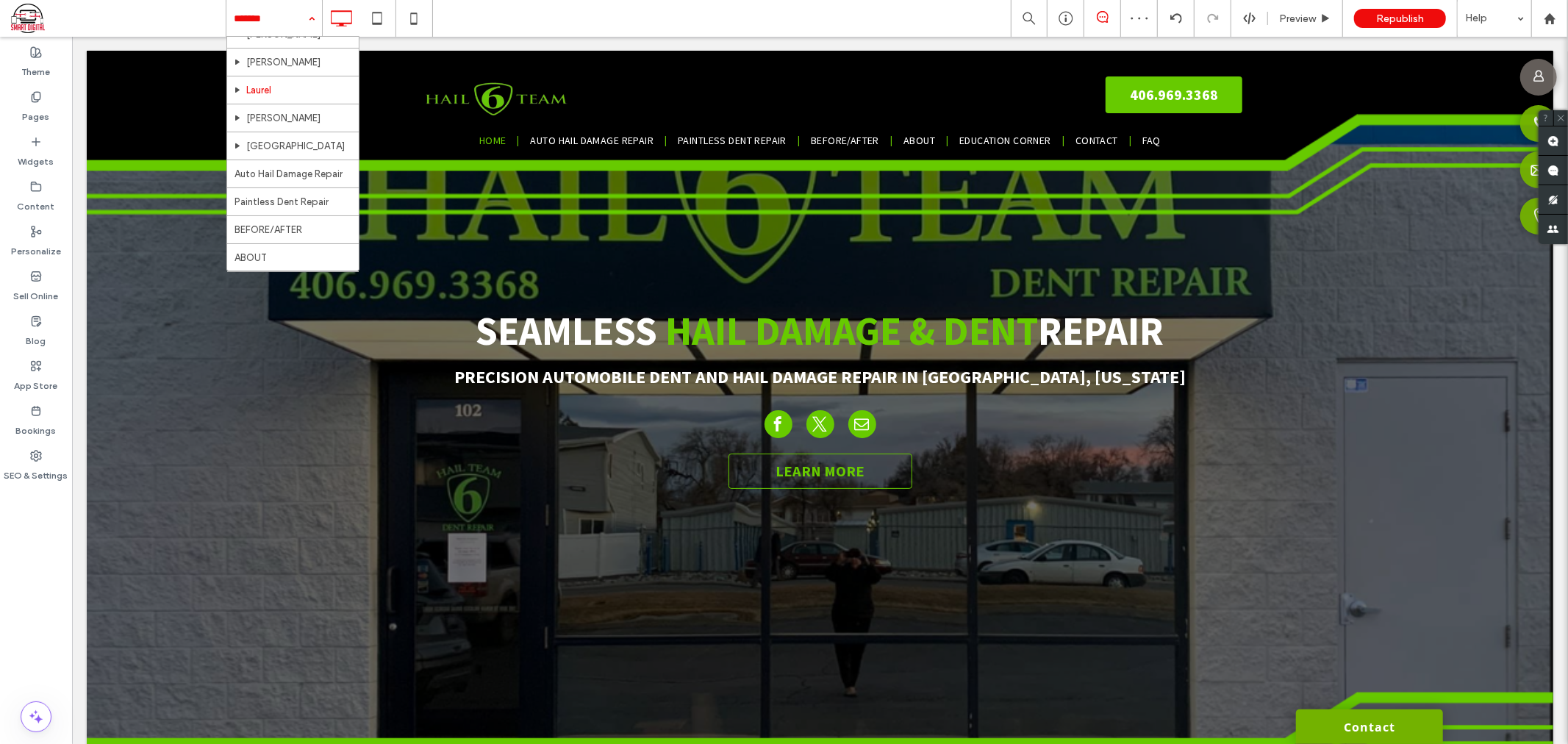
scroll to position [133, 0]
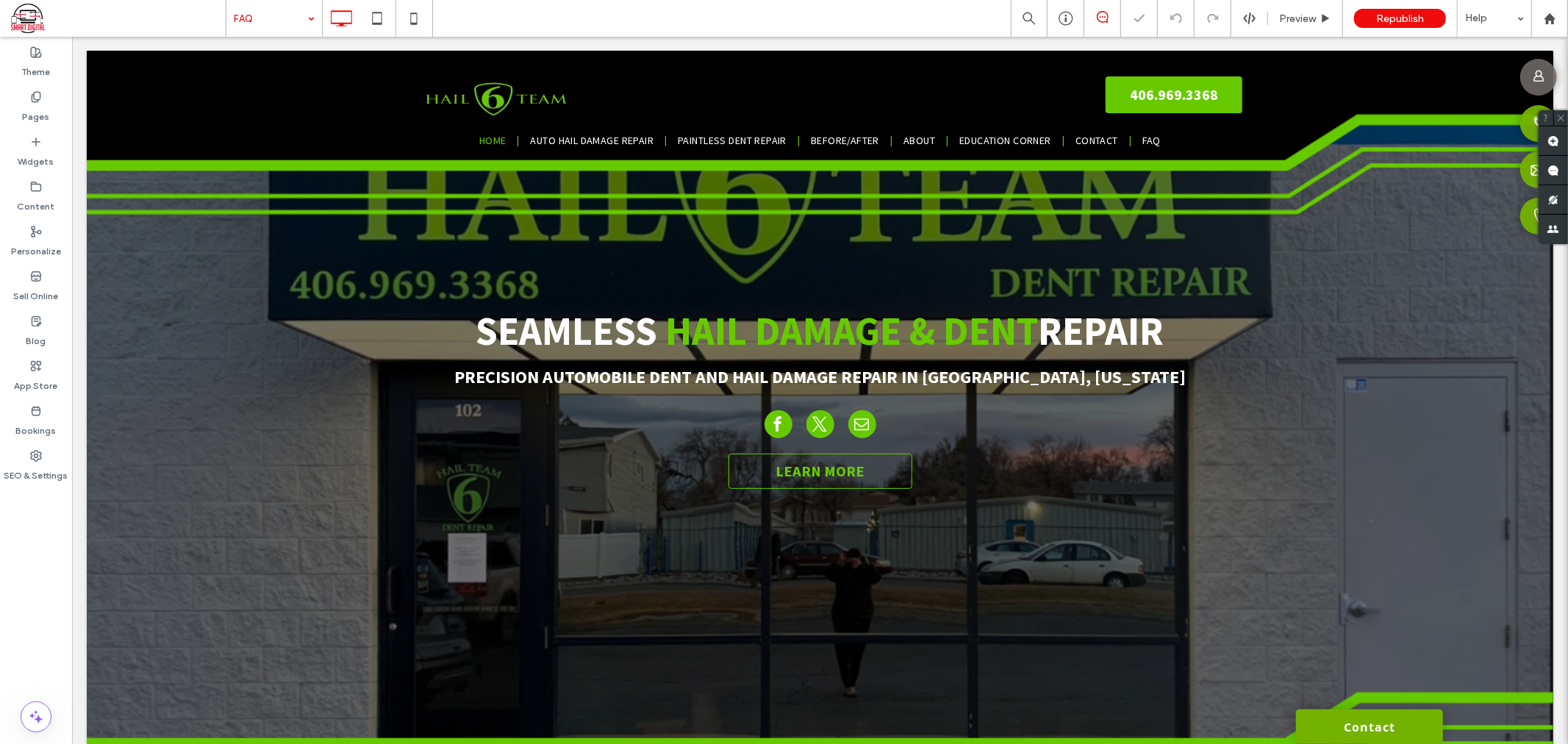
type input "**********"
type input "**"
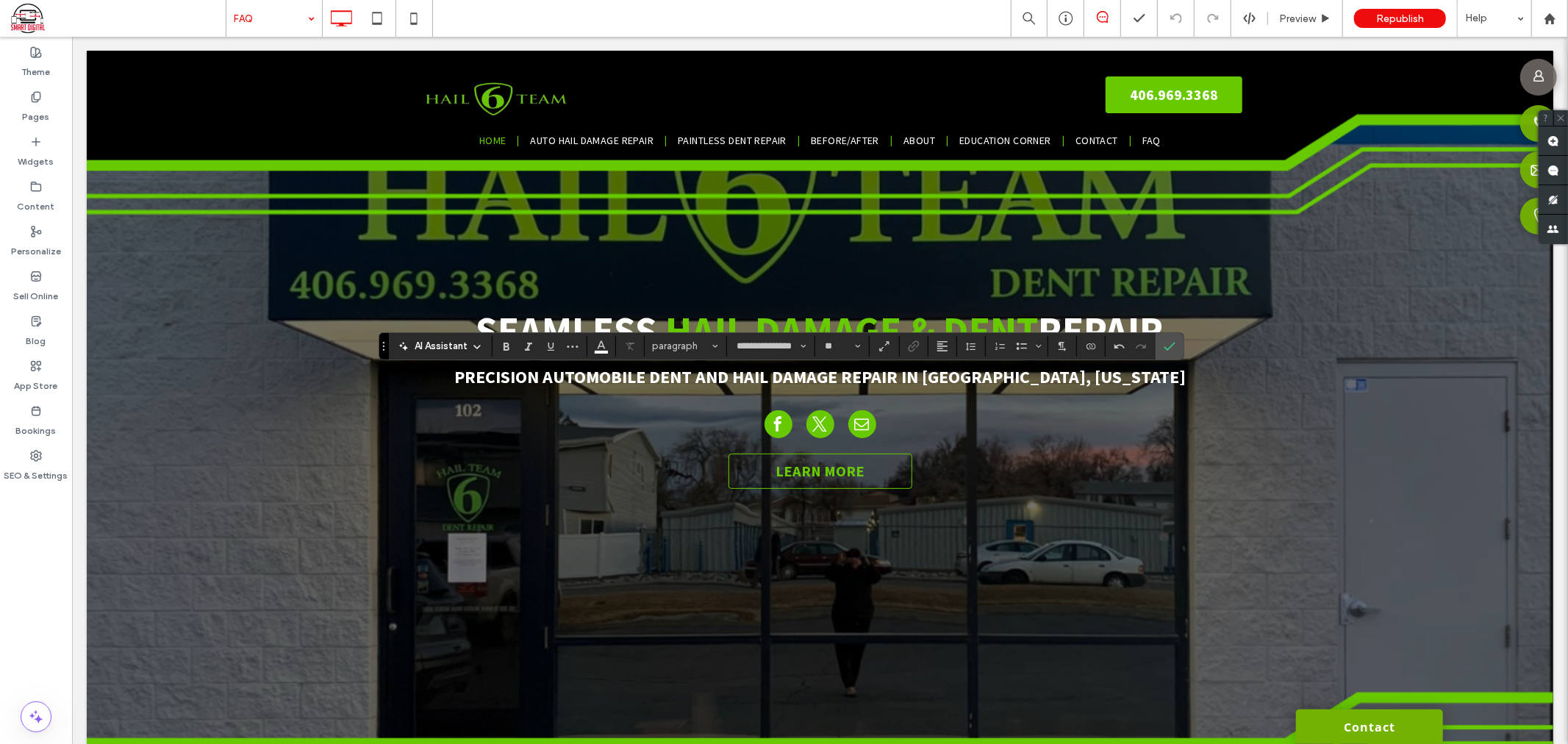
type input "**"
click at [905, 353] on label "Link" at bounding box center [914, 346] width 22 height 20
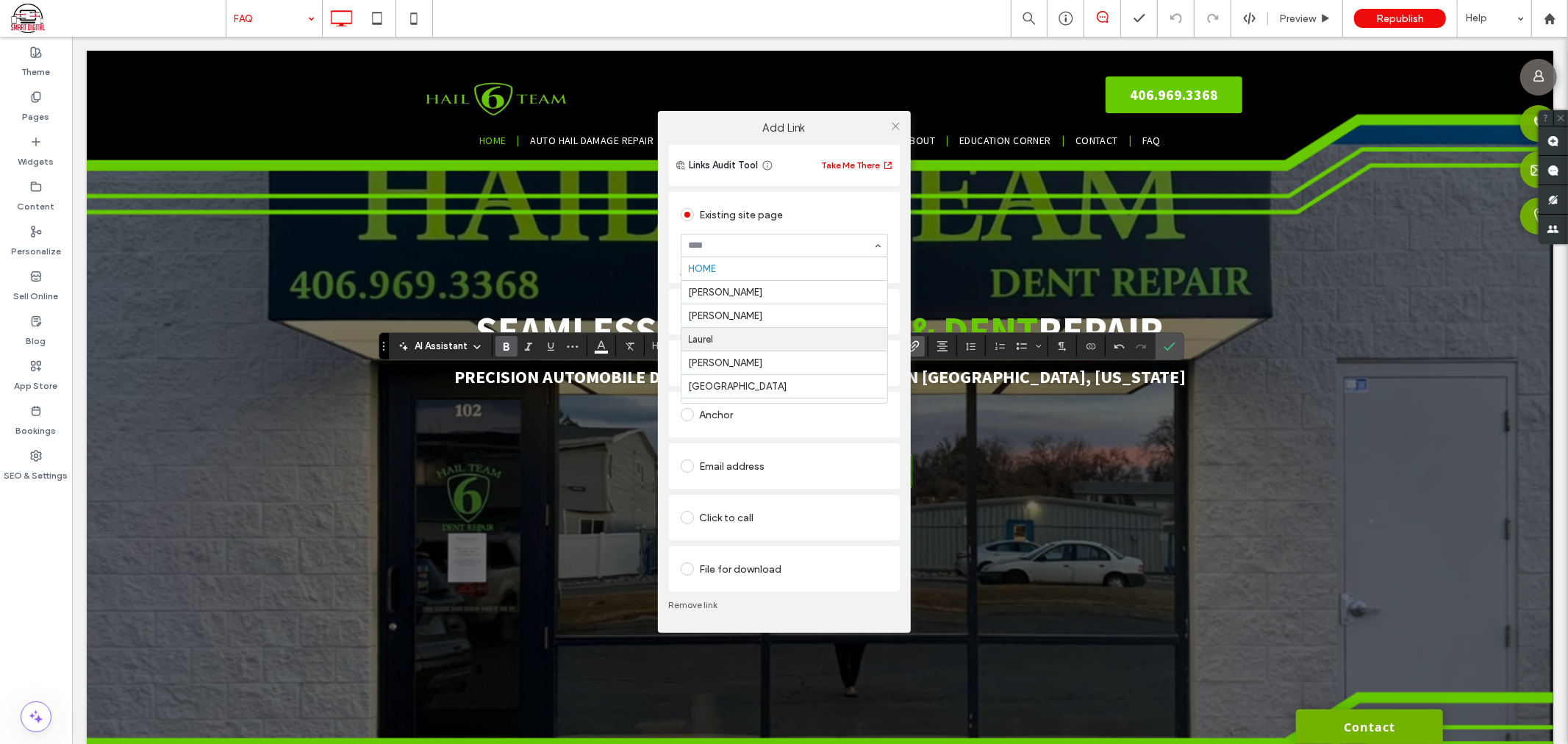
scroll to position [82, 0]
click at [892, 126] on icon at bounding box center [895, 126] width 11 height 11
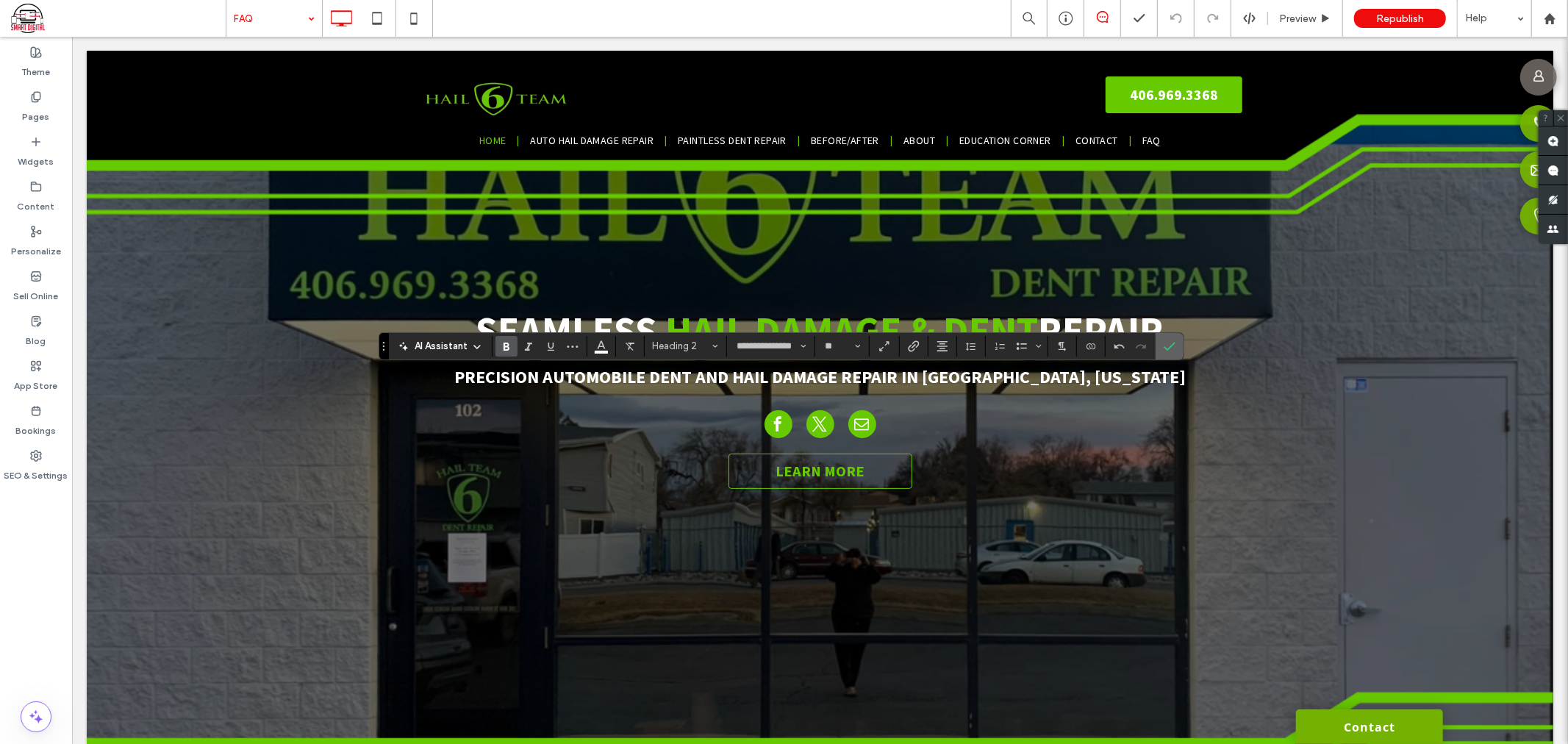
click at [1171, 335] on span "Confirm" at bounding box center [1170, 346] width 12 height 25
click at [909, 358] on div "**********" at bounding box center [781, 346] width 806 height 28
click at [909, 341] on icon "Link" at bounding box center [914, 346] width 12 height 12
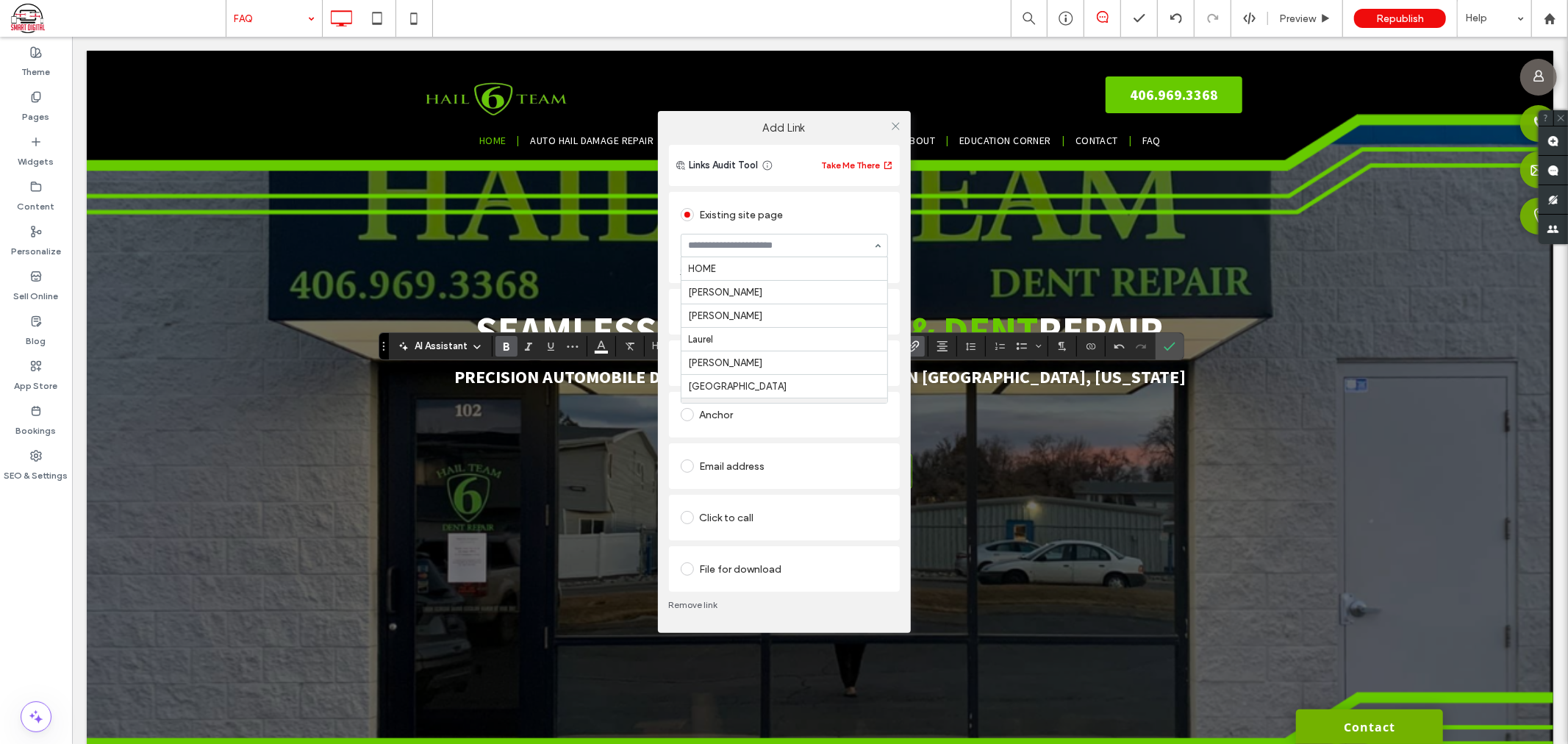
scroll to position [144, 0]
click at [893, 130] on icon at bounding box center [895, 126] width 11 height 11
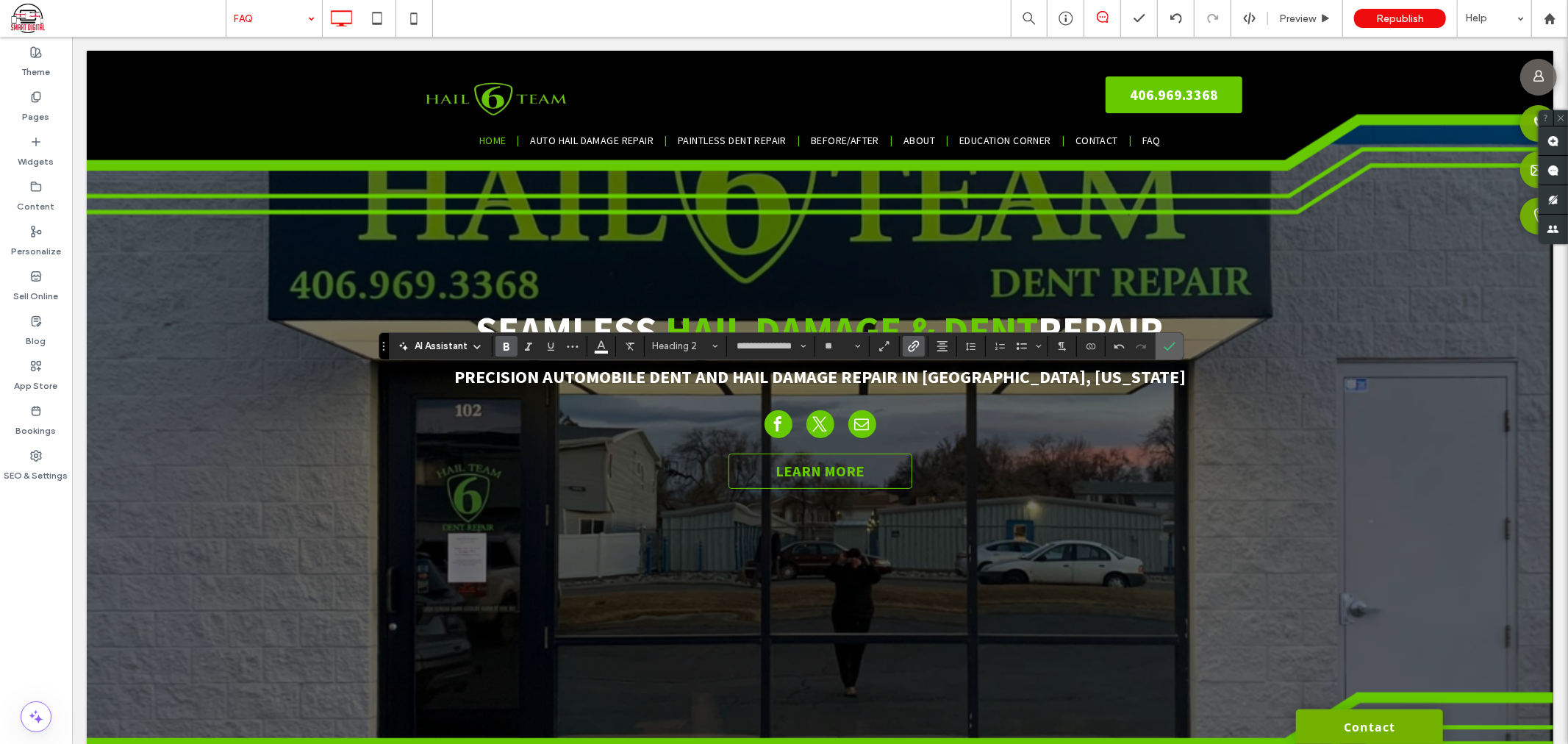
click at [1171, 334] on span "Confirm" at bounding box center [1170, 346] width 12 height 25
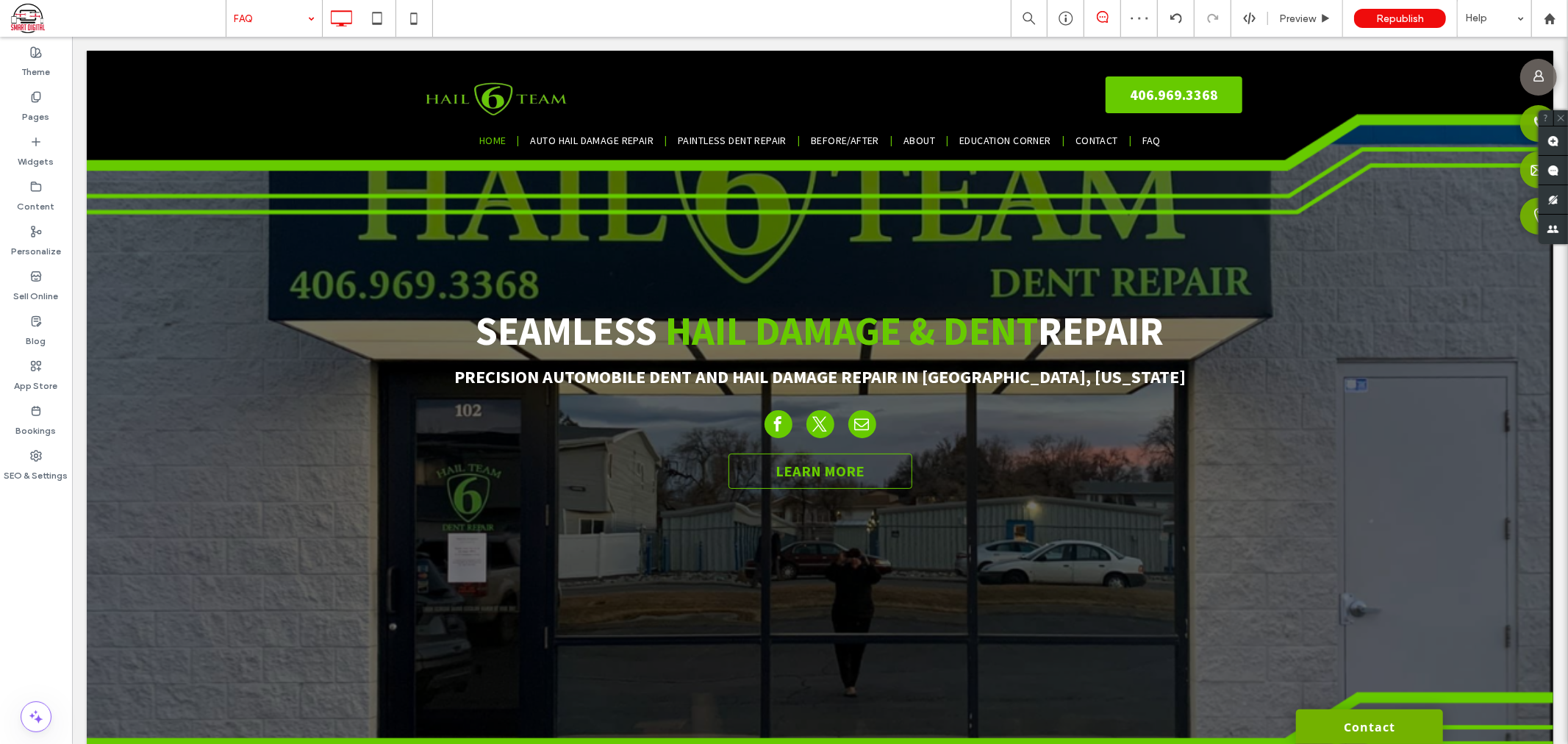
type input "**********"
type input "**"
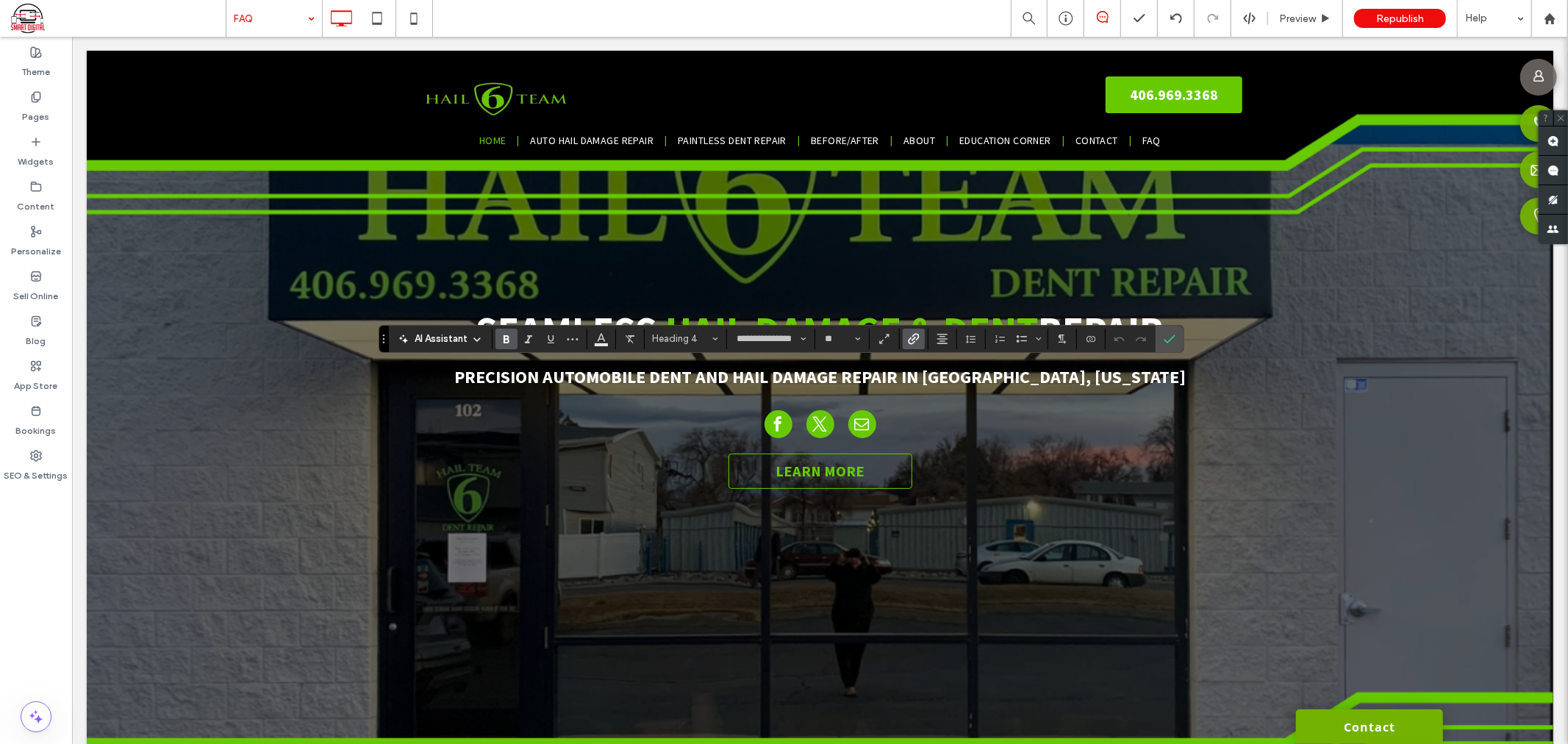
click at [915, 344] on icon "Link" at bounding box center [914, 339] width 12 height 12
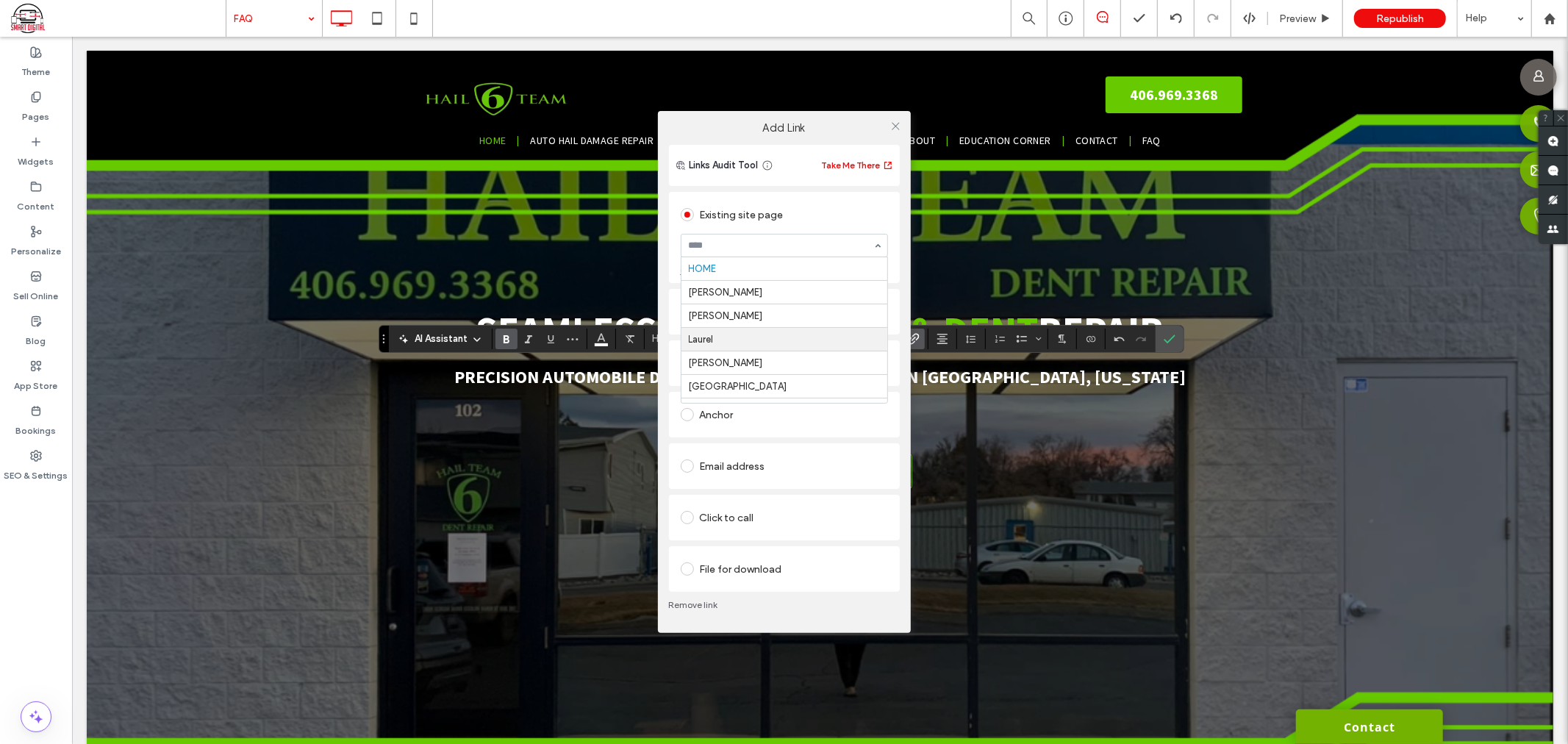
scroll to position [82, 0]
click at [898, 128] on icon at bounding box center [895, 126] width 11 height 11
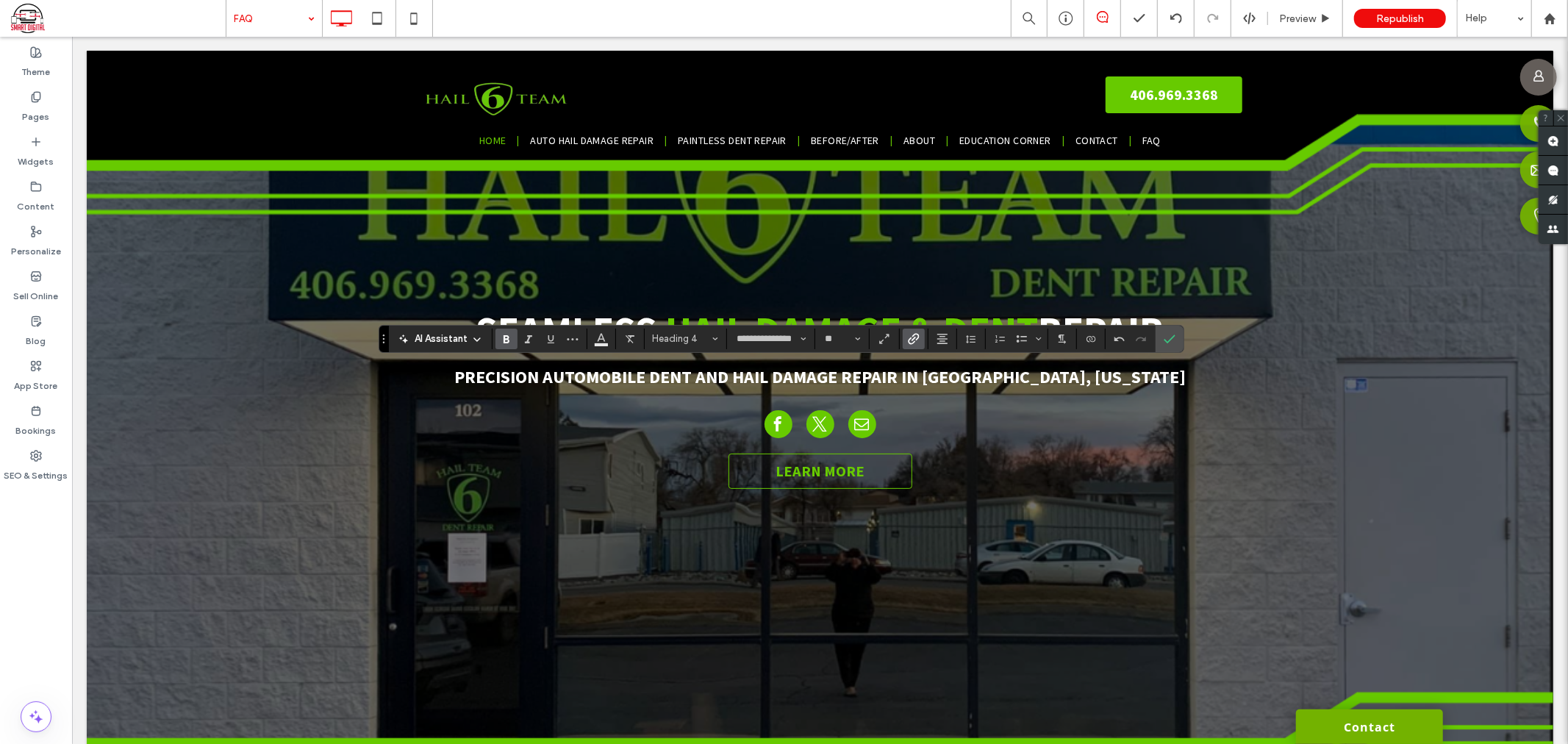
click at [909, 338] on icon "Link" at bounding box center [914, 339] width 12 height 12
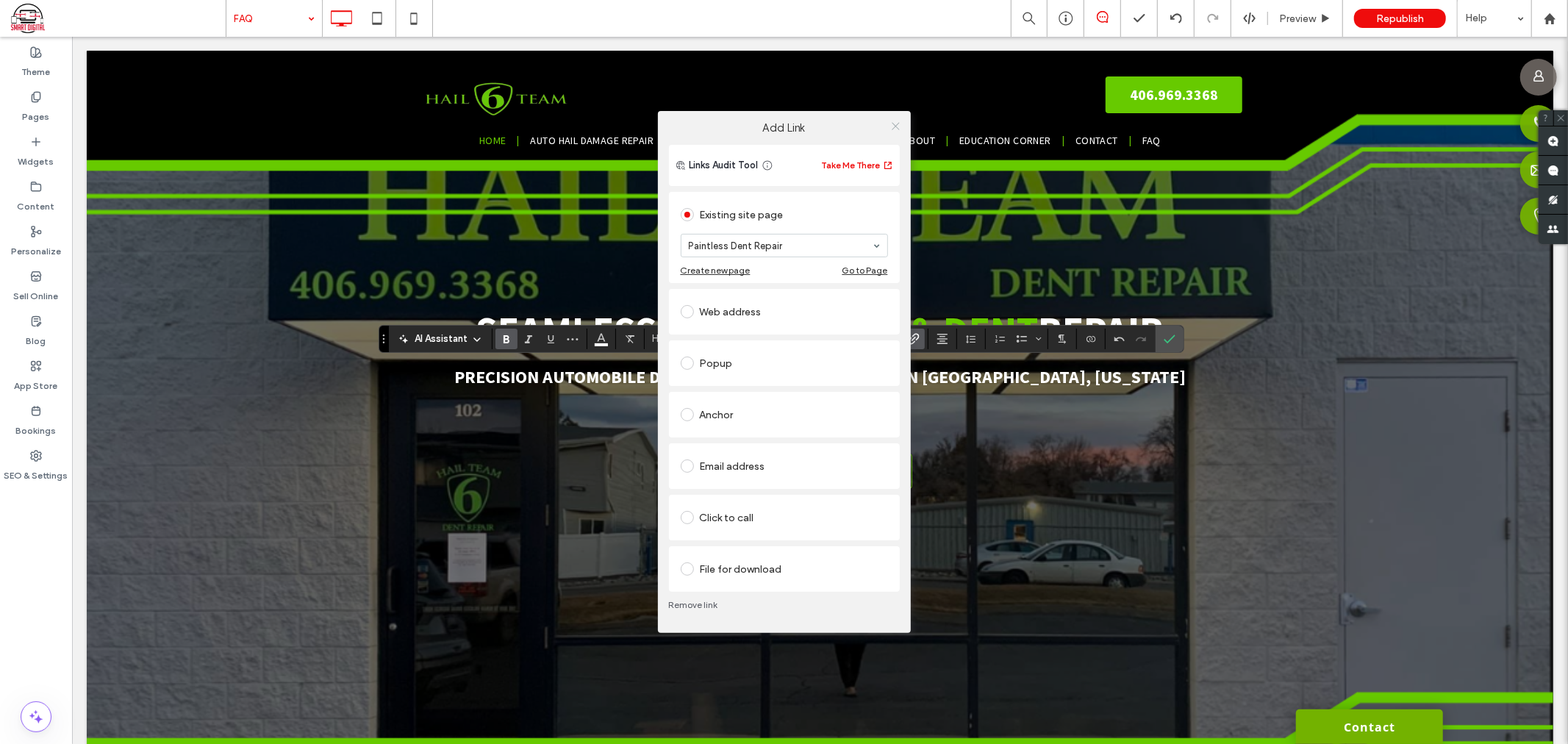
click at [893, 121] on icon at bounding box center [895, 126] width 11 height 11
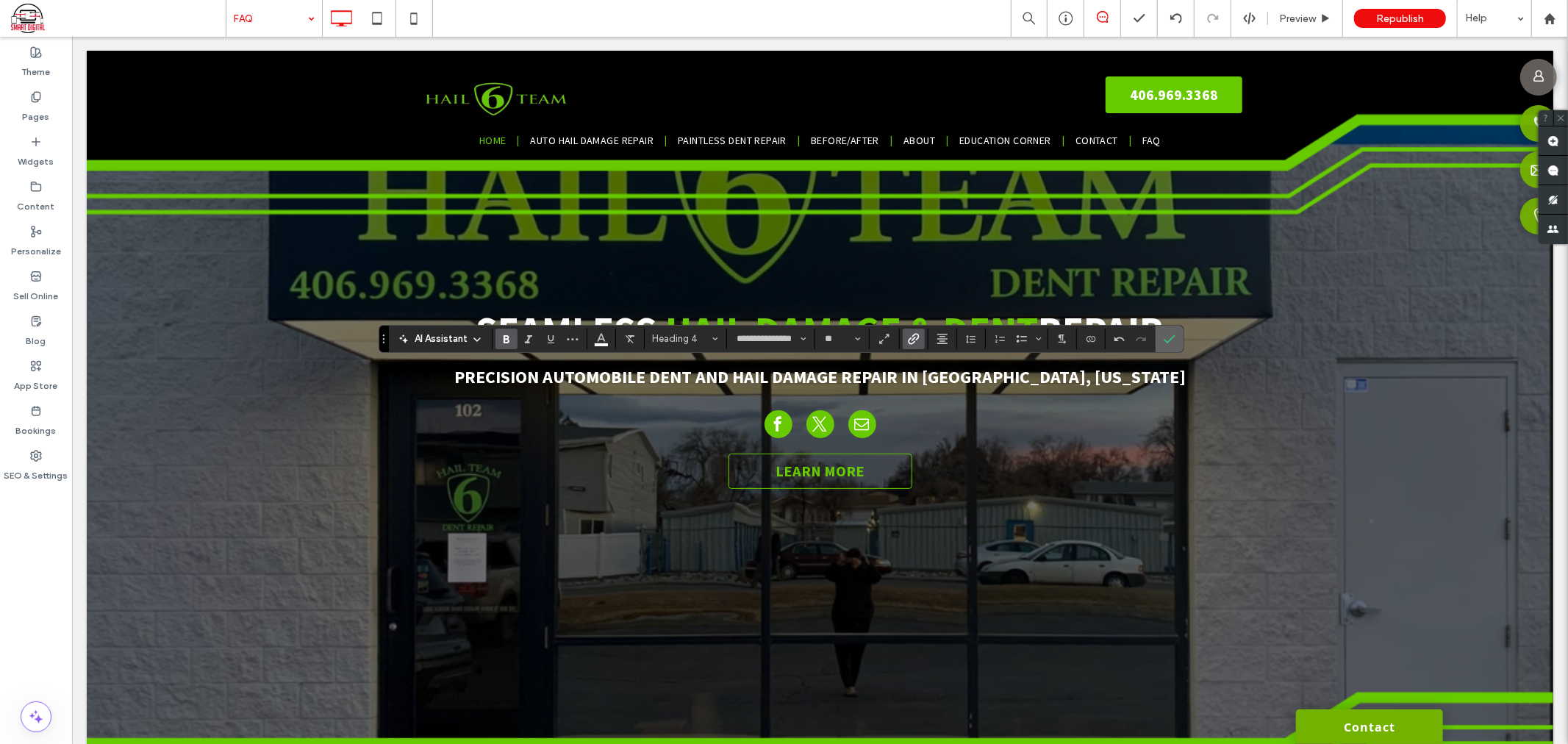
click at [1166, 338] on icon "Confirm" at bounding box center [1170, 339] width 12 height 12
click at [920, 339] on label "Link" at bounding box center [914, 338] width 22 height 20
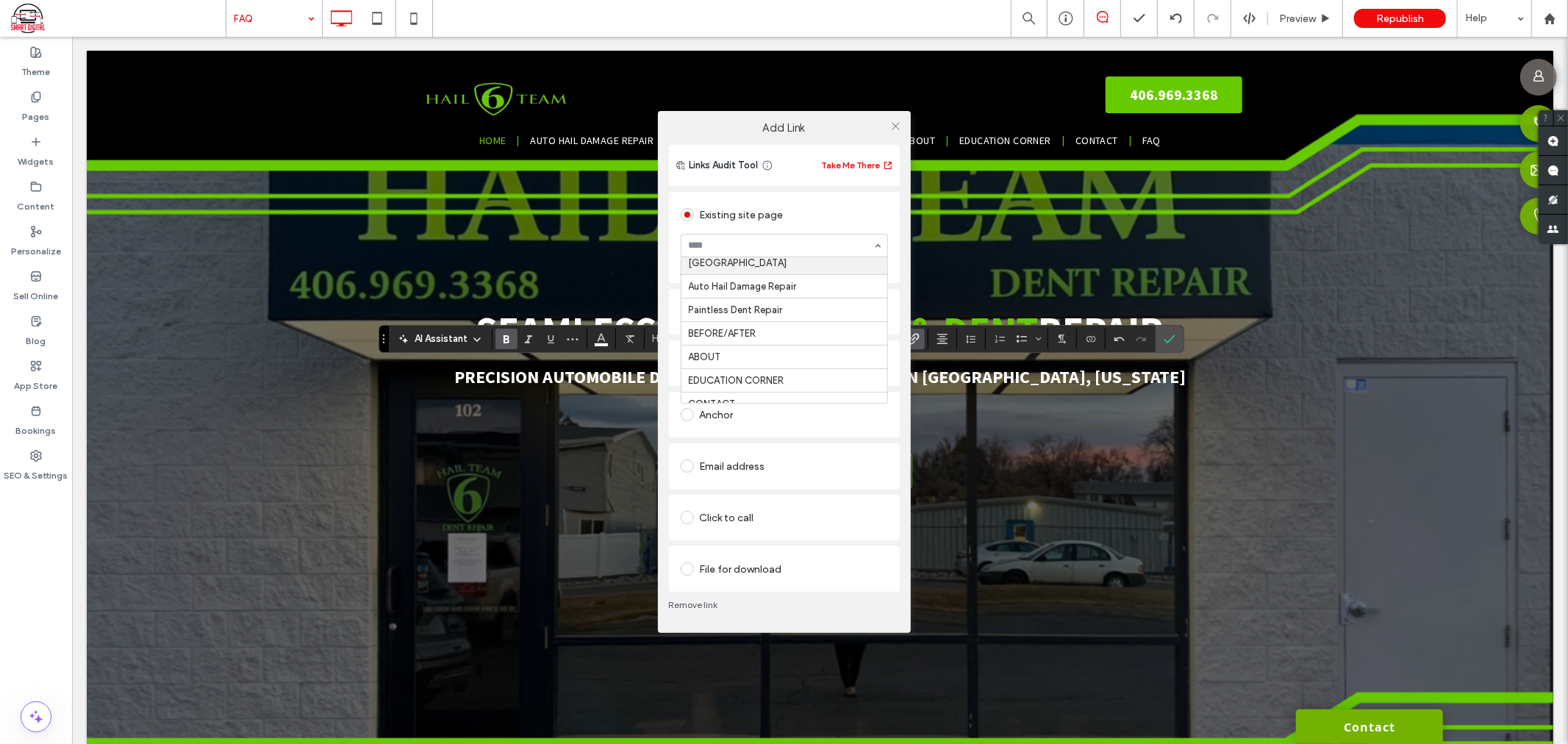
scroll to position [163, 0]
click at [895, 122] on icon at bounding box center [895, 126] width 11 height 11
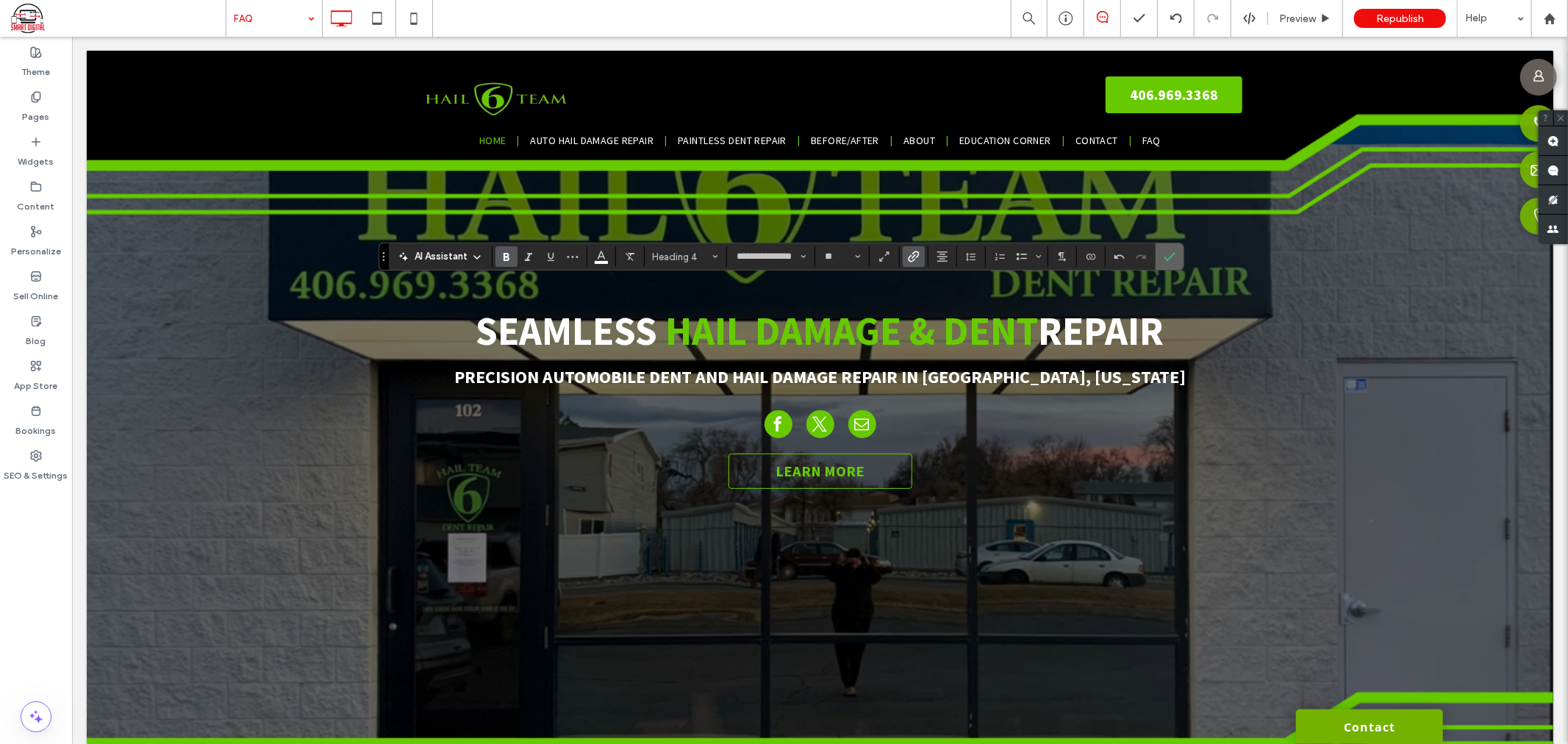
click at [1169, 258] on icon "Confirm" at bounding box center [1170, 257] width 12 height 12
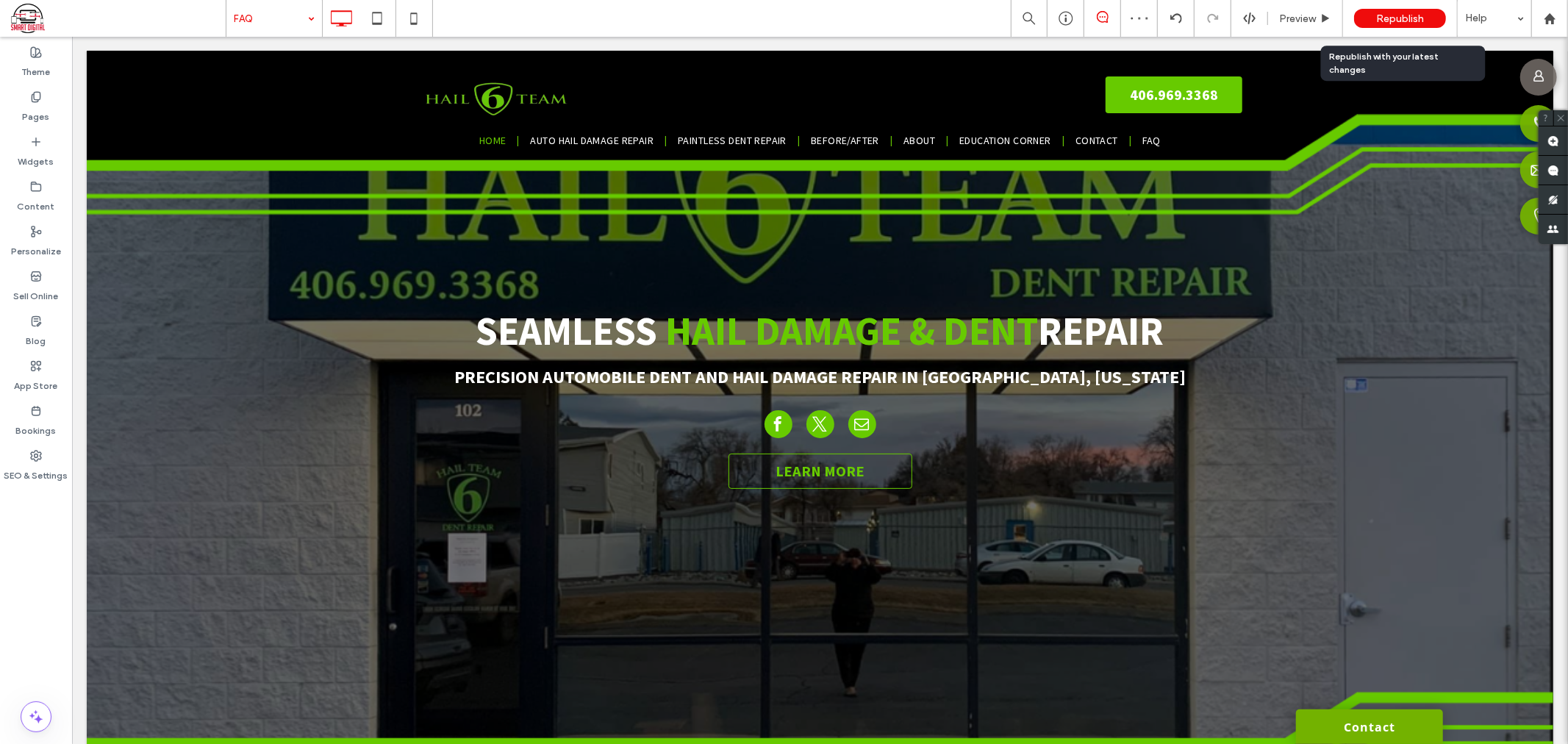
click at [1409, 17] on span "Republish" at bounding box center [1400, 19] width 48 height 13
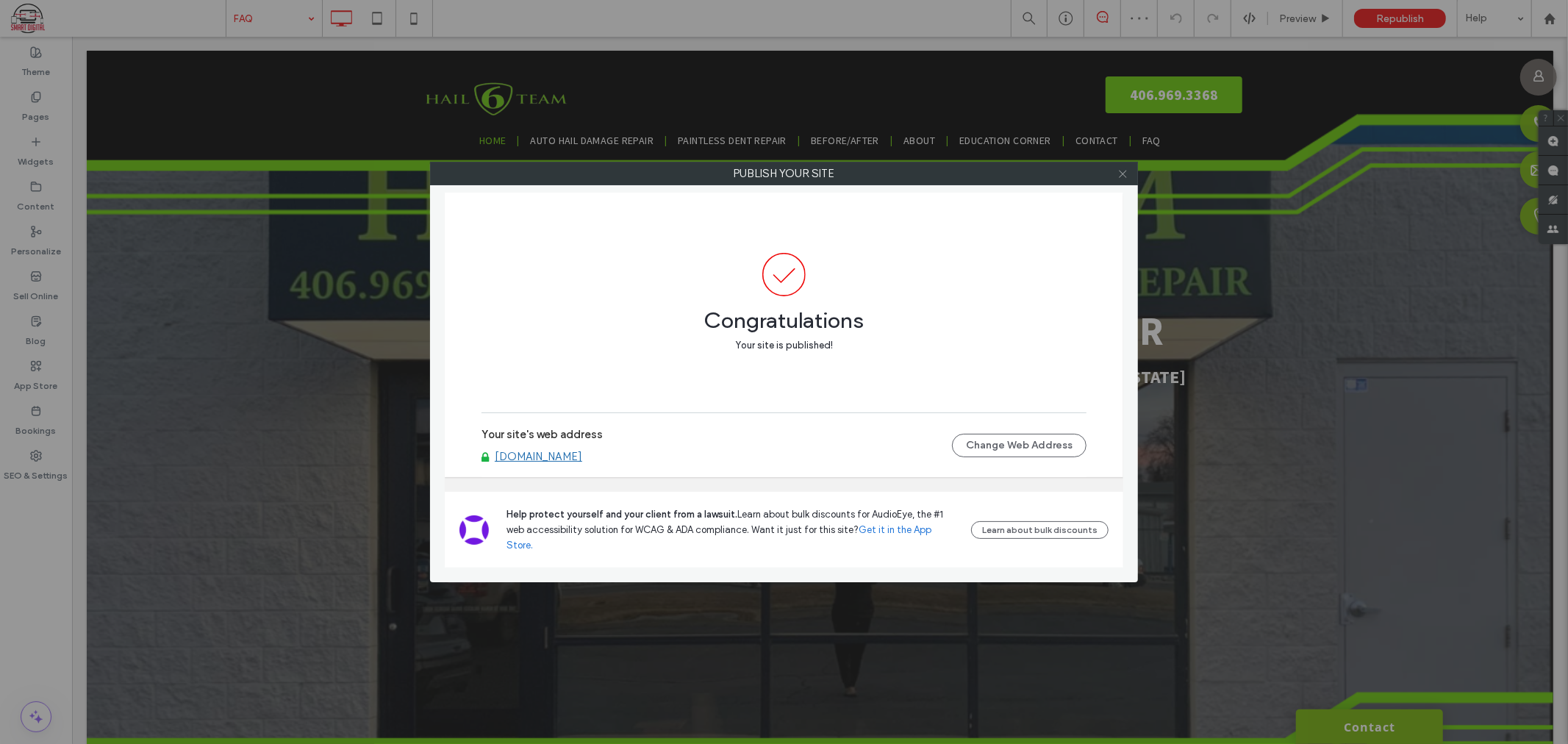
click at [1123, 179] on icon at bounding box center [1122, 173] width 11 height 11
